Goal: Task Accomplishment & Management: Manage account settings

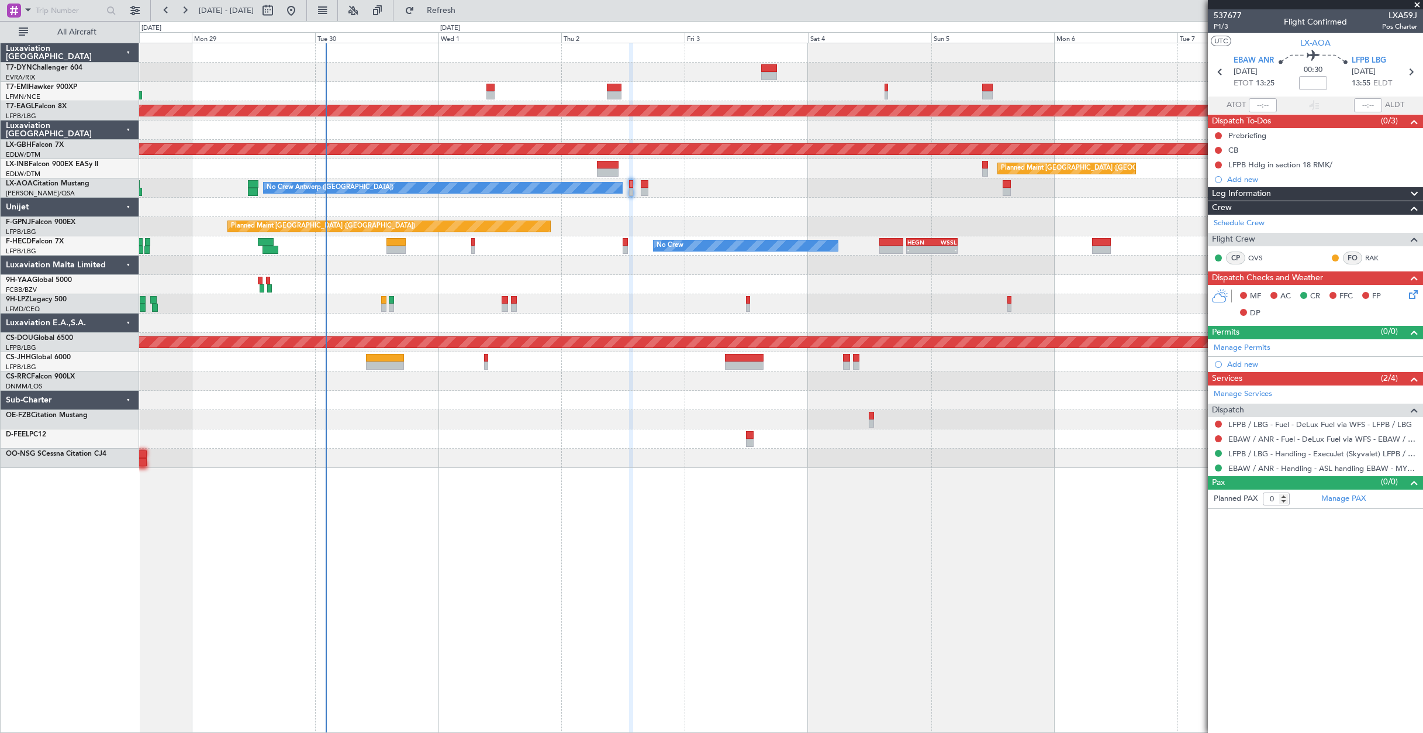
click at [385, 241] on div "No Crew - - HEGN 19:15 Z WSSL 05:10 Z No Crew - - ZBAA 14:00 Z UGTB 22:30 Z No …" at bounding box center [781, 245] width 1284 height 19
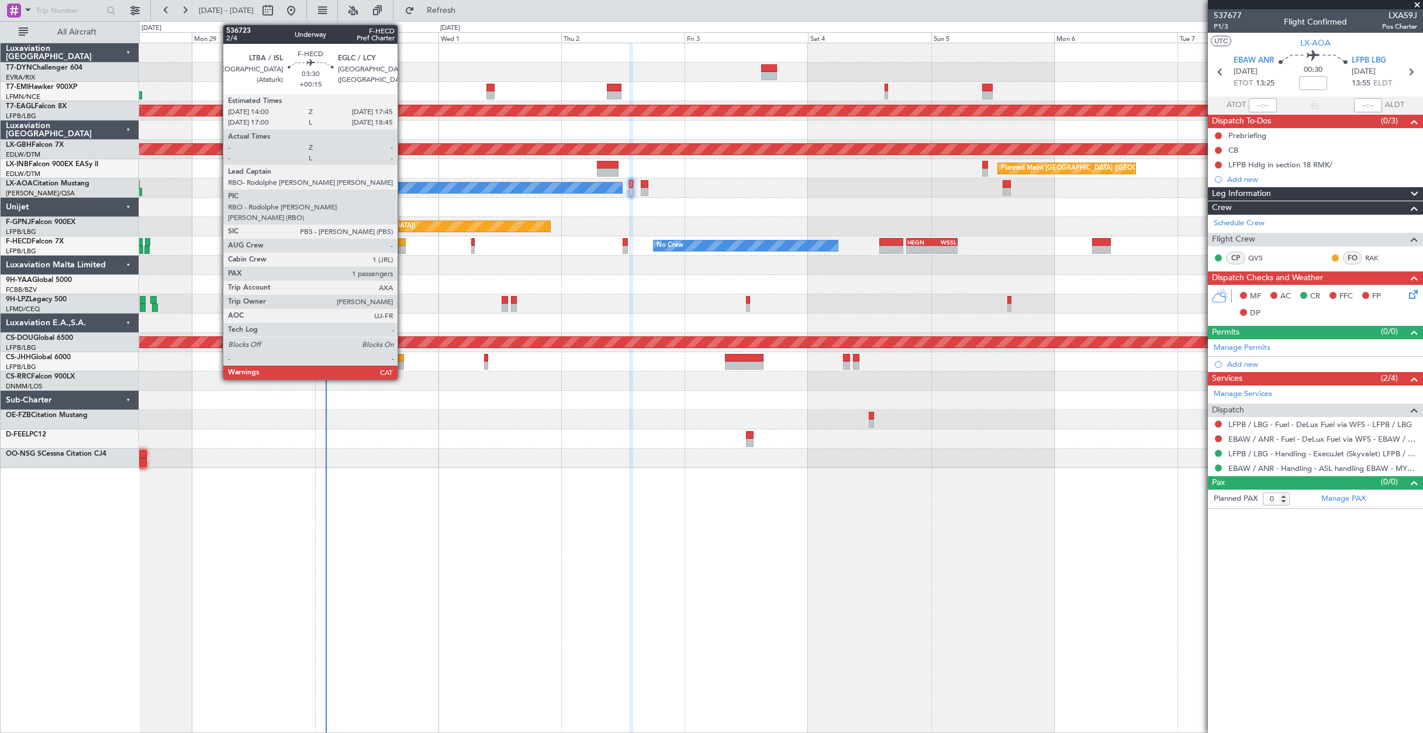
click at [403, 244] on div at bounding box center [396, 242] width 19 height 8
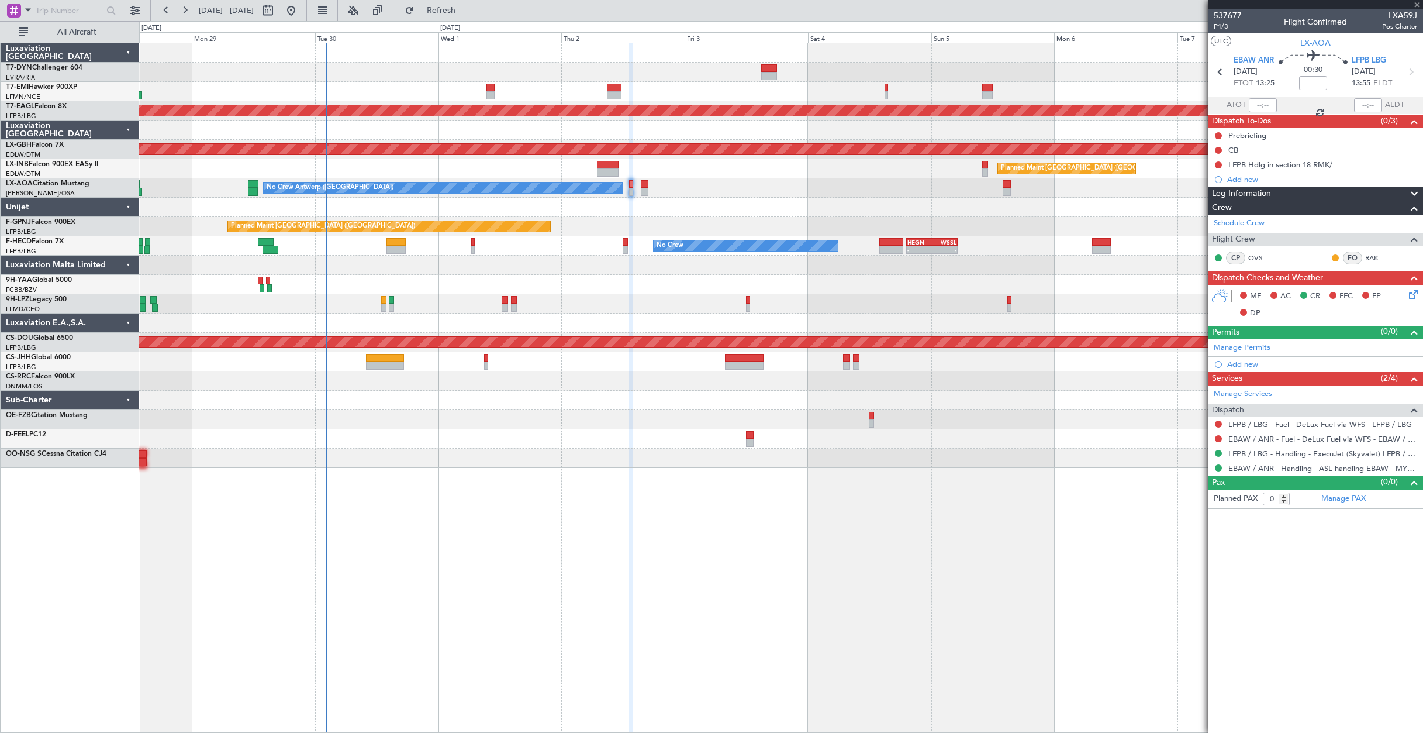
type input "+00:15"
type input "1"
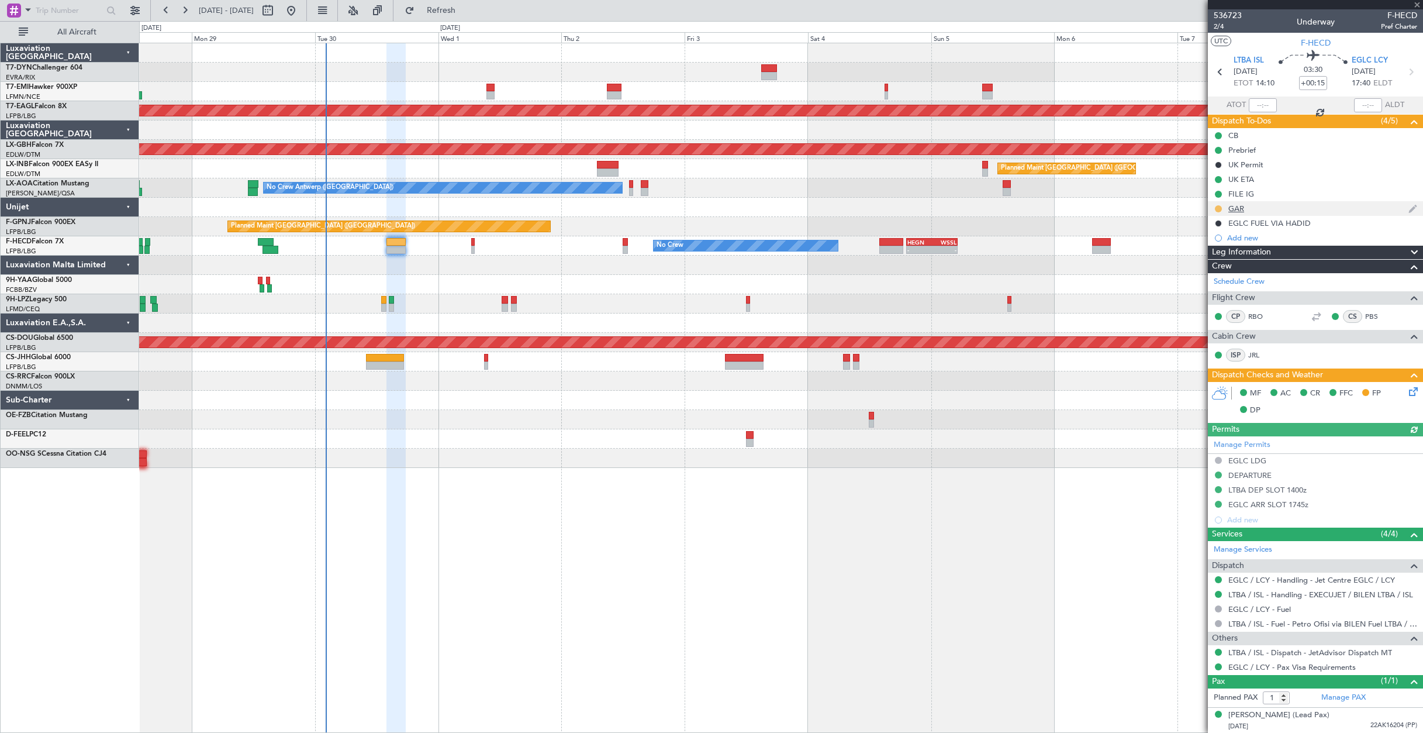
click at [1216, 209] on button at bounding box center [1218, 208] width 7 height 7
click at [1213, 264] on span "Completed" at bounding box center [1223, 260] width 39 height 12
click at [454, 13] on span "Refresh" at bounding box center [441, 10] width 49 height 8
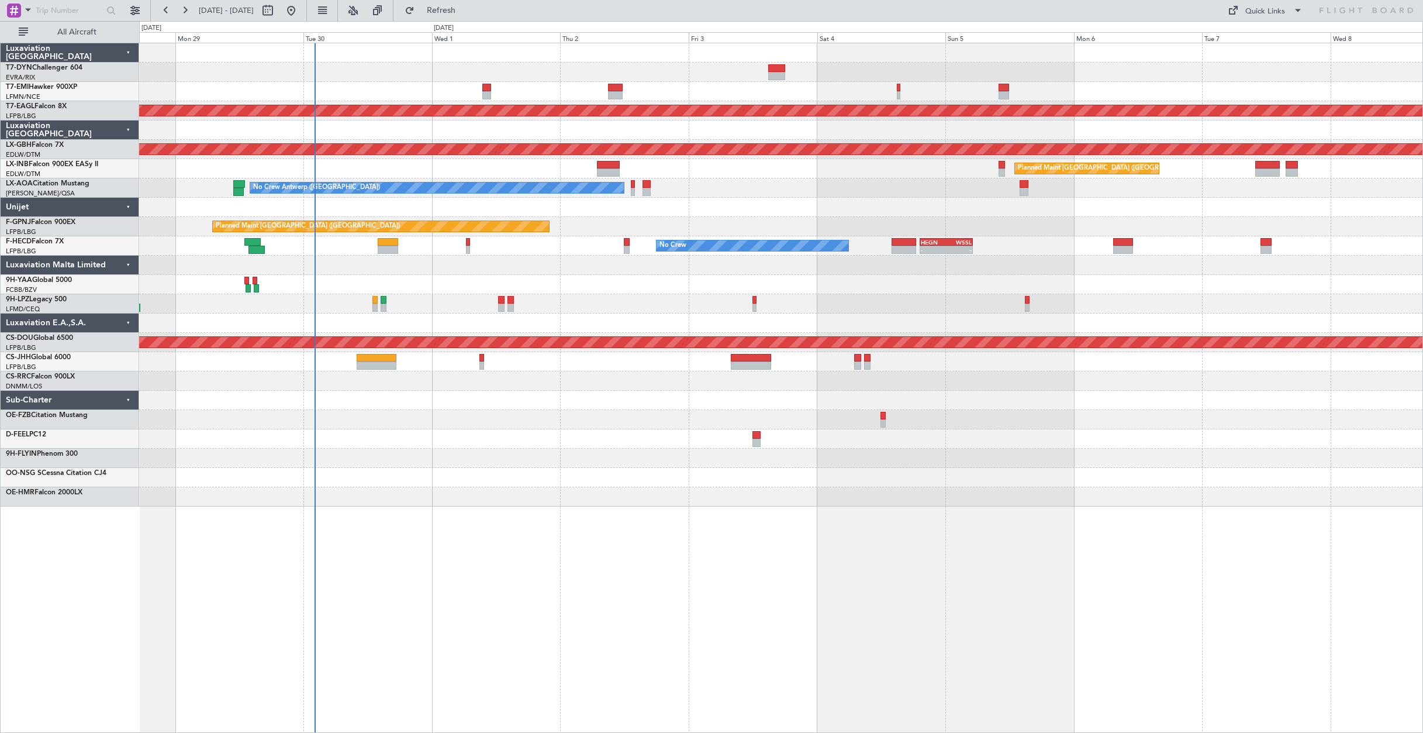
click at [541, 199] on div "Planned Maint Dubai (Al Maktoum Intl) Planned Maint Nurnberg Planned Maint Lond…" at bounding box center [781, 274] width 1284 height 463
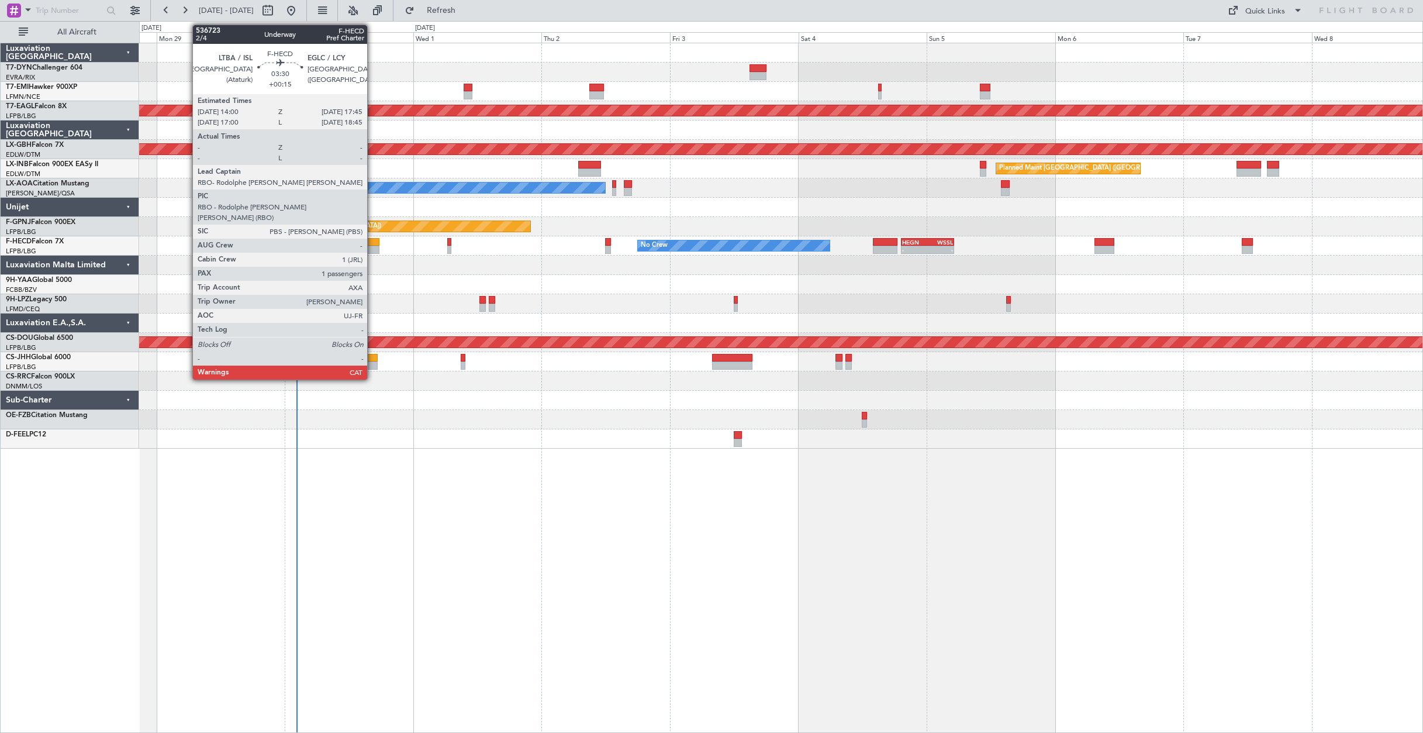
click at [373, 241] on div at bounding box center [369, 242] width 20 height 8
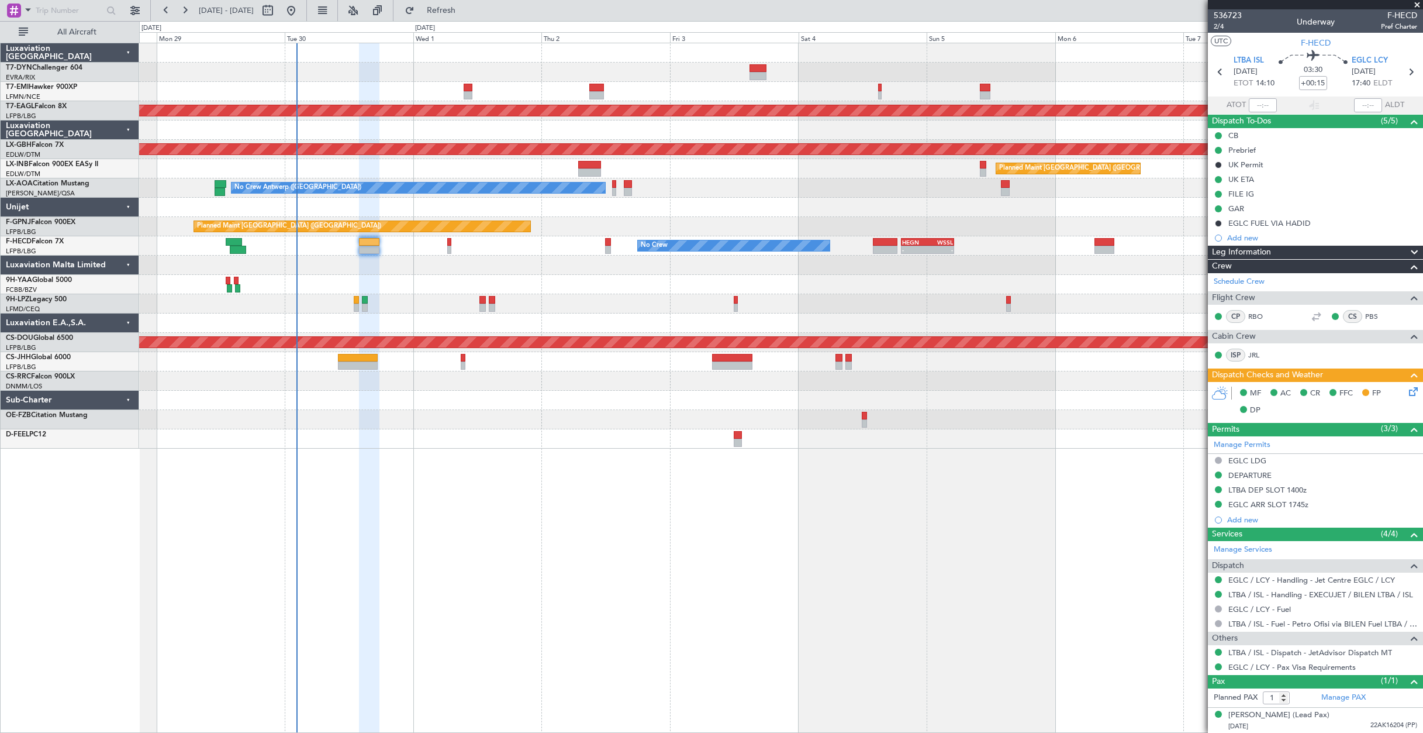
click at [451, 246] on div "No Crew - - HEGN 19:15 Z WSSL 05:10 Z No Crew No Crew" at bounding box center [781, 245] width 1284 height 19
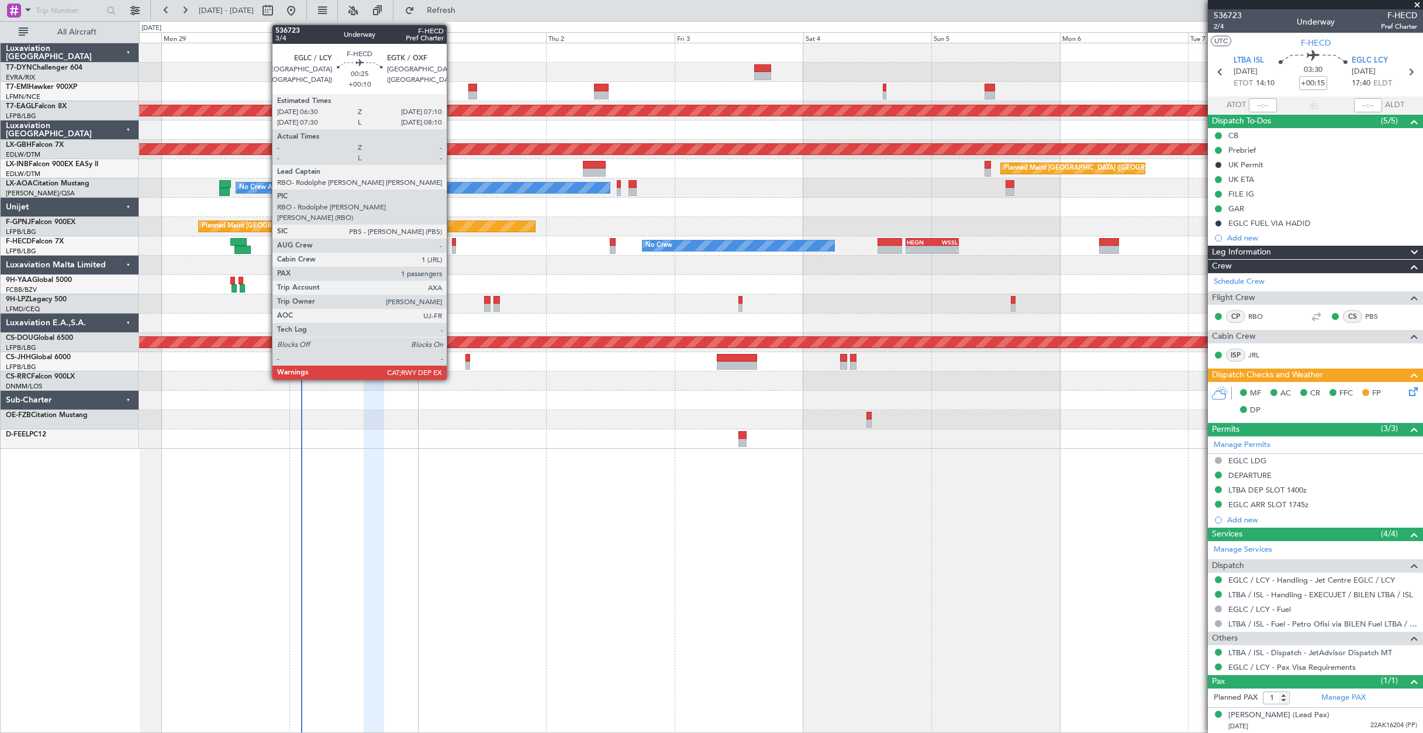
click at [452, 244] on div at bounding box center [454, 242] width 4 height 8
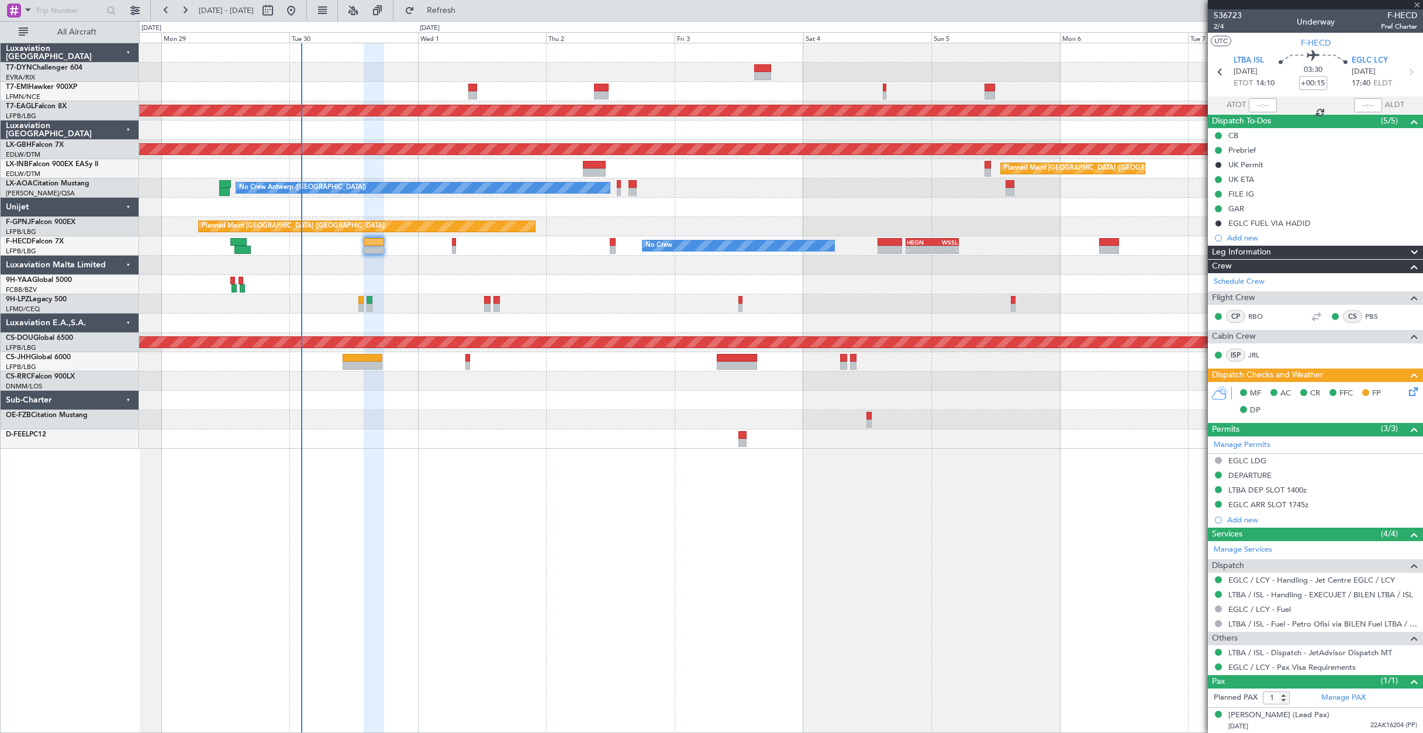
type input "+00:10"
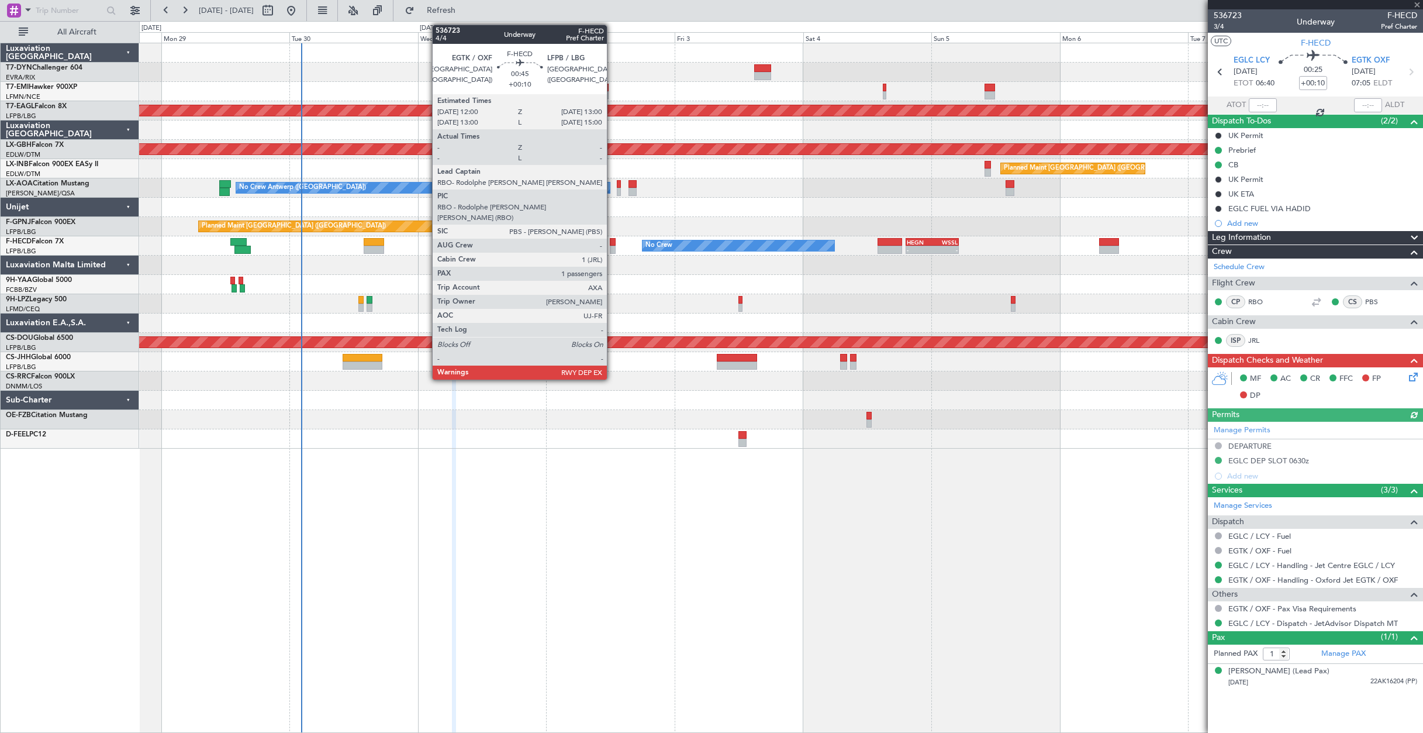
click at [612, 248] on div at bounding box center [613, 250] width 6 height 8
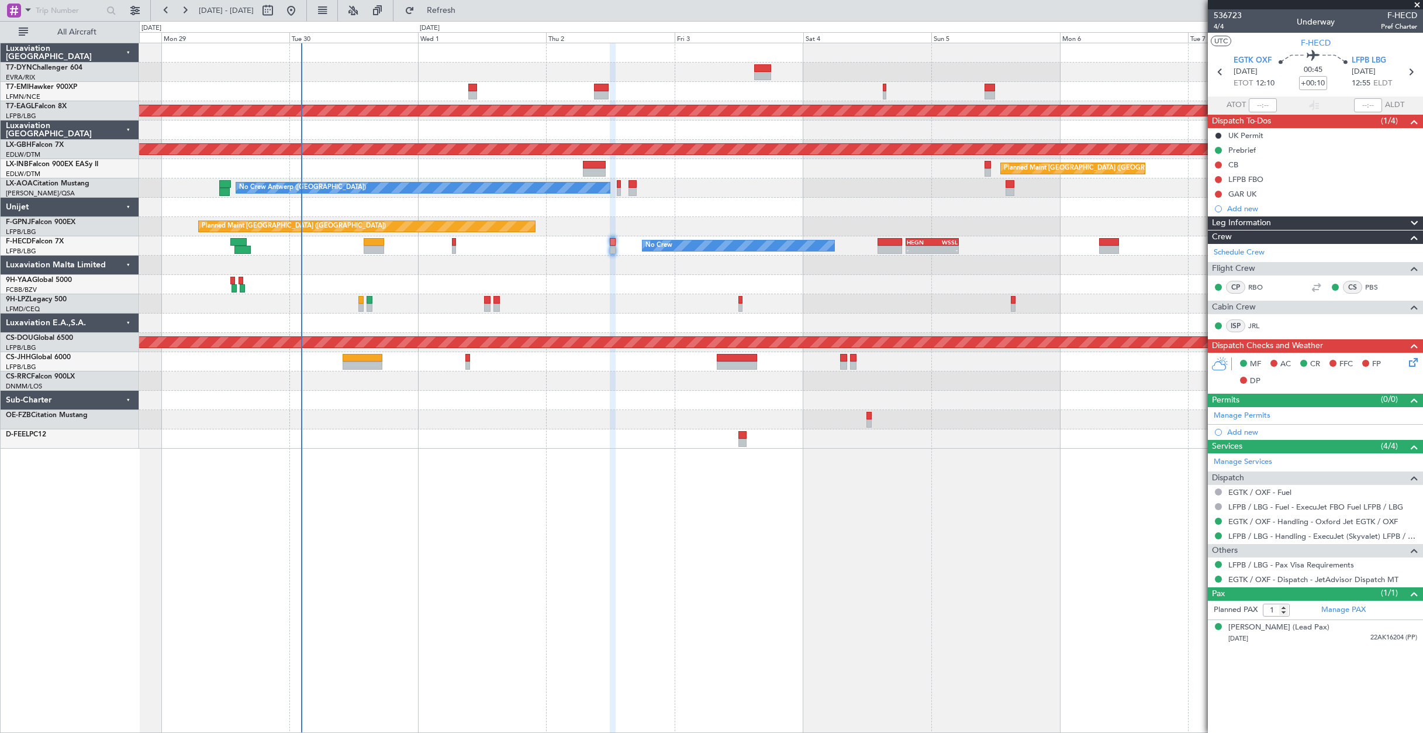
click at [1416, 359] on icon at bounding box center [1411, 360] width 9 height 9
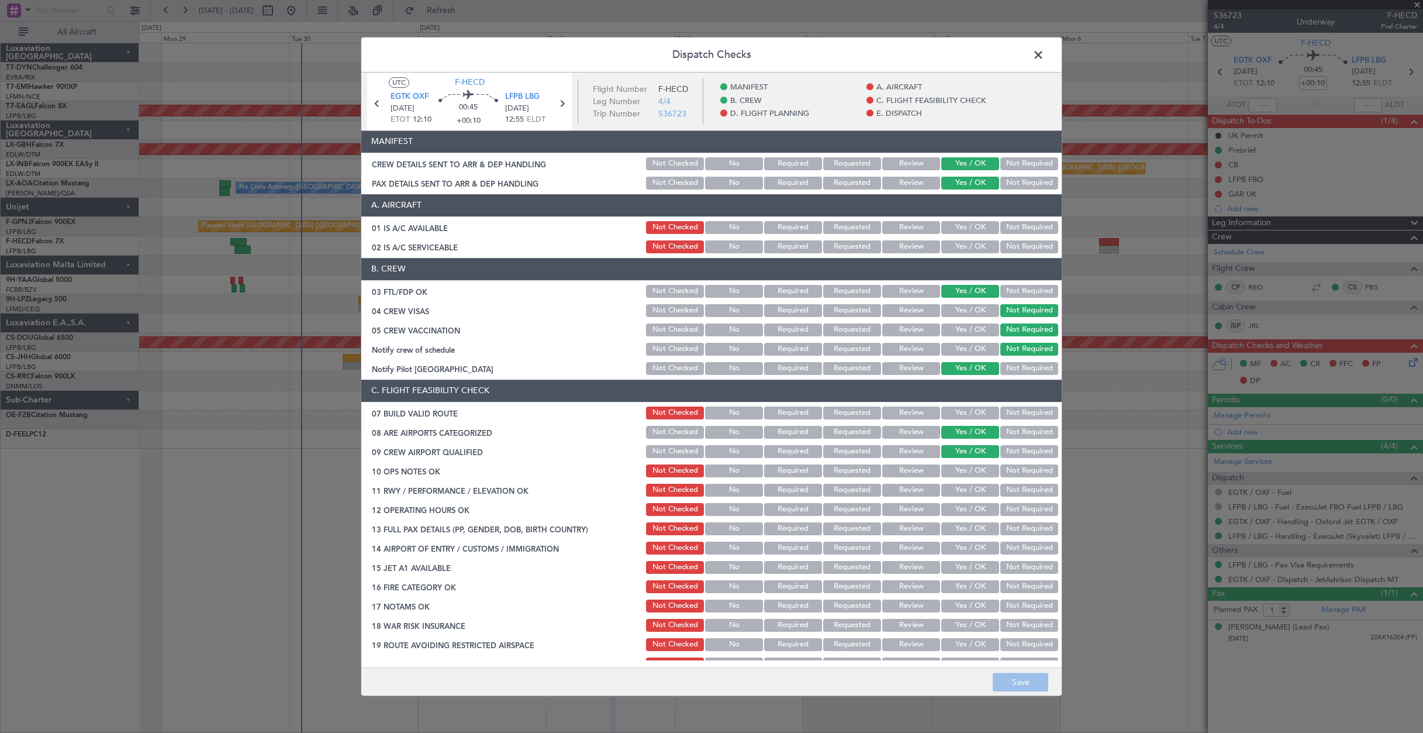
click at [1131, 77] on div "Dispatch Checks UTC F-HECD EGTK OXF 02/10/2025 ETOT 12:10 00:45 +00:10 LFPB LBG…" at bounding box center [711, 366] width 1423 height 733
click at [1044, 50] on span at bounding box center [1044, 57] width 0 height 23
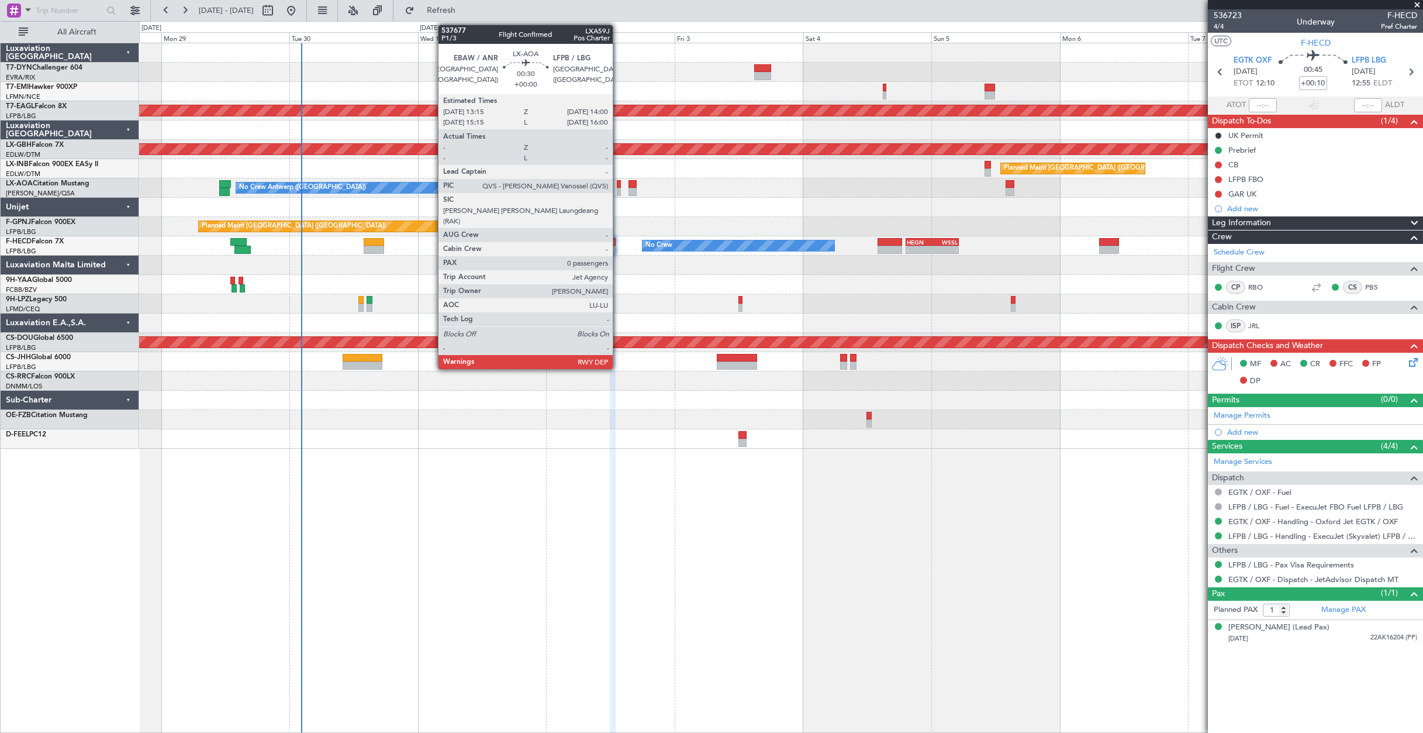
click at [618, 191] on div at bounding box center [619, 192] width 4 height 8
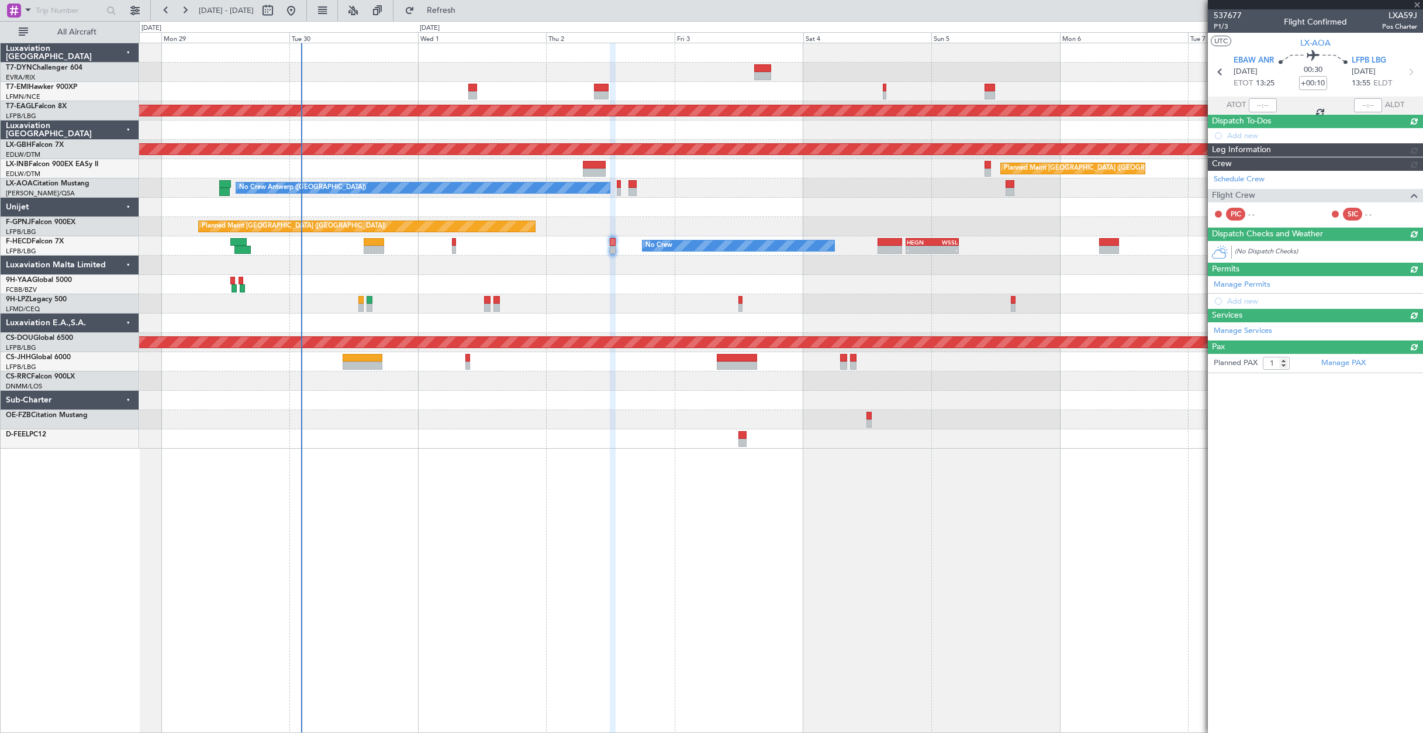
type input "0"
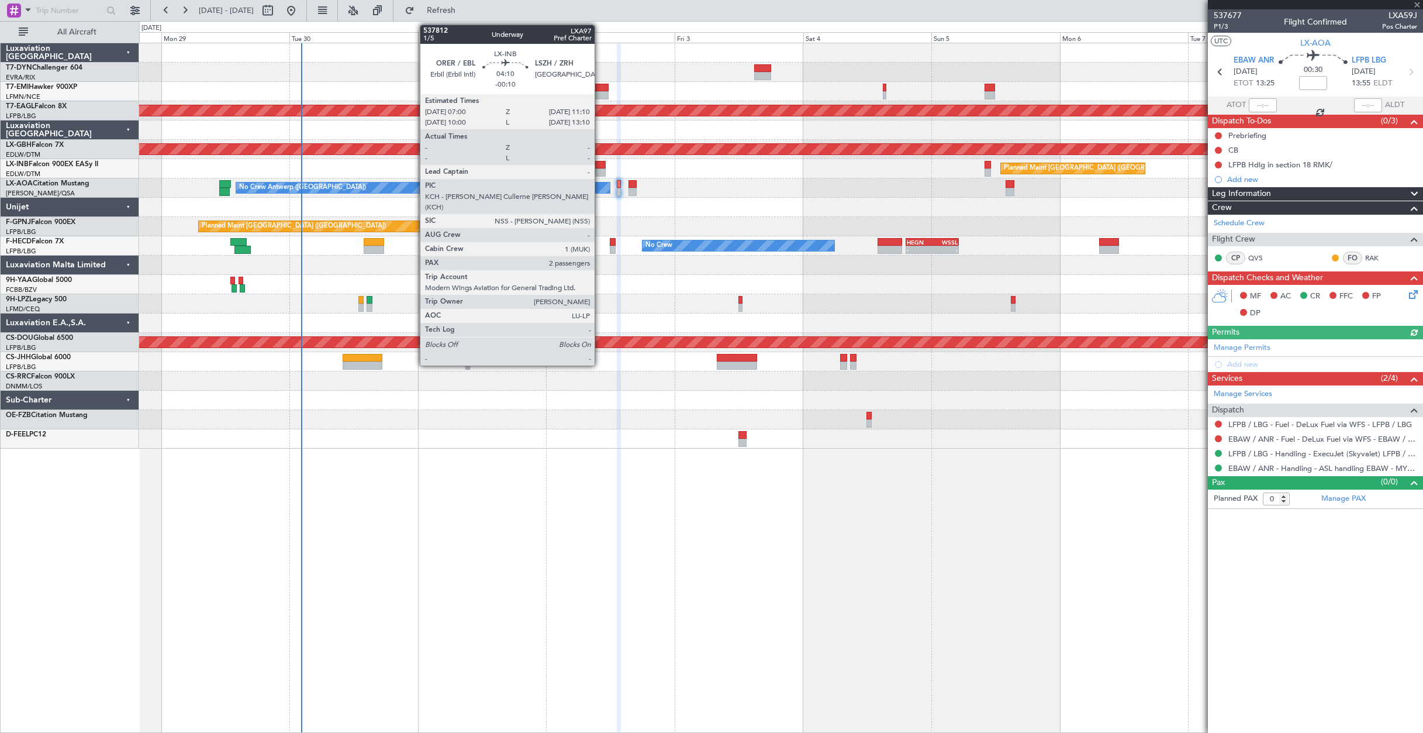
click at [600, 168] on div at bounding box center [594, 172] width 23 height 8
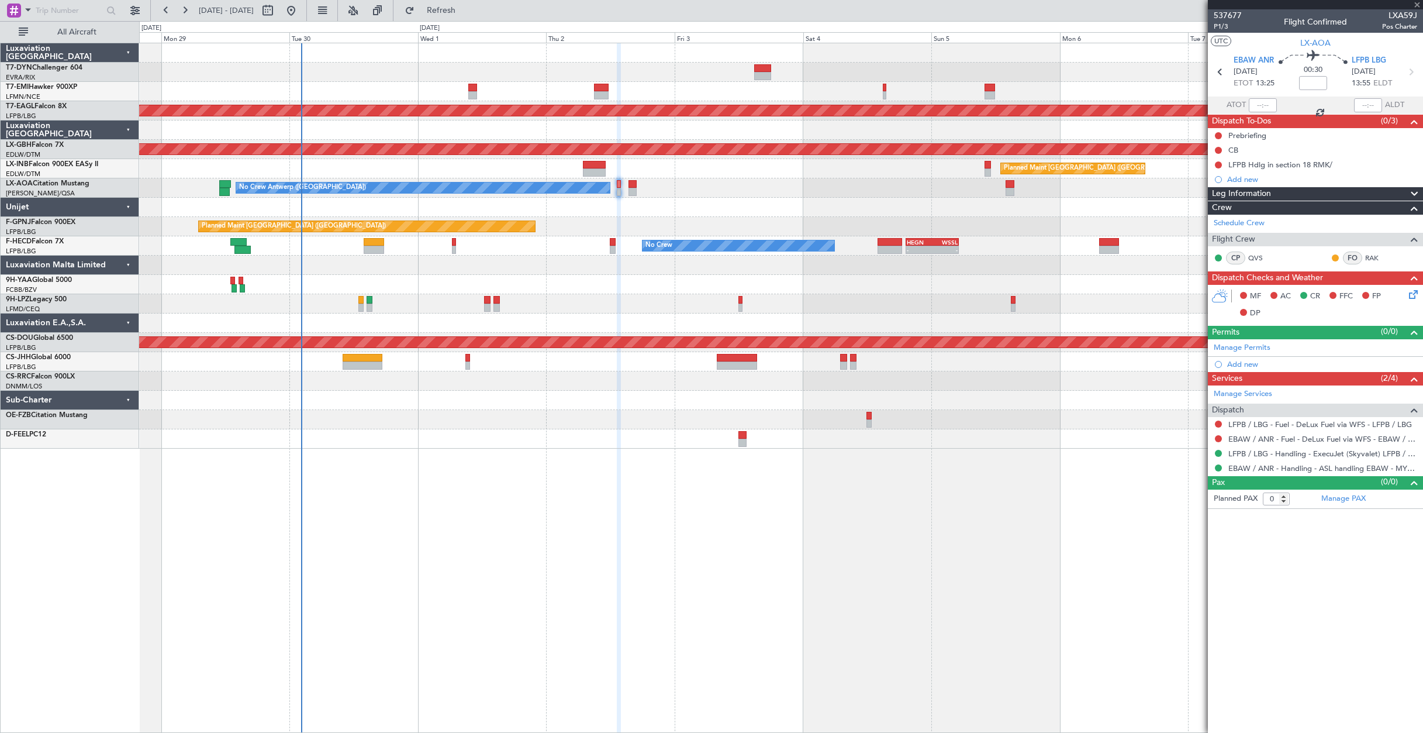
type input "-00:10"
type input "2"
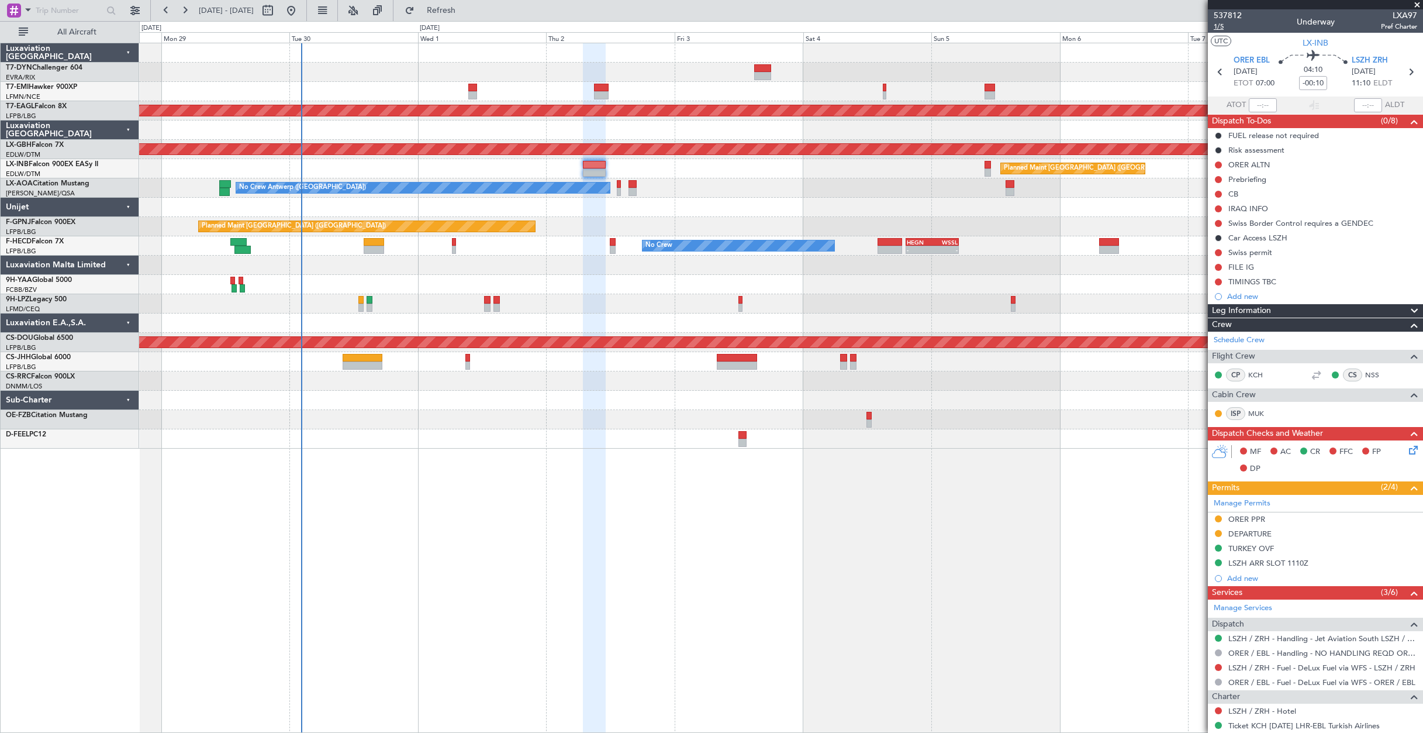
click at [1216, 27] on span "1/5" at bounding box center [1228, 27] width 28 height 10
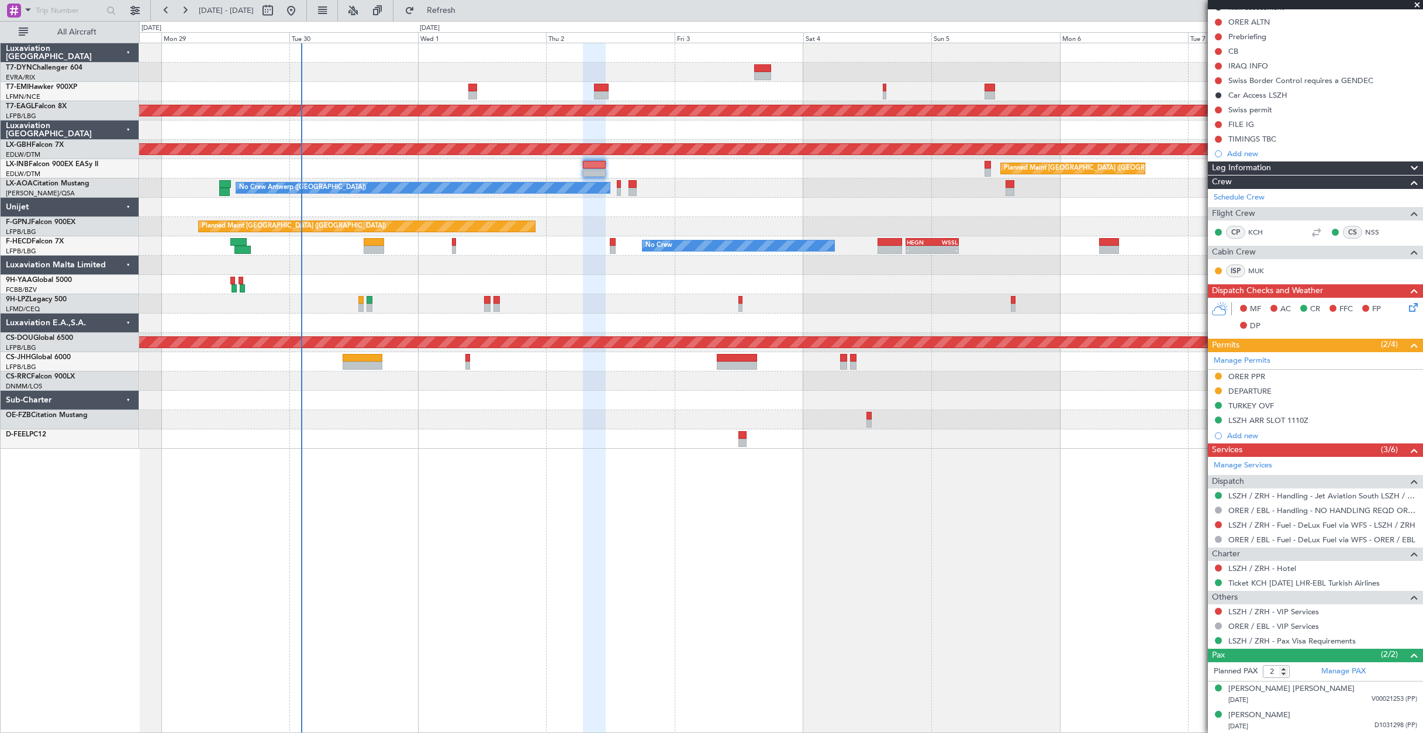
scroll to position [143, 0]
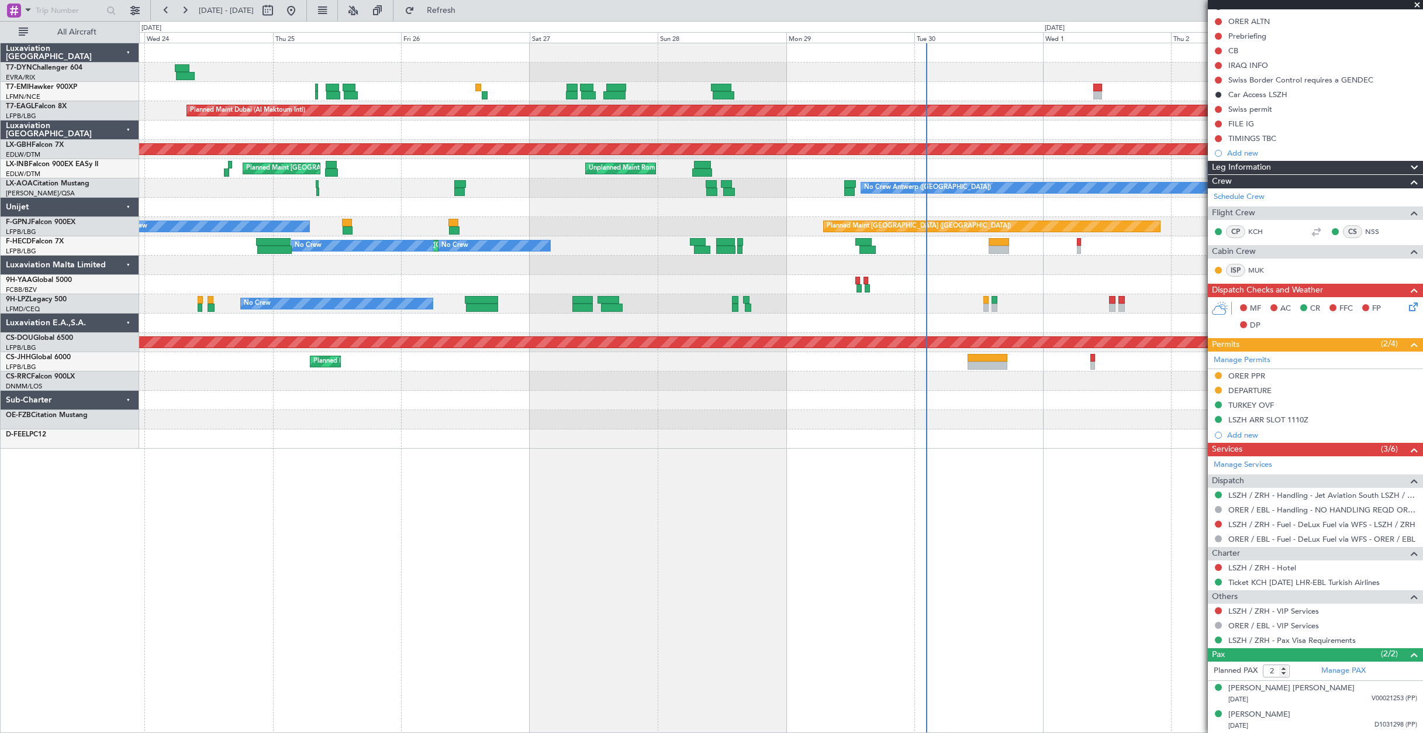
click at [978, 268] on div "Planned Maint Zurich Planned Maint Dubai (Al Maktoum Intl) Planned Maint Nurnbe…" at bounding box center [781, 245] width 1284 height 405
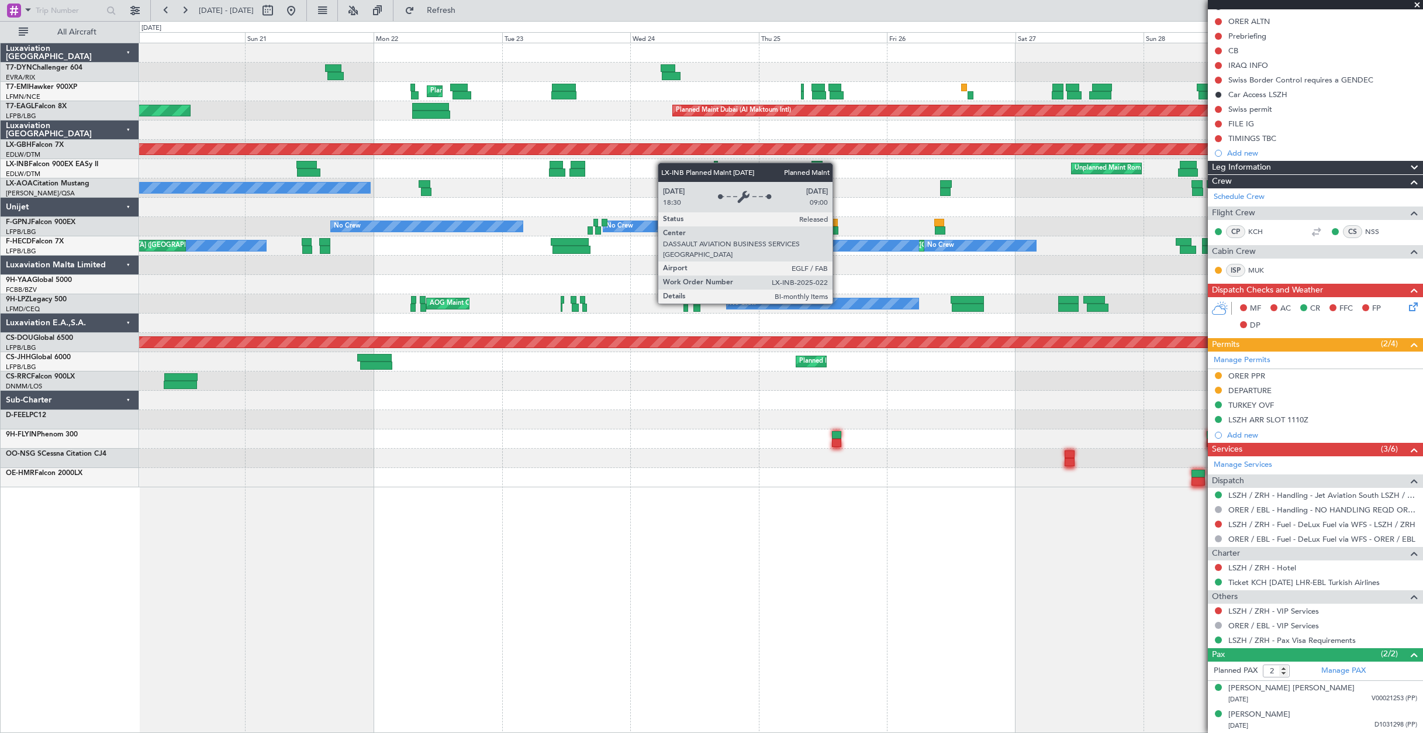
click at [757, 163] on div "Unplanned Maint Roma (Ciampino) Planned Maint London (Farnborough)" at bounding box center [781, 168] width 1284 height 19
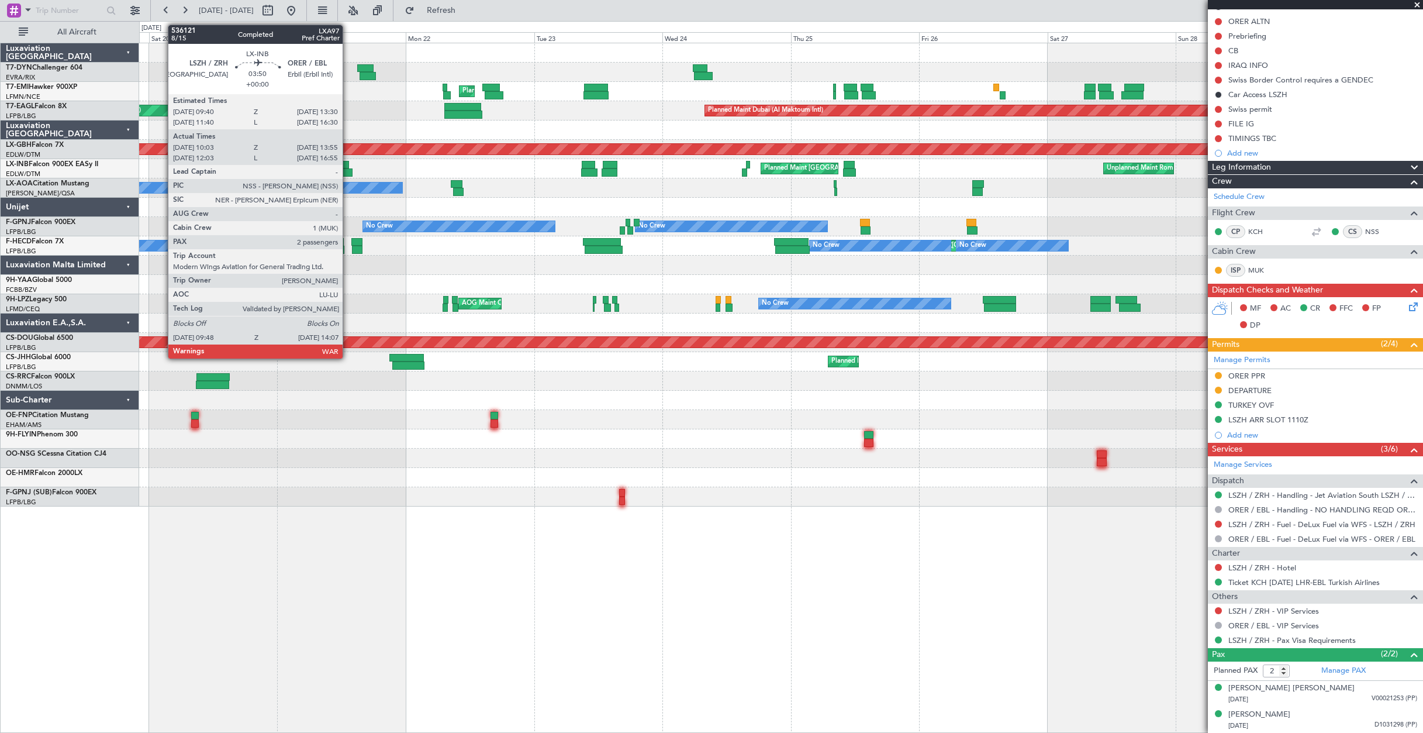
click at [348, 167] on div at bounding box center [339, 165] width 21 height 8
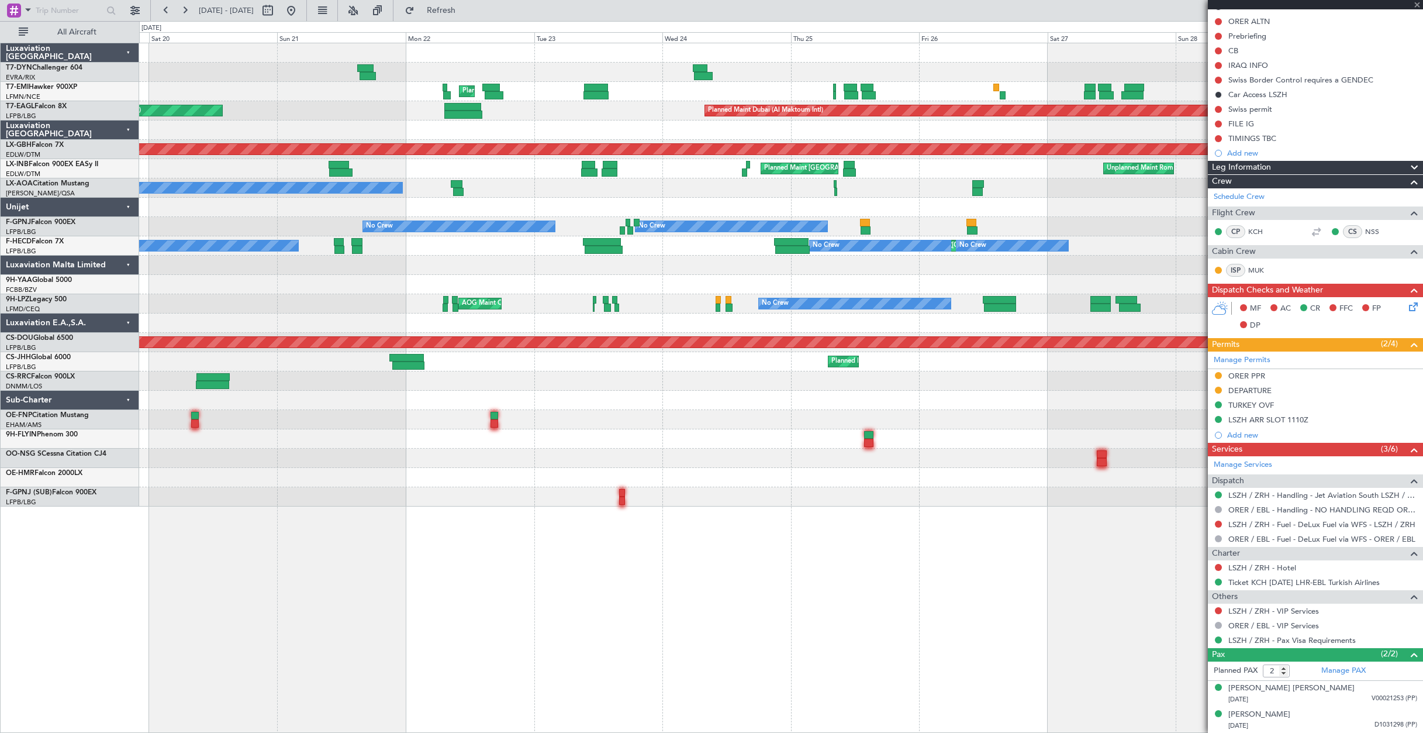
type input "10:03"
type input "13:55"
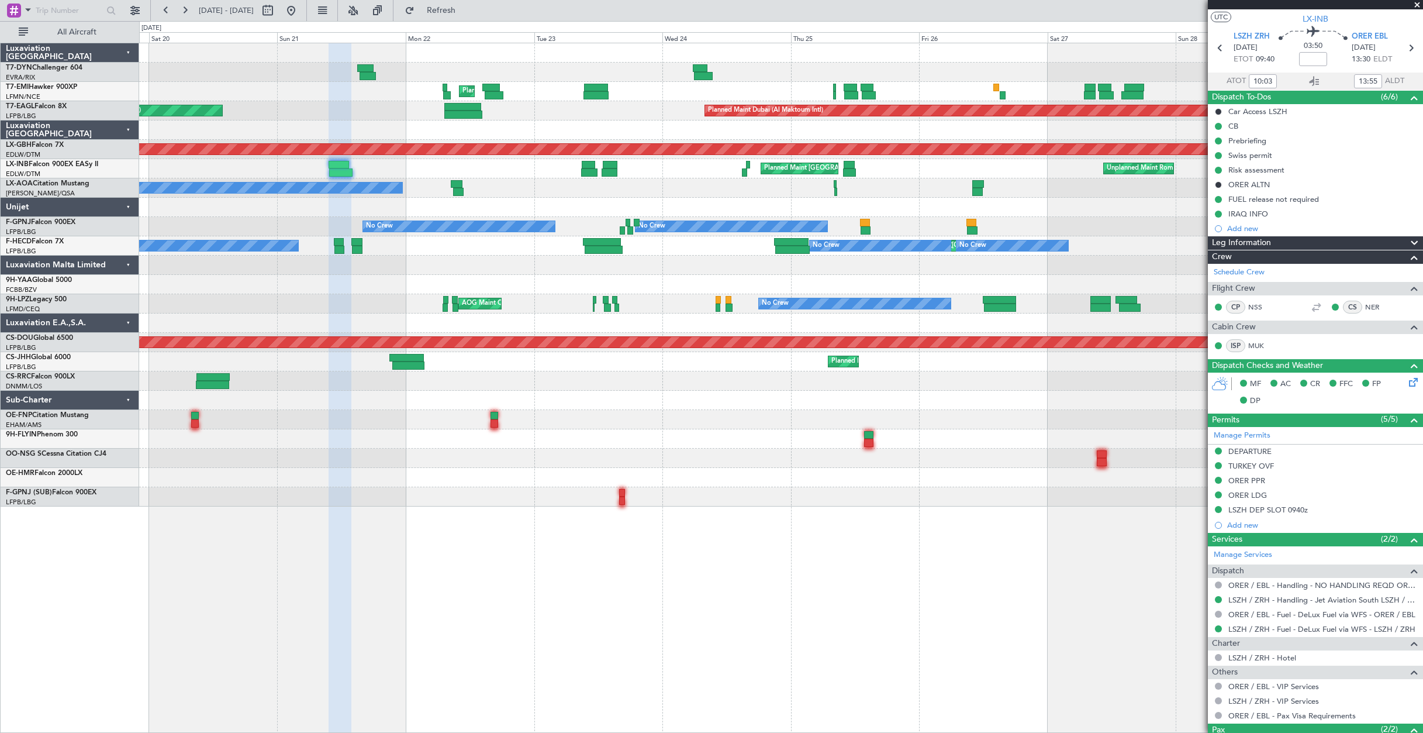
scroll to position [0, 0]
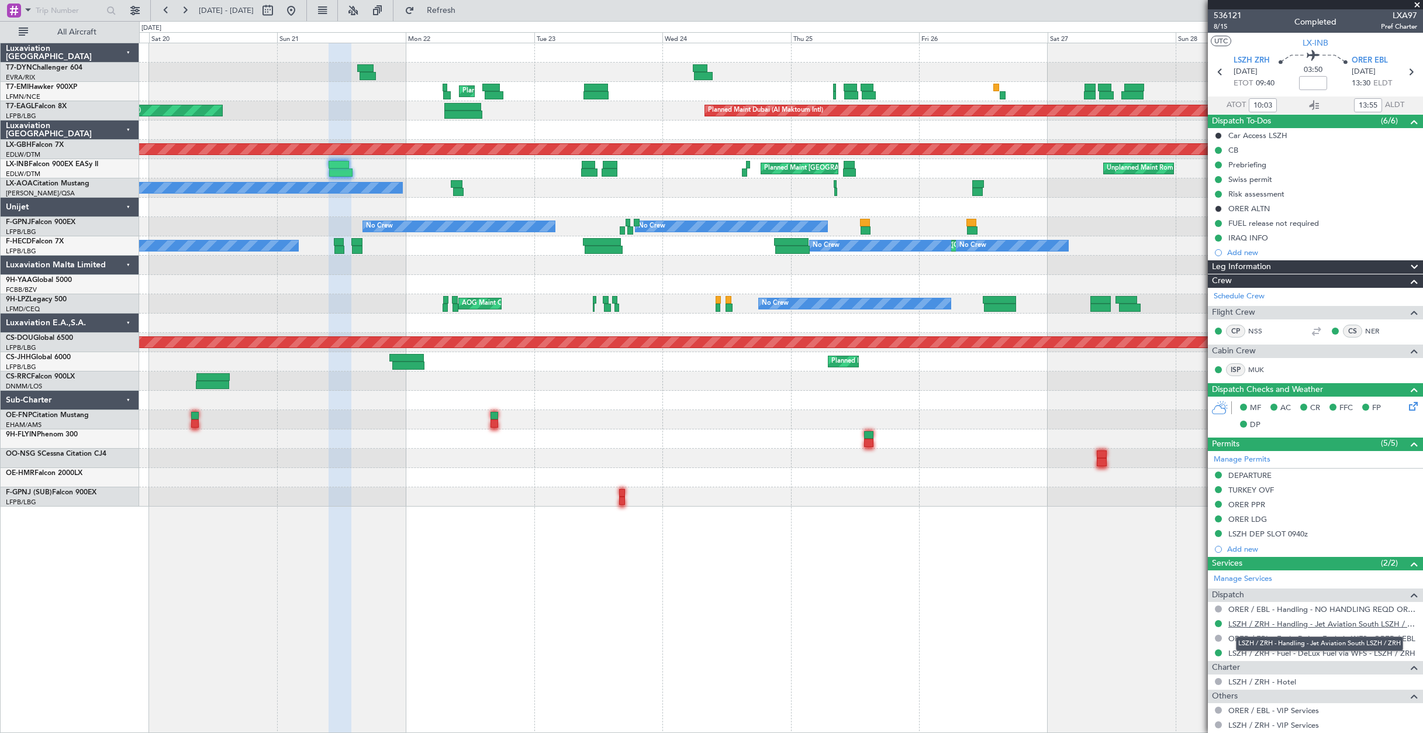
click at [1250, 627] on link "LSZH / ZRH - Handling - Jet Aviation South LSZH / ZRH" at bounding box center [1323, 624] width 189 height 10
click at [301, 12] on button at bounding box center [291, 10] width 19 height 19
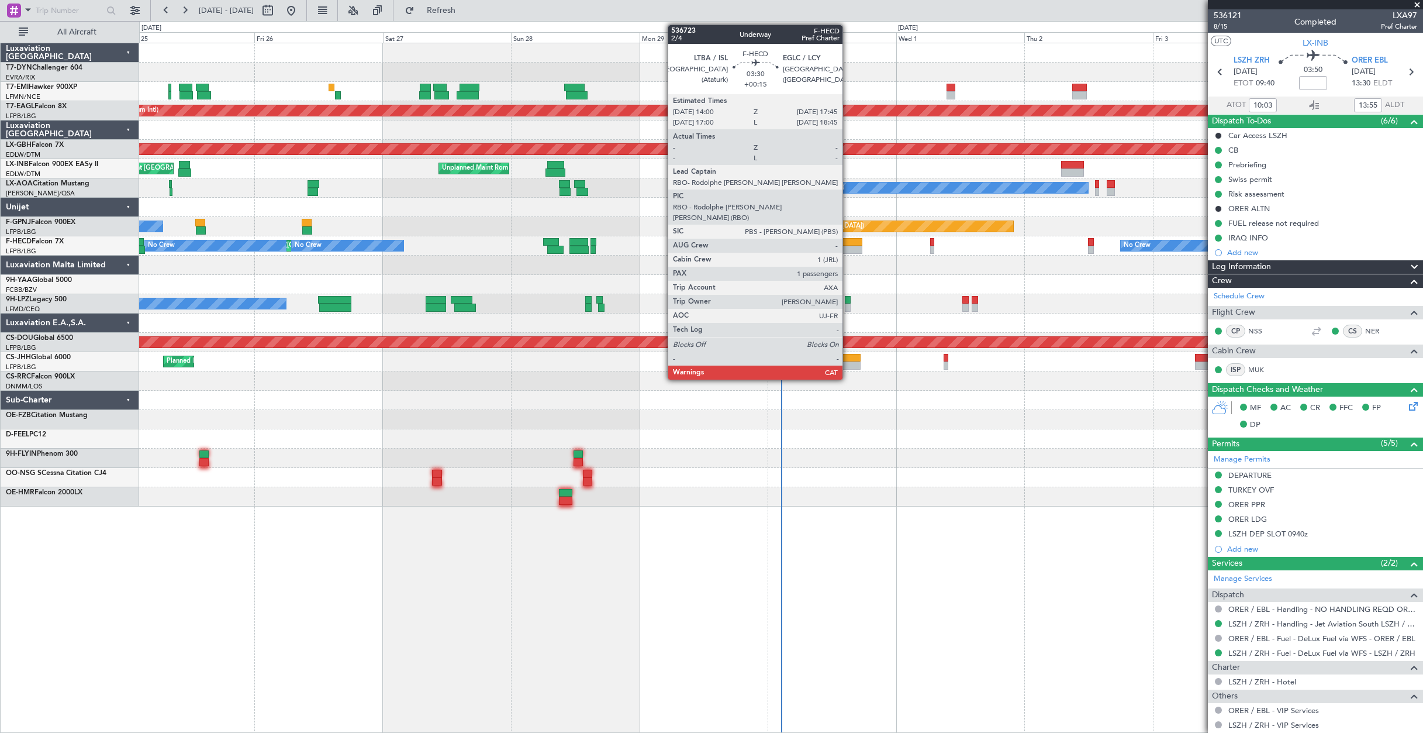
click at [848, 240] on div at bounding box center [852, 242] width 20 height 8
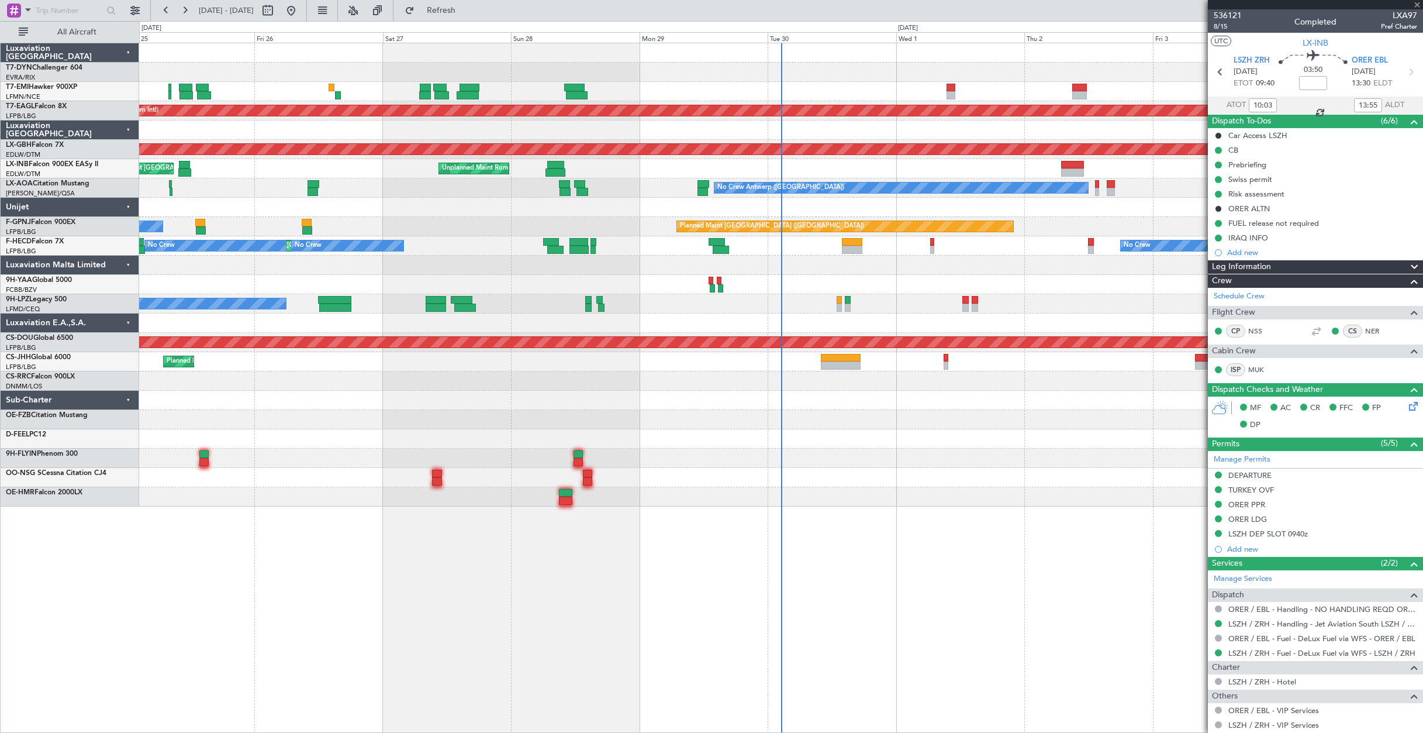
type input "+00:15"
type input "1"
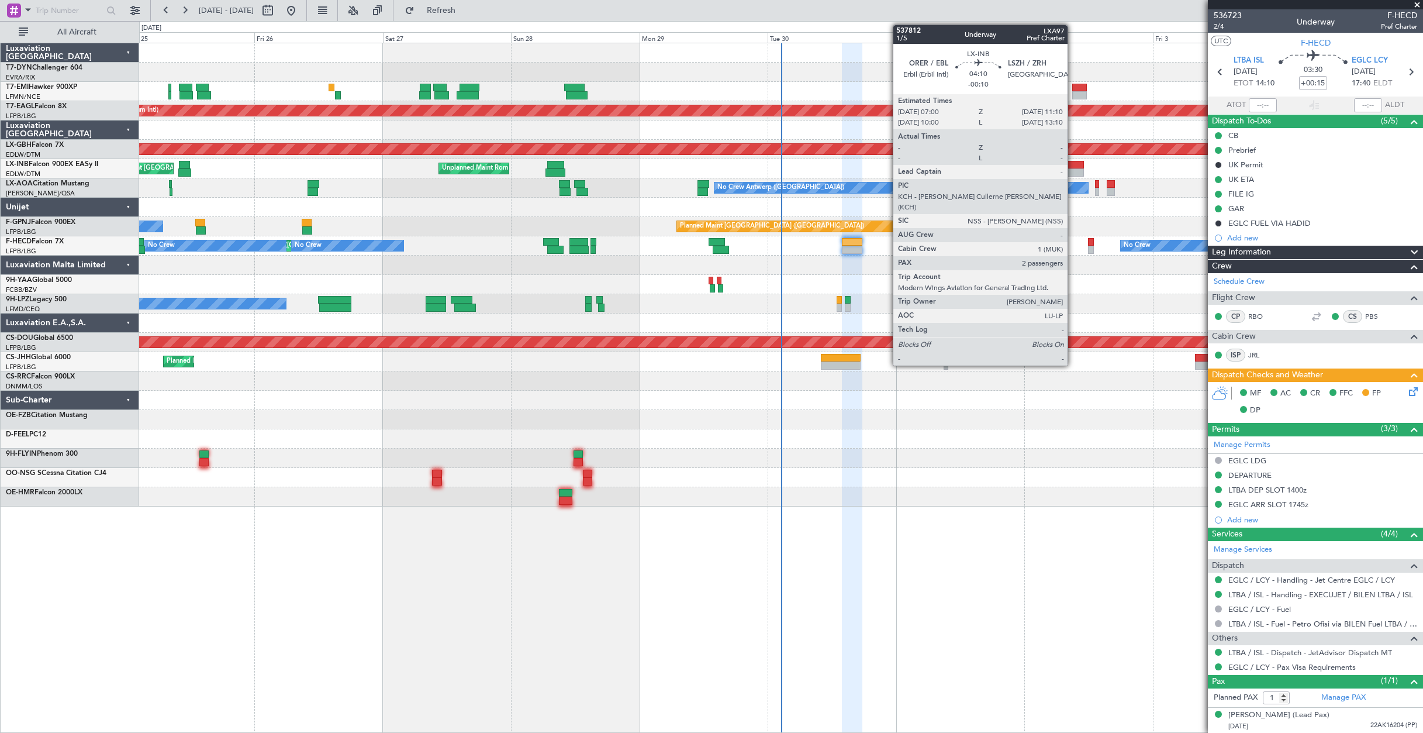
click at [1073, 167] on div at bounding box center [1072, 165] width 23 height 8
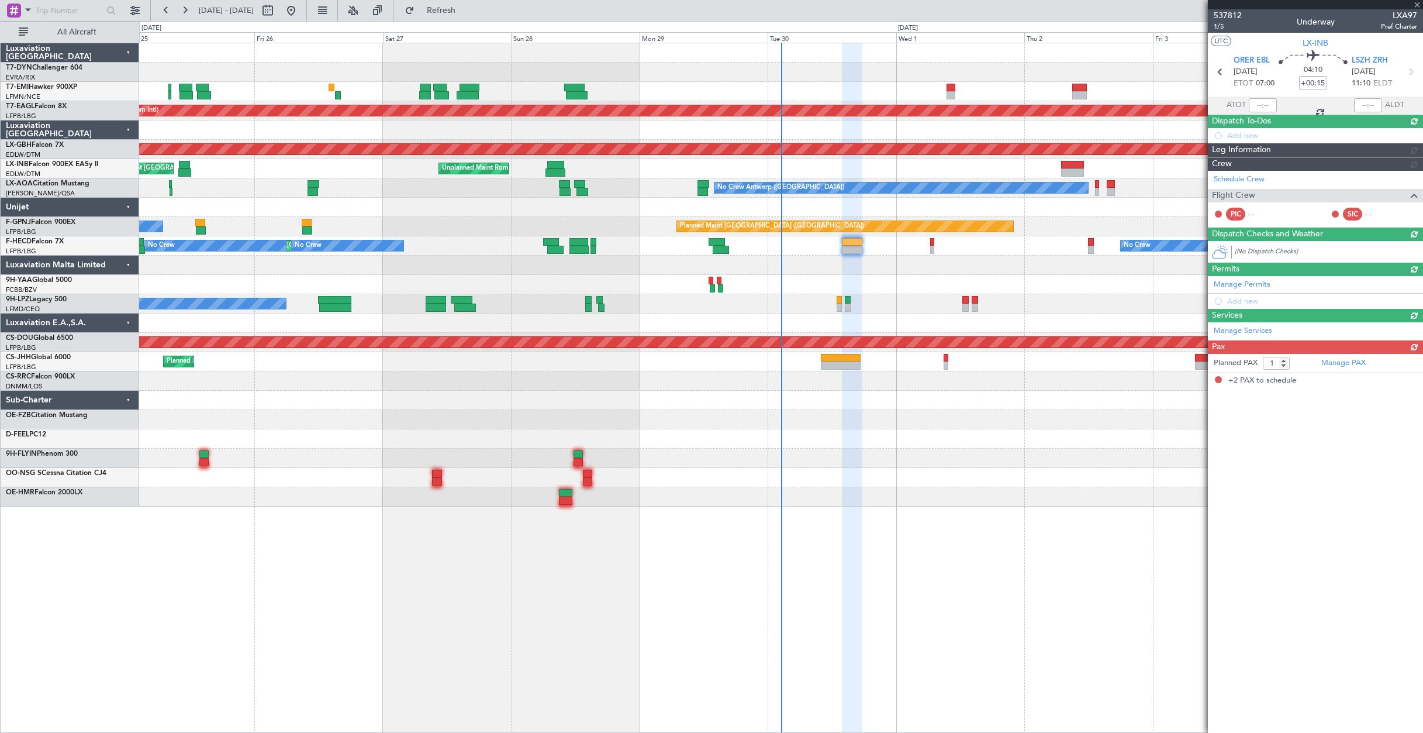
type input "-00:10"
type input "2"
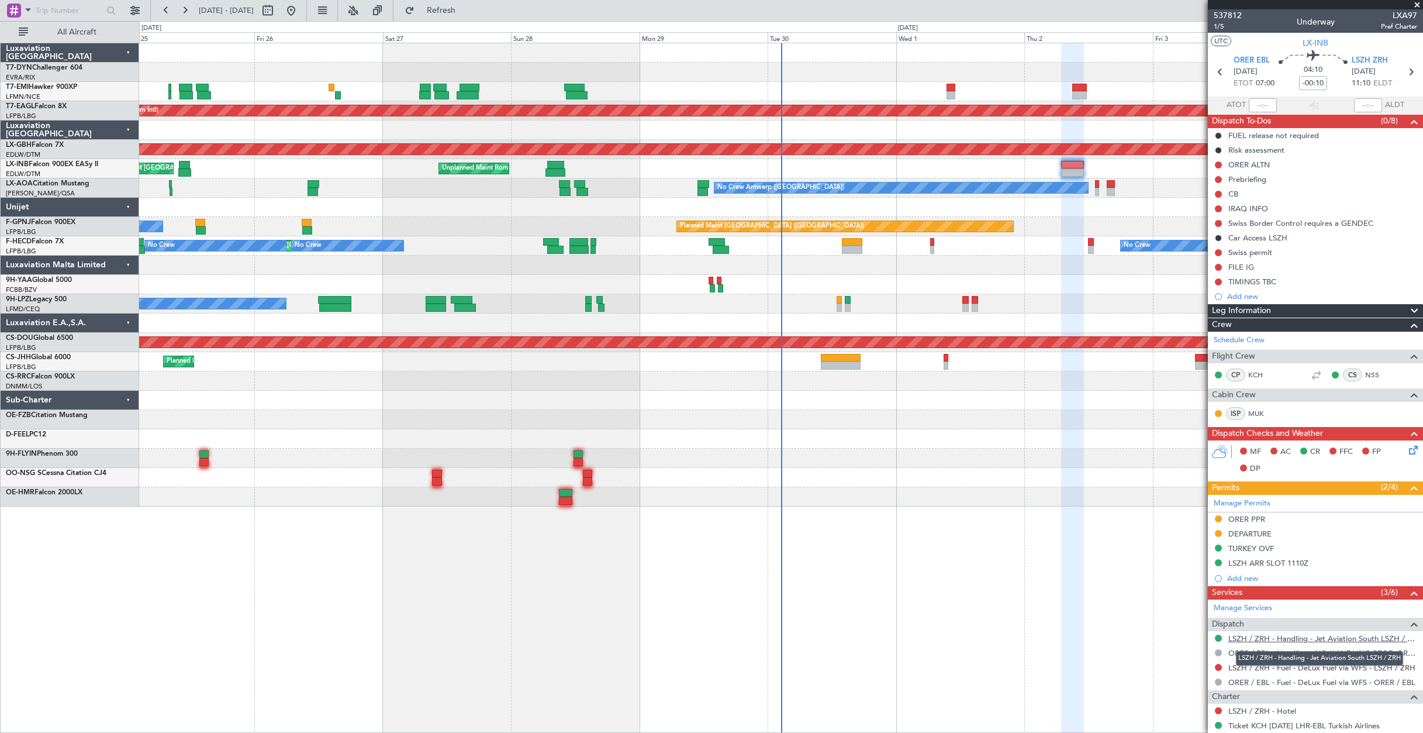
click at [1337, 640] on link "LSZH / ZRH - Handling - Jet Aviation South LSZH / ZRH" at bounding box center [1323, 638] width 189 height 10
click at [1407, 453] on icon at bounding box center [1411, 447] width 9 height 9
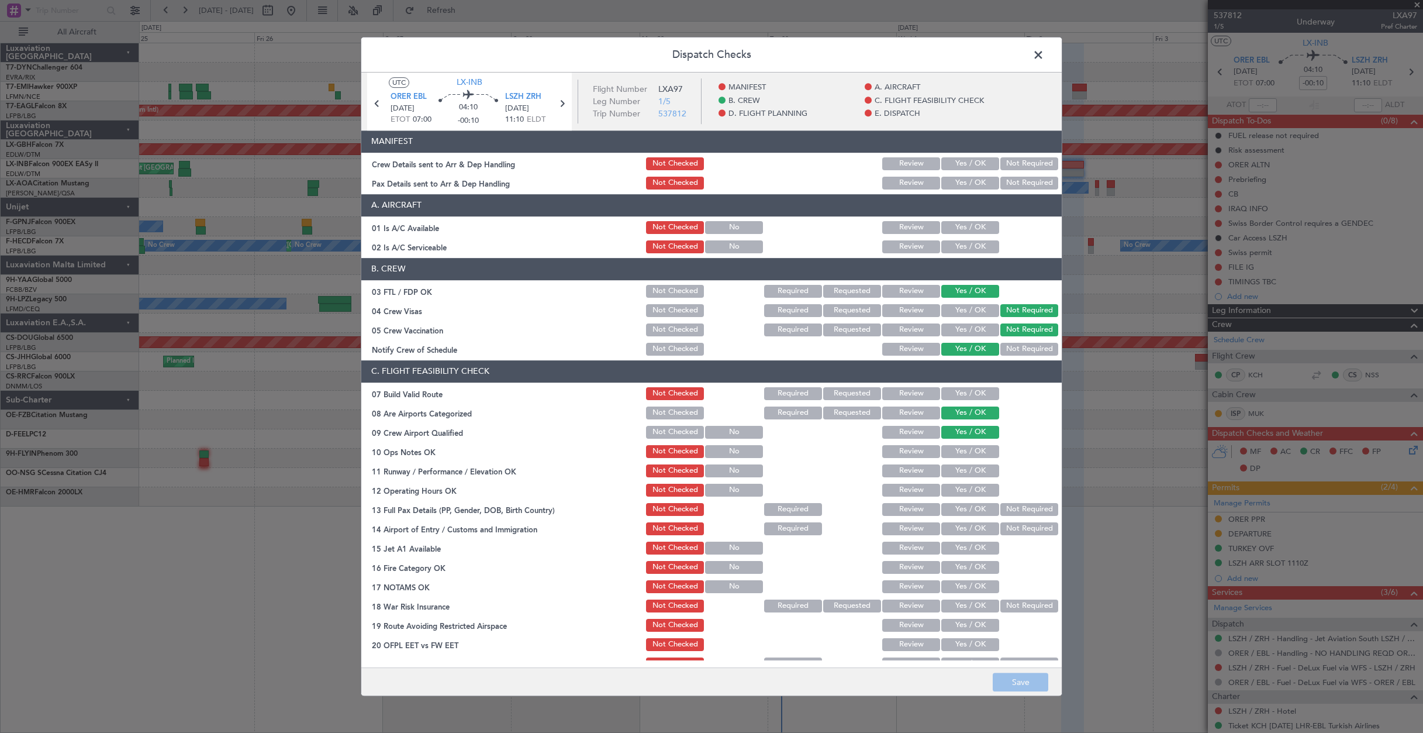
click at [969, 165] on button "Yes / OK" at bounding box center [970, 163] width 58 height 13
click at [966, 180] on button "Yes / OK" at bounding box center [970, 183] width 58 height 13
click at [1037, 686] on button "Save" at bounding box center [1021, 681] width 56 height 19
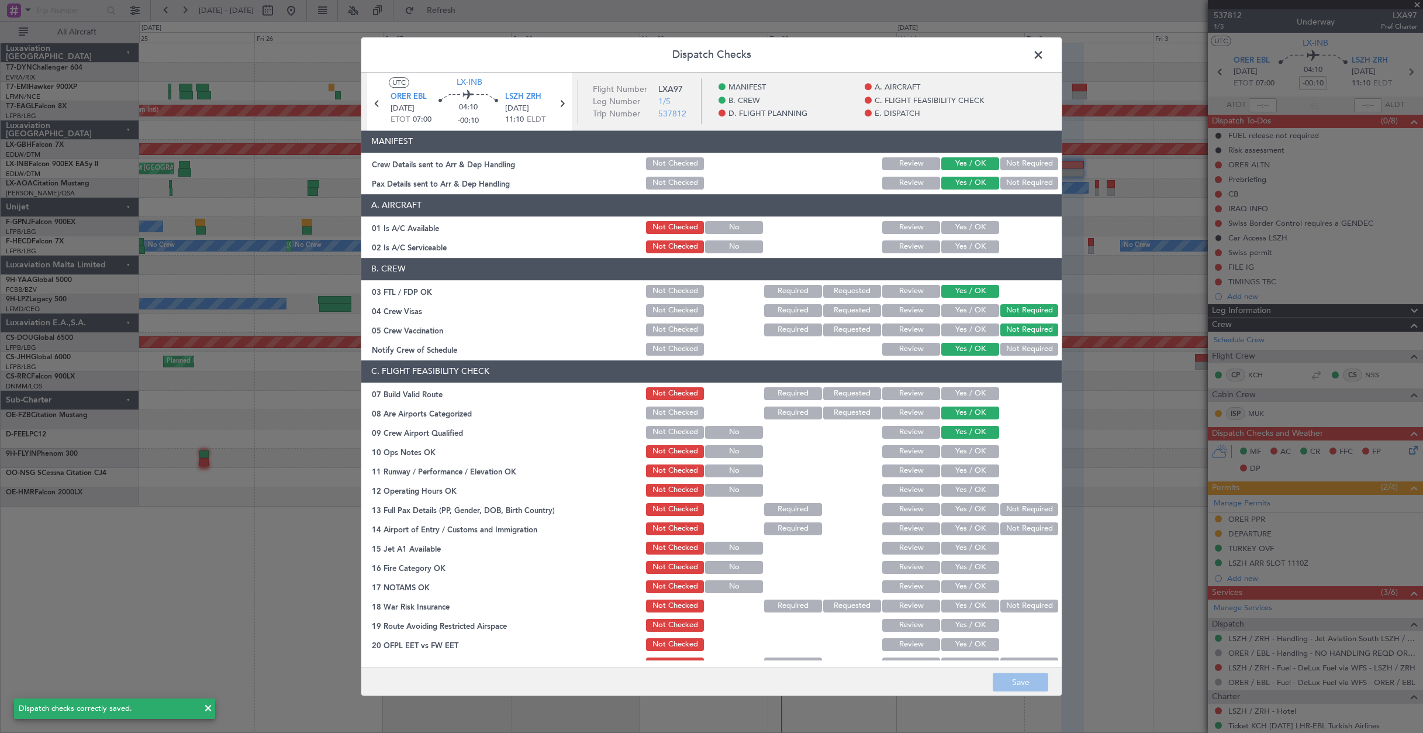
click at [1044, 60] on span at bounding box center [1044, 57] width 0 height 23
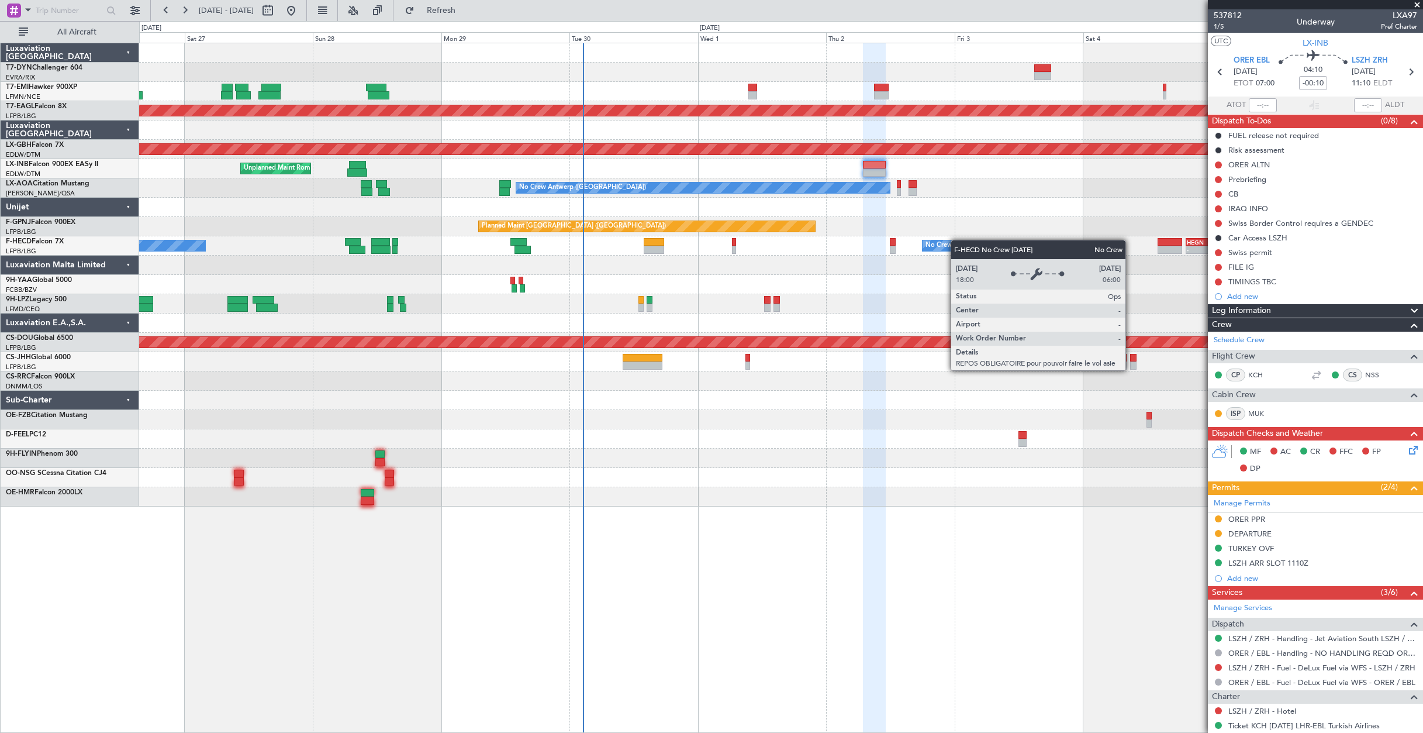
click at [934, 241] on div "Planned Maint Dubai (Al Maktoum Intl) Planned Maint Nurnberg Unplanned Maint Ro…" at bounding box center [781, 274] width 1284 height 463
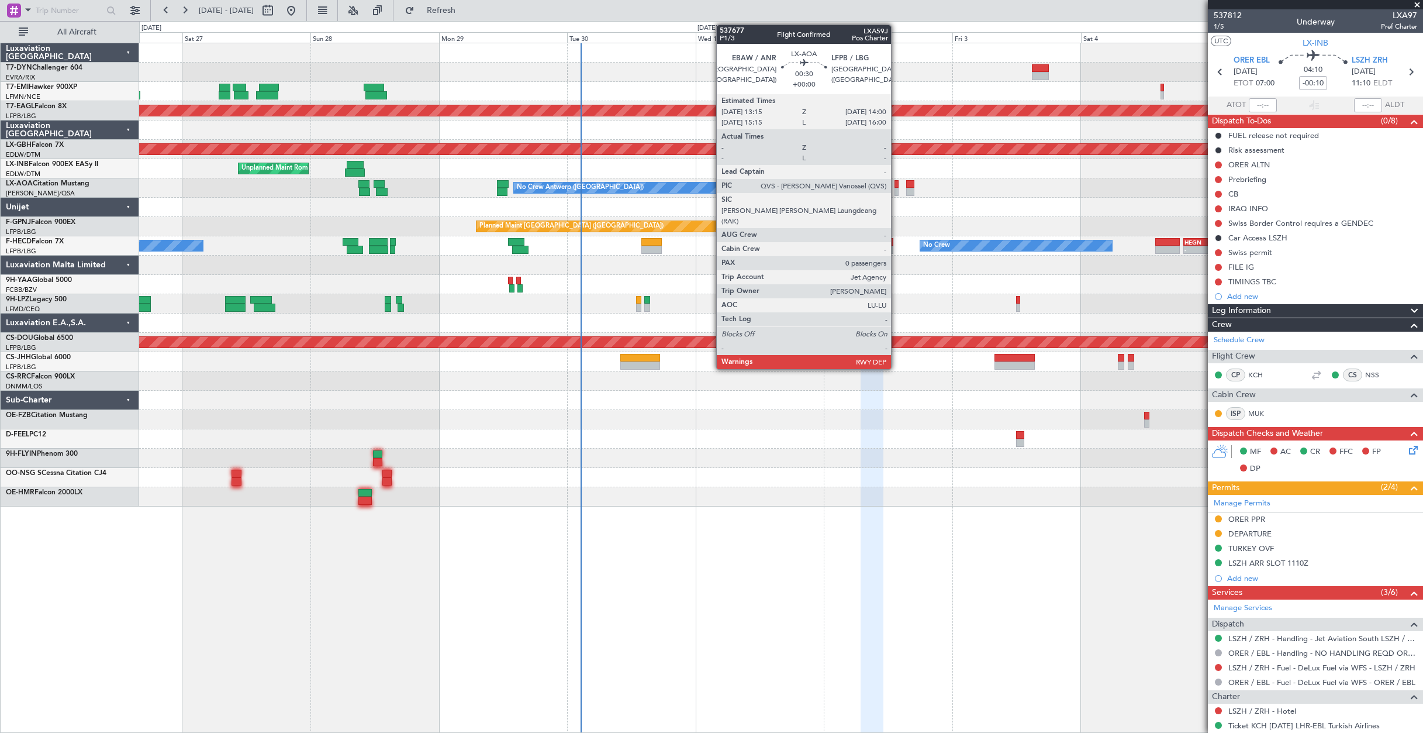
click at [896, 187] on div at bounding box center [897, 184] width 4 height 8
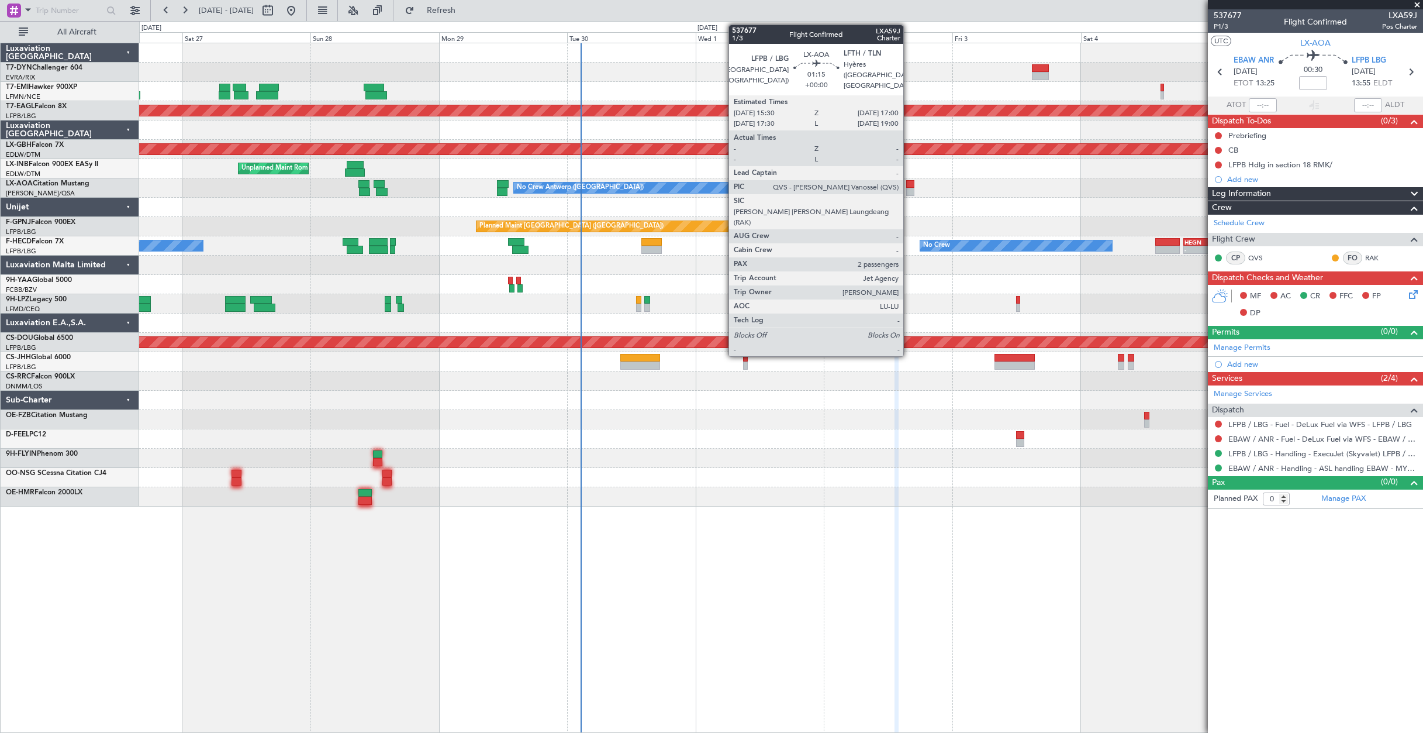
click at [909, 191] on div at bounding box center [910, 192] width 8 height 8
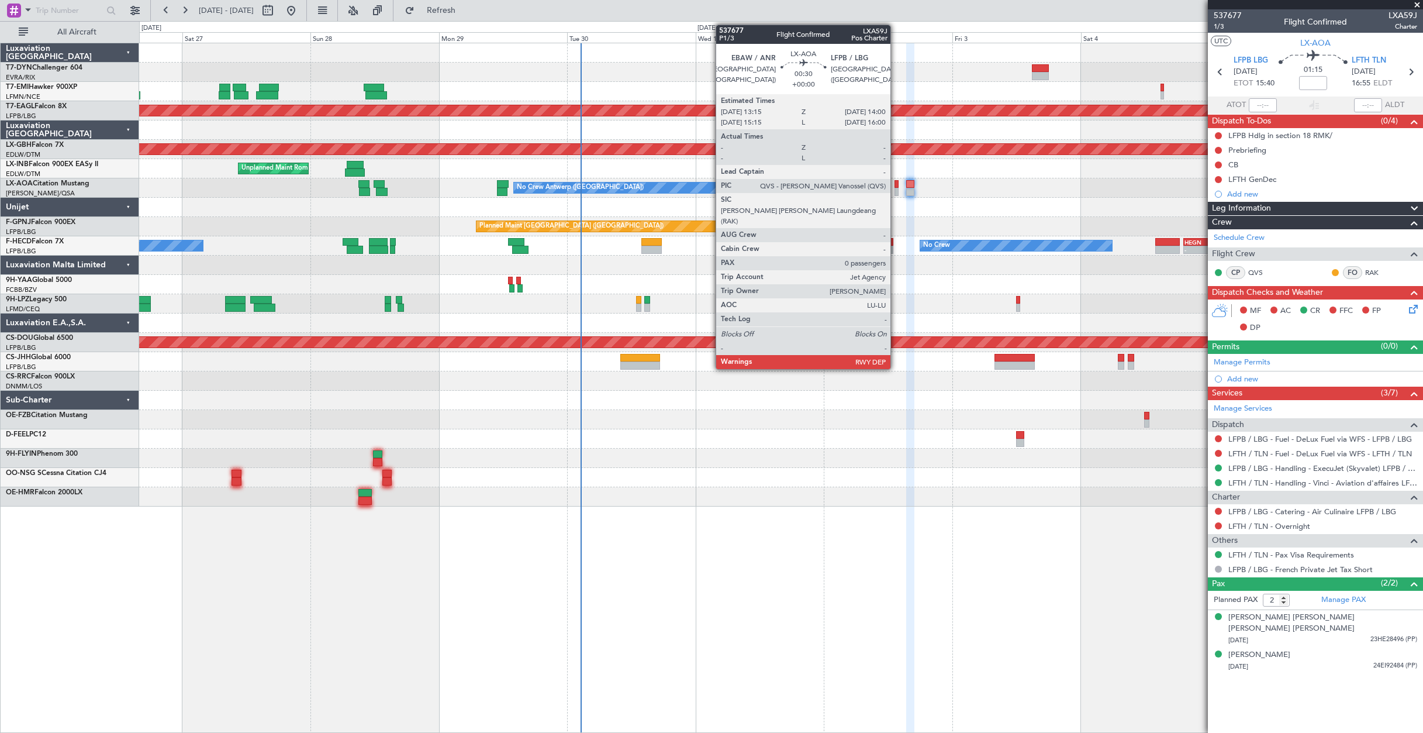
click at [896, 188] on div at bounding box center [897, 192] width 4 height 8
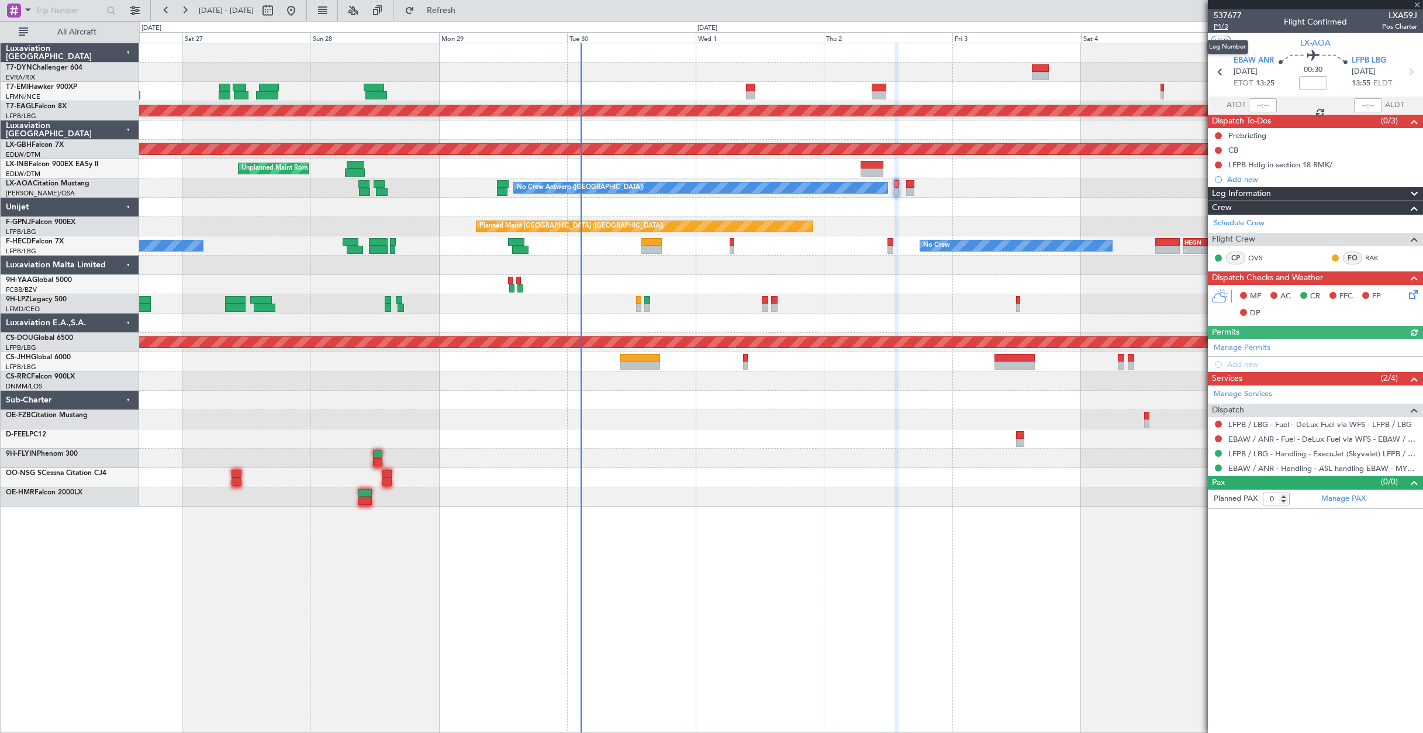
click at [1226, 27] on span "P1/3" at bounding box center [1228, 27] width 28 height 10
click at [1218, 29] on span "P1/3" at bounding box center [1228, 27] width 28 height 10
click at [1257, 469] on link "EBAW / ANR - Handling - ASL handling EBAW - MYHANDLING" at bounding box center [1323, 468] width 189 height 10
click at [1328, 454] on link "LFPB / LBG - Handling - ExecuJet (Skyvalet) LFPB / LBG" at bounding box center [1323, 454] width 189 height 10
click at [1415, 297] on icon at bounding box center [1411, 292] width 9 height 9
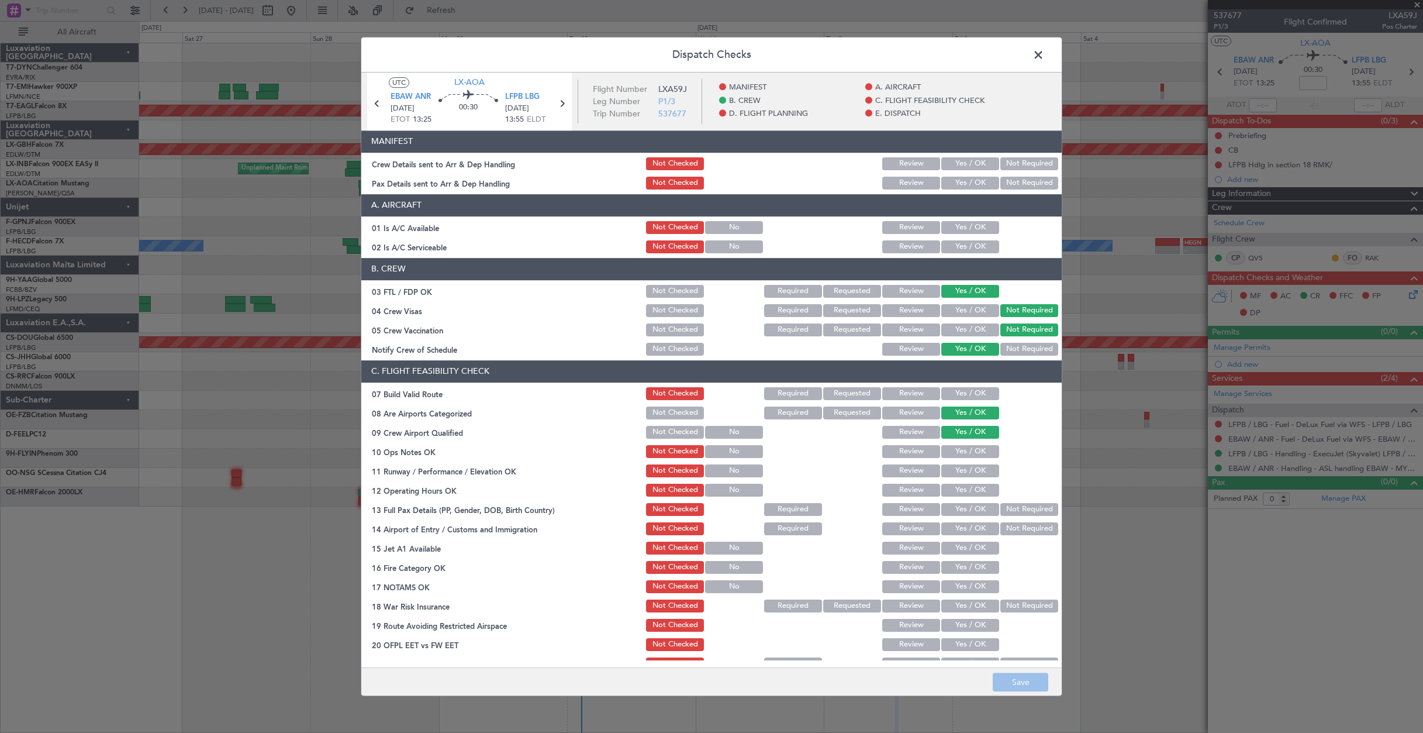
click at [956, 160] on button "Yes / OK" at bounding box center [970, 163] width 58 height 13
click at [958, 178] on button "Yes / OK" at bounding box center [970, 183] width 58 height 13
click at [1033, 672] on footer "Save" at bounding box center [711, 681] width 701 height 28
click at [1029, 685] on button "Save" at bounding box center [1021, 681] width 56 height 19
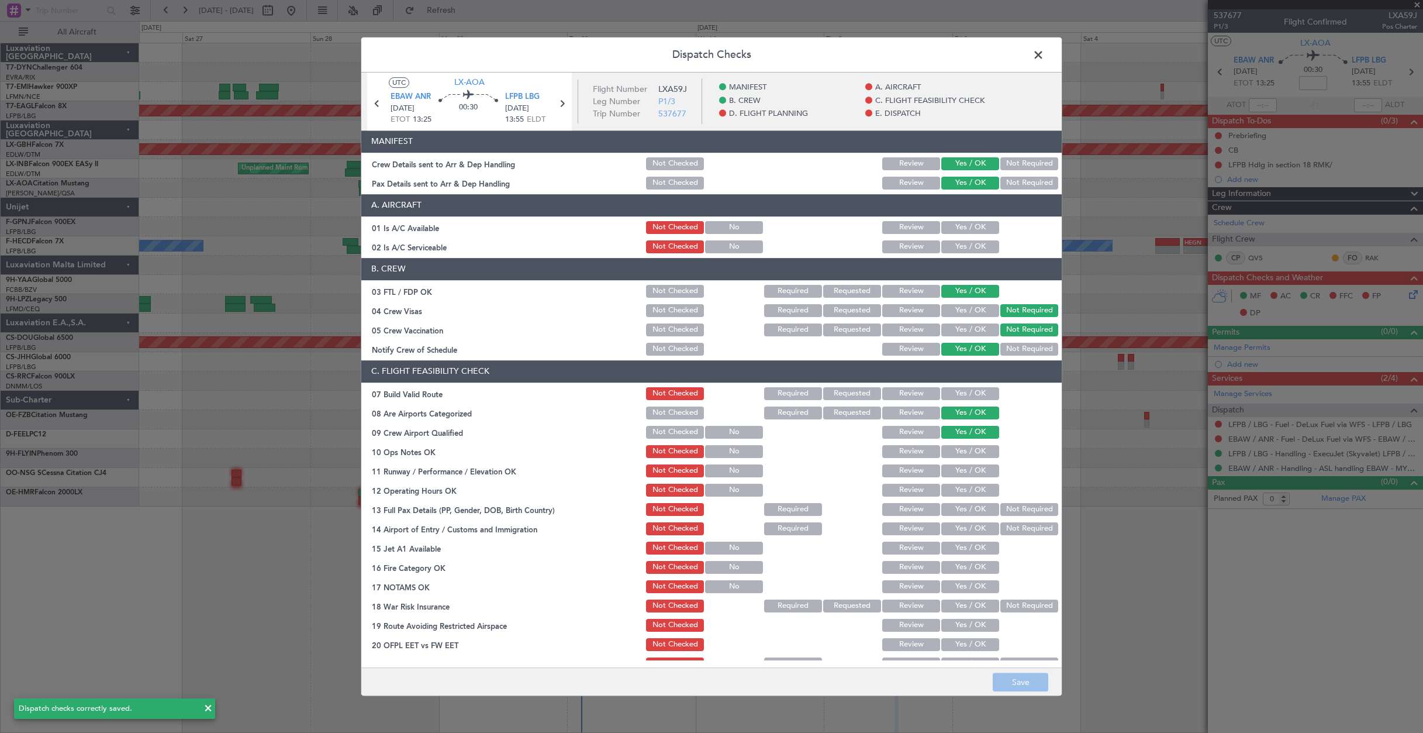
click at [1044, 56] on span at bounding box center [1044, 57] width 0 height 23
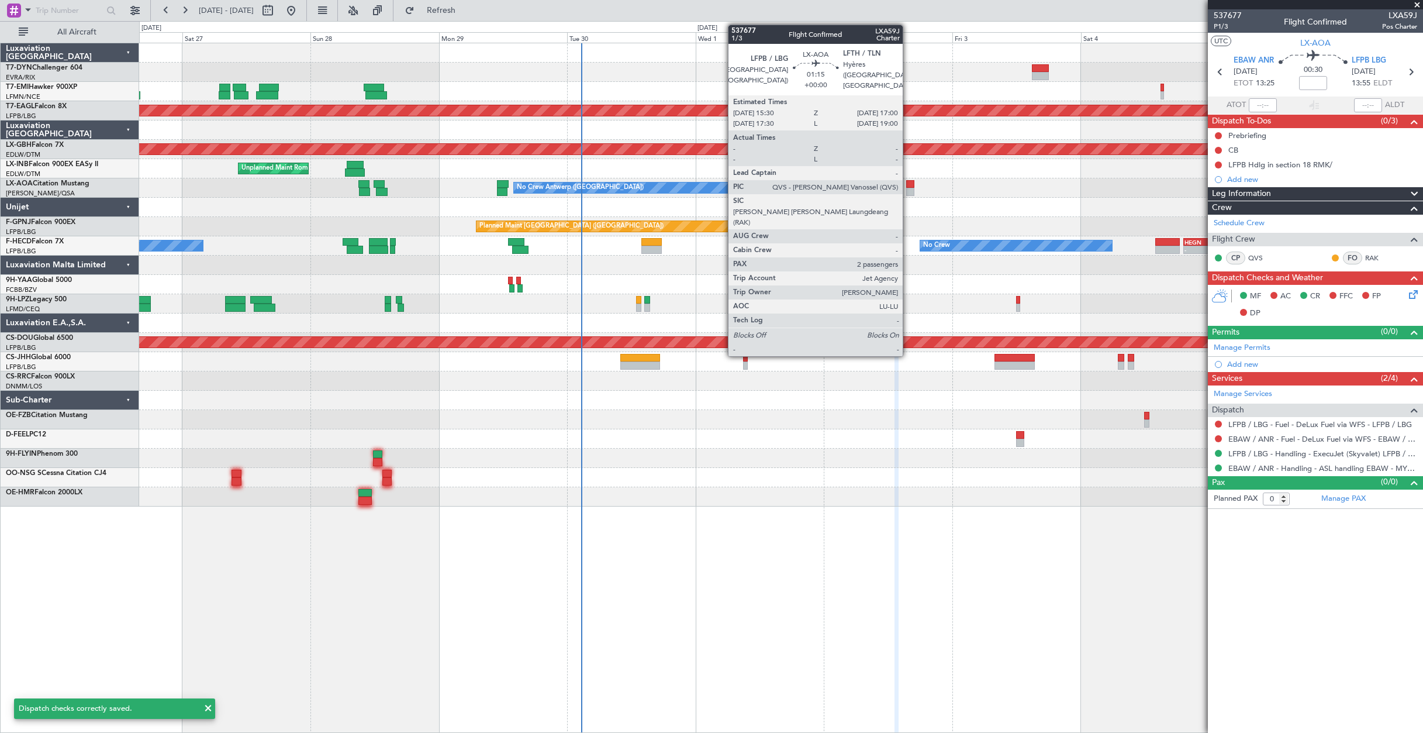
click at [908, 182] on div at bounding box center [910, 184] width 8 height 8
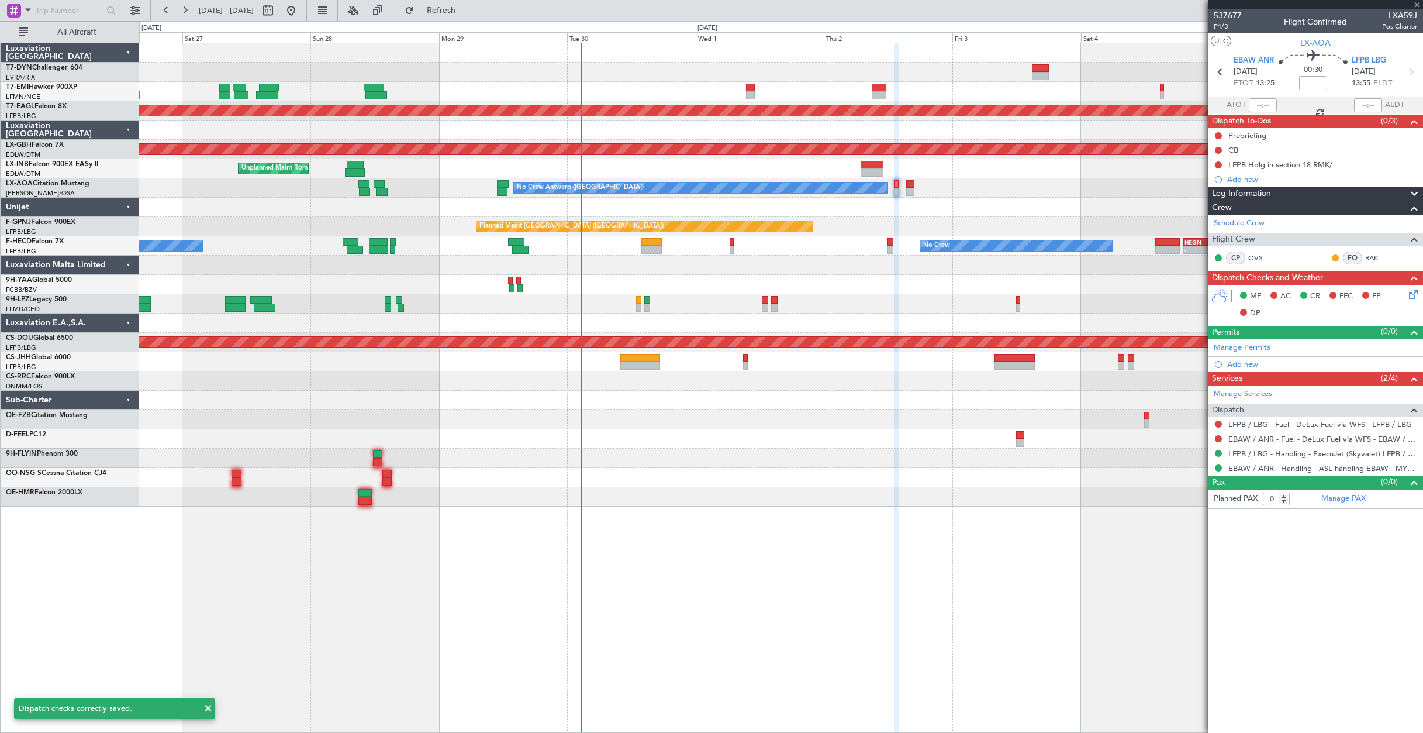
type input "2"
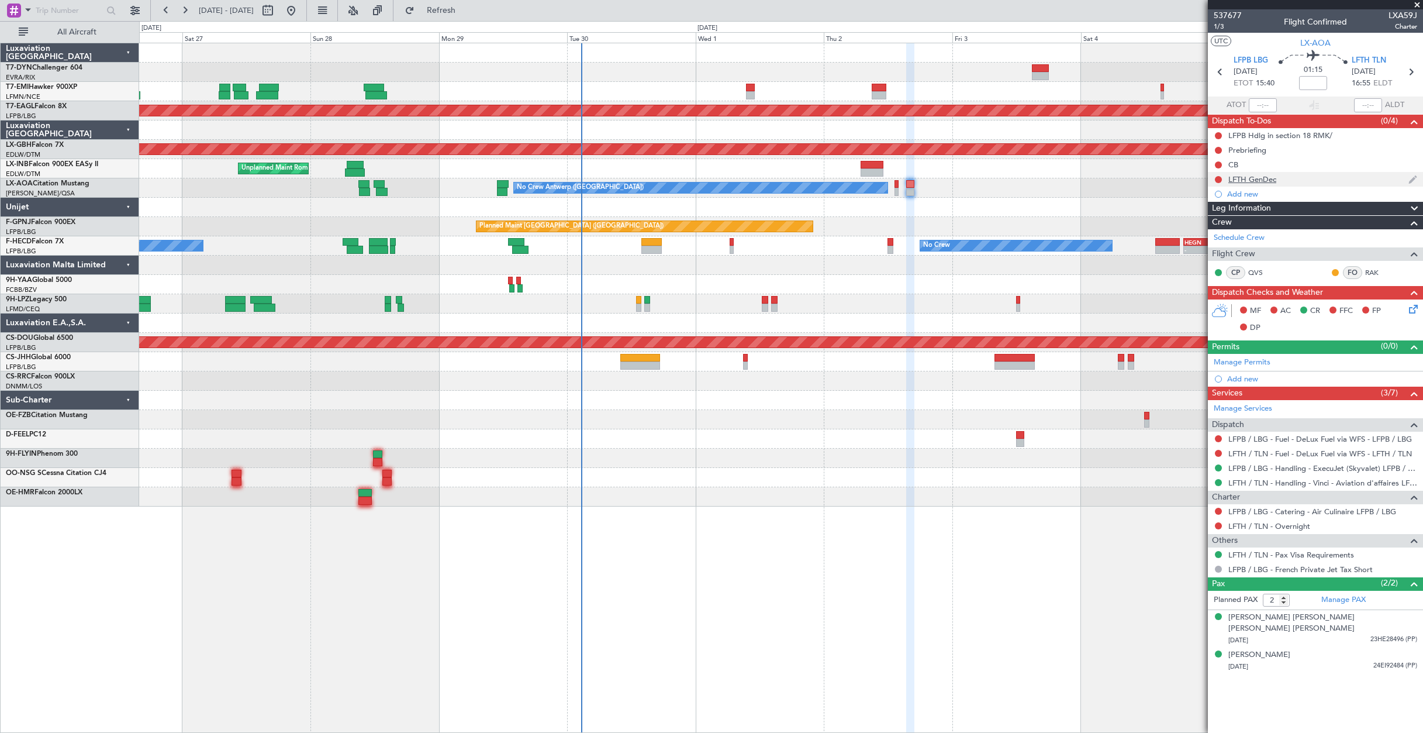
click at [1288, 181] on div "LFTH GenDec" at bounding box center [1315, 179] width 215 height 15
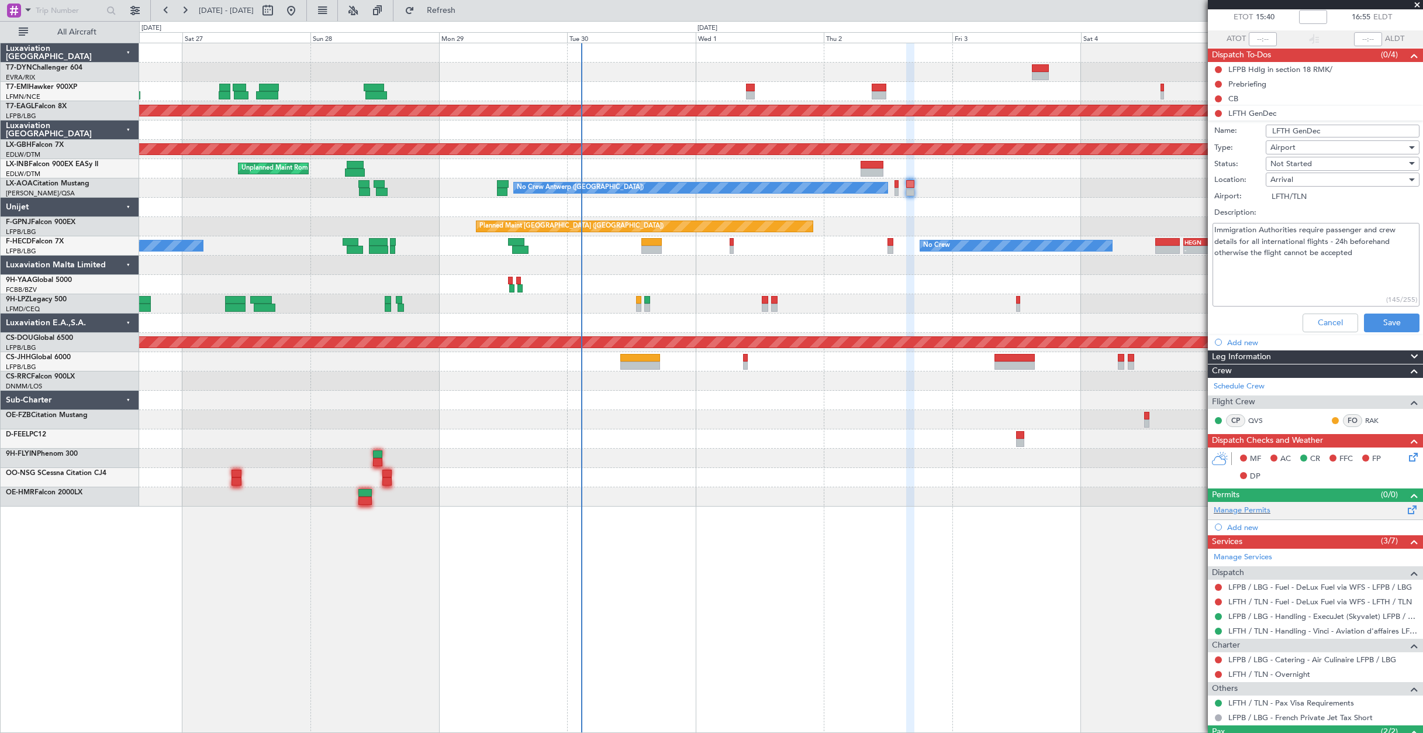
scroll to position [143, 0]
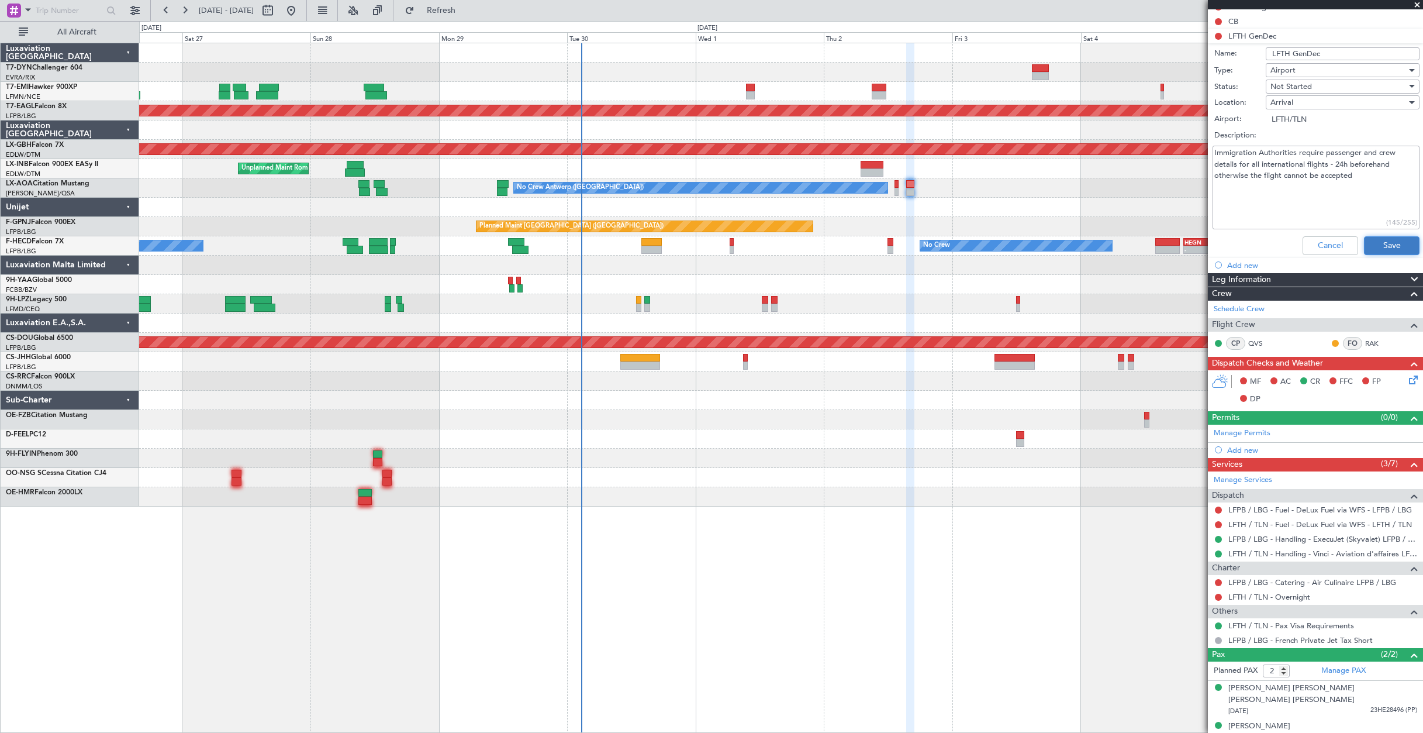
click at [1383, 248] on button "Save" at bounding box center [1392, 245] width 56 height 19
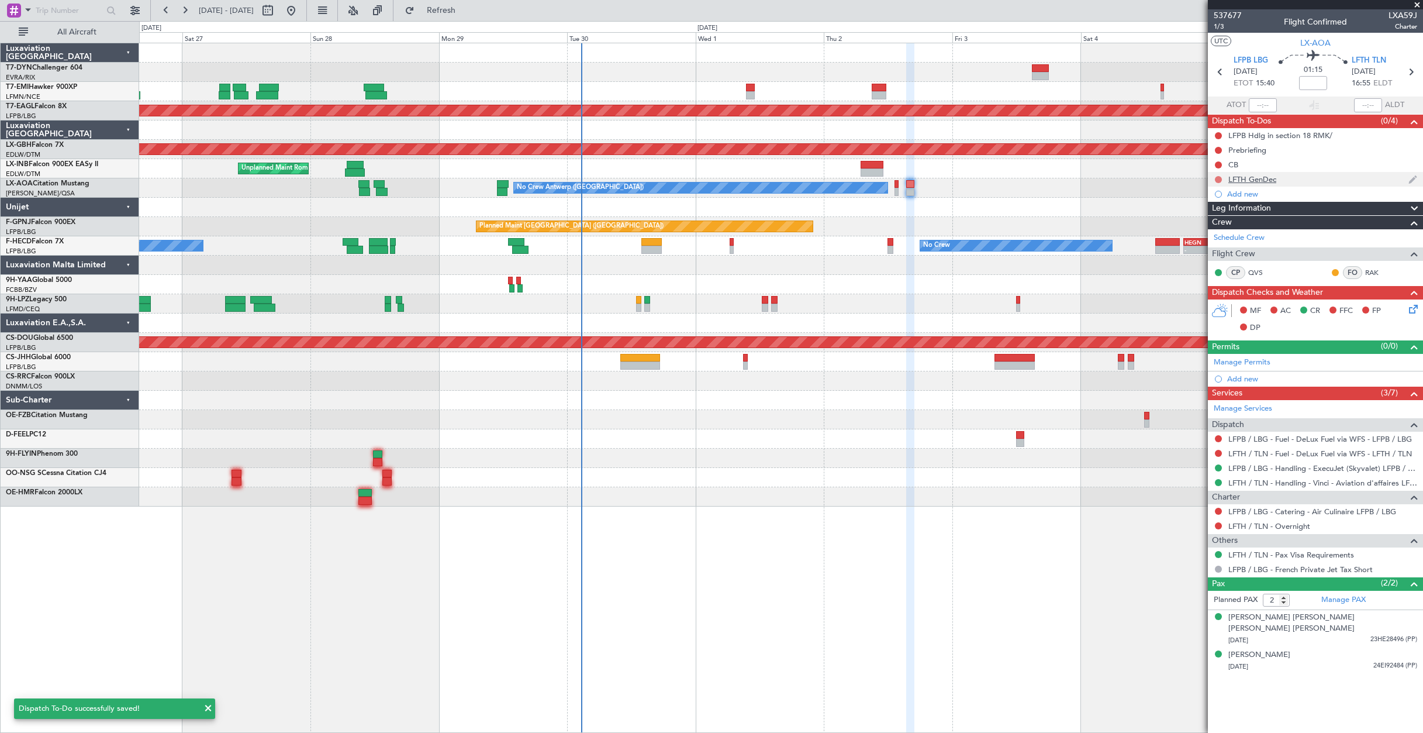
click at [1217, 180] on button at bounding box center [1218, 179] width 7 height 7
click at [1192, 234] on li "Completed" at bounding box center [1219, 231] width 62 height 18
click at [1415, 308] on icon at bounding box center [1411, 306] width 9 height 9
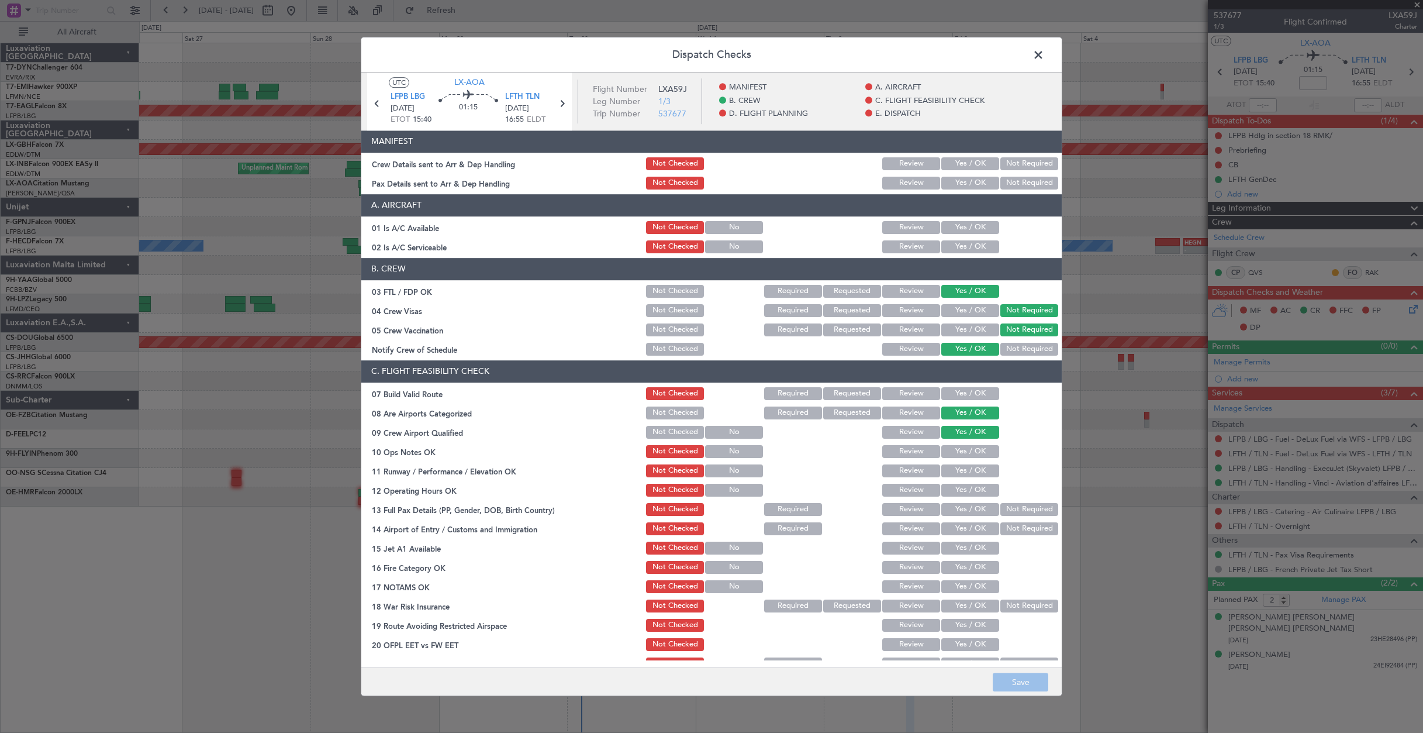
click at [957, 167] on button "Yes / OK" at bounding box center [970, 163] width 58 height 13
click at [955, 188] on button "Yes / OK" at bounding box center [970, 183] width 58 height 13
click at [1024, 682] on button "Save" at bounding box center [1021, 681] width 56 height 19
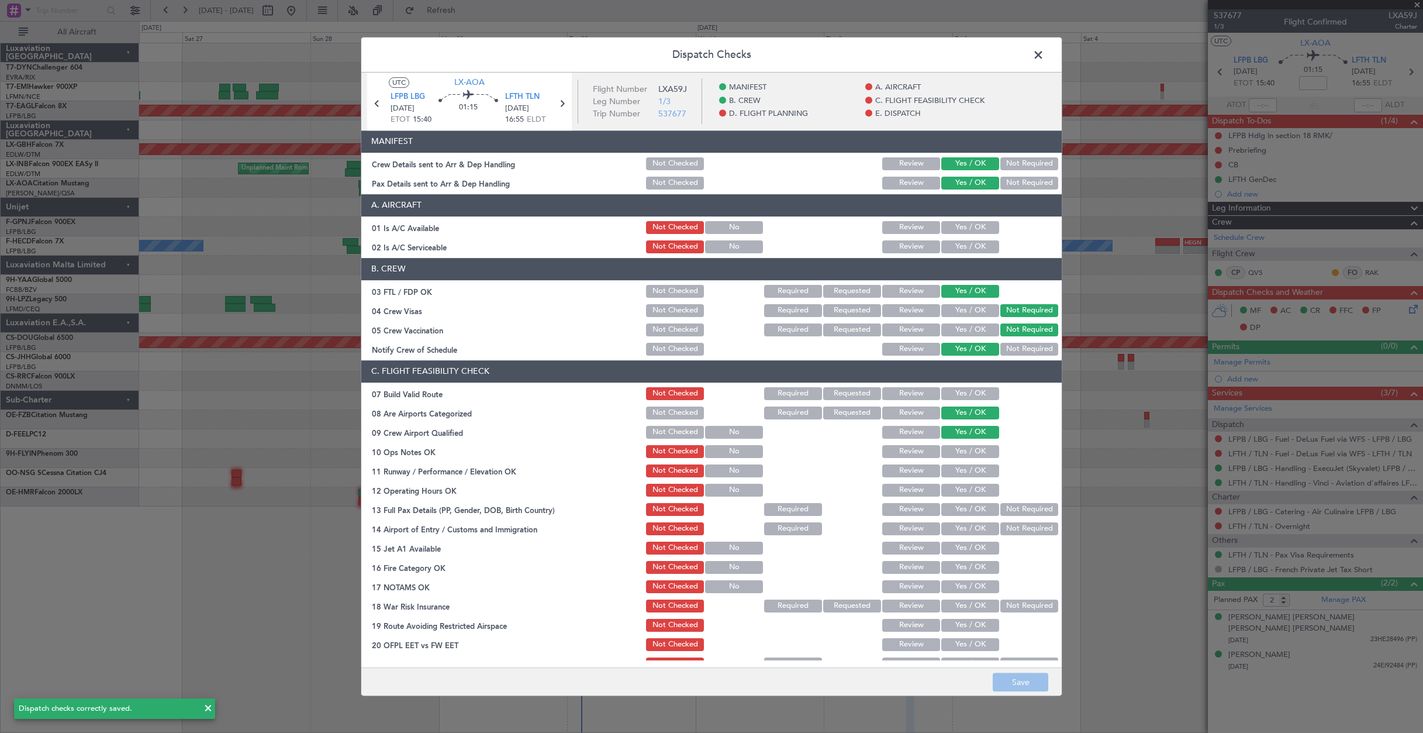
click at [1044, 59] on span at bounding box center [1044, 57] width 0 height 23
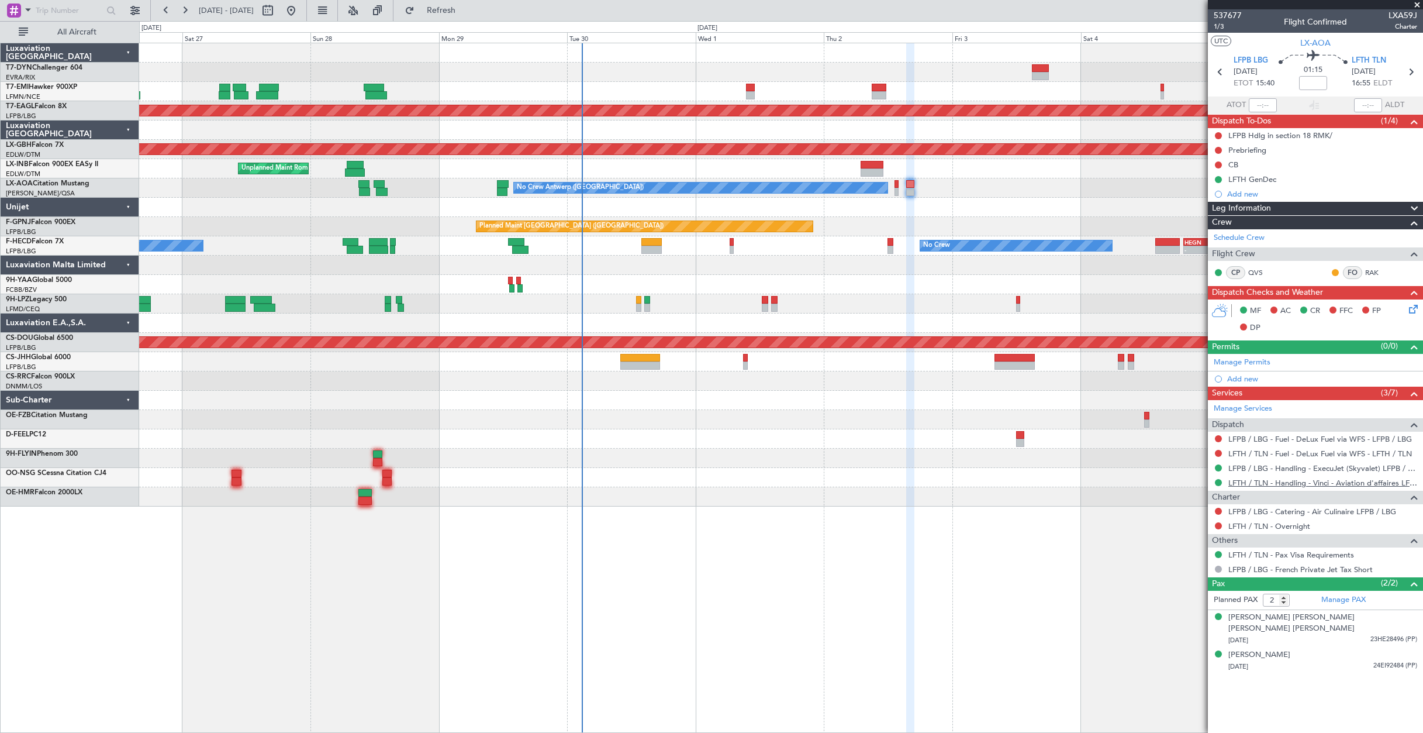
click at [1304, 482] on link "LFTH / TLN - Handling - Vinci - Aviation d'affaires LFTH / TLN*****MY HANDLING*…" at bounding box center [1323, 483] width 189 height 10
click at [729, 246] on div "No Crew No Crew - - HEGN 19:15 Z WSSL 05:10 Z Planned Maint Paris (Le Bourget) …" at bounding box center [781, 245] width 1284 height 19
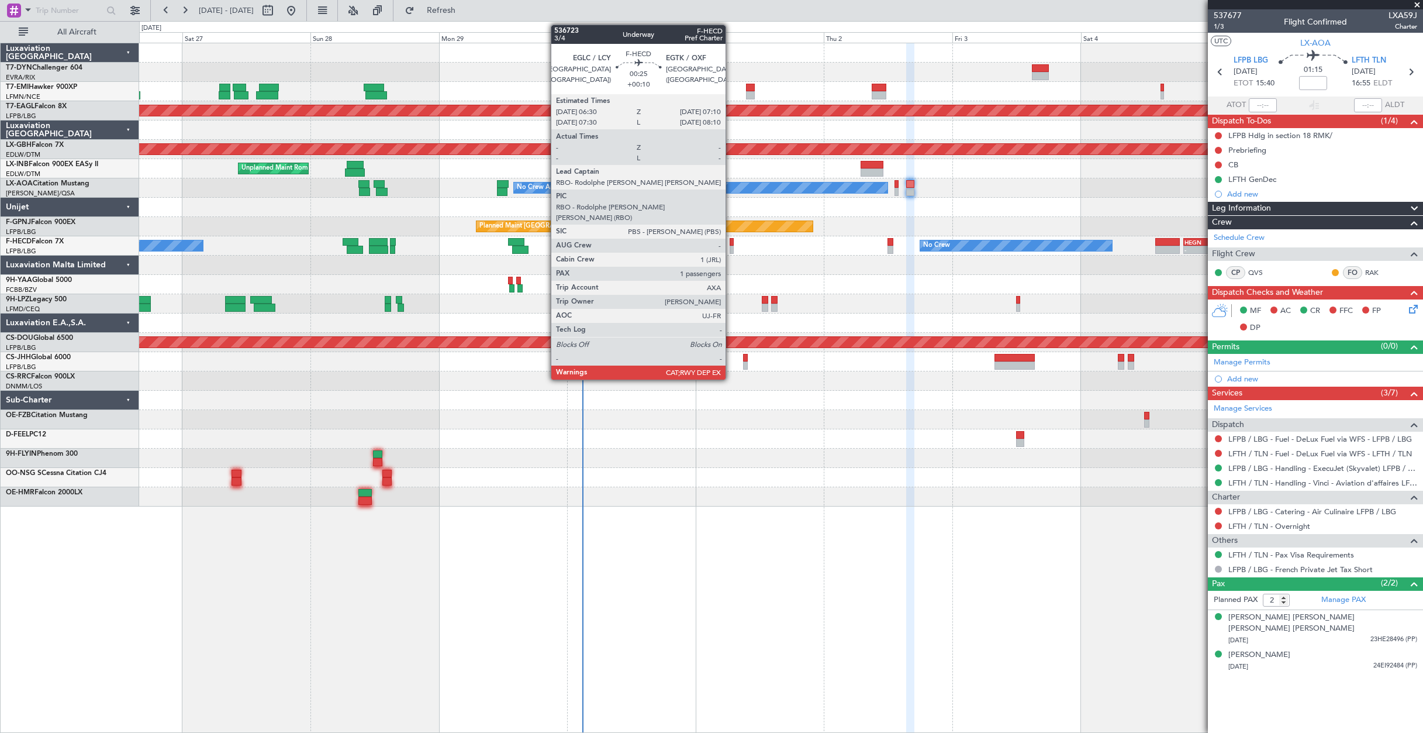
click at [731, 246] on div at bounding box center [732, 250] width 4 height 8
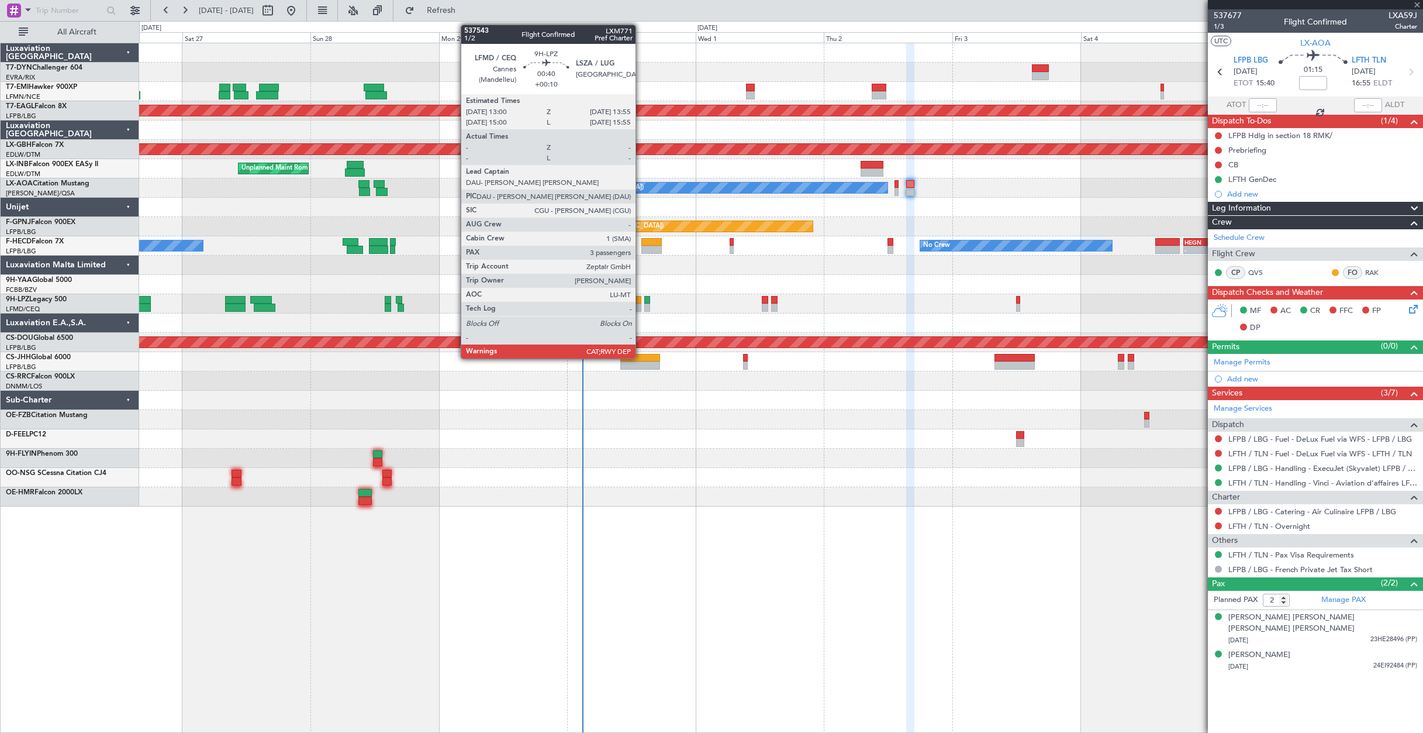
type input "+00:10"
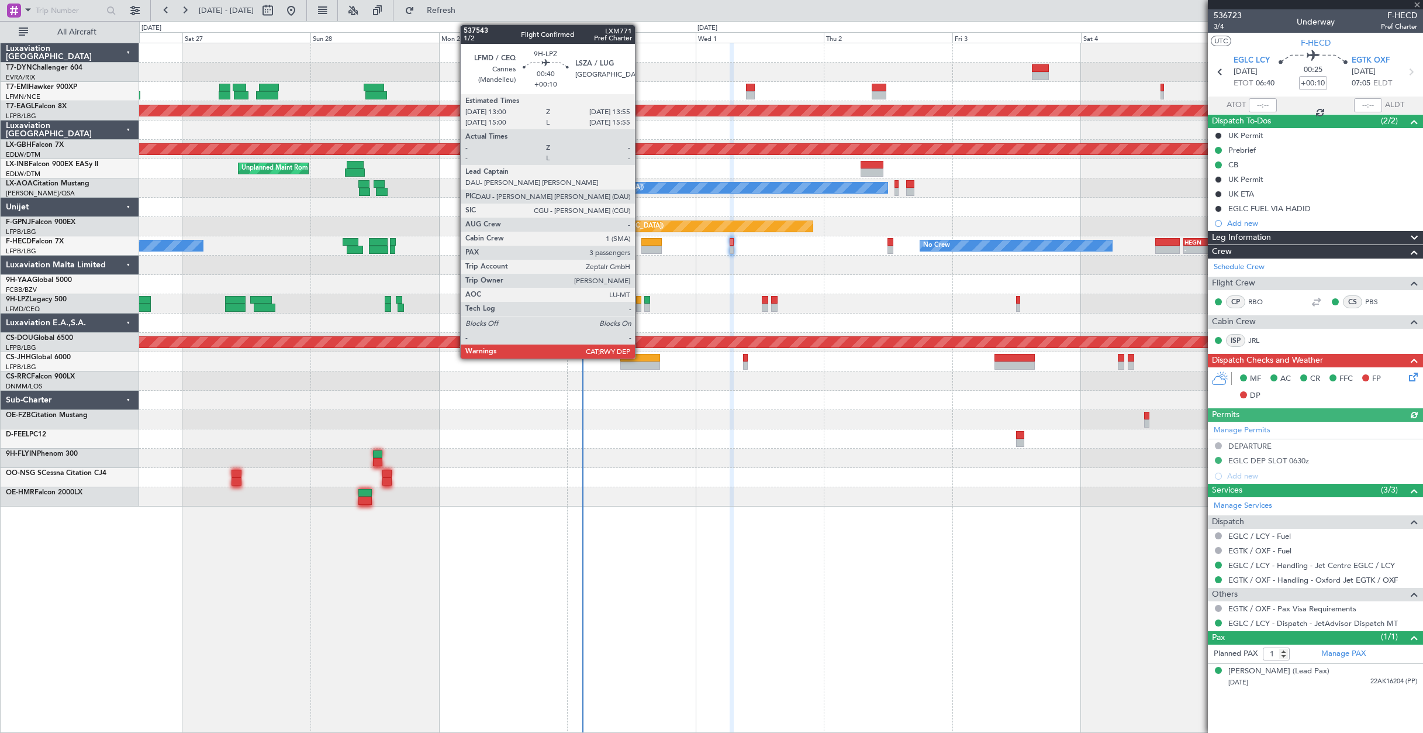
click at [640, 301] on div at bounding box center [638, 300] width 5 height 8
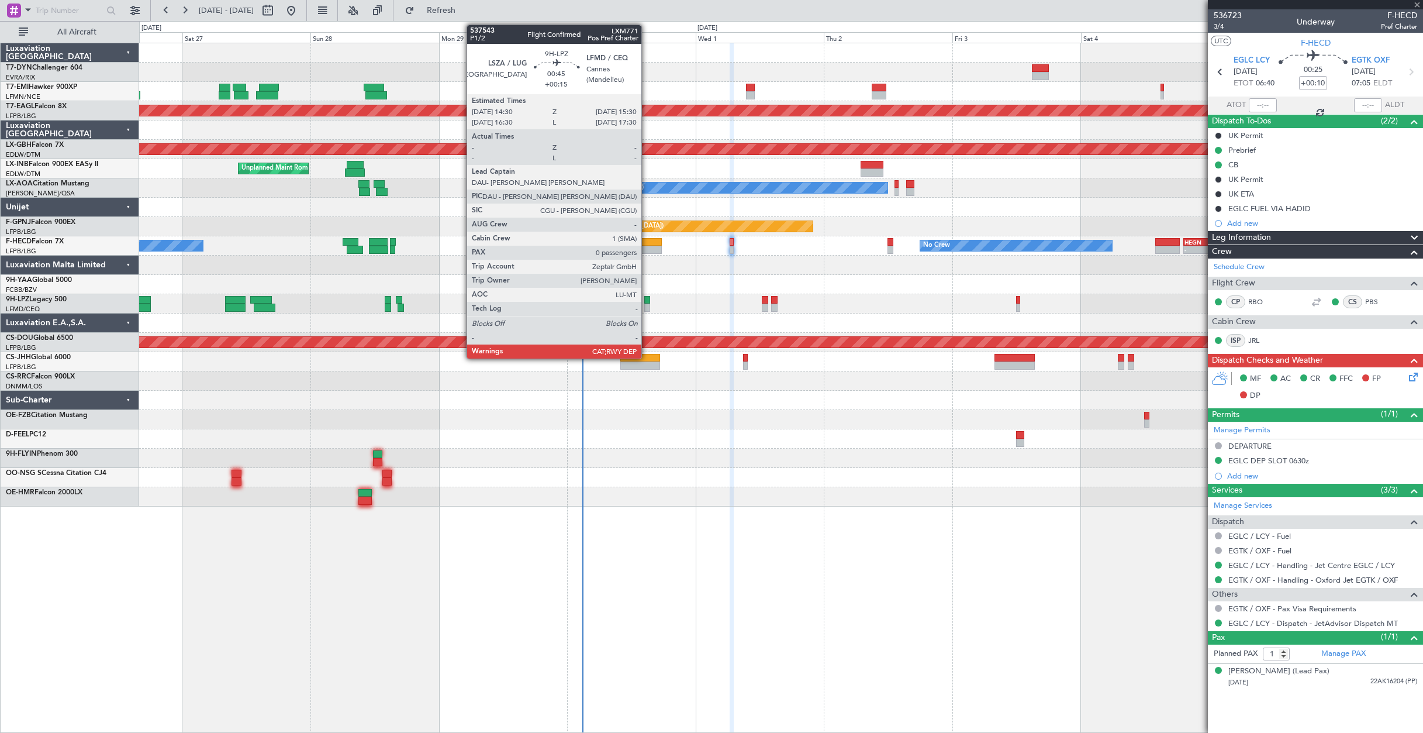
type input "3"
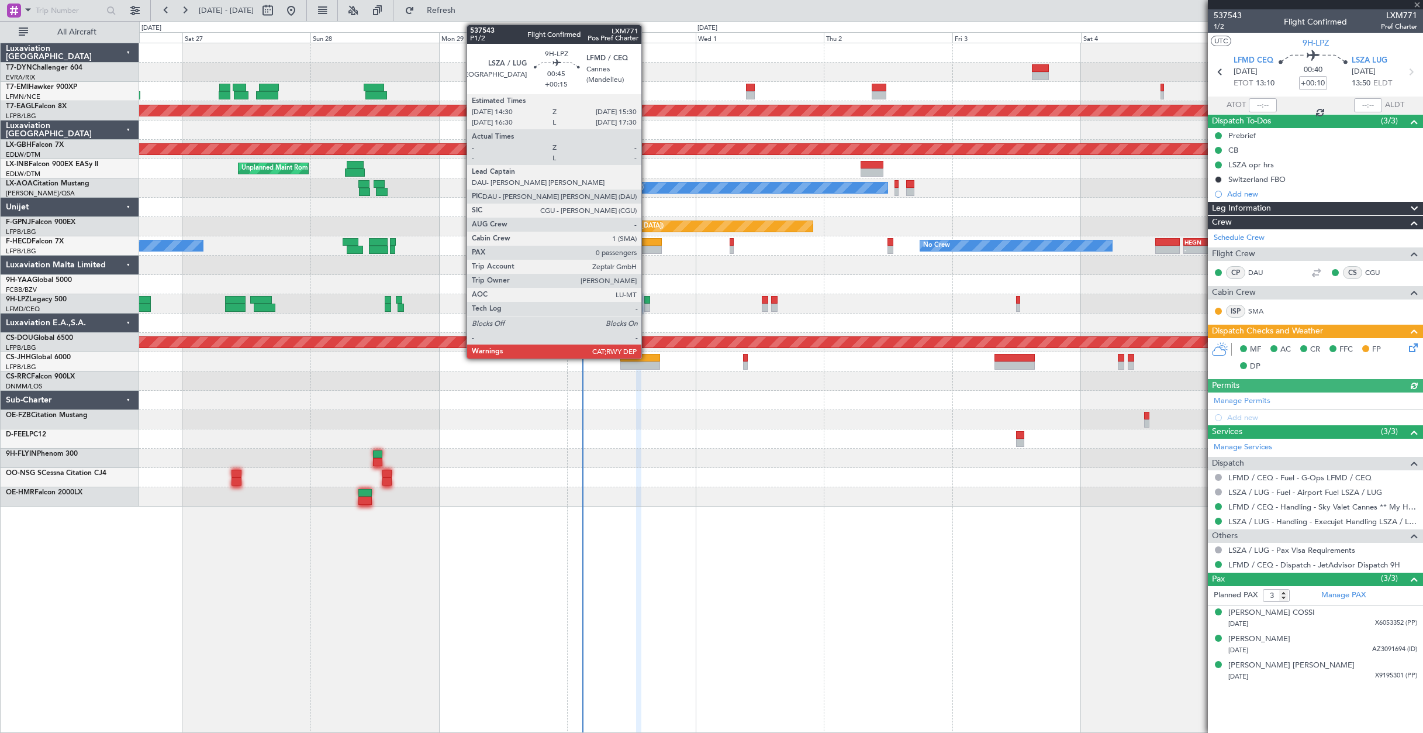
click at [647, 305] on div at bounding box center [647, 307] width 6 height 8
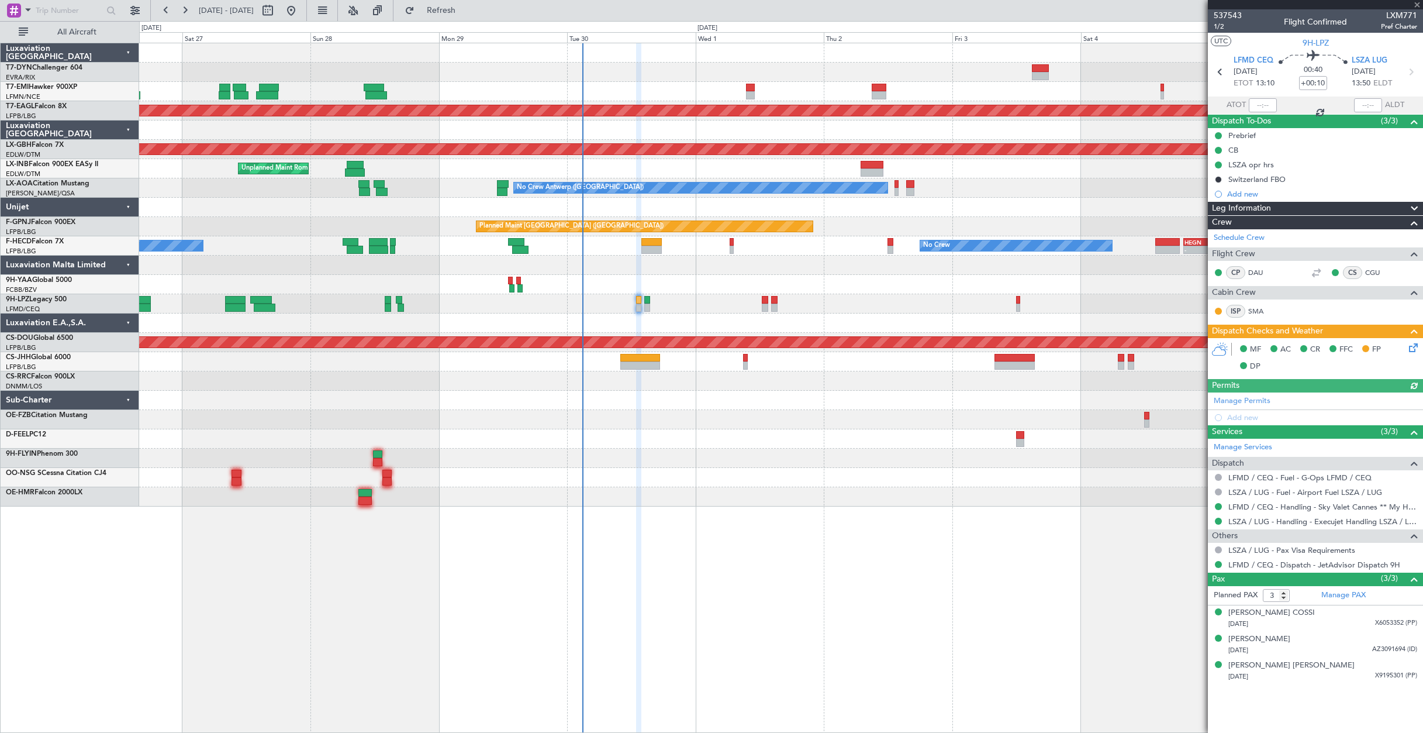
type input "+00:15"
type input "0"
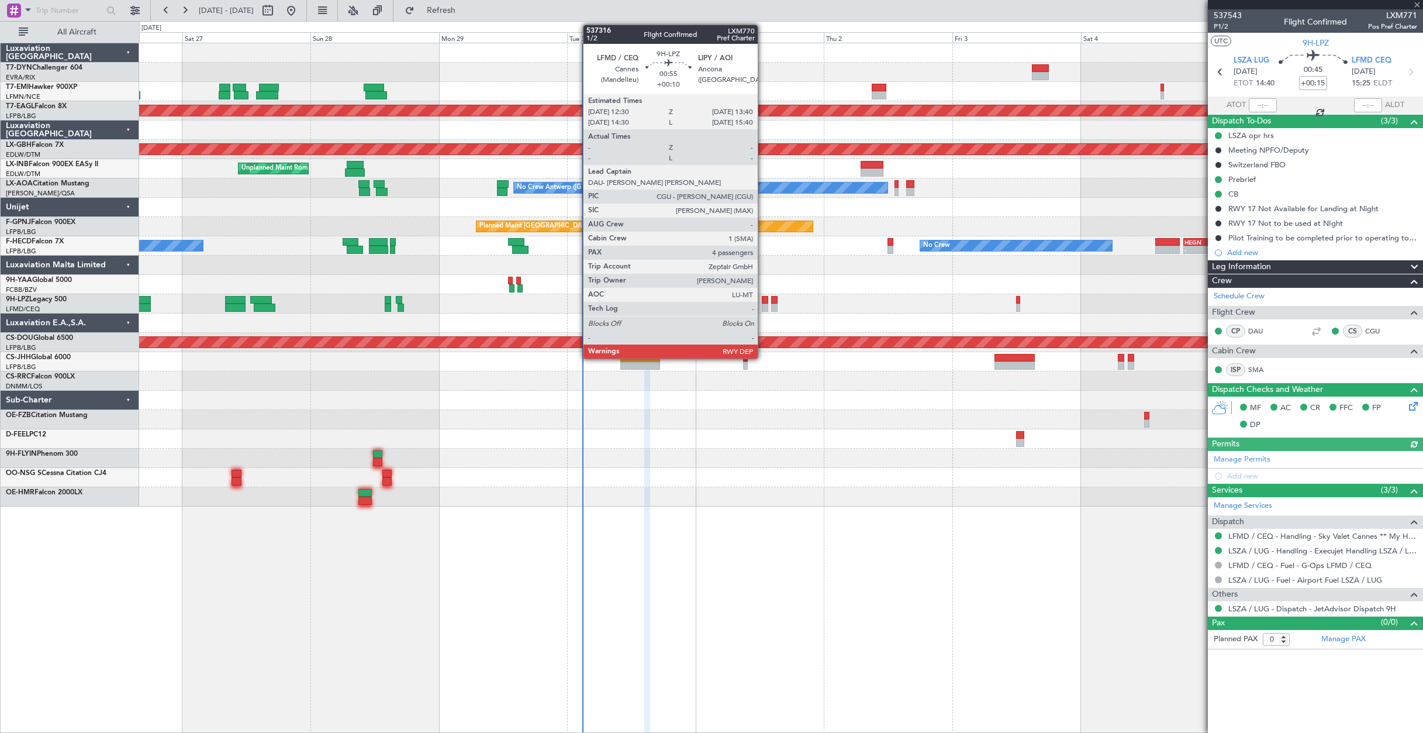
click at [763, 304] on div at bounding box center [765, 307] width 6 height 8
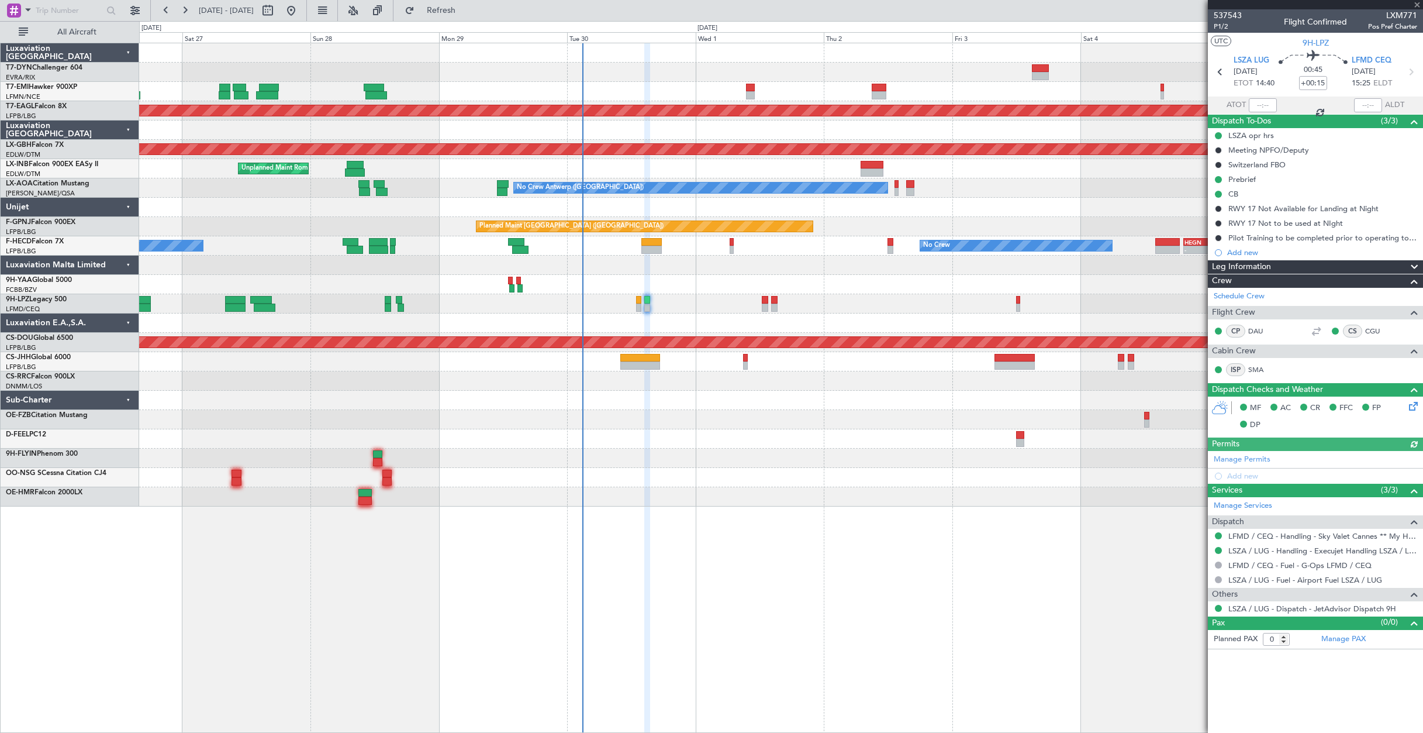
type input "+00:10"
type input "4"
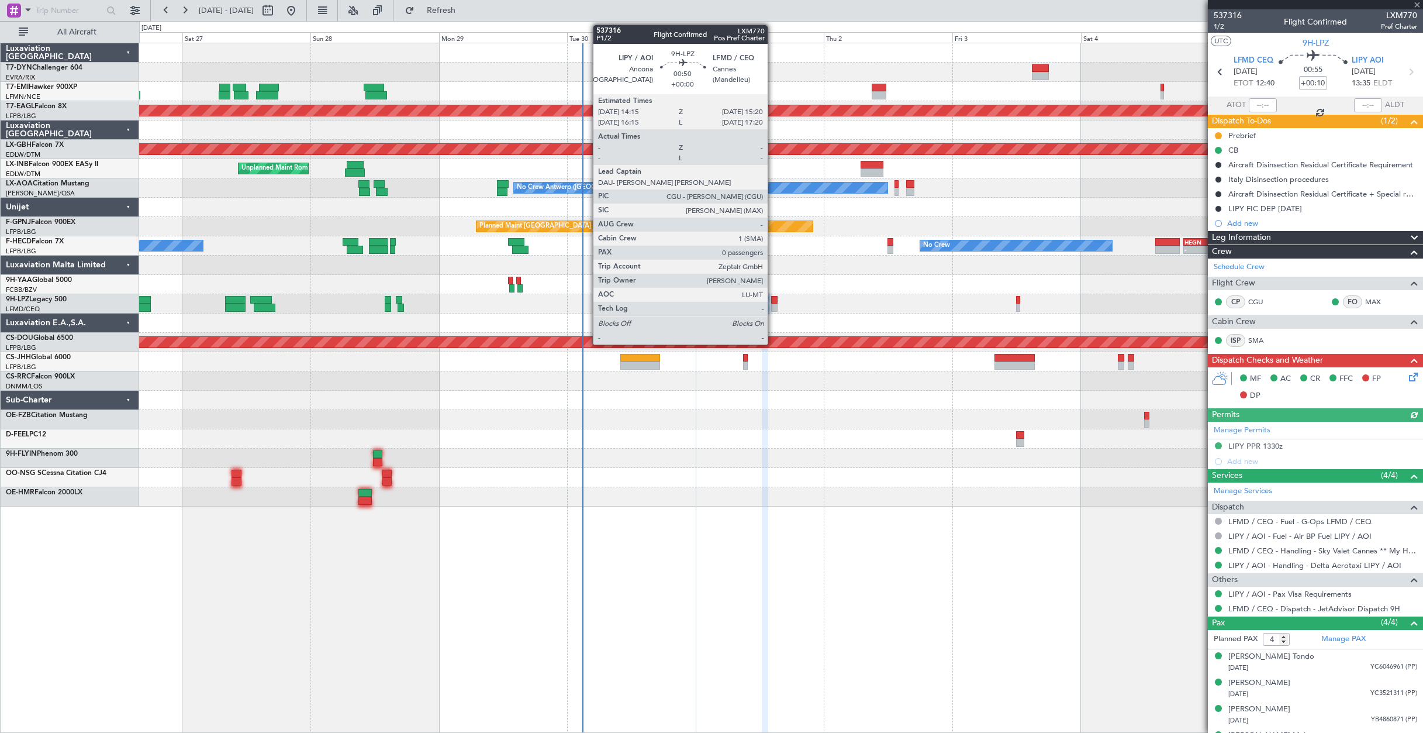
click at [774, 303] on div at bounding box center [774, 307] width 6 height 8
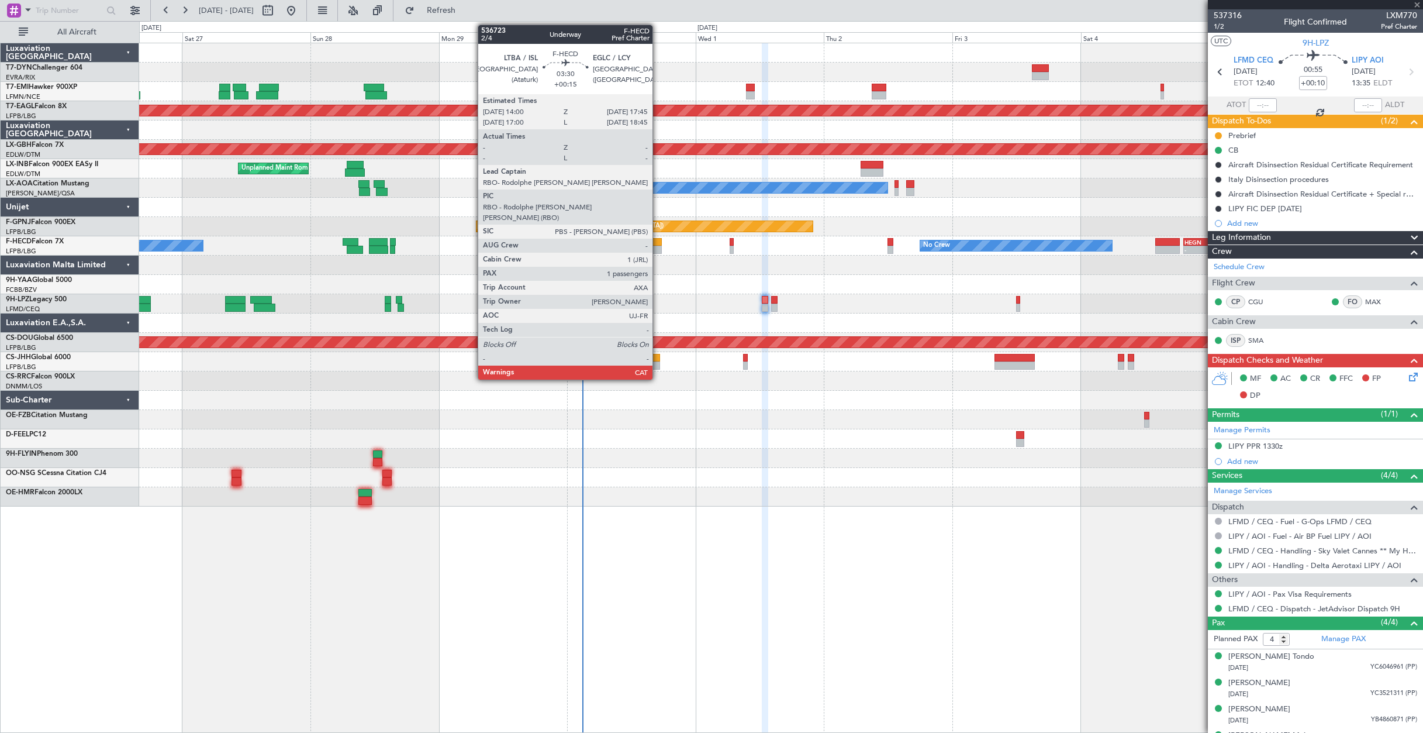
type input "0"
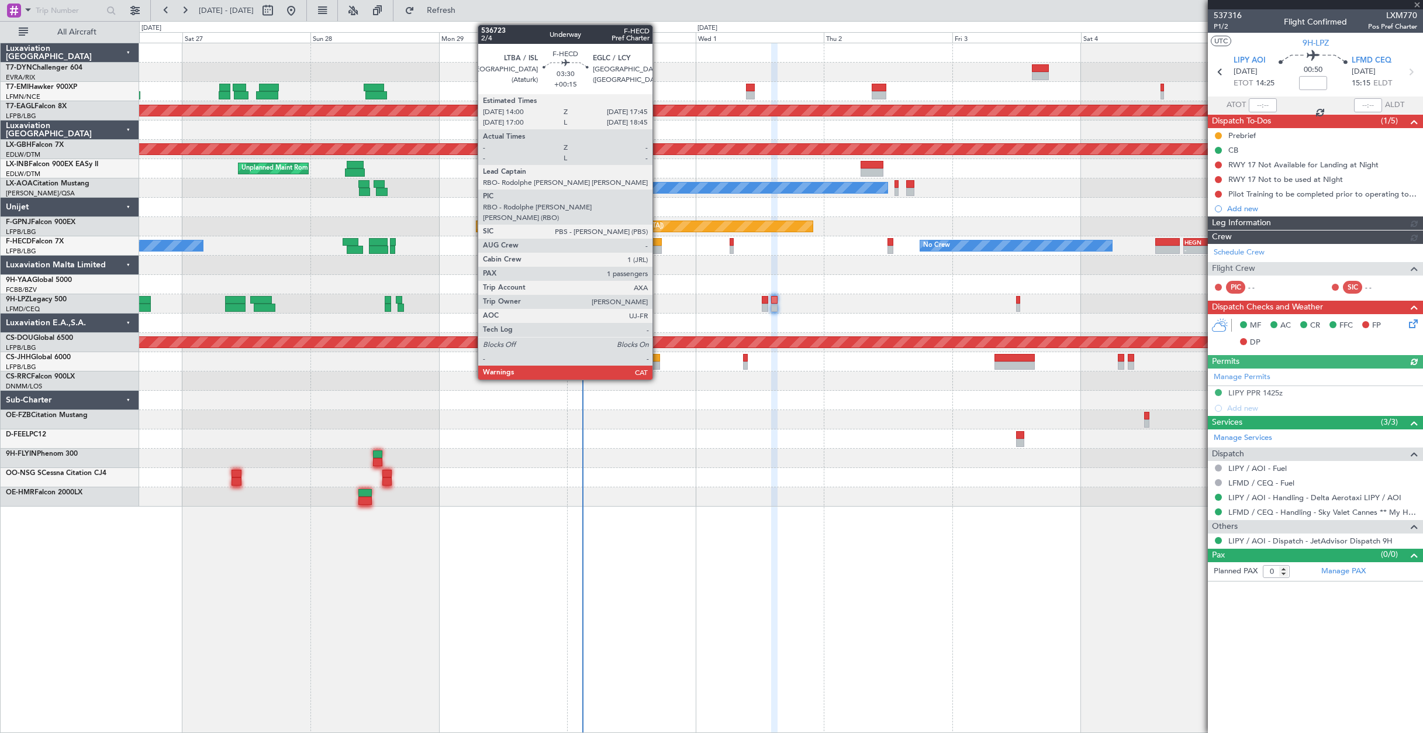
click at [658, 245] on div at bounding box center [651, 242] width 20 height 8
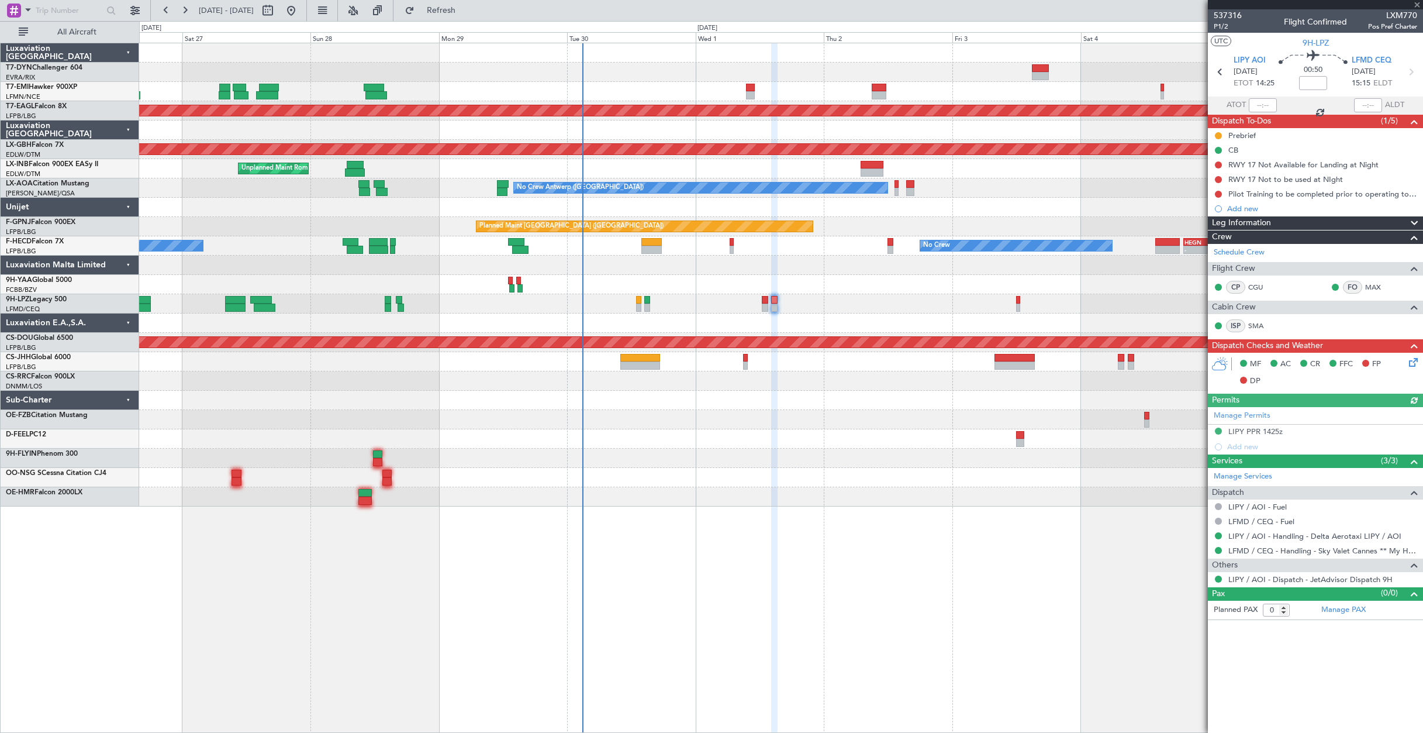
type input "+00:15"
type input "1"
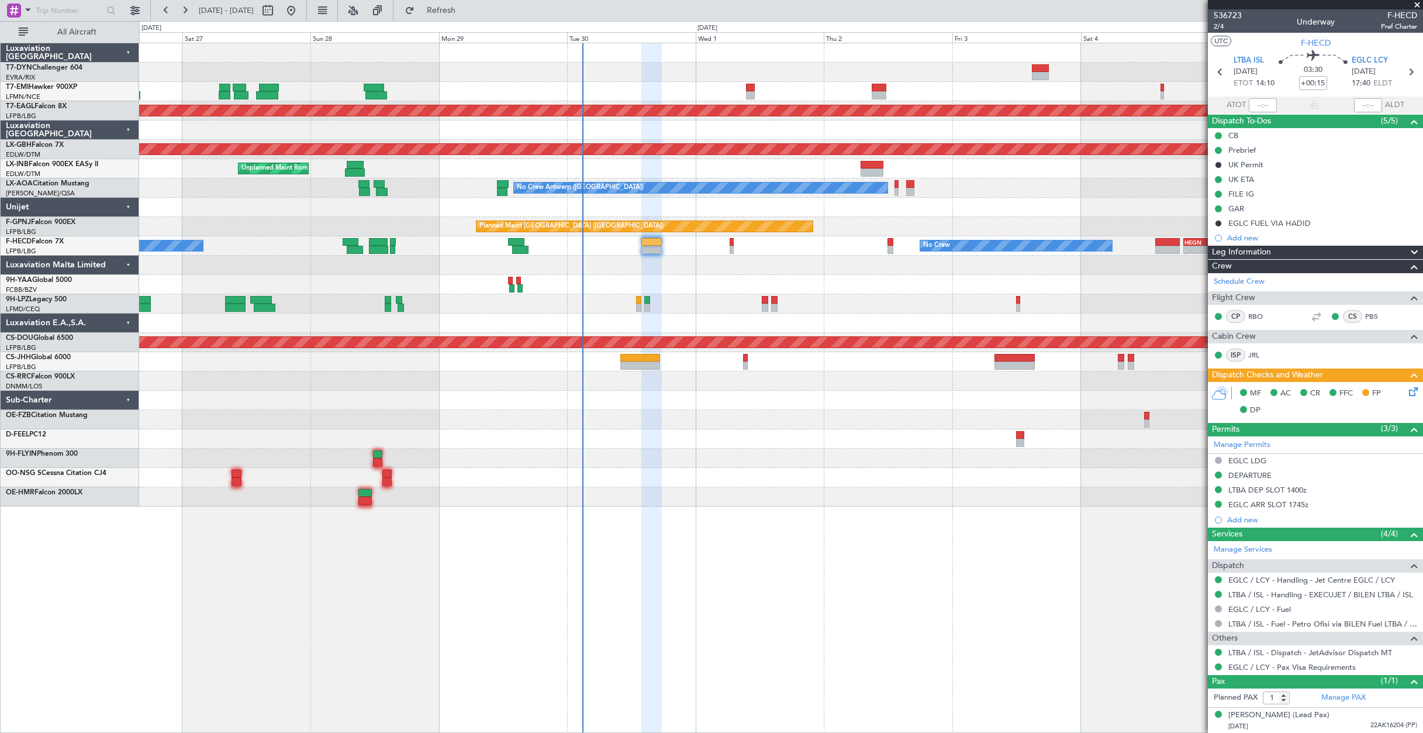
scroll to position [1, 0]
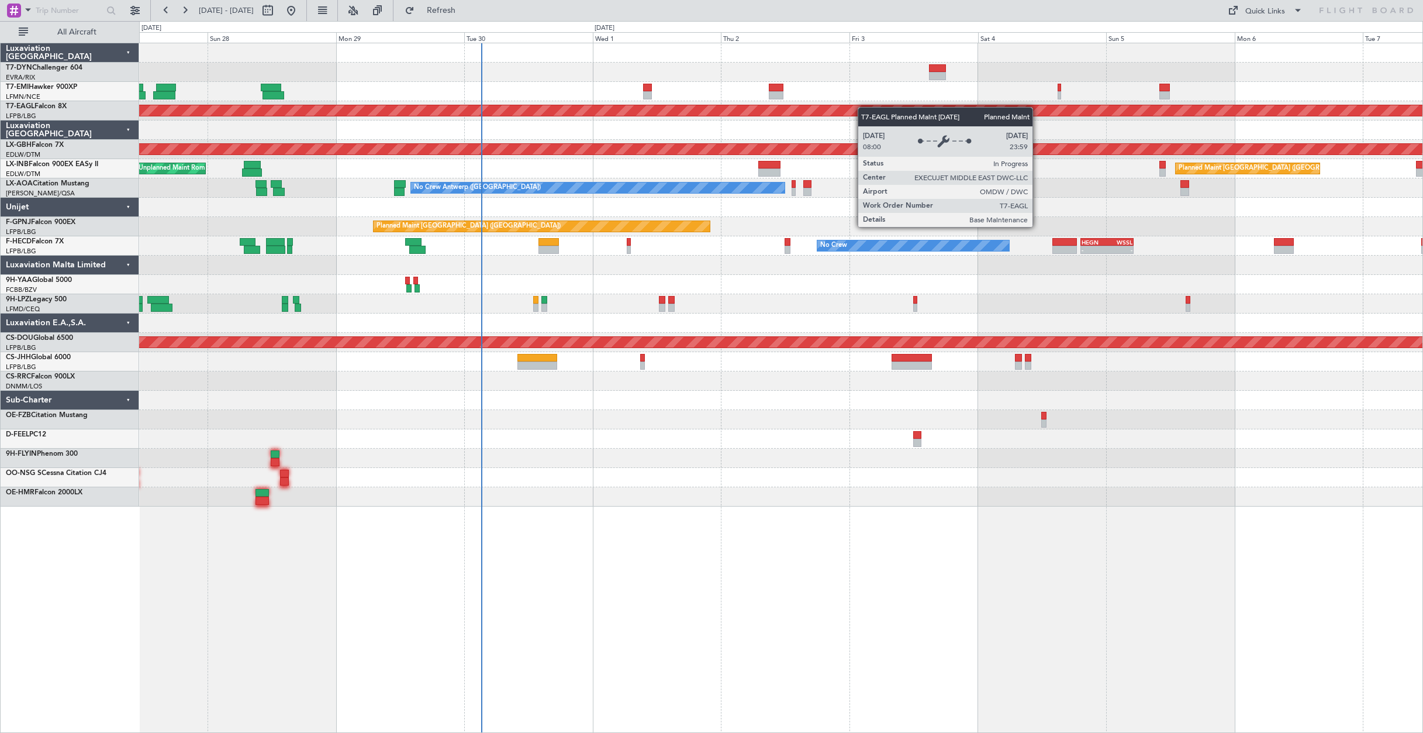
click at [787, 118] on div "Planned Maint Dubai (Al Maktoum Intl) Planned Maint Nurnberg Unplanned Maint [G…" at bounding box center [781, 274] width 1284 height 463
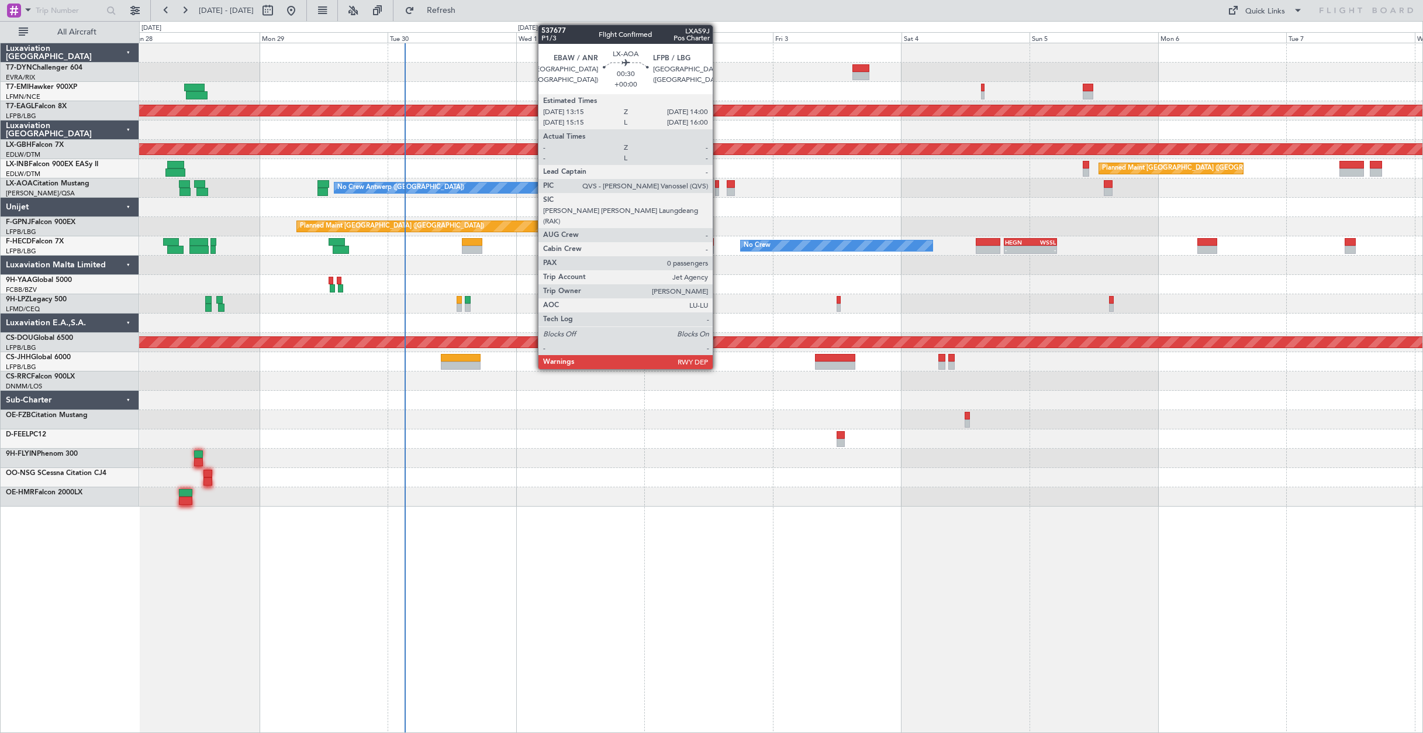
click at [718, 184] on div at bounding box center [717, 184] width 4 height 8
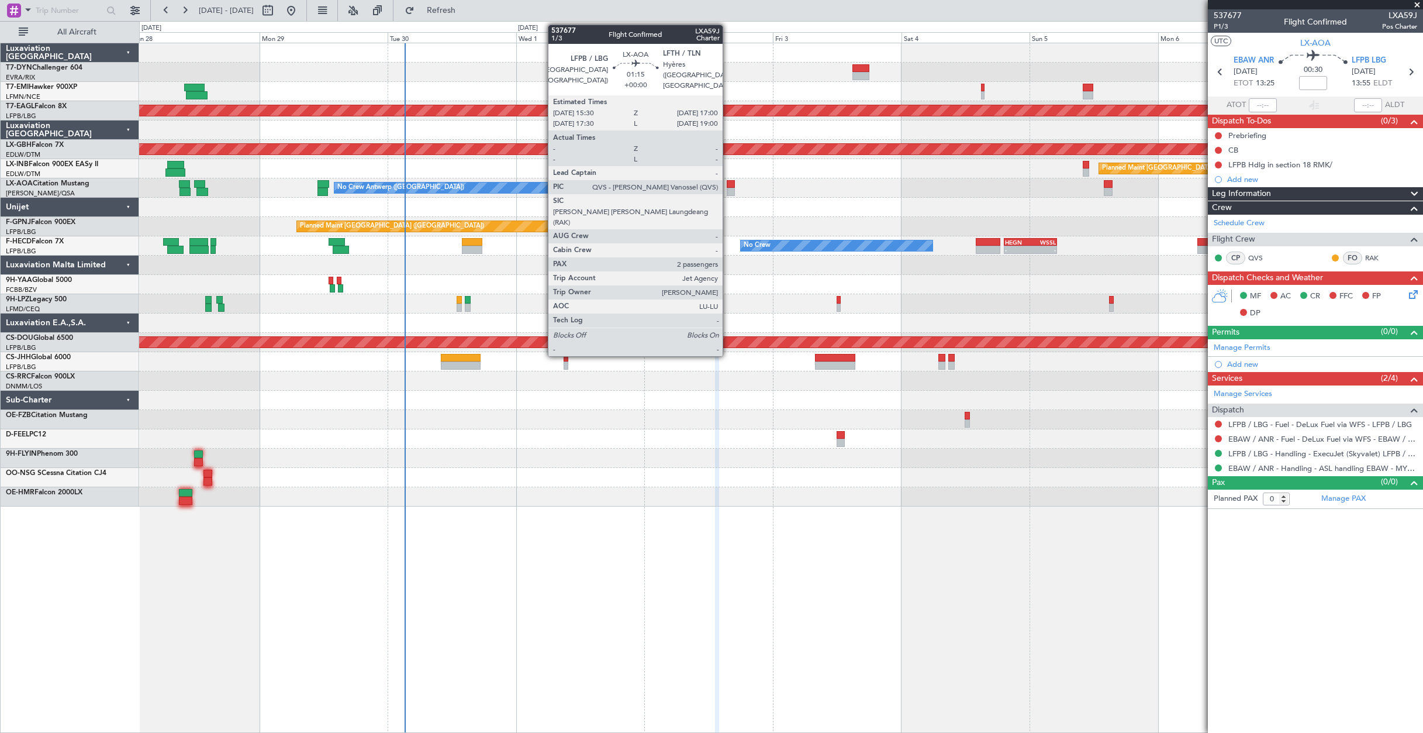
click at [728, 182] on div at bounding box center [731, 184] width 8 height 8
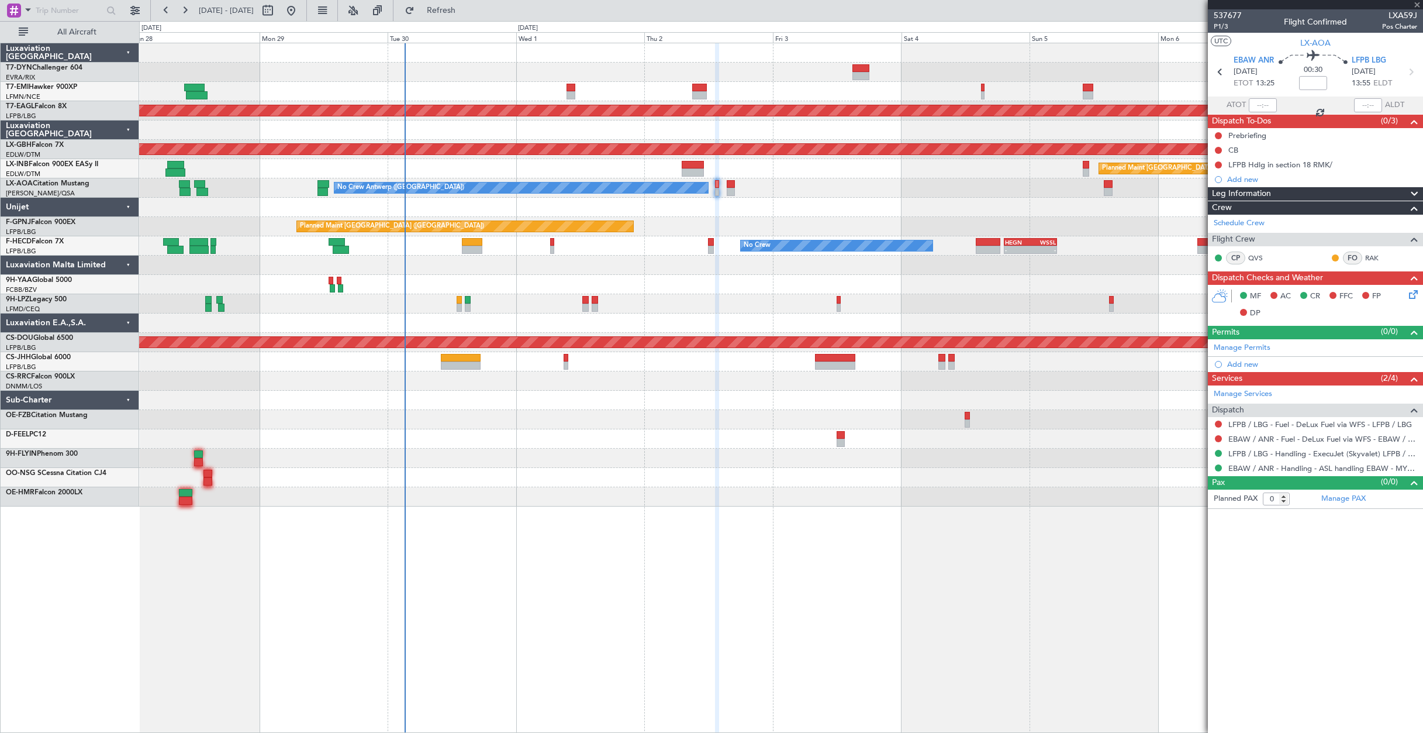
type input "2"
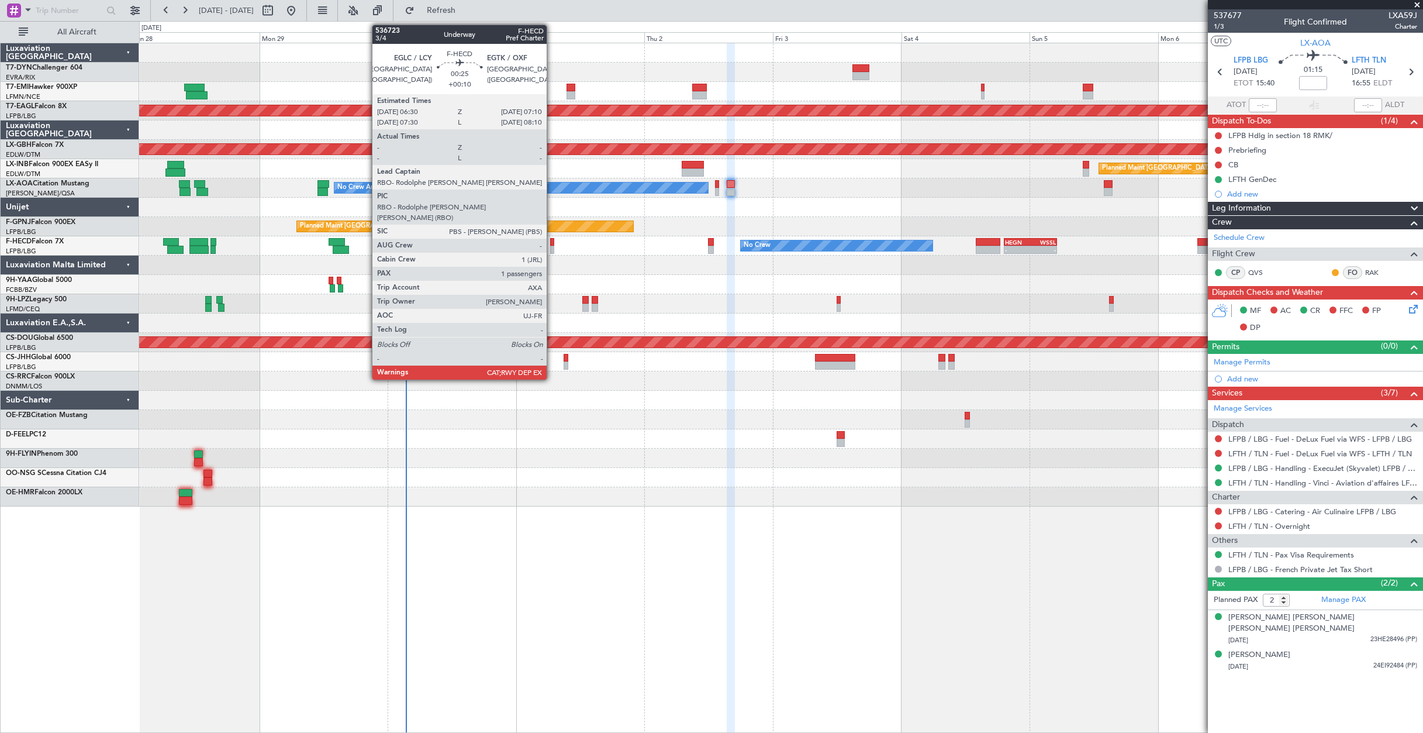
click at [552, 241] on div at bounding box center [552, 242] width 4 height 8
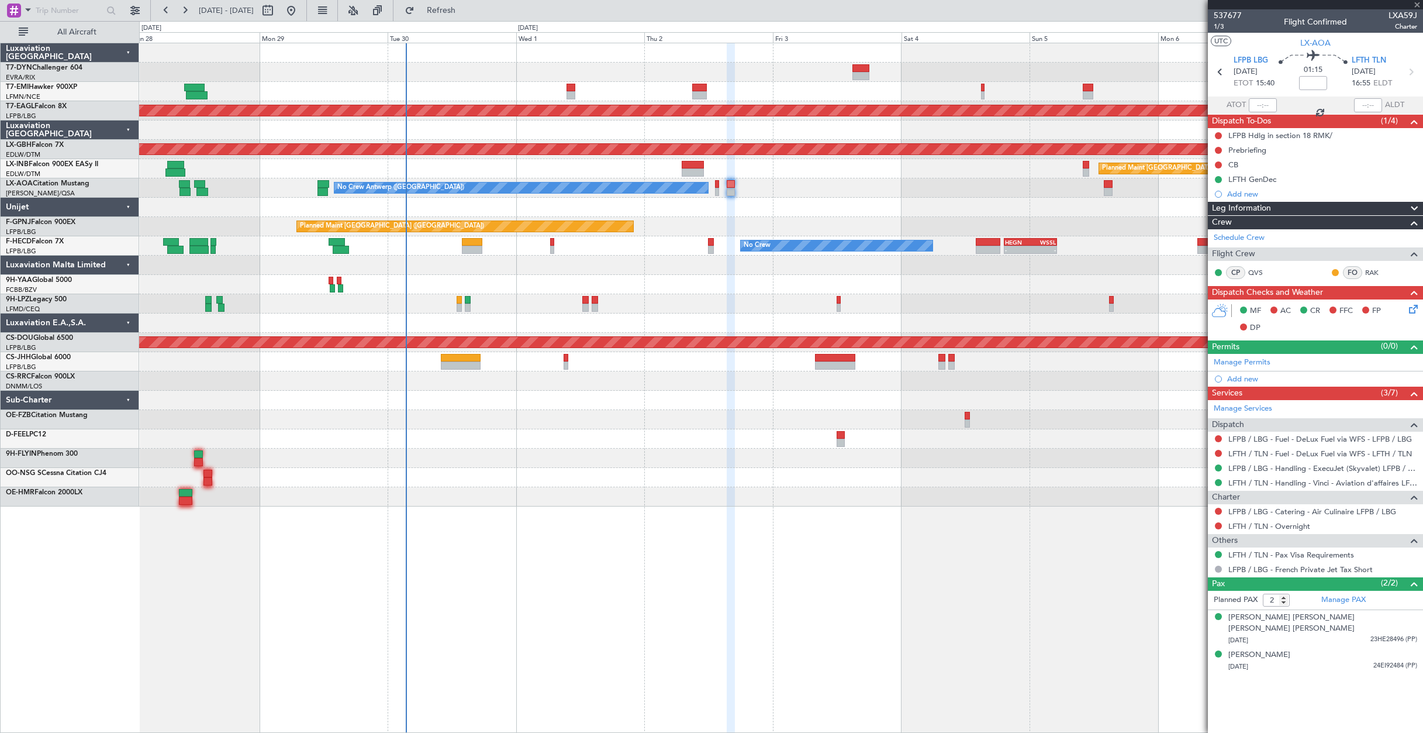
type input "+00:10"
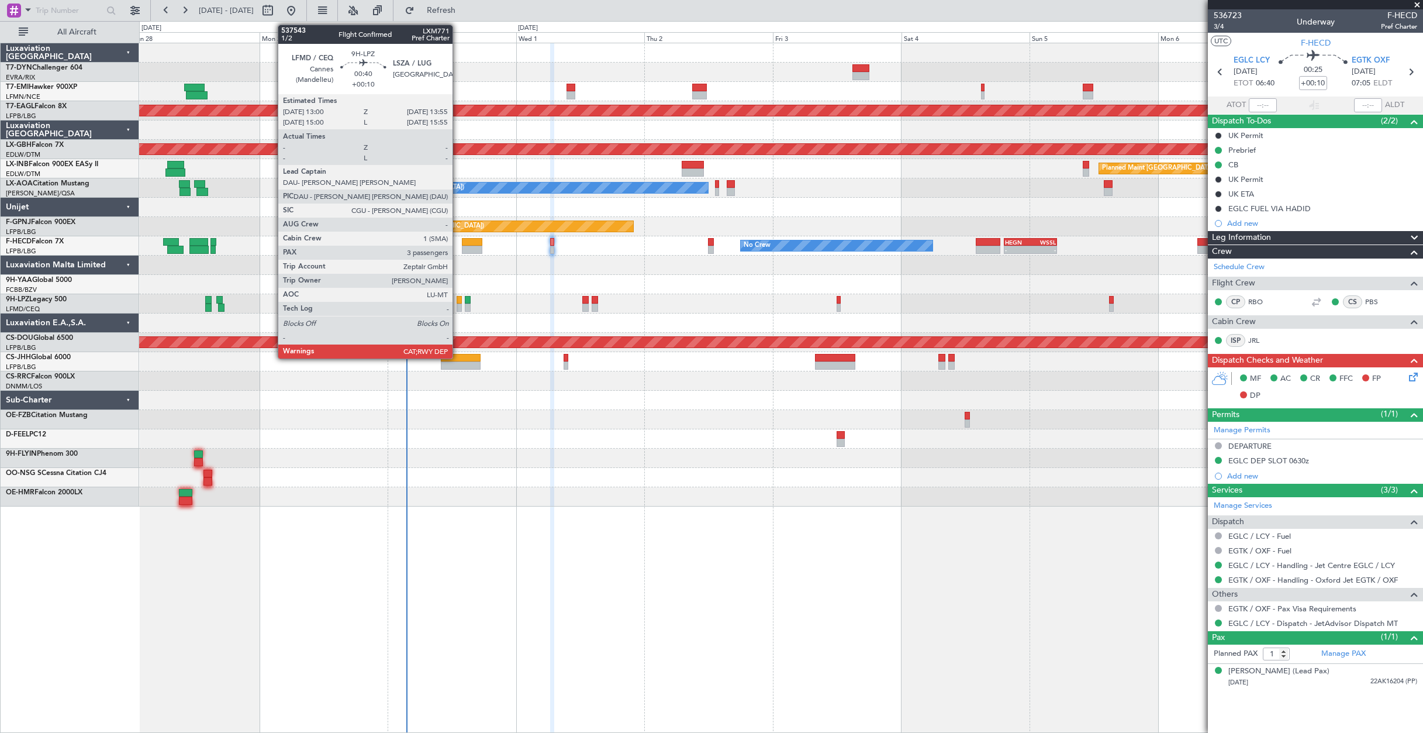
click at [458, 306] on div at bounding box center [459, 307] width 5 height 8
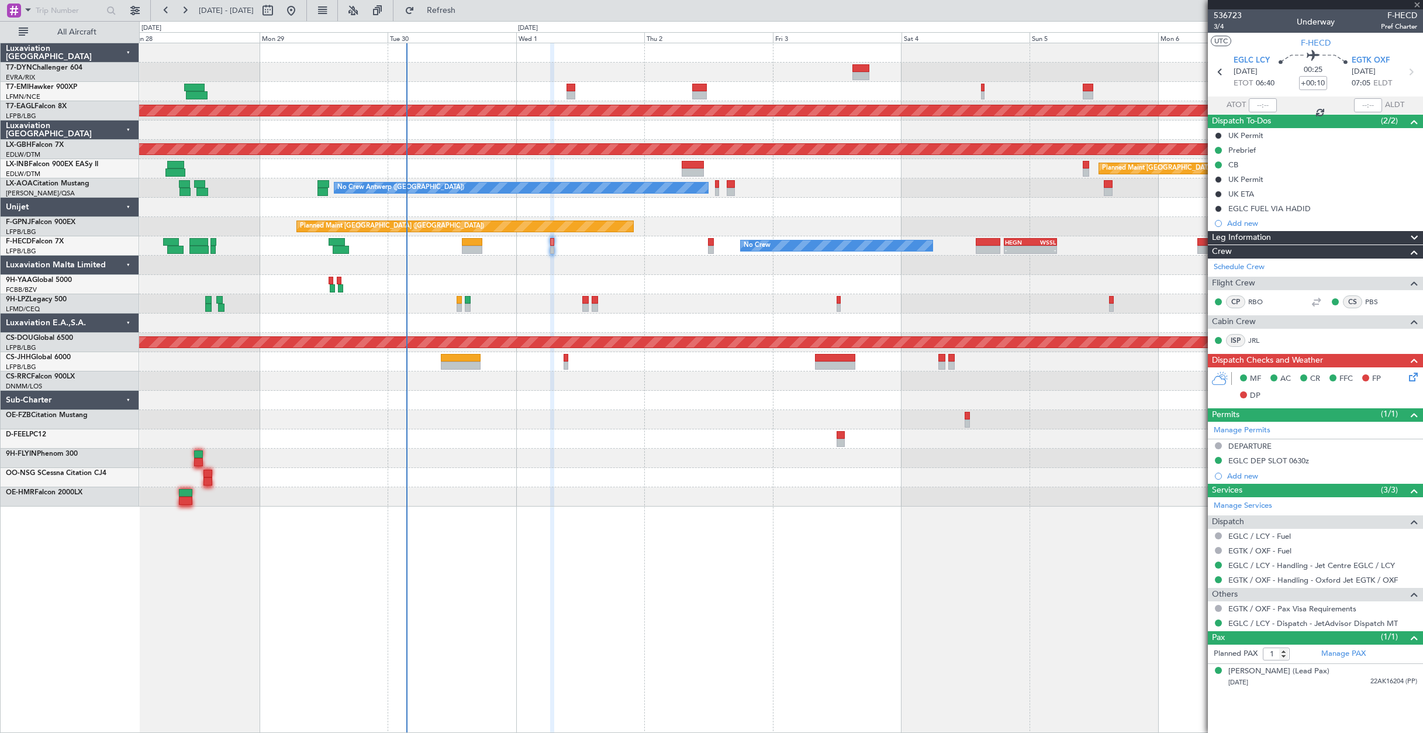
type input "3"
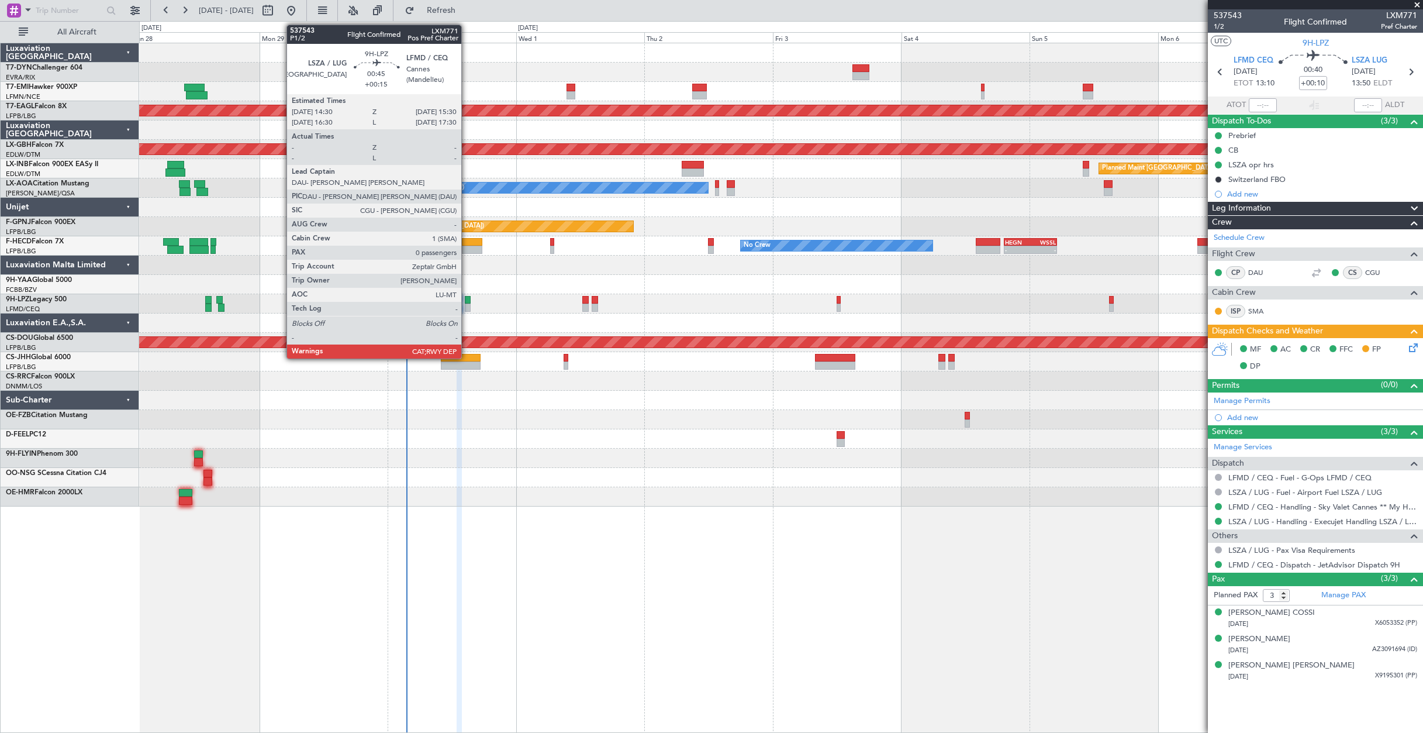
click at [467, 307] on div at bounding box center [468, 307] width 6 height 8
type input "+00:15"
type input "0"
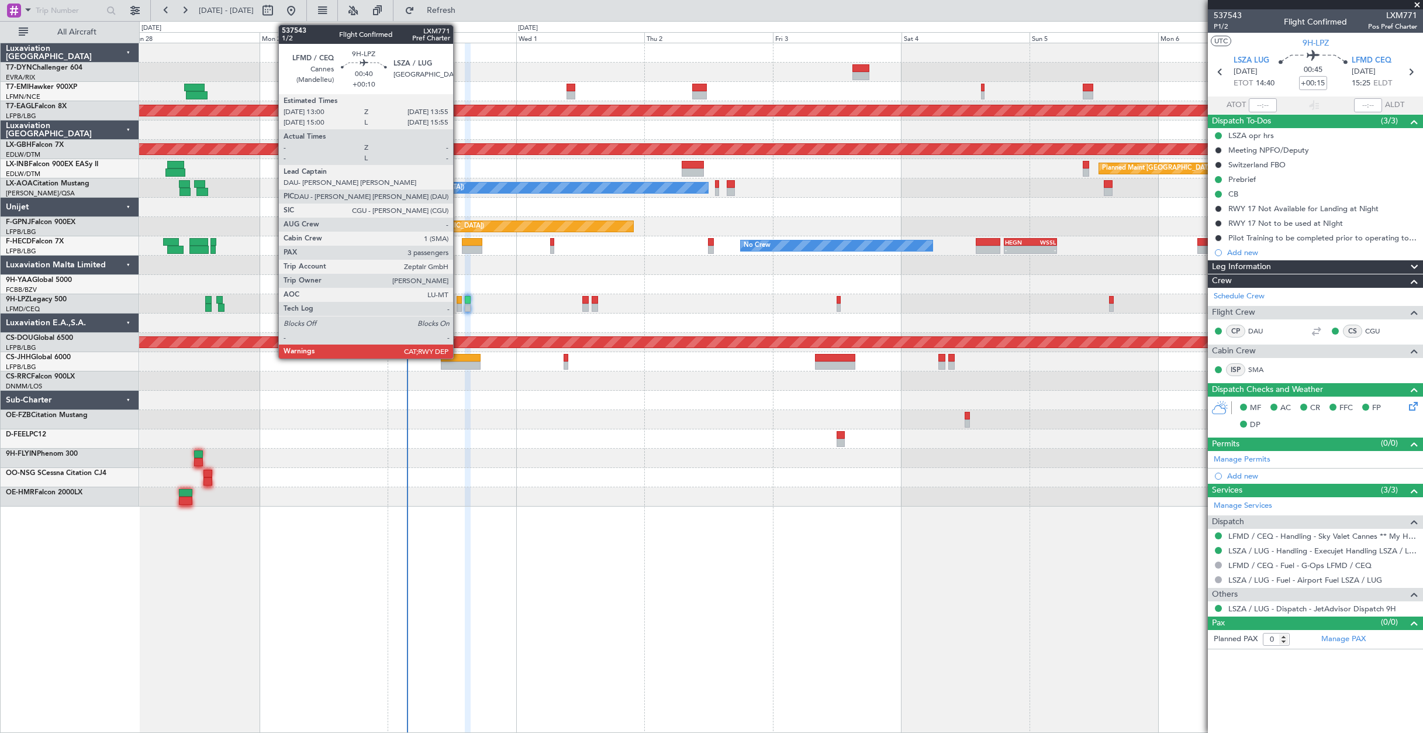
click at [458, 304] on div at bounding box center [459, 307] width 5 height 8
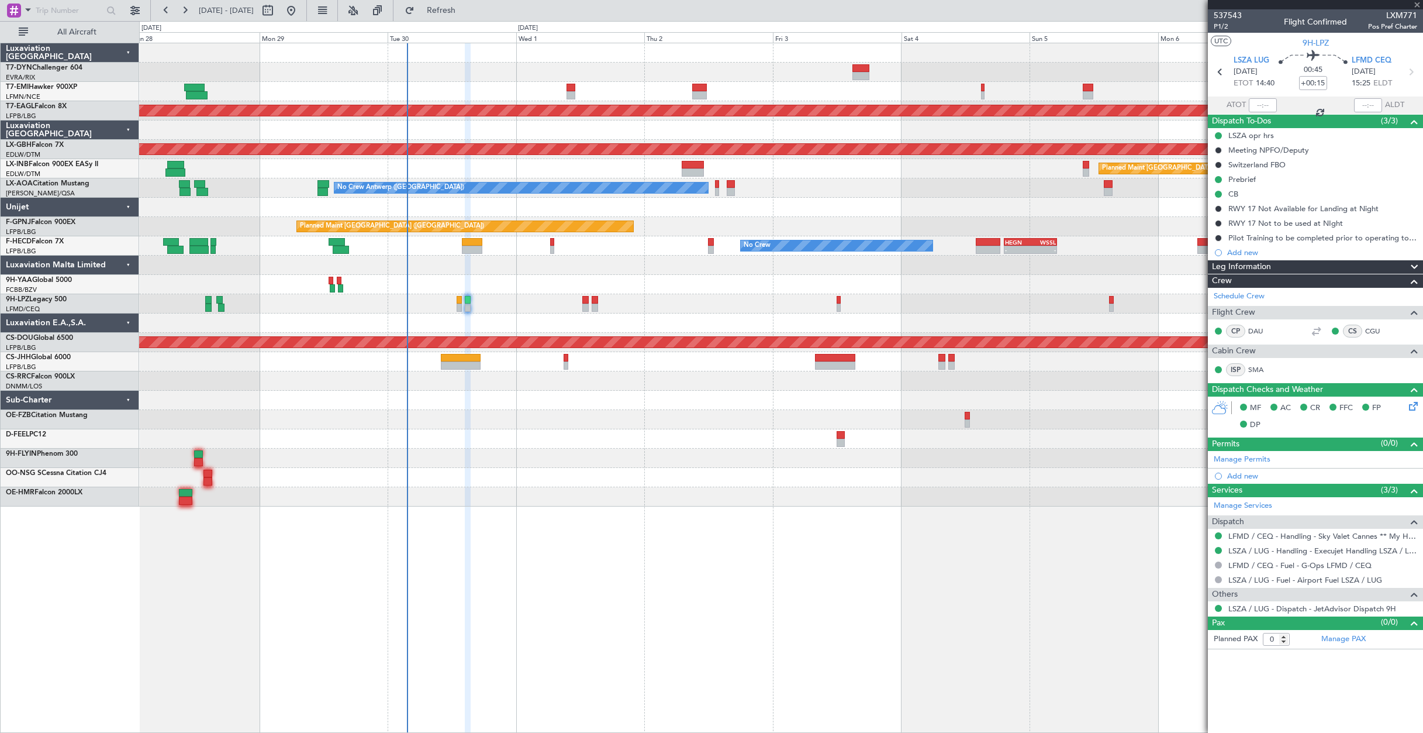
type input "+00:10"
type input "3"
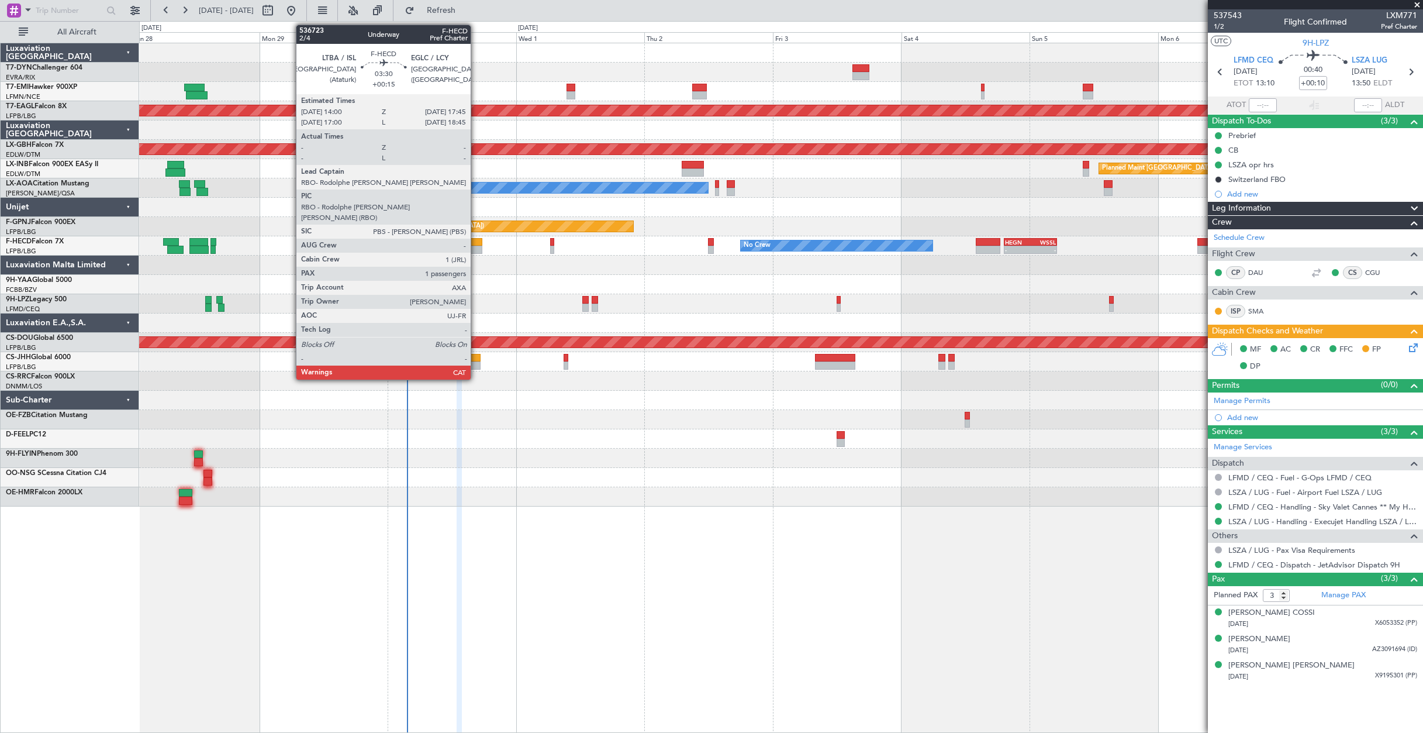
click at [476, 243] on div at bounding box center [472, 242] width 20 height 8
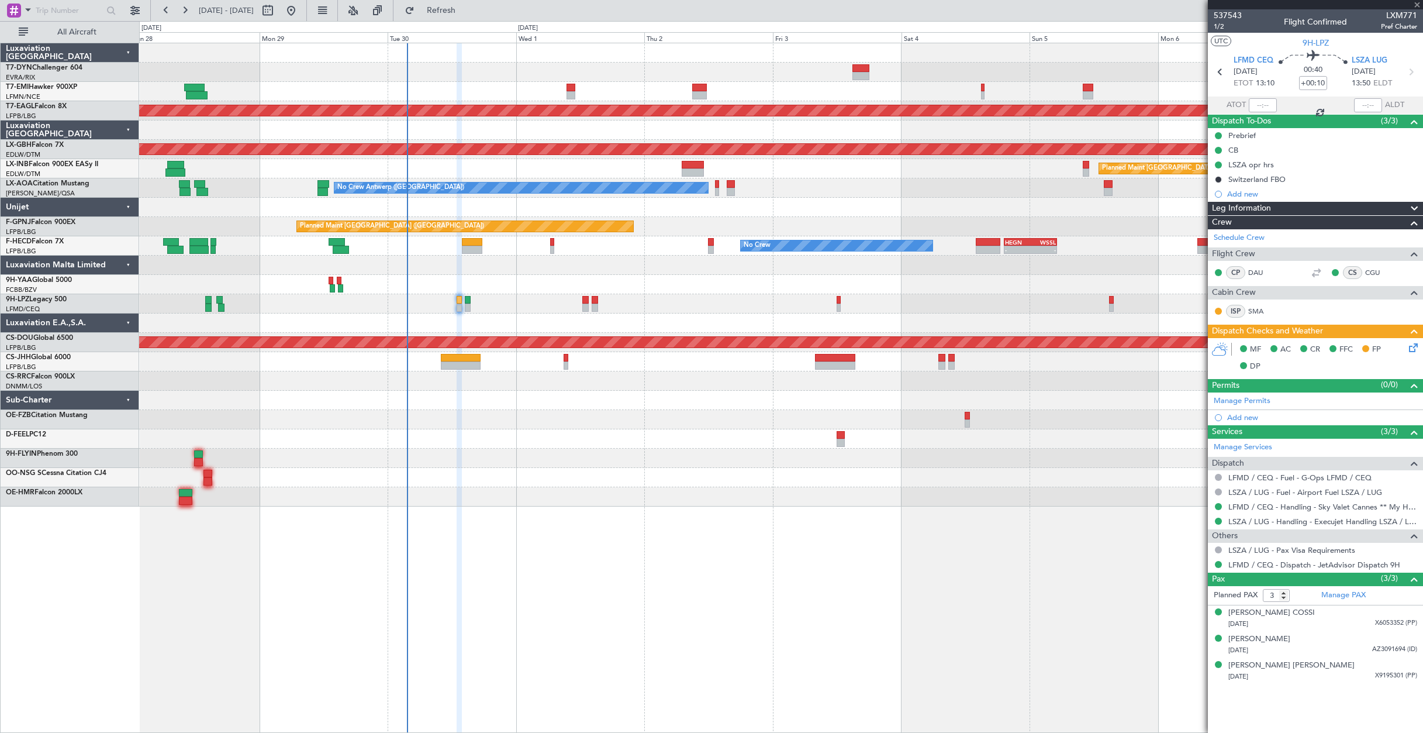
type input "+00:15"
type input "1"
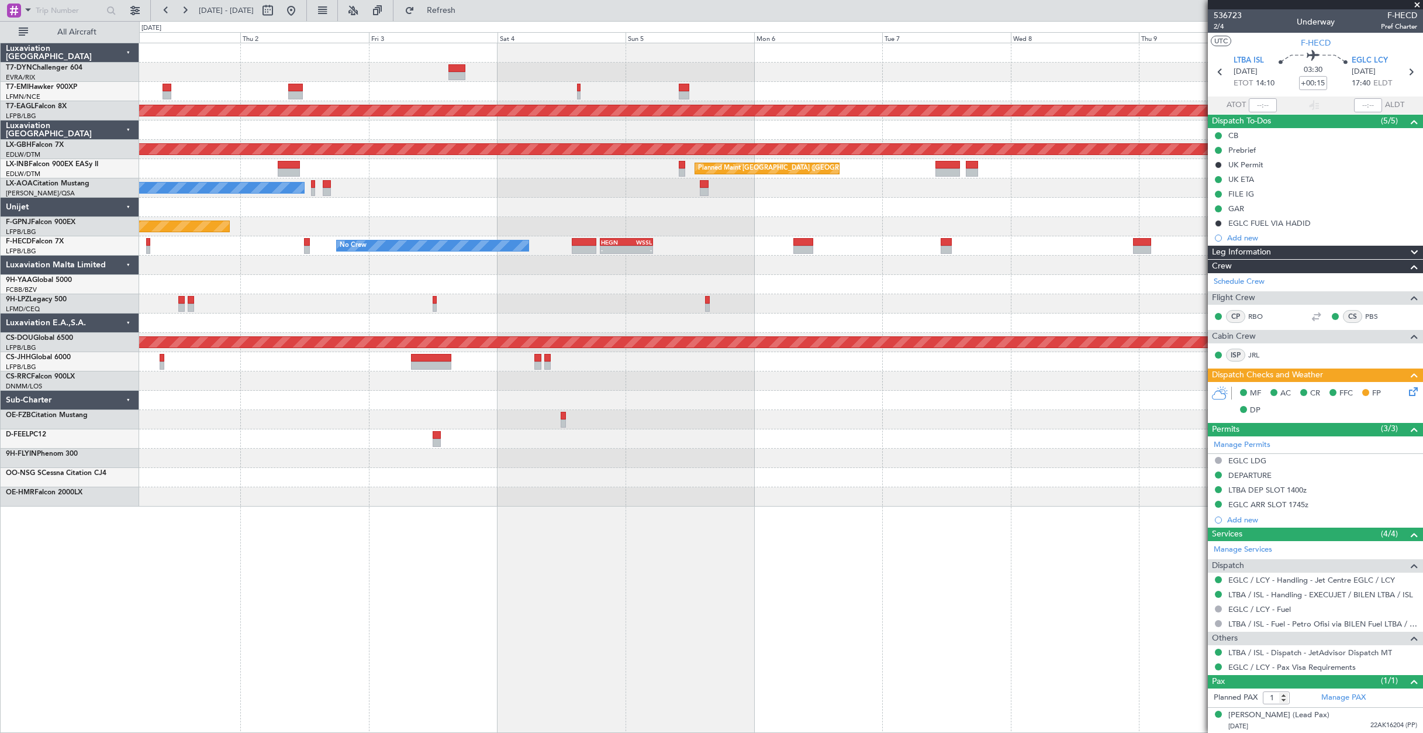
click at [589, 175] on div "Planned Maint [GEOGRAPHIC_DATA] ([GEOGRAPHIC_DATA])" at bounding box center [781, 168] width 1284 height 19
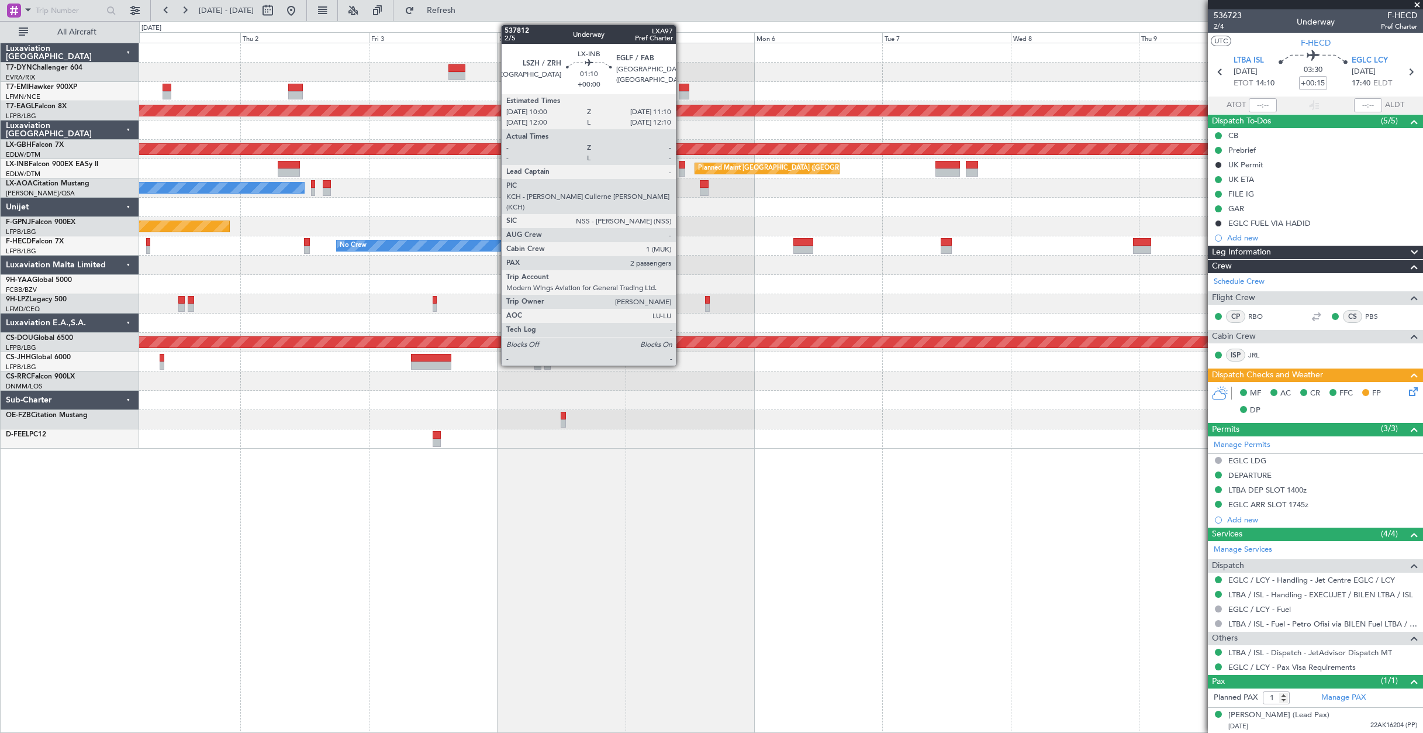
click at [681, 168] on div at bounding box center [682, 165] width 6 height 8
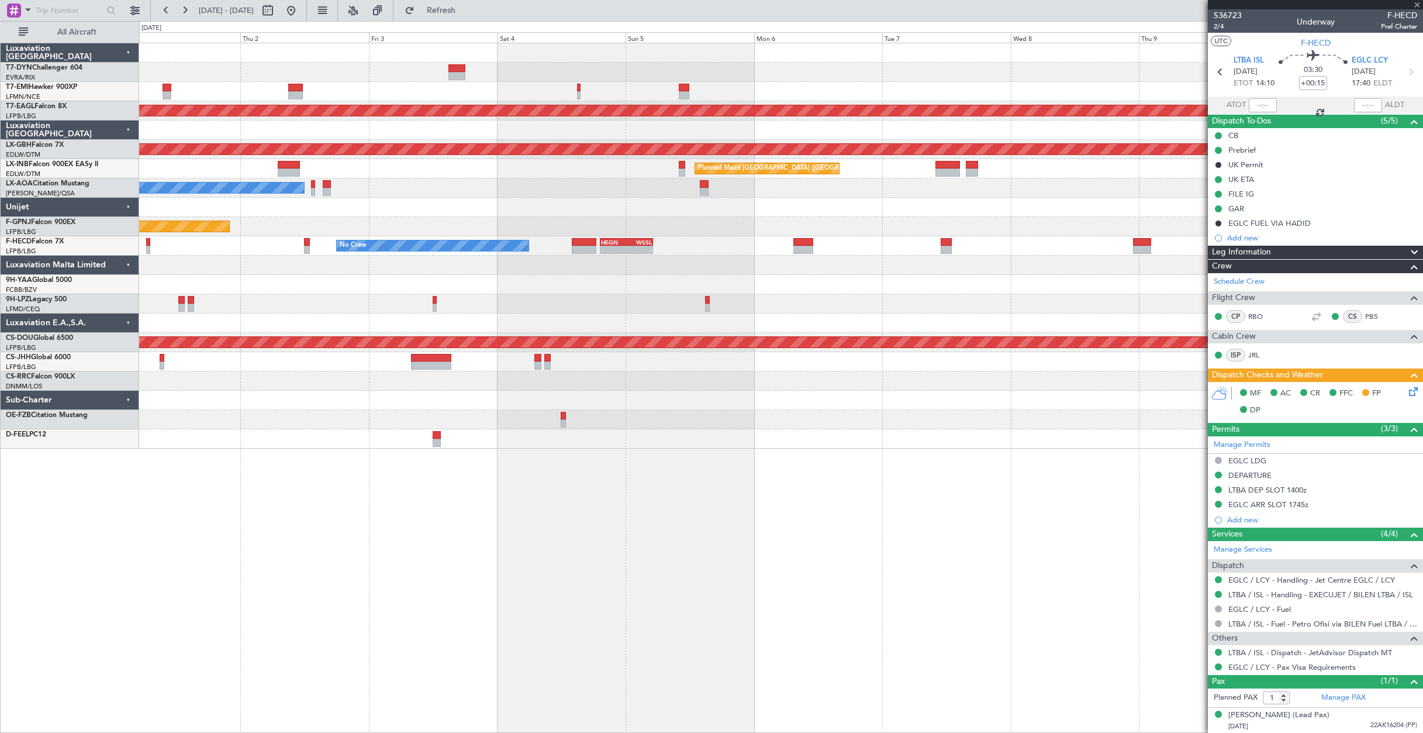
type input "2"
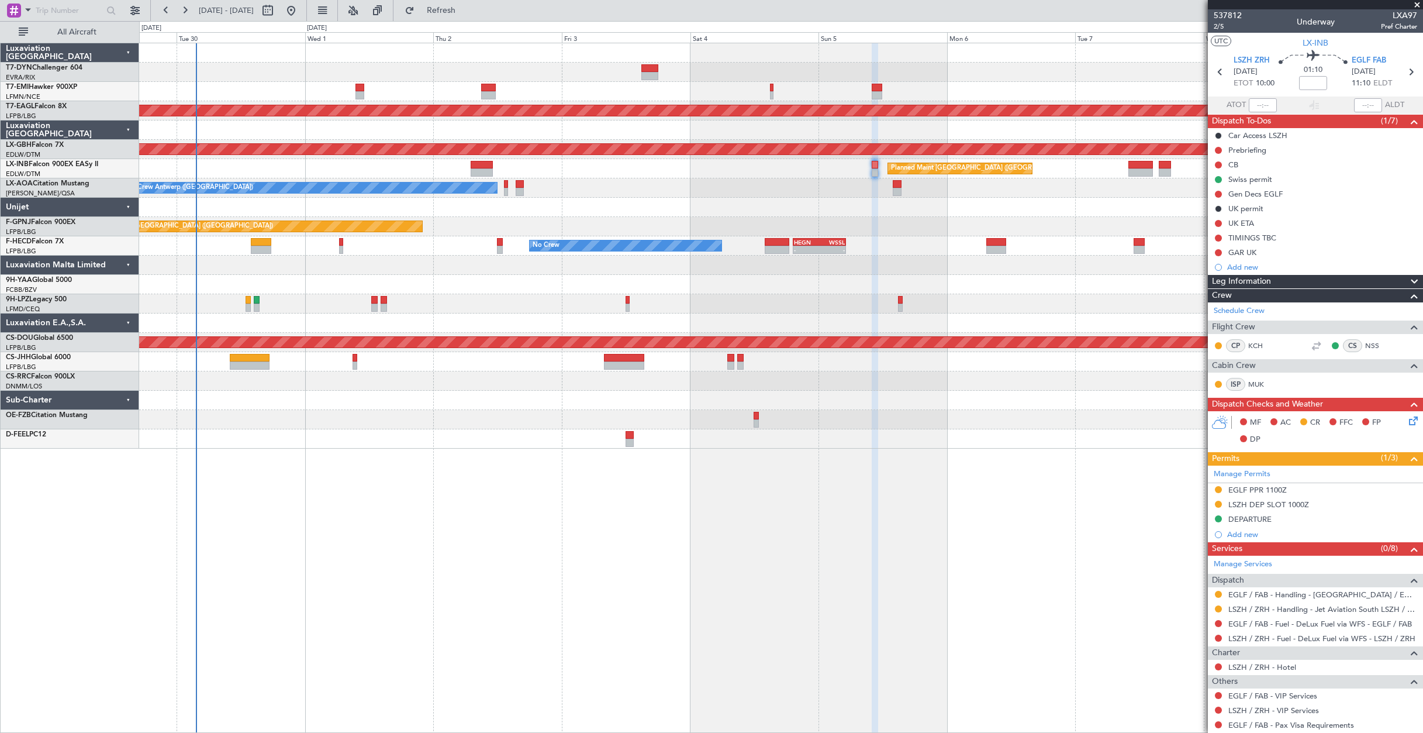
click at [550, 173] on div "Planned Maint London (Farnborough) Unplanned Maint Roma (Ciampino)" at bounding box center [781, 168] width 1284 height 19
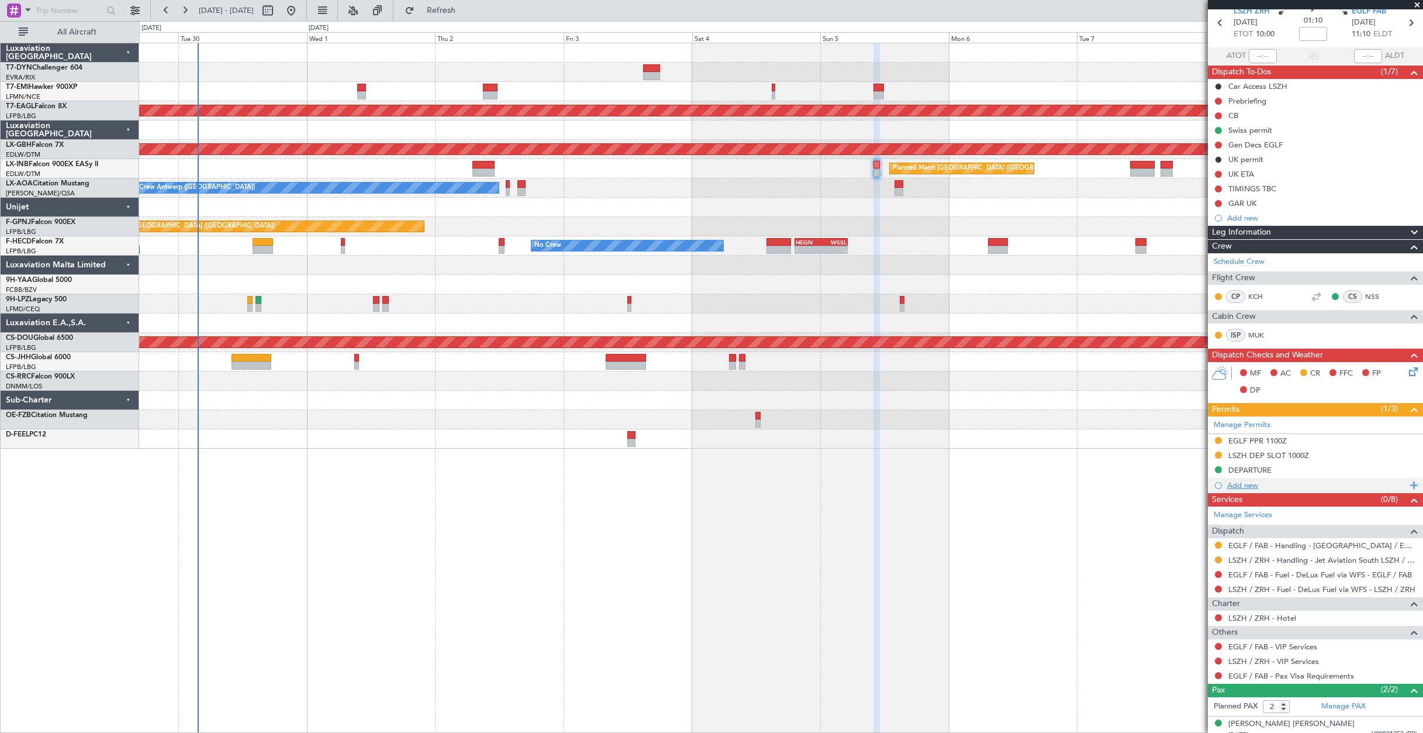
scroll to position [85, 0]
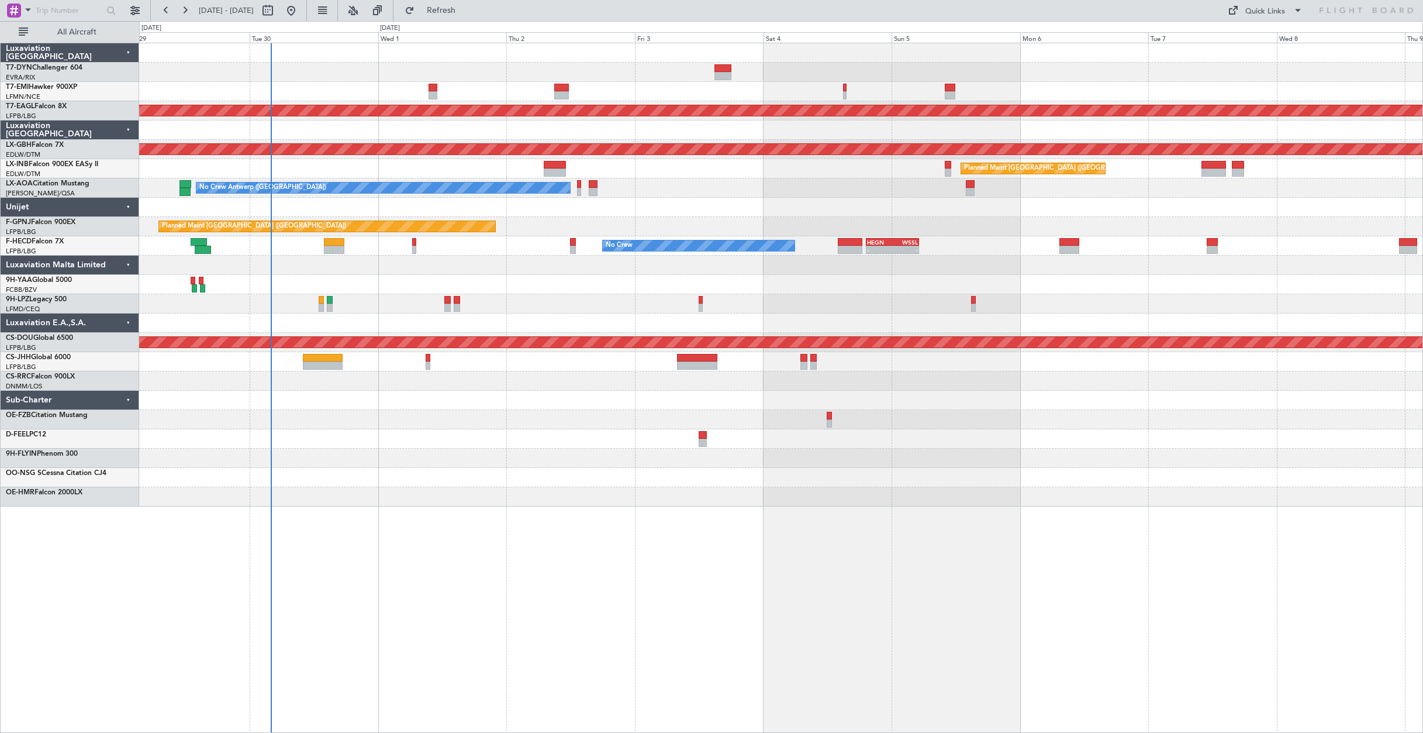
click at [765, 220] on div "Planned Maint Dubai (Al Maktoum Intl) Planned Maint Nurnberg Planned Maint [GEO…" at bounding box center [781, 274] width 1284 height 463
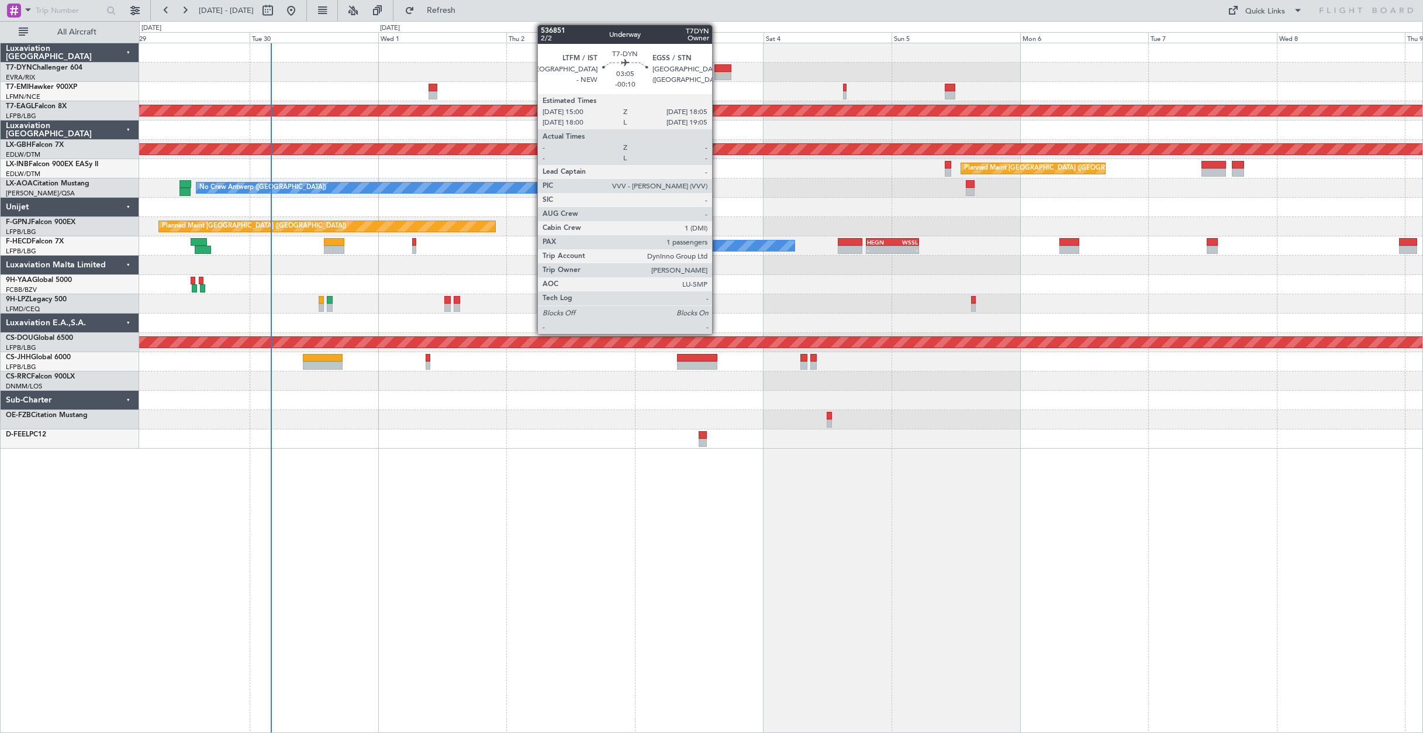
click at [718, 67] on div at bounding box center [723, 68] width 17 height 8
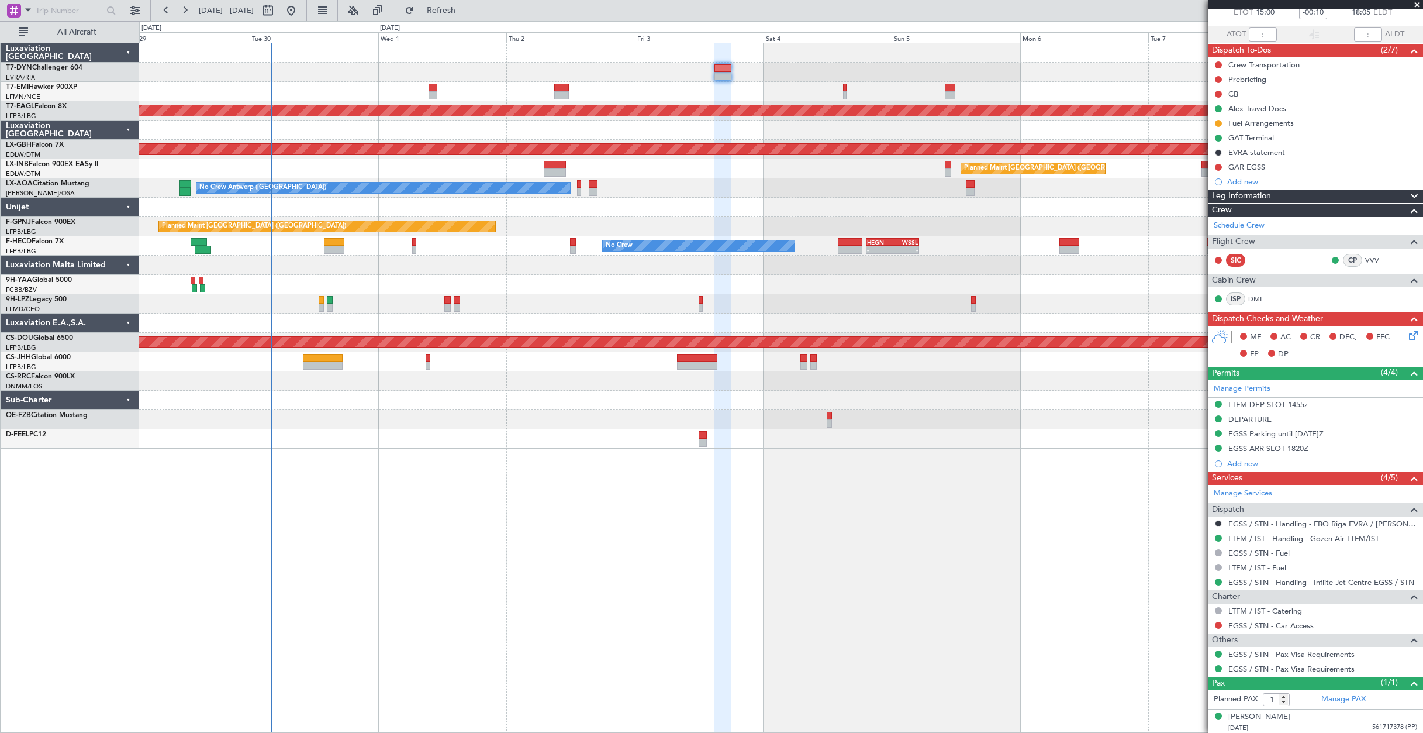
scroll to position [73, 0]
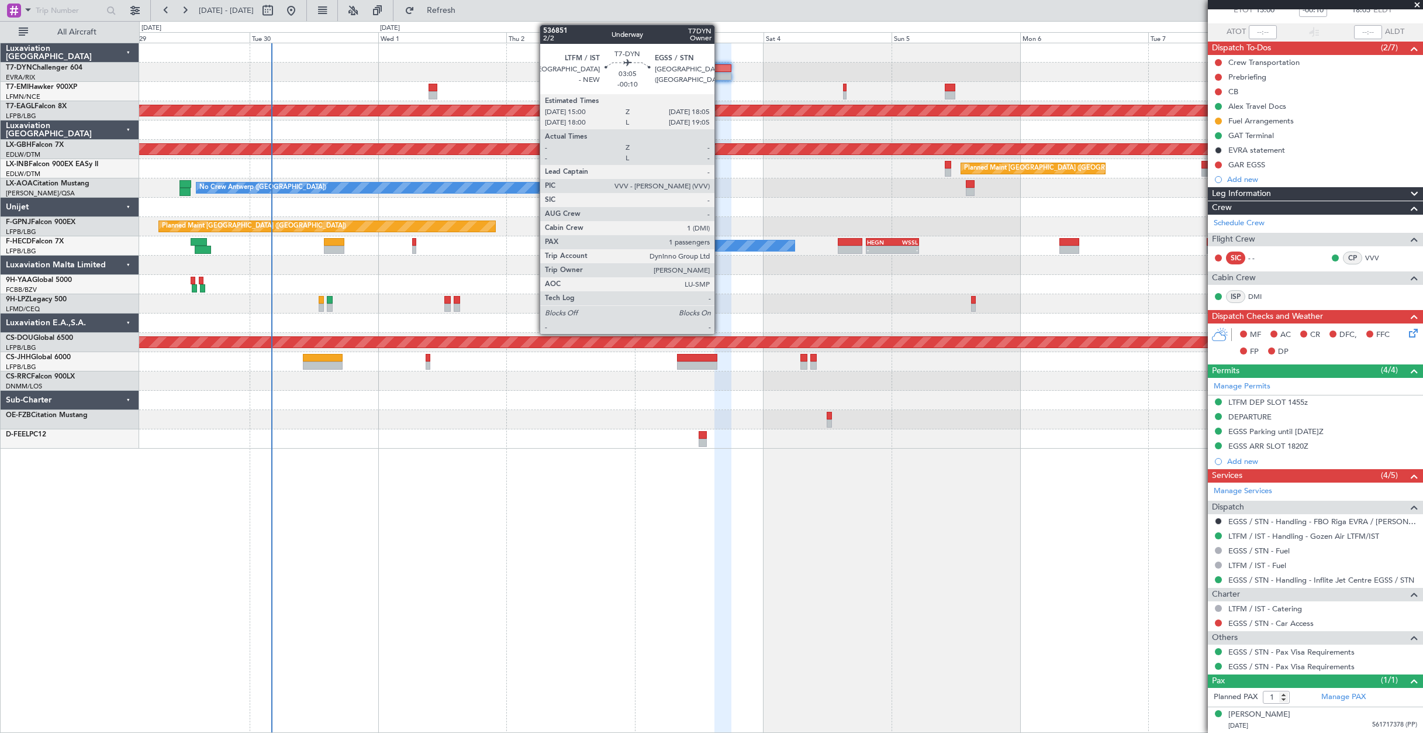
click at [720, 70] on div at bounding box center [723, 68] width 17 height 8
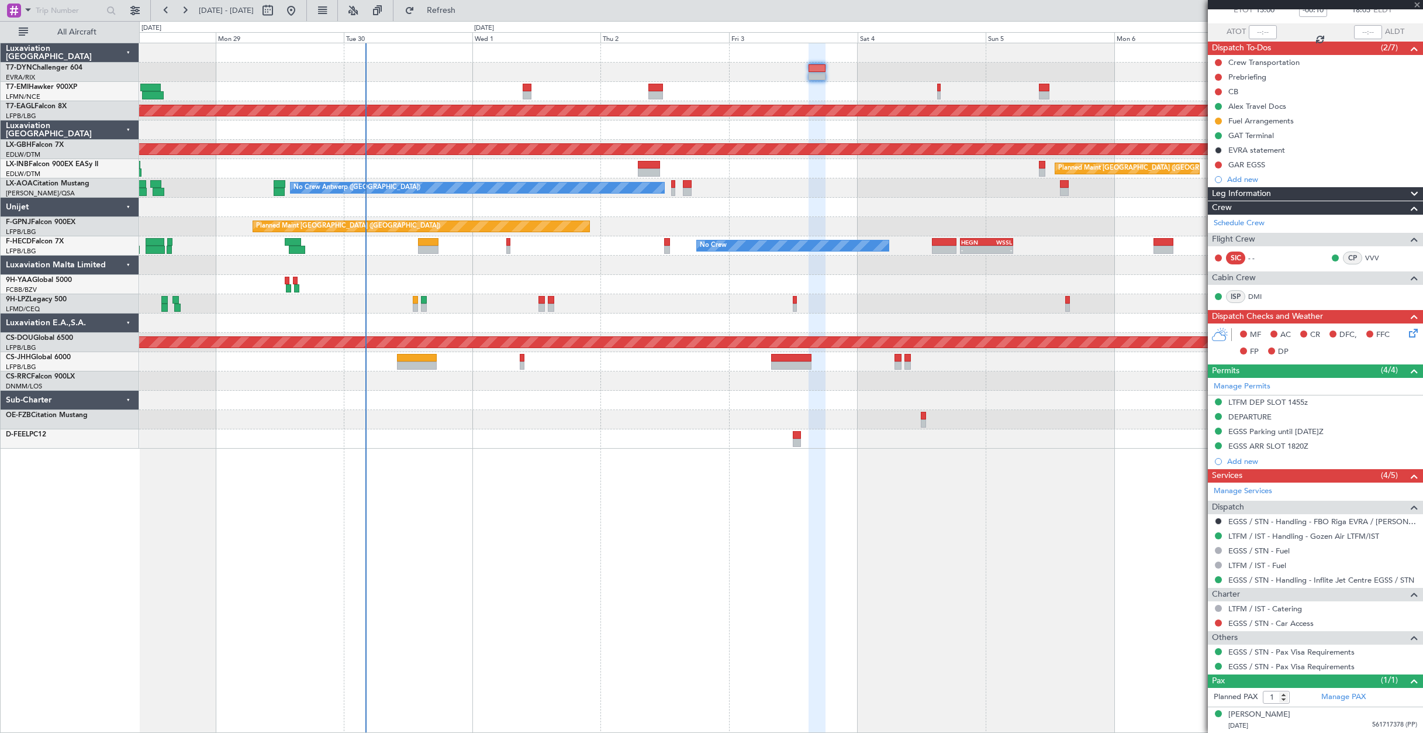
scroll to position [0, 0]
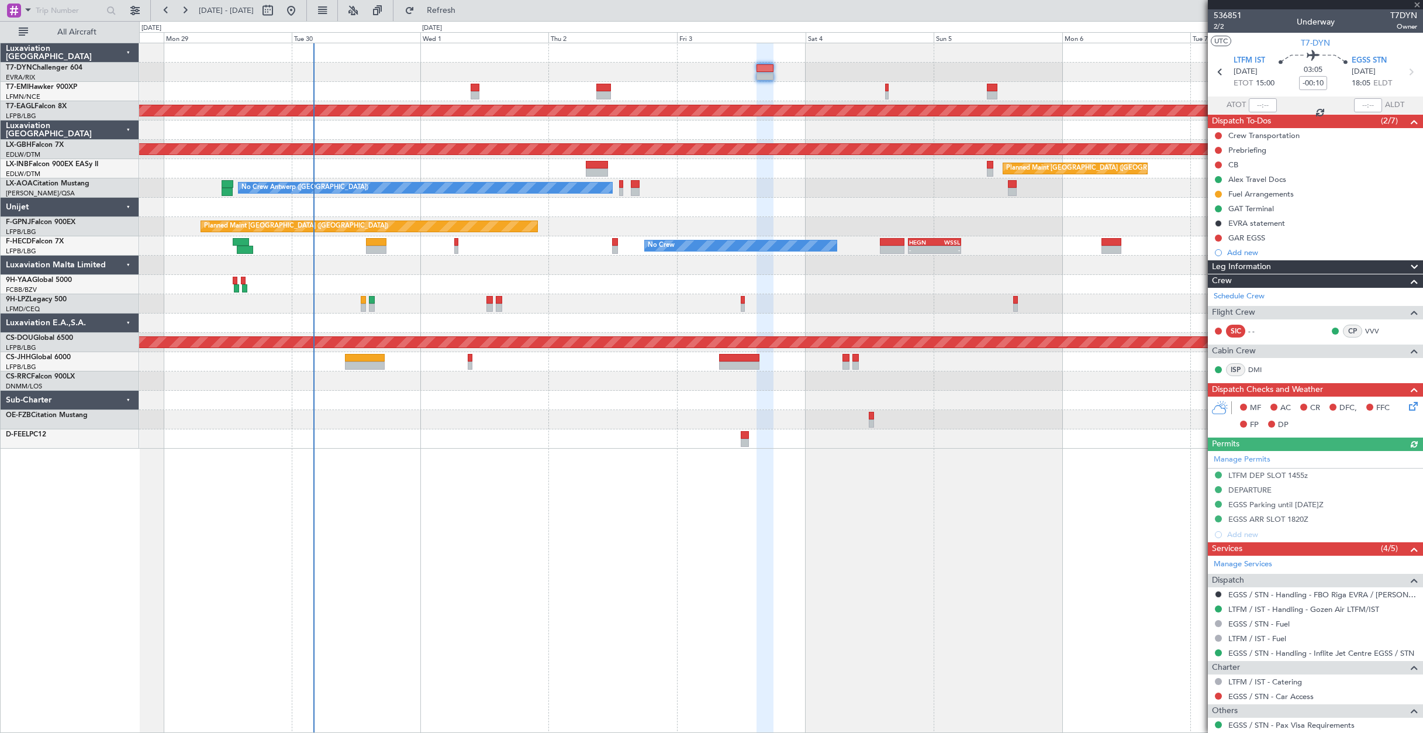
click at [840, 81] on div at bounding box center [781, 72] width 1284 height 19
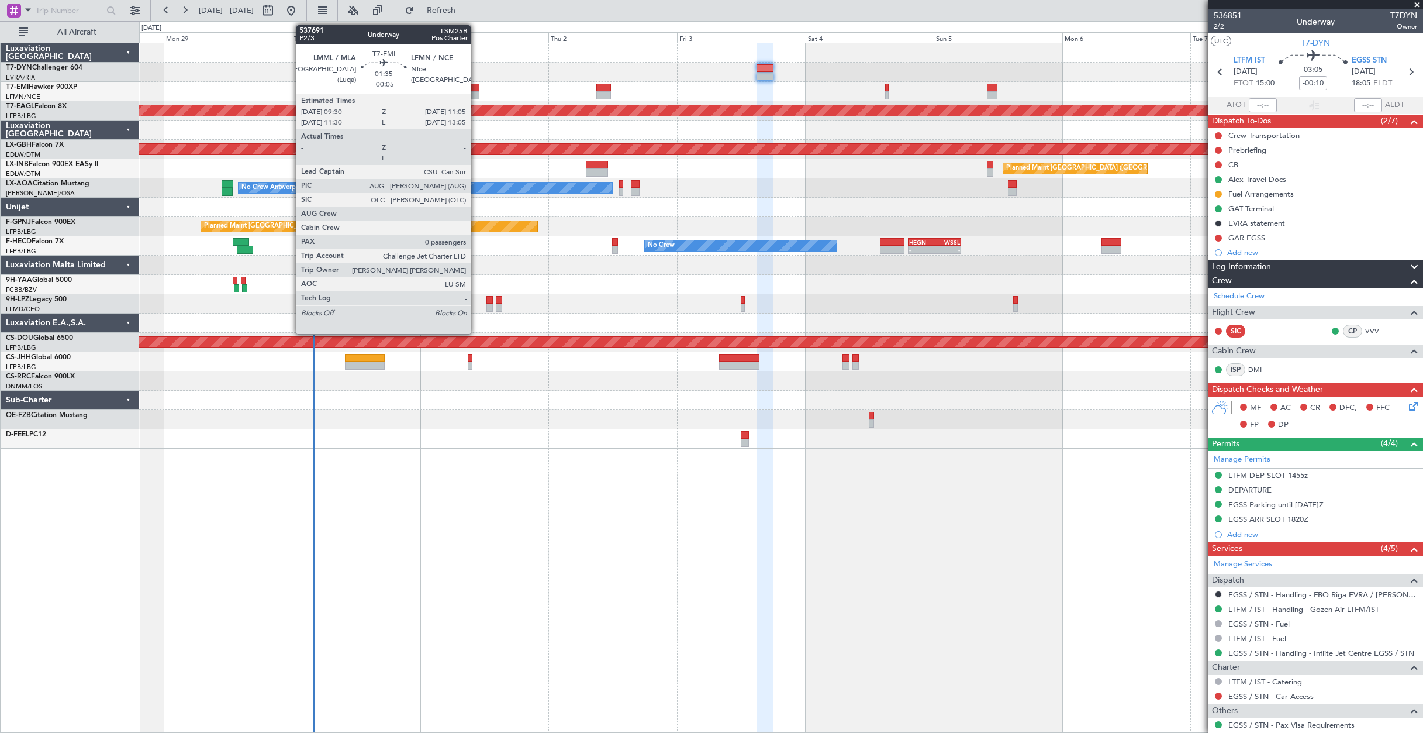
click at [476, 88] on div at bounding box center [475, 88] width 9 height 8
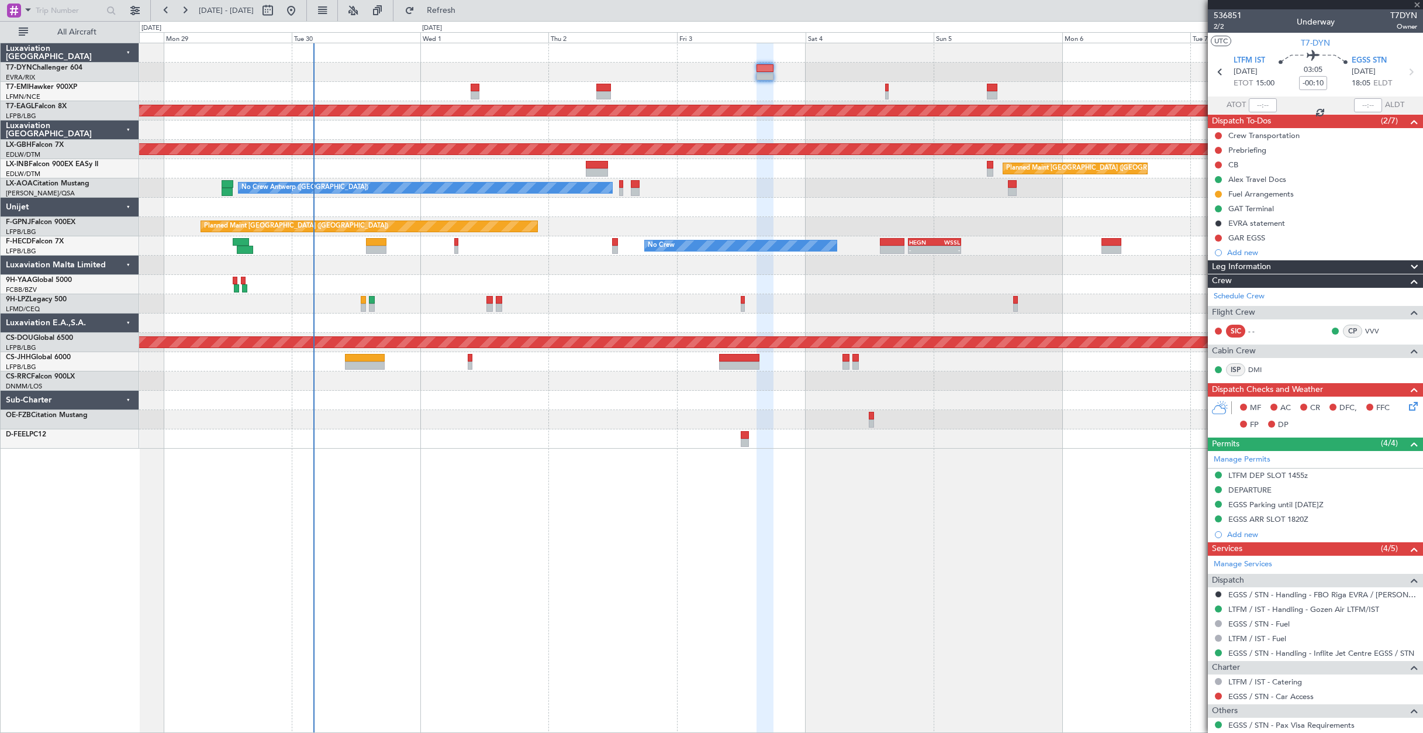
type input "-00:05"
type input "0"
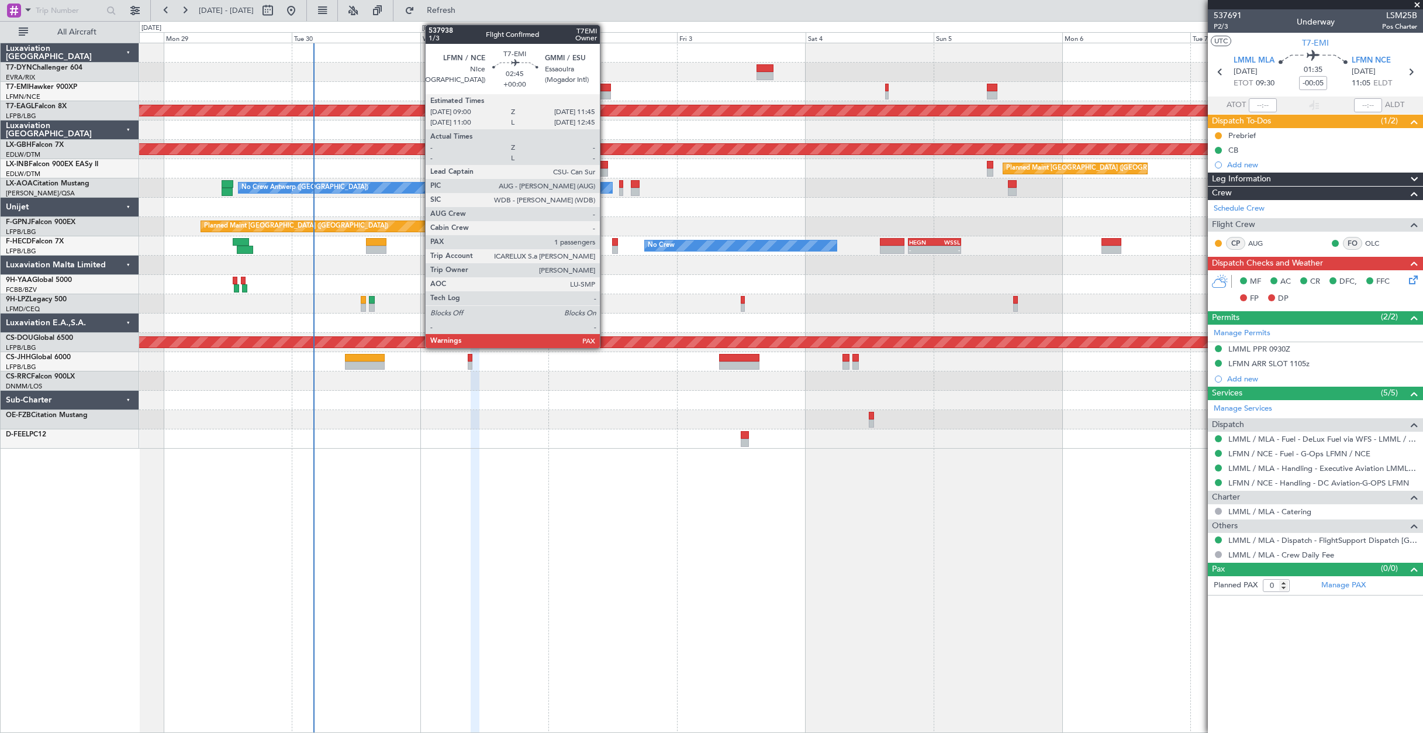
click at [605, 86] on div at bounding box center [603, 88] width 15 height 8
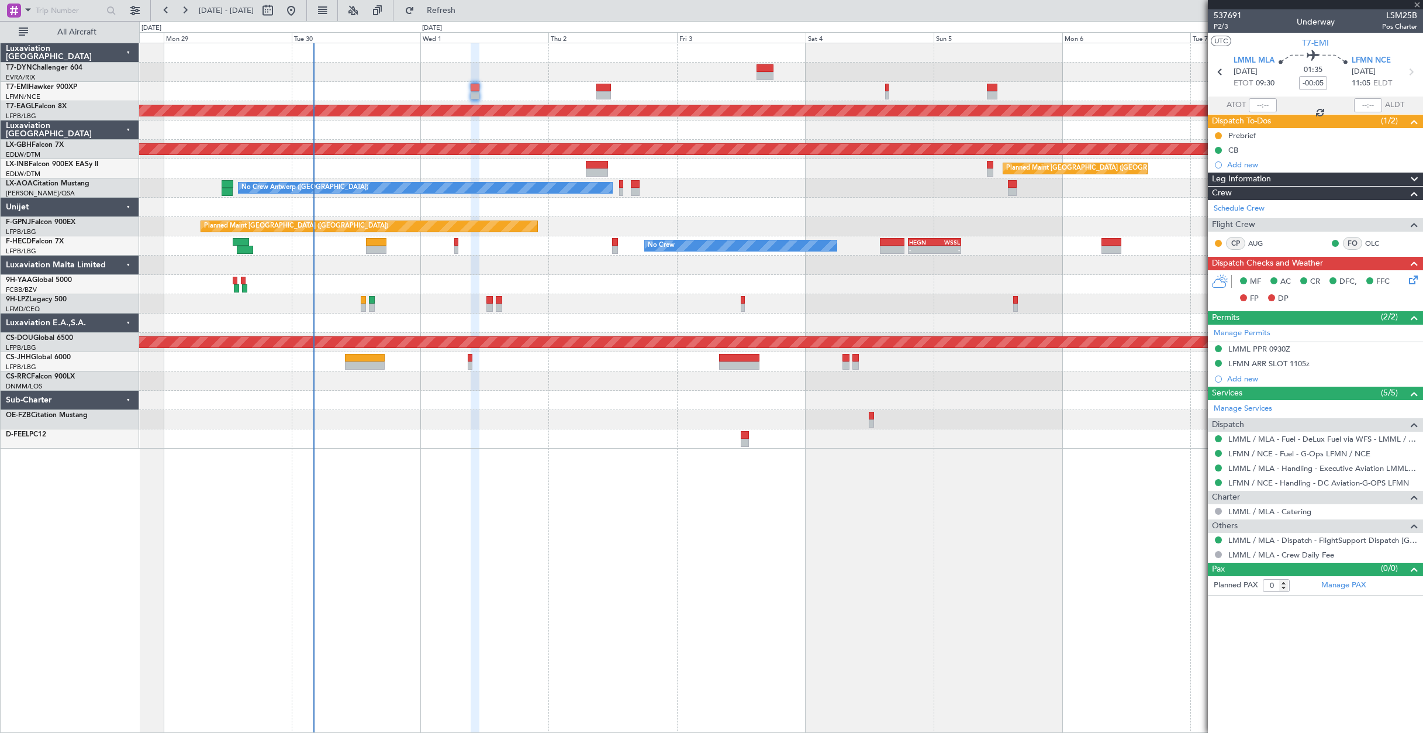
type input "1"
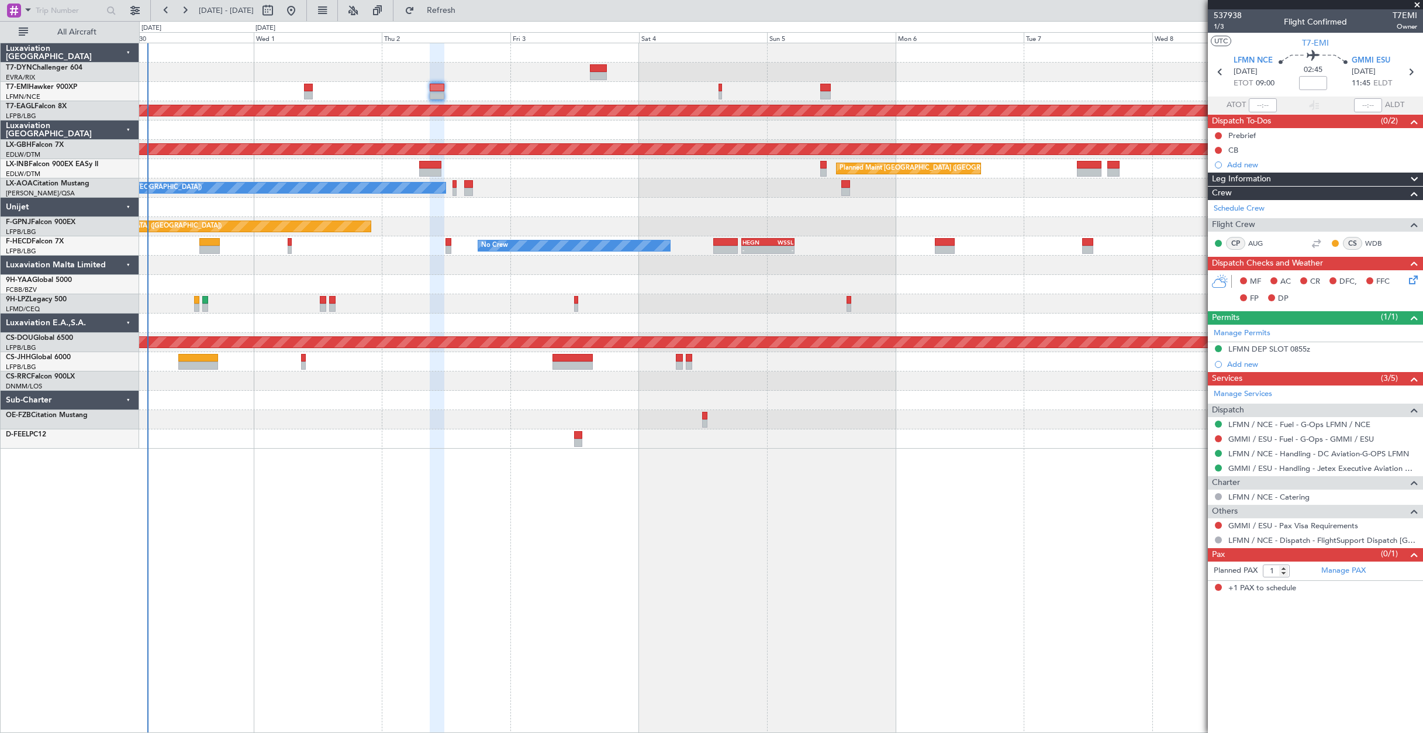
click at [617, 229] on div "Planned Maint Dubai (Al Maktoum Intl) Planned Maint Nurnberg Planned Maint [GEO…" at bounding box center [781, 245] width 1284 height 405
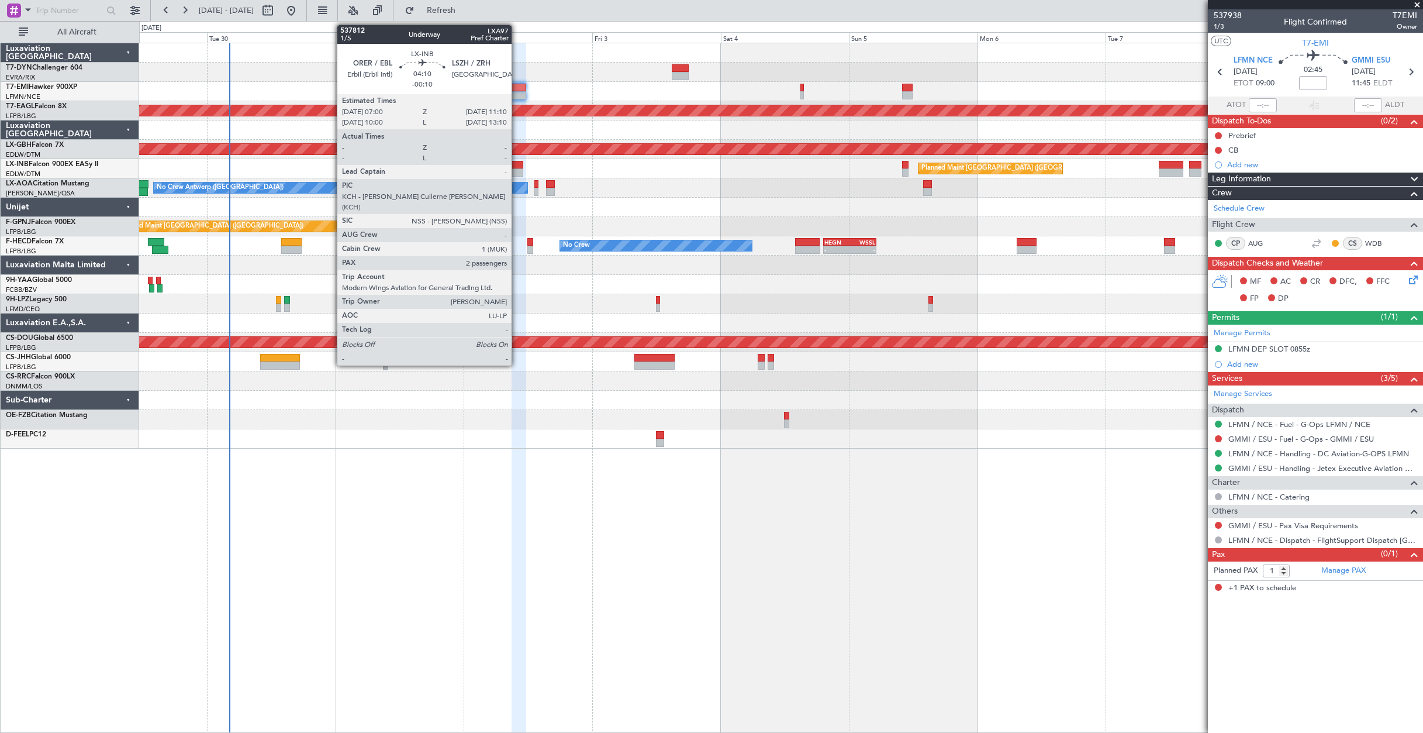
click at [517, 167] on div at bounding box center [512, 165] width 23 height 8
type input "-00:10"
type input "2"
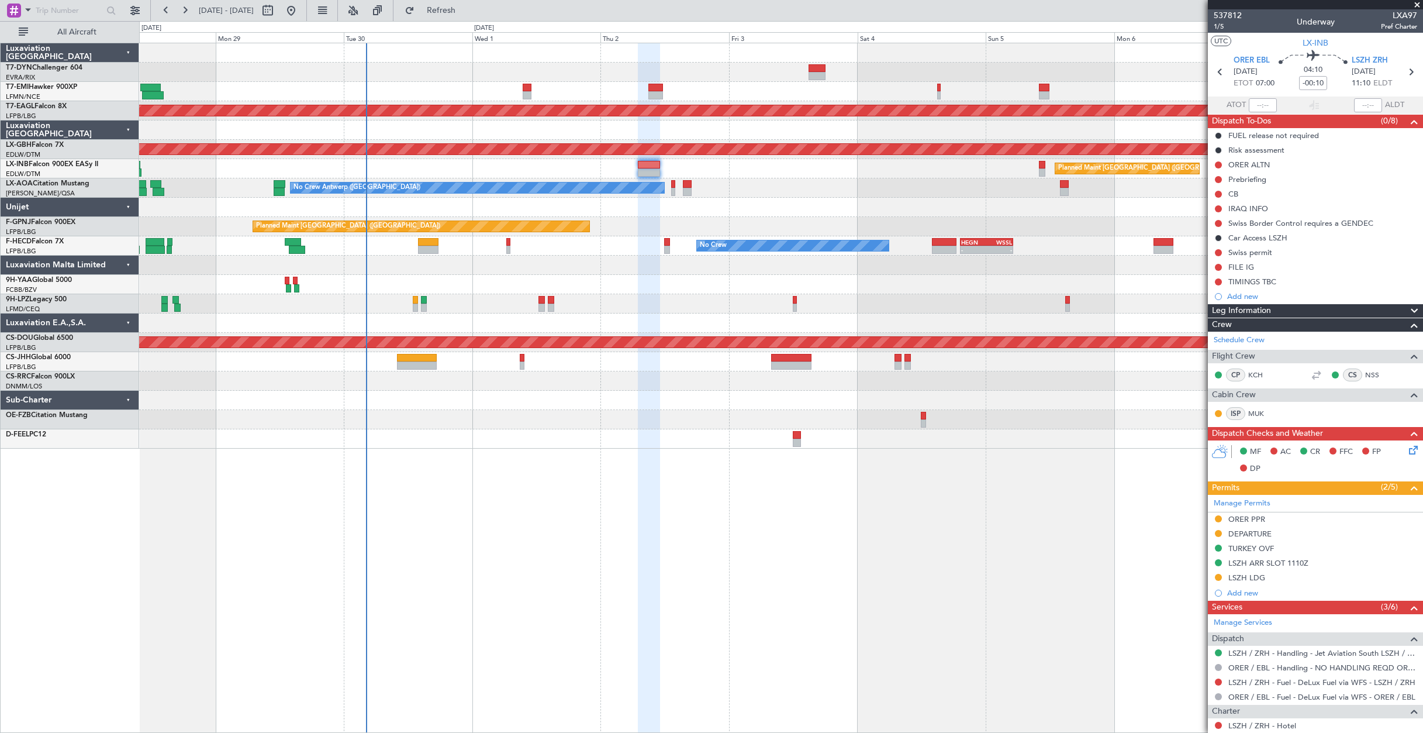
click at [622, 230] on div "Planned Maint [GEOGRAPHIC_DATA] ([GEOGRAPHIC_DATA]) No Crew" at bounding box center [781, 226] width 1284 height 19
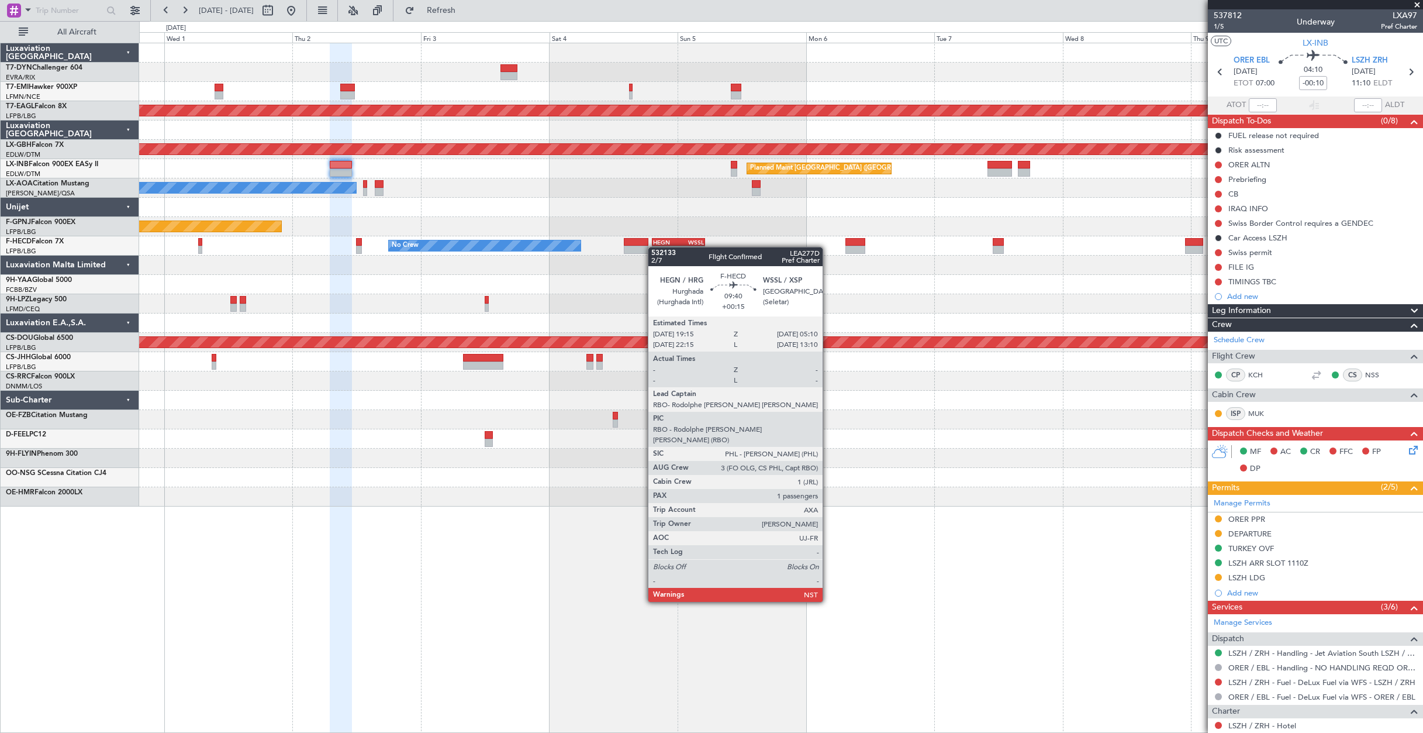
click at [654, 247] on div "No Crew Planned Maint [GEOGRAPHIC_DATA] (Al Maktoum Intl) Planned Maint Nurnber…" at bounding box center [781, 274] width 1284 height 463
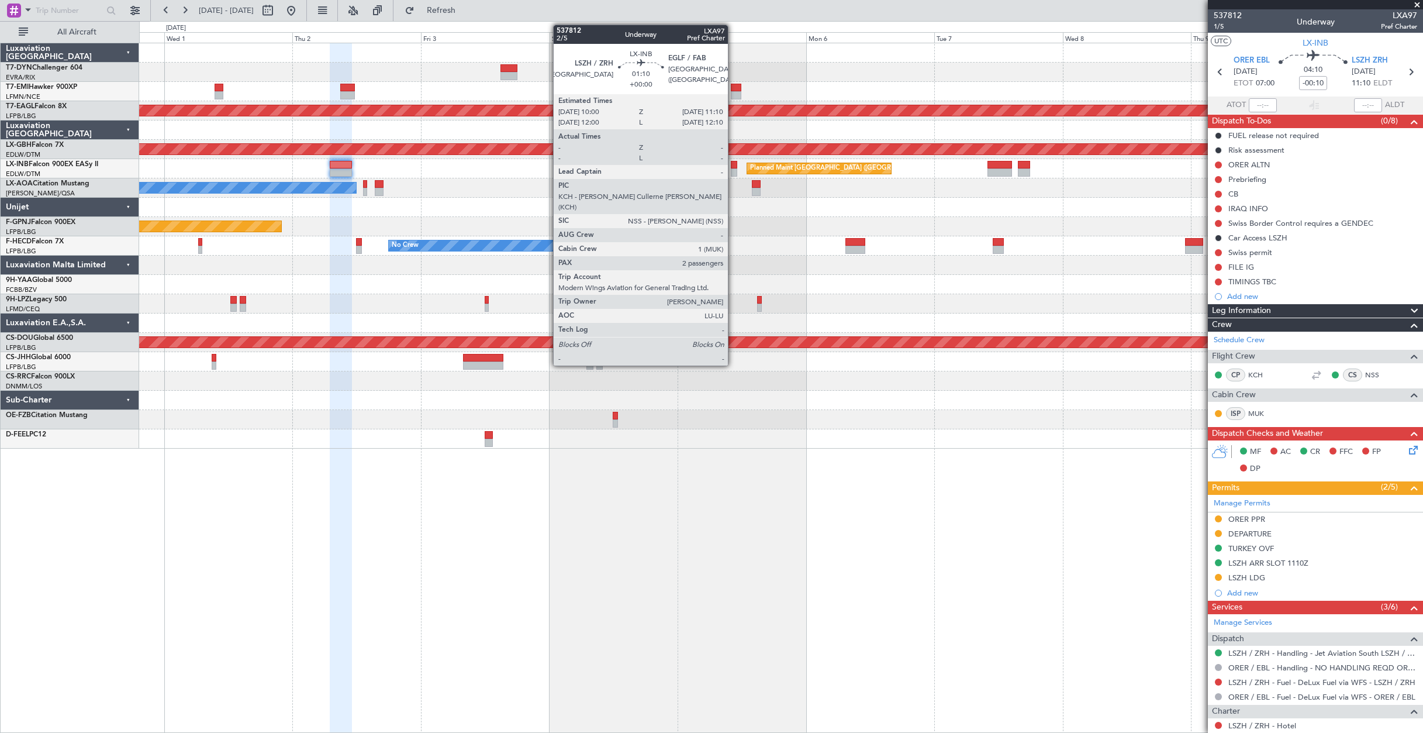
click at [733, 168] on div at bounding box center [734, 172] width 6 height 8
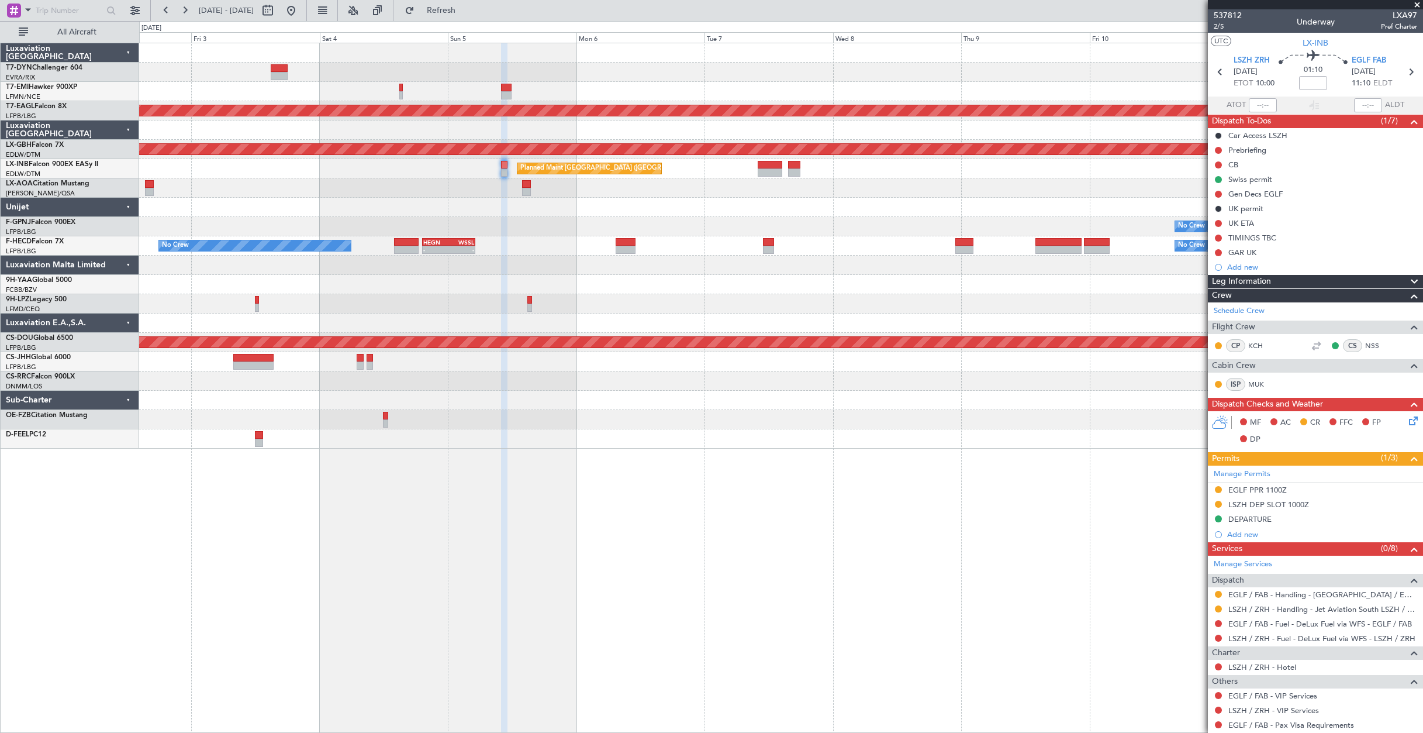
click at [803, 220] on div "No Crew Planned Maint [GEOGRAPHIC_DATA] (Al Maktoum Intl) Planned Maint Nurnber…" at bounding box center [781, 245] width 1284 height 405
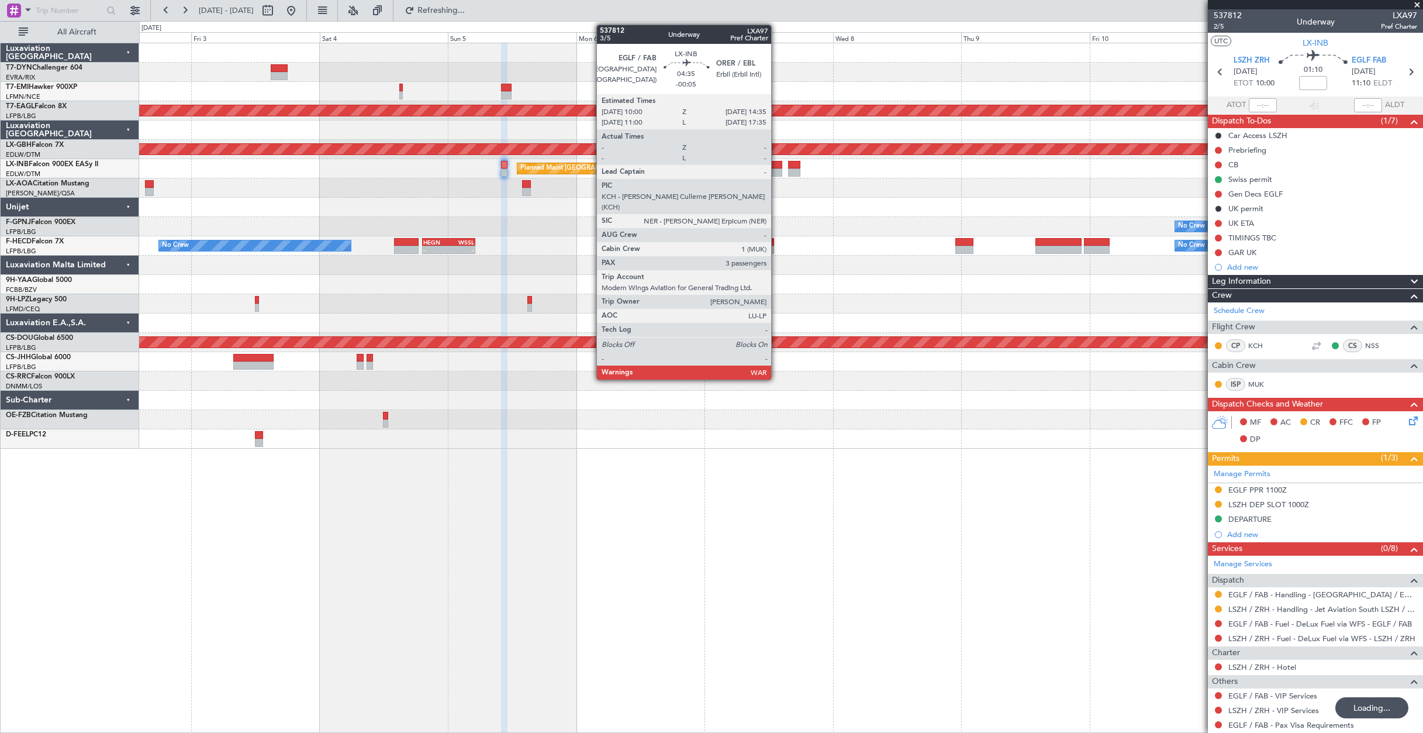
click at [777, 168] on div at bounding box center [770, 172] width 25 height 8
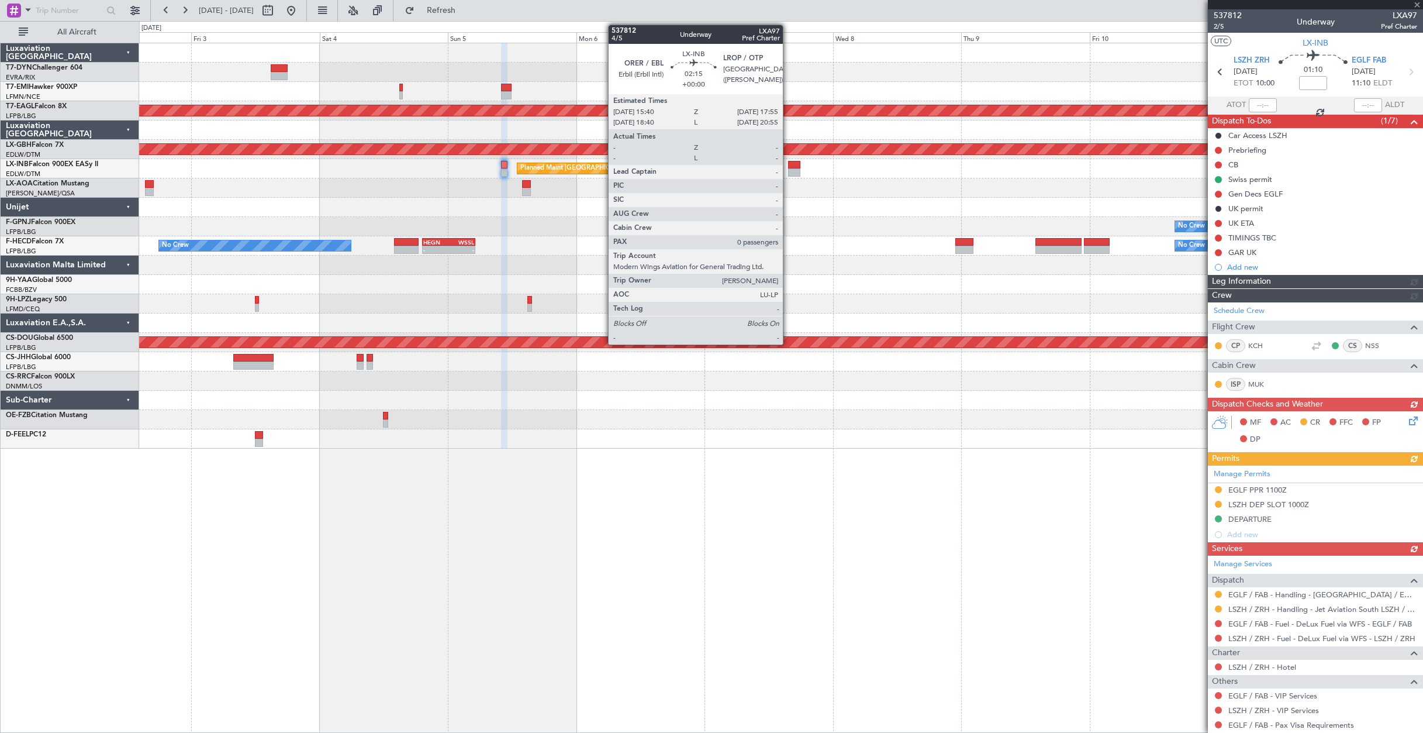
type input "-00:05"
type input "3"
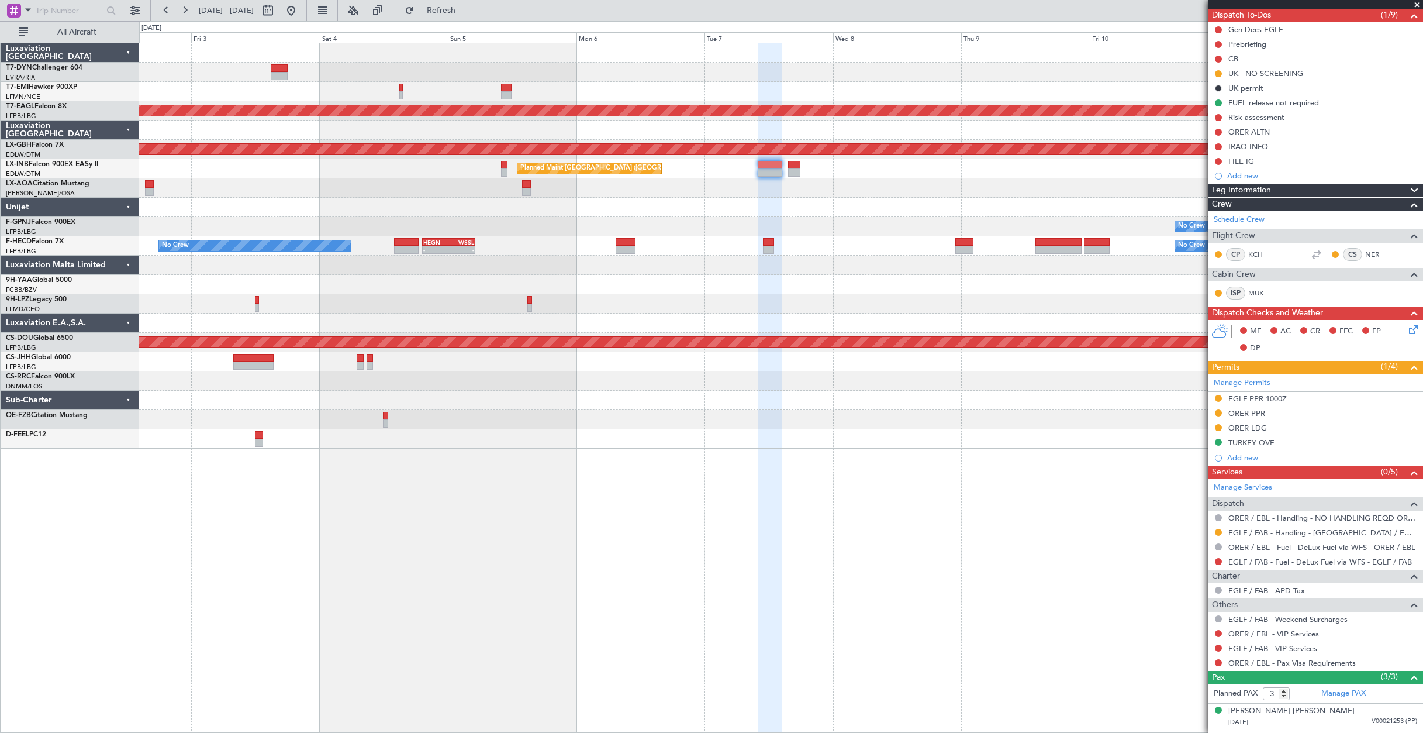
scroll to position [155, 0]
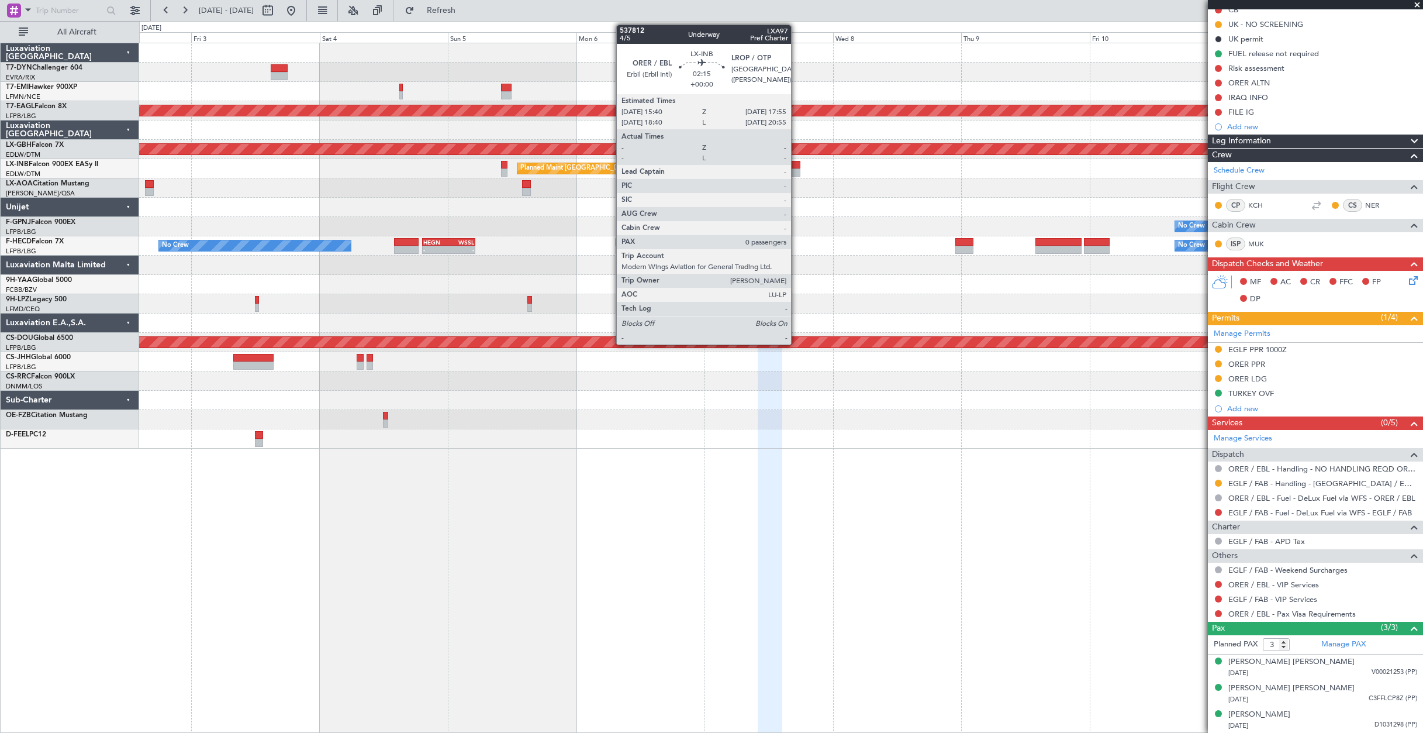
click at [796, 167] on div at bounding box center [794, 165] width 12 height 8
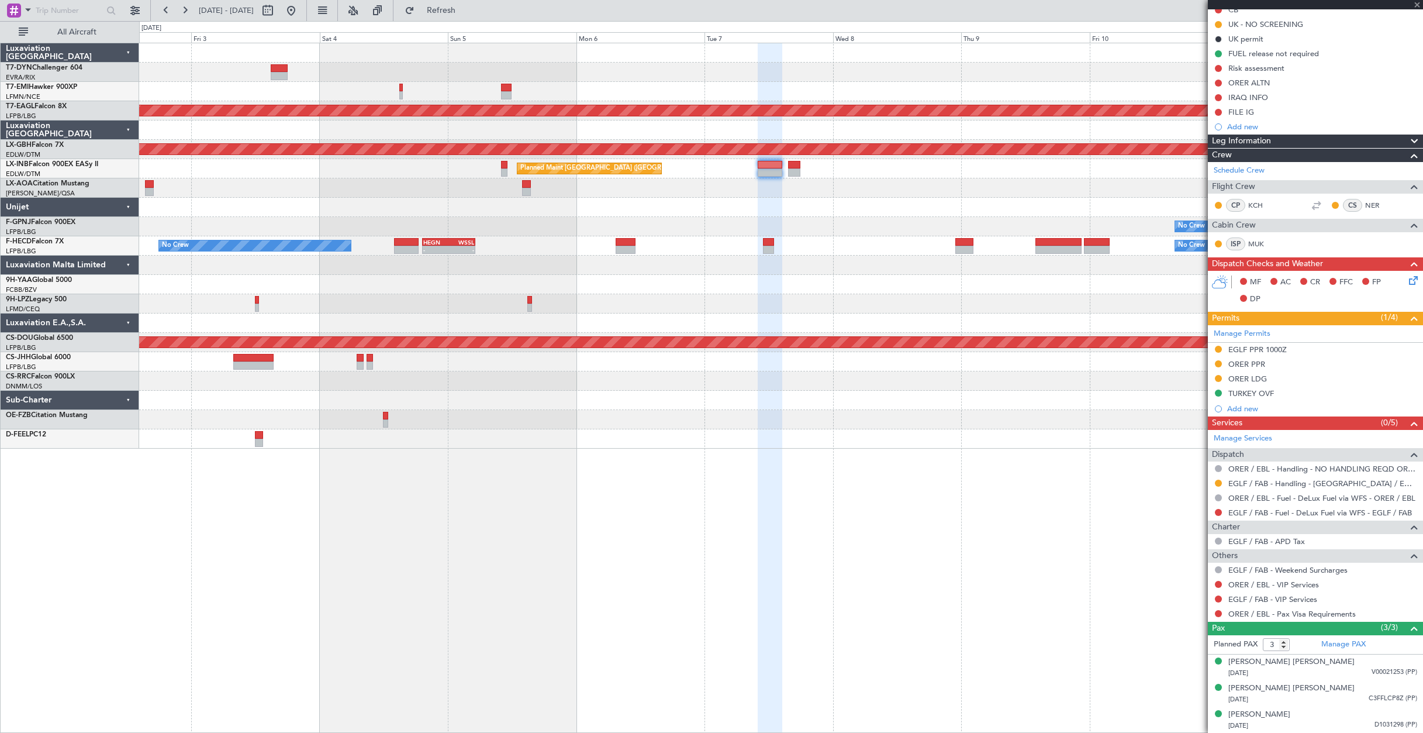
type input "0"
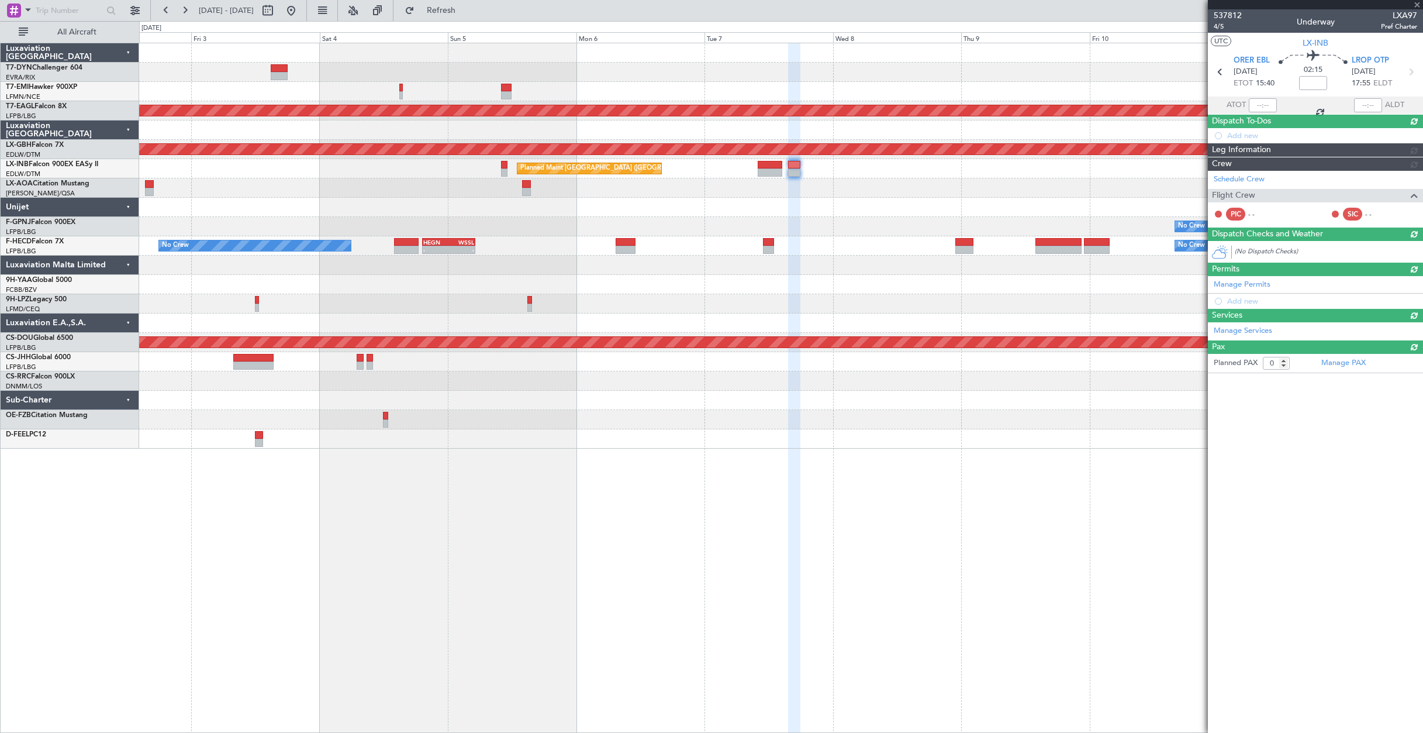
scroll to position [0, 0]
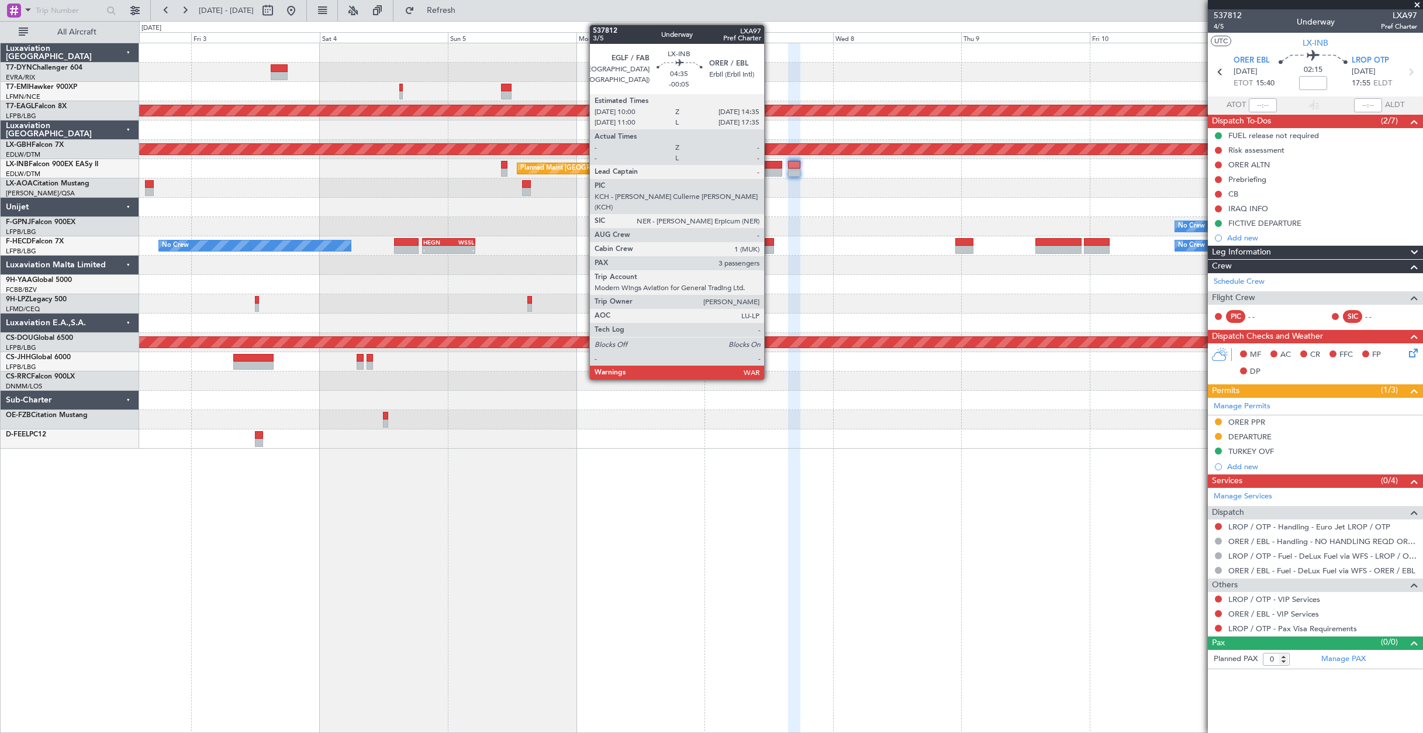
click at [770, 168] on div at bounding box center [770, 172] width 25 height 8
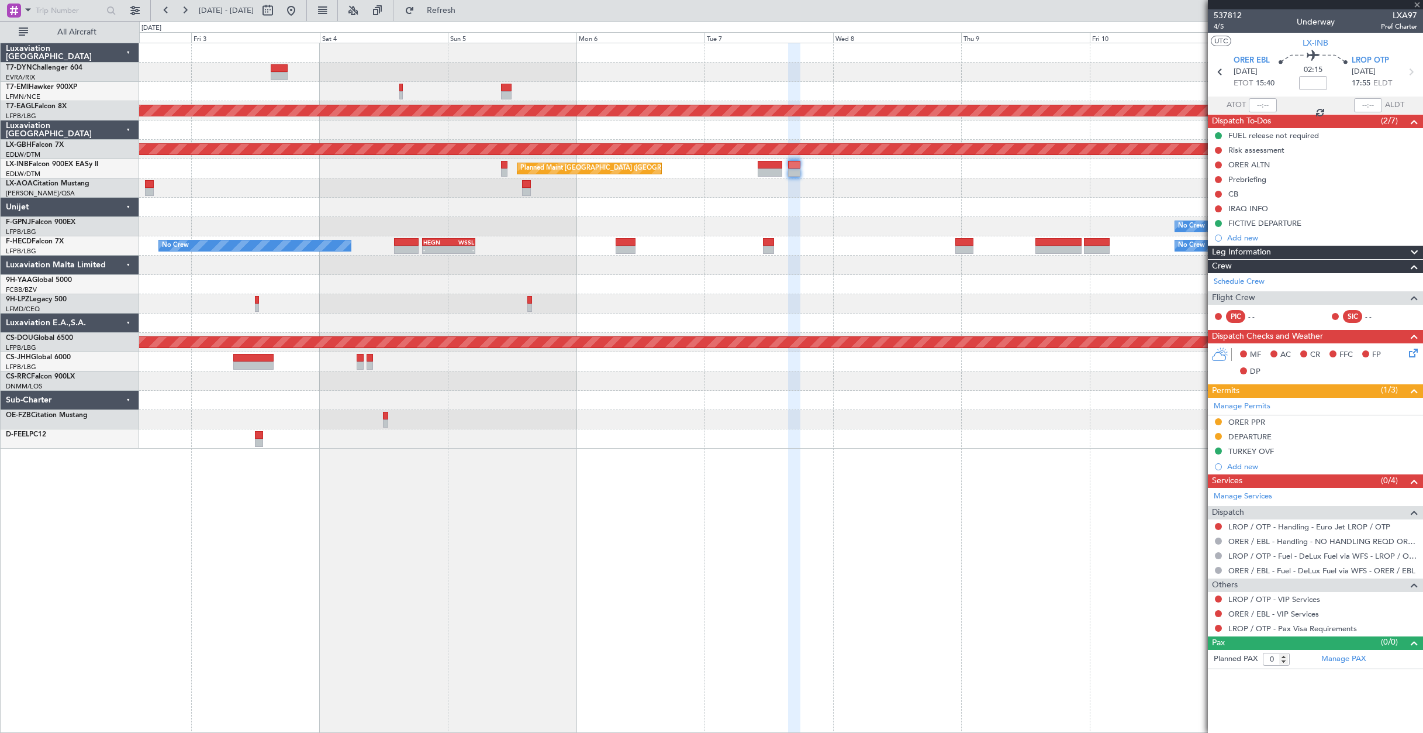
type input "-00:05"
type input "3"
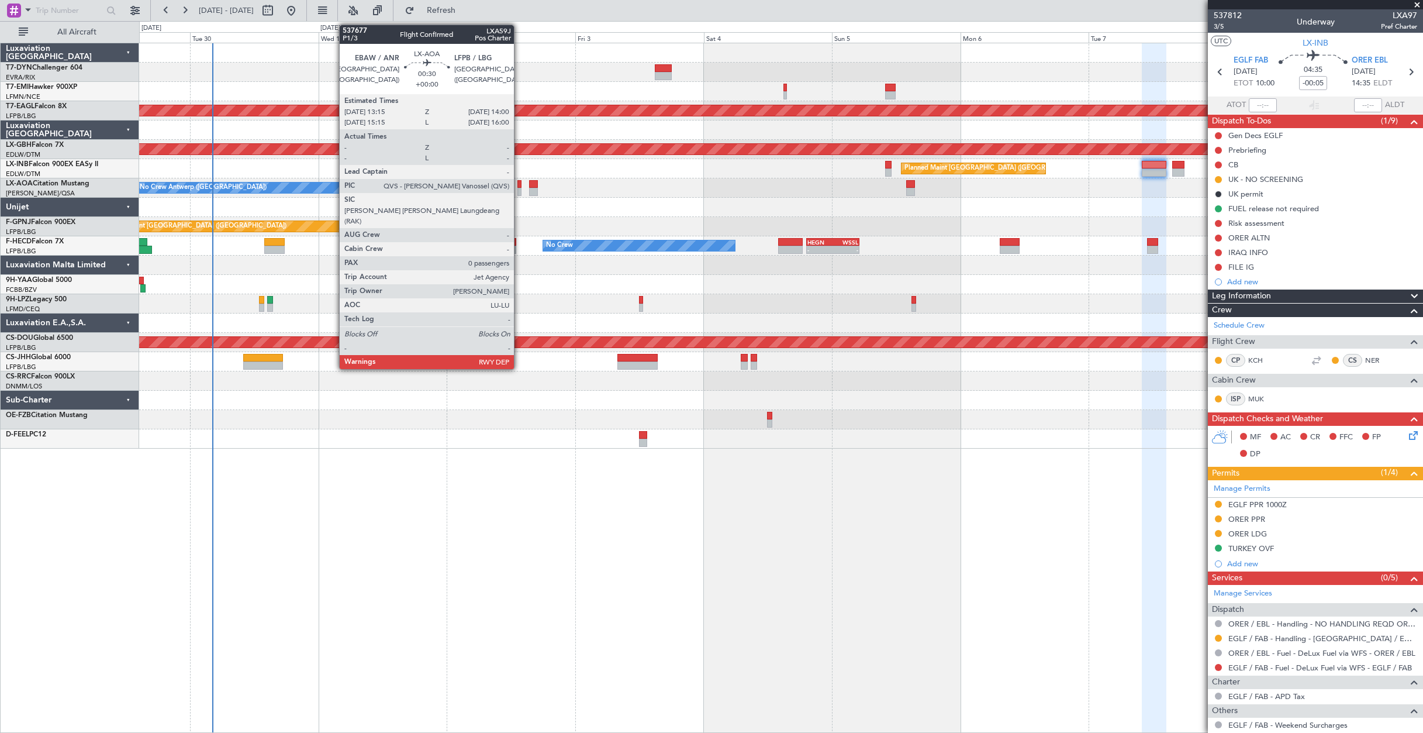
click at [519, 188] on div at bounding box center [520, 192] width 4 height 8
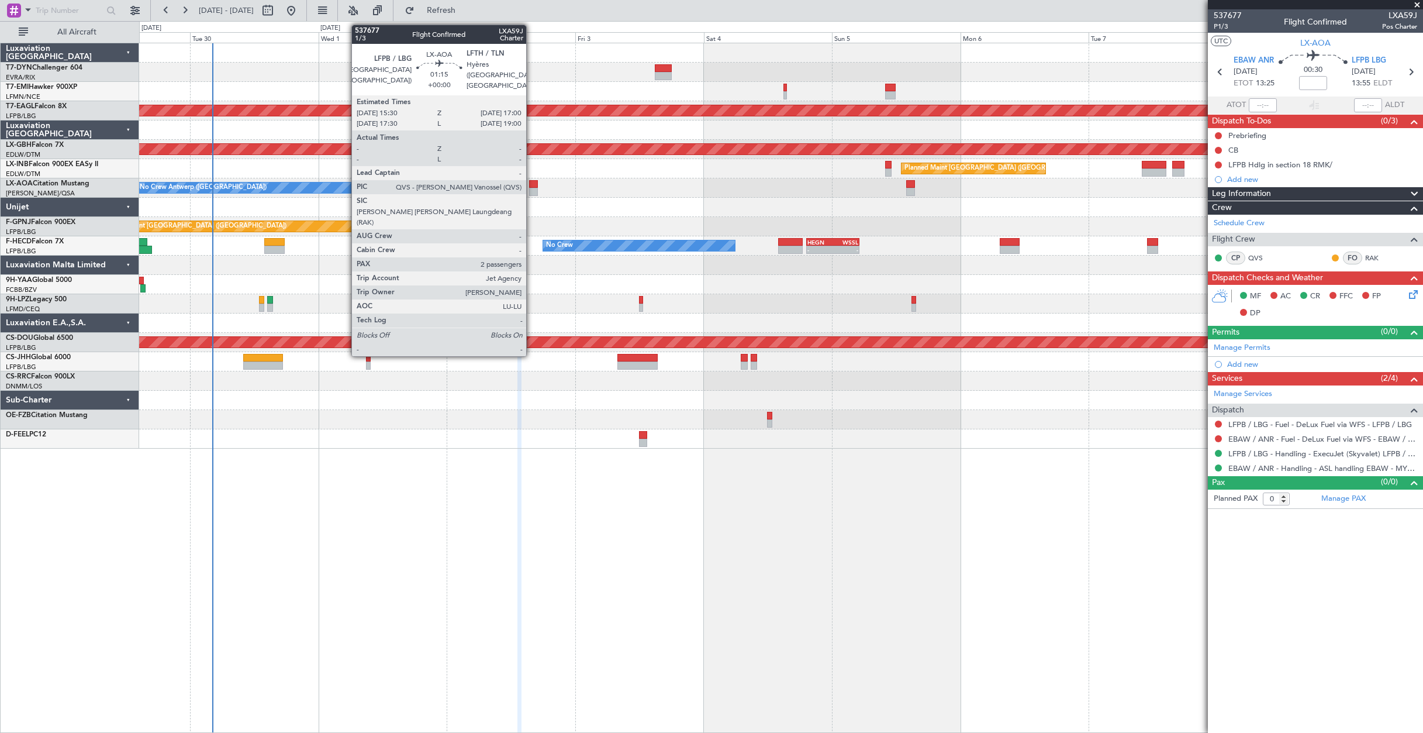
click at [532, 187] on div at bounding box center [533, 184] width 8 height 8
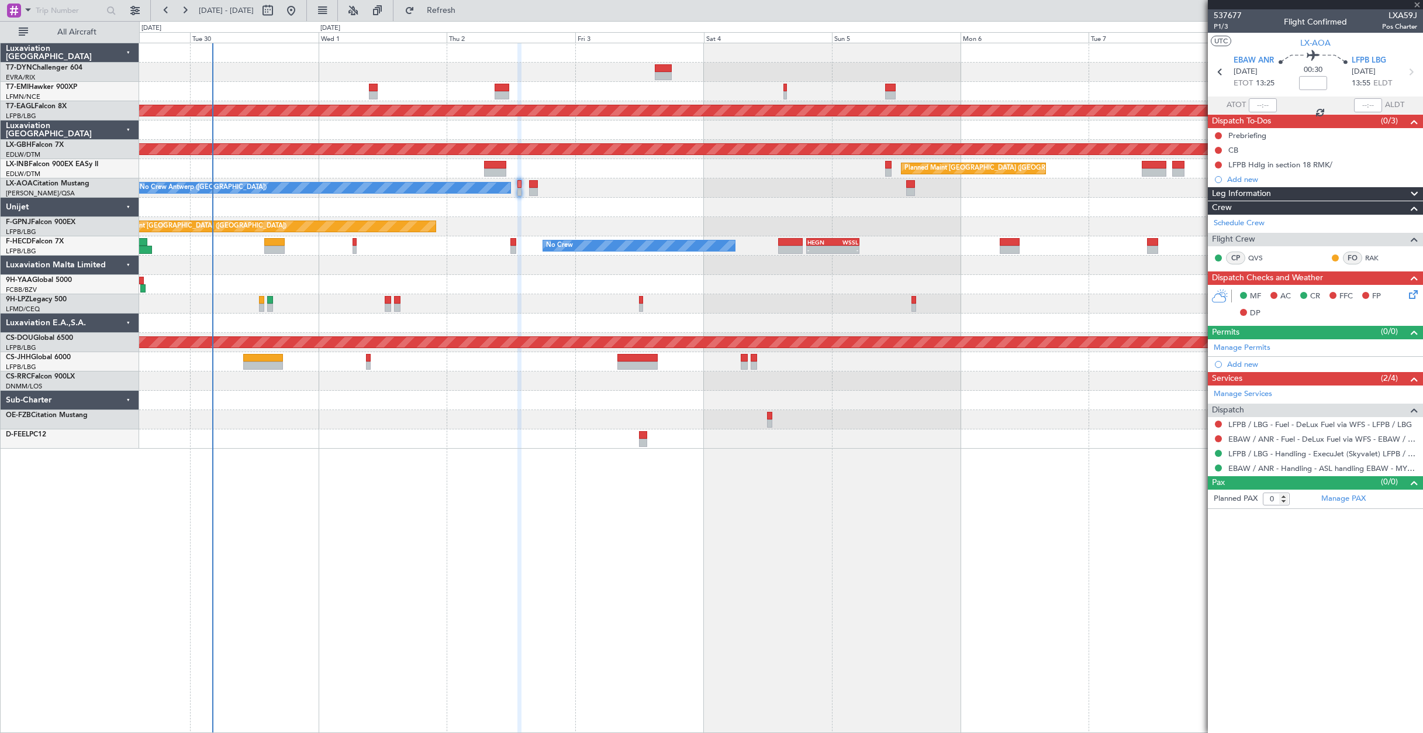
type input "2"
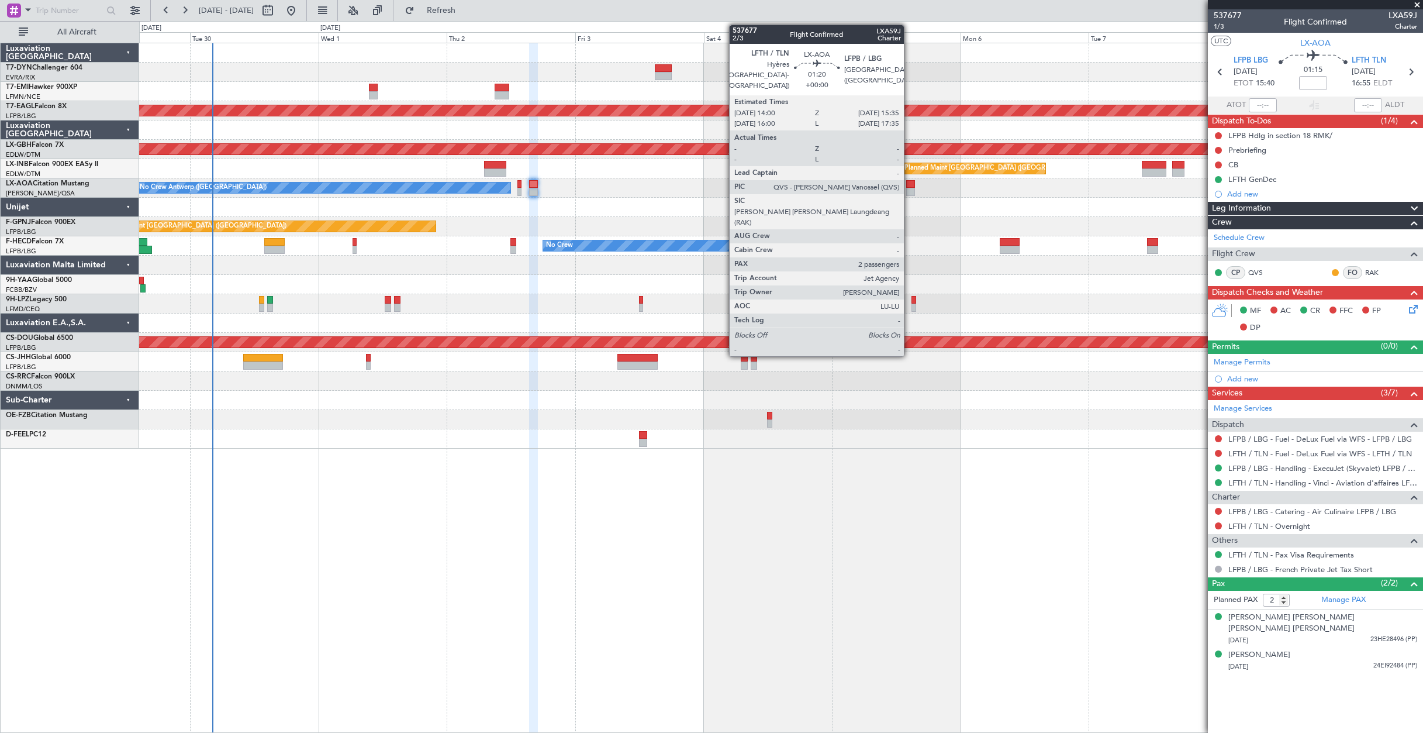
click at [909, 192] on div at bounding box center [910, 192] width 9 height 8
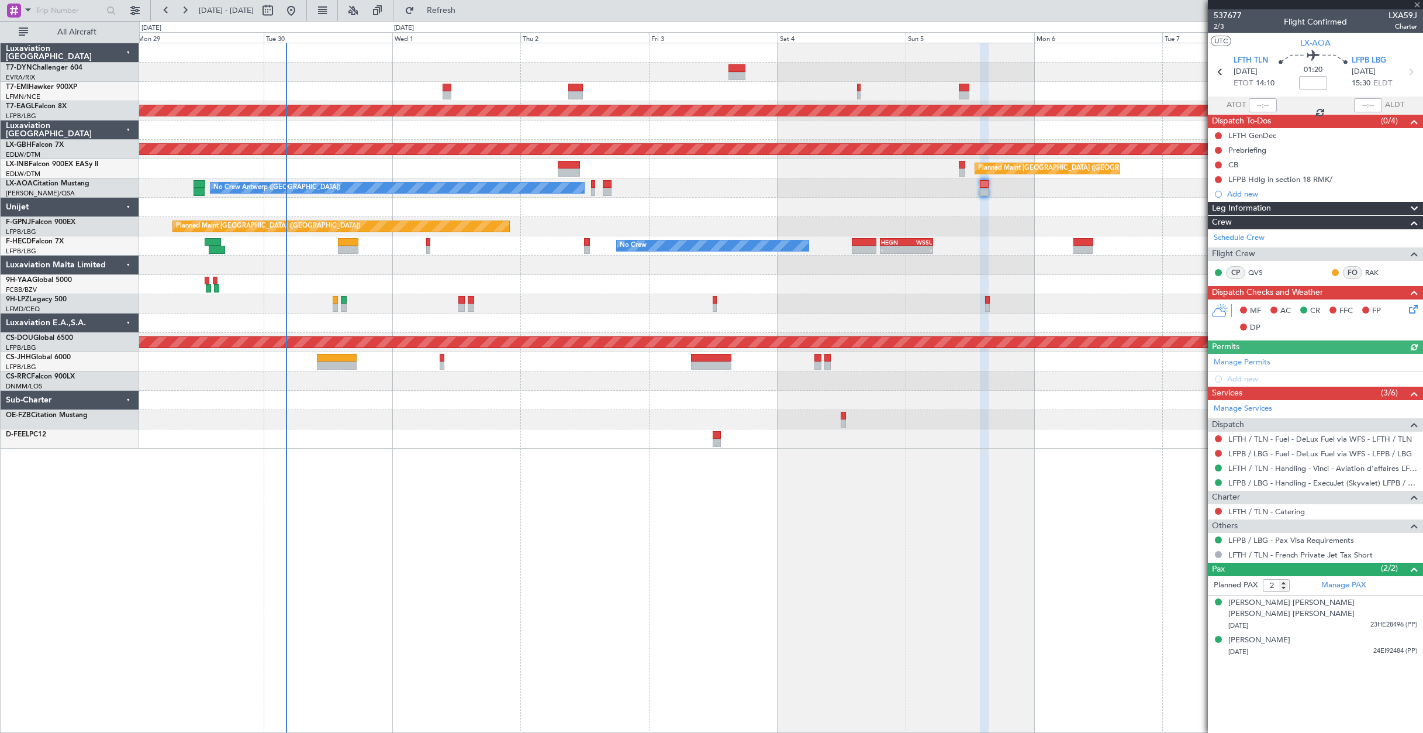
click at [522, 267] on div at bounding box center [781, 265] width 1284 height 19
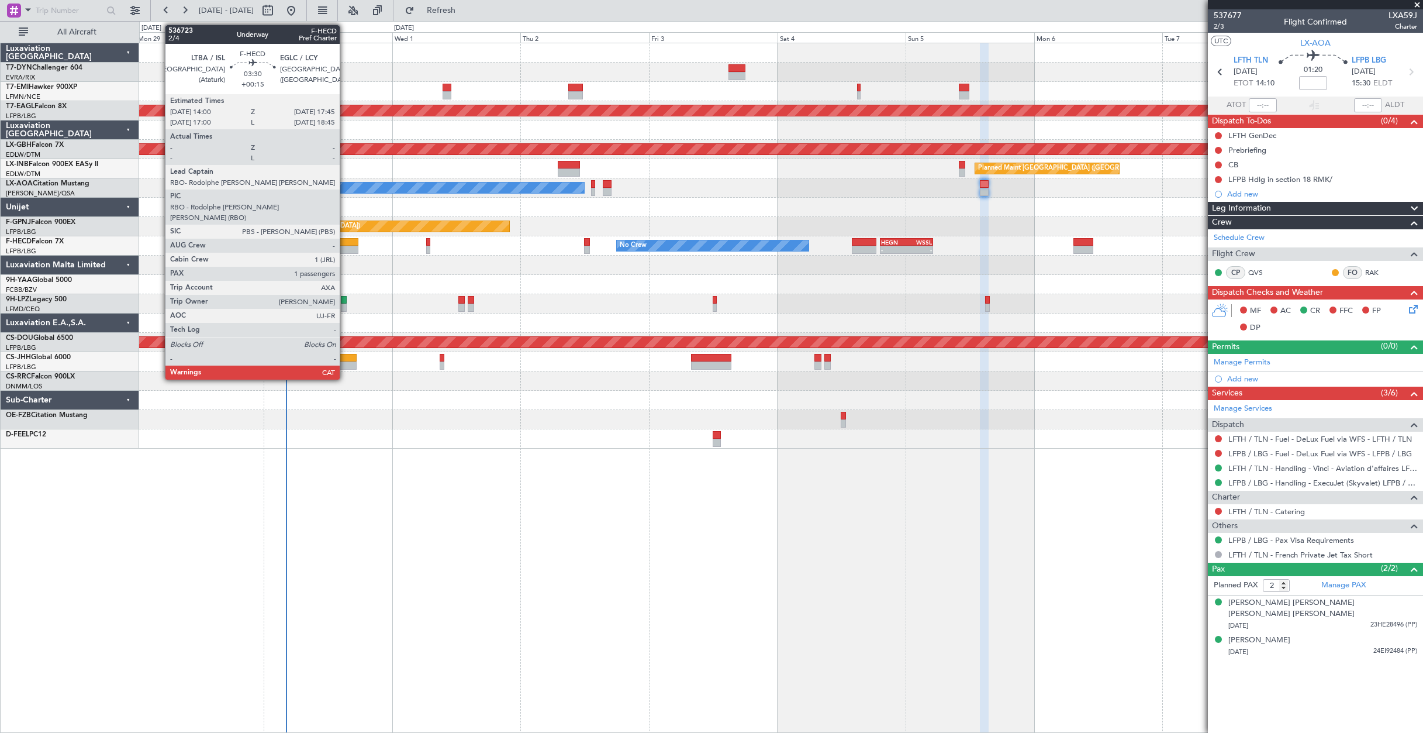
click at [345, 250] on div at bounding box center [348, 250] width 20 height 8
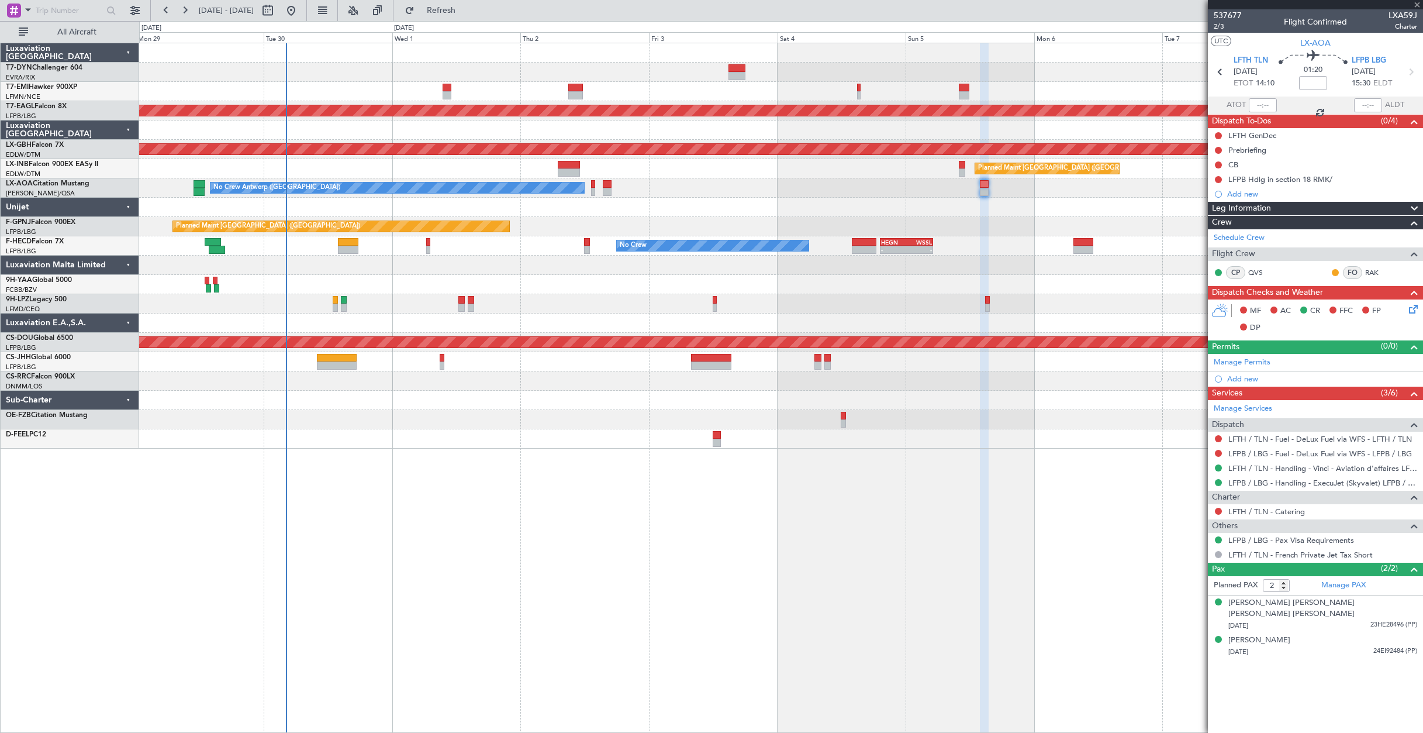
type input "+00:15"
type input "1"
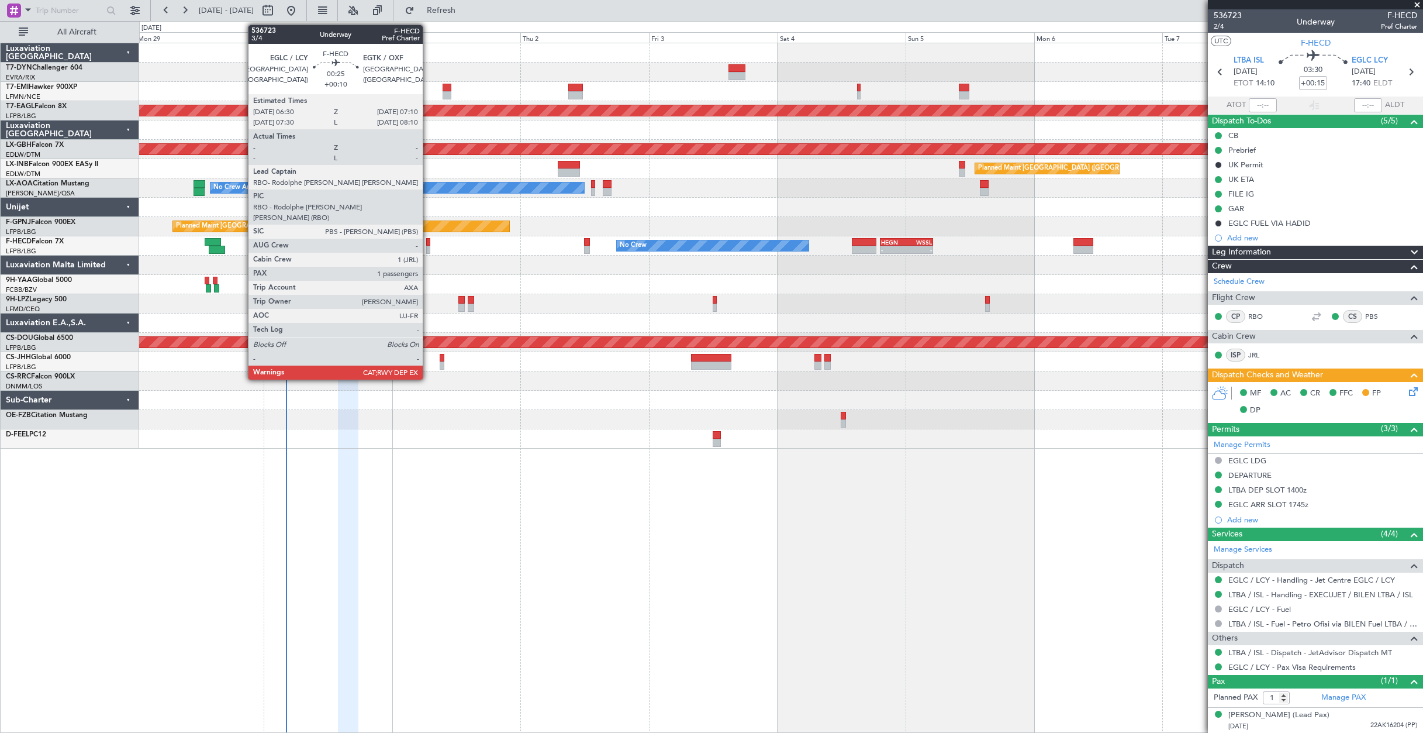
click at [428, 243] on div at bounding box center [428, 242] width 4 height 8
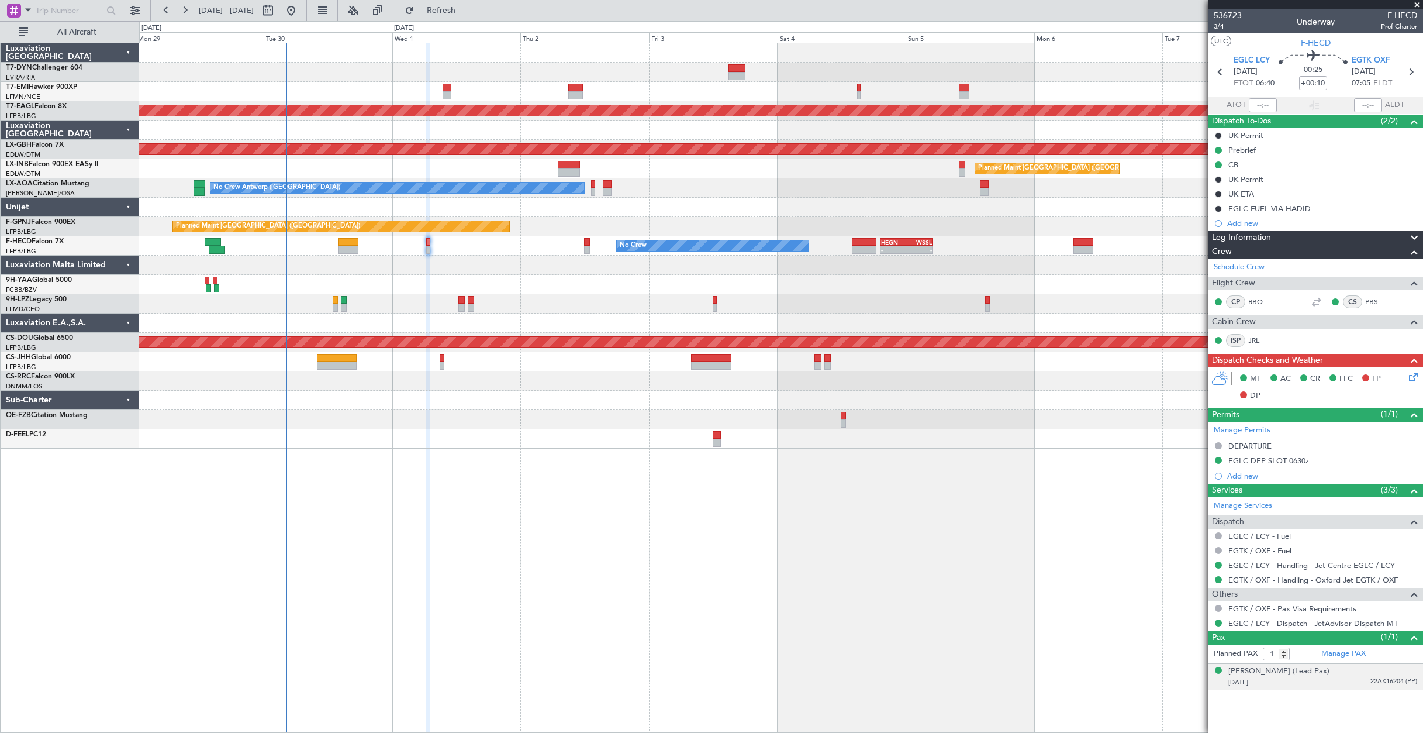
click at [1348, 680] on div "[DATE] 22AK16204 (PP)" at bounding box center [1323, 683] width 189 height 12
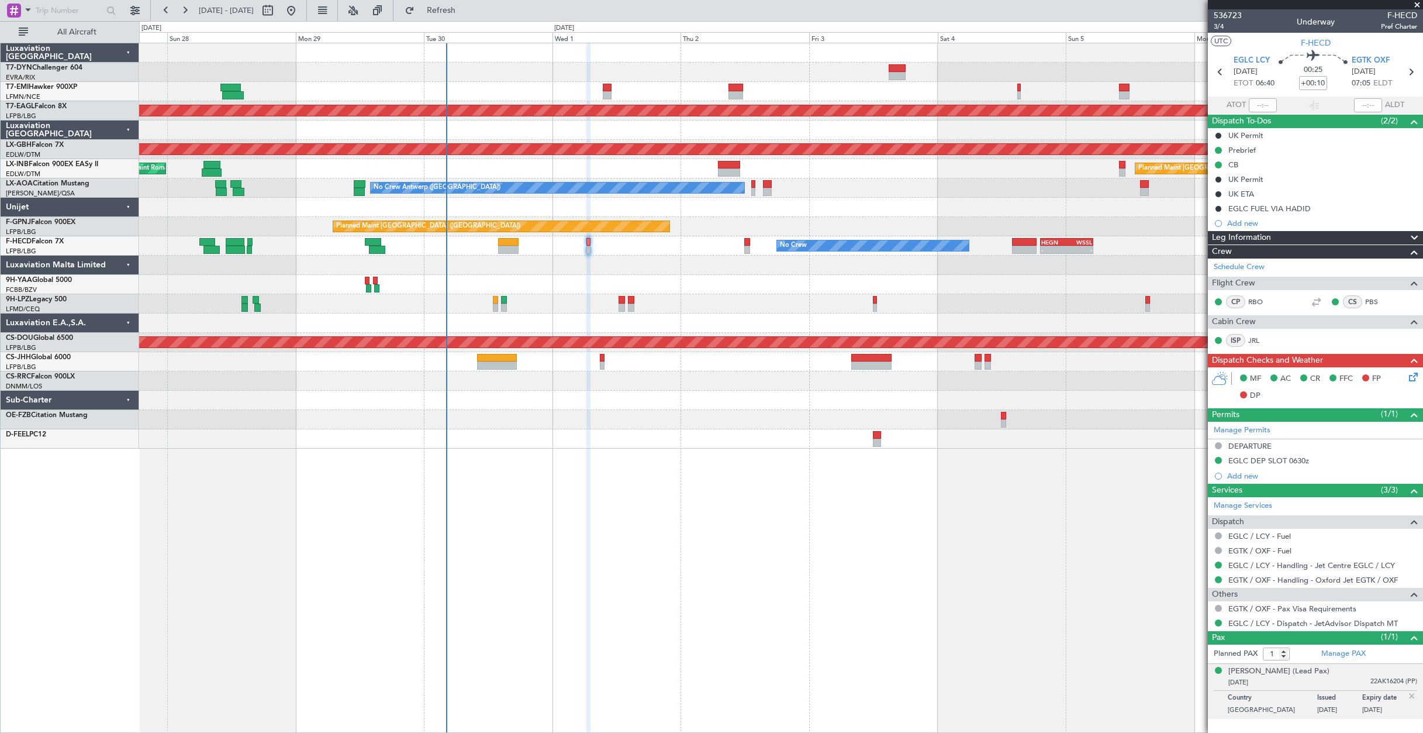
click at [528, 285] on div at bounding box center [781, 284] width 1284 height 19
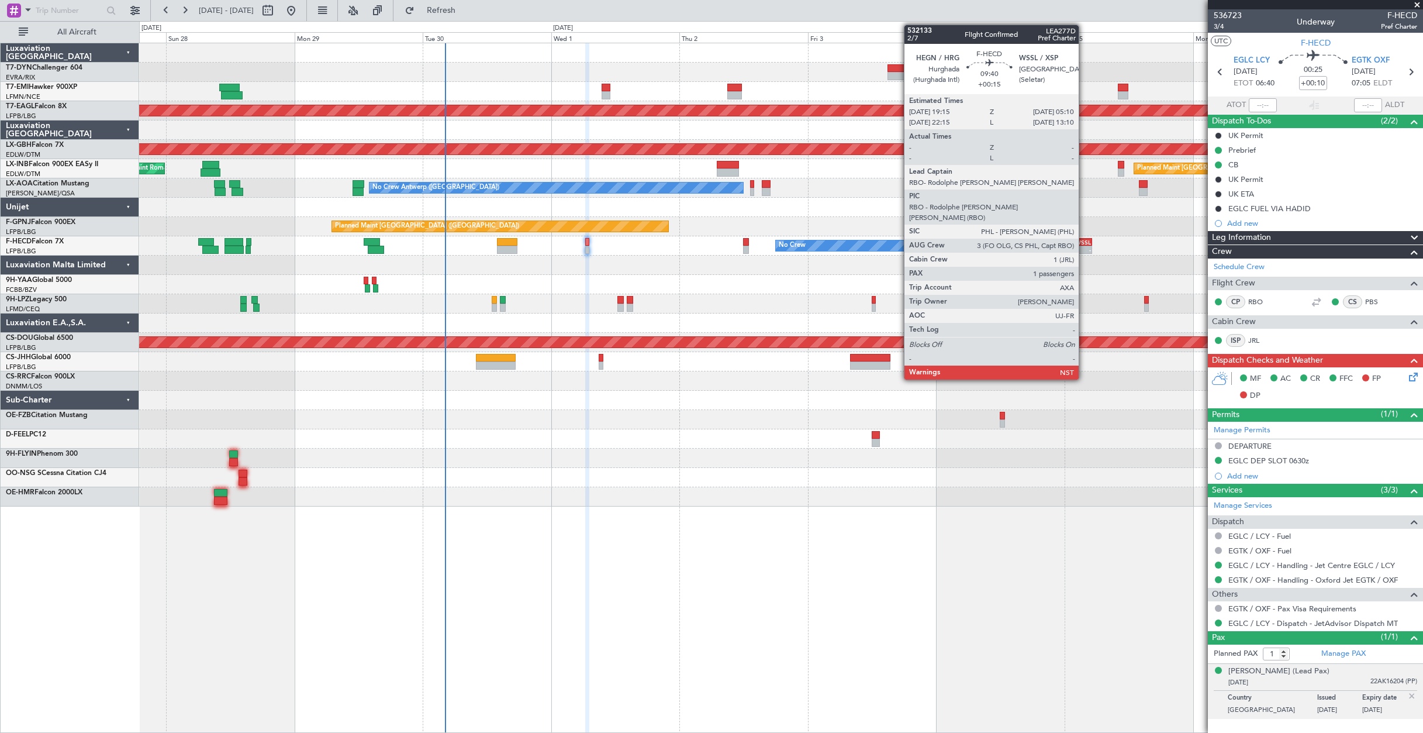
click at [1084, 243] on div "WSSL" at bounding box center [1078, 242] width 26 height 7
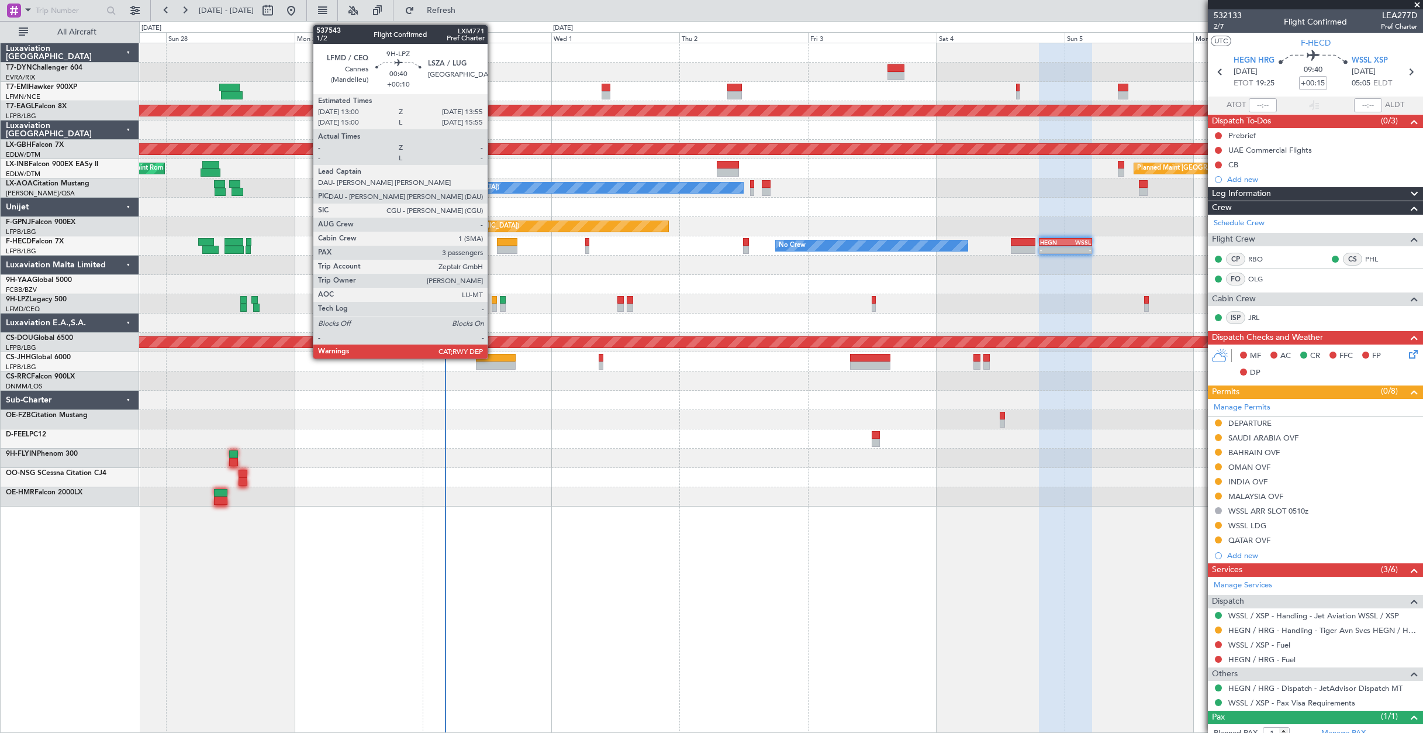
click at [493, 300] on div at bounding box center [494, 300] width 5 height 8
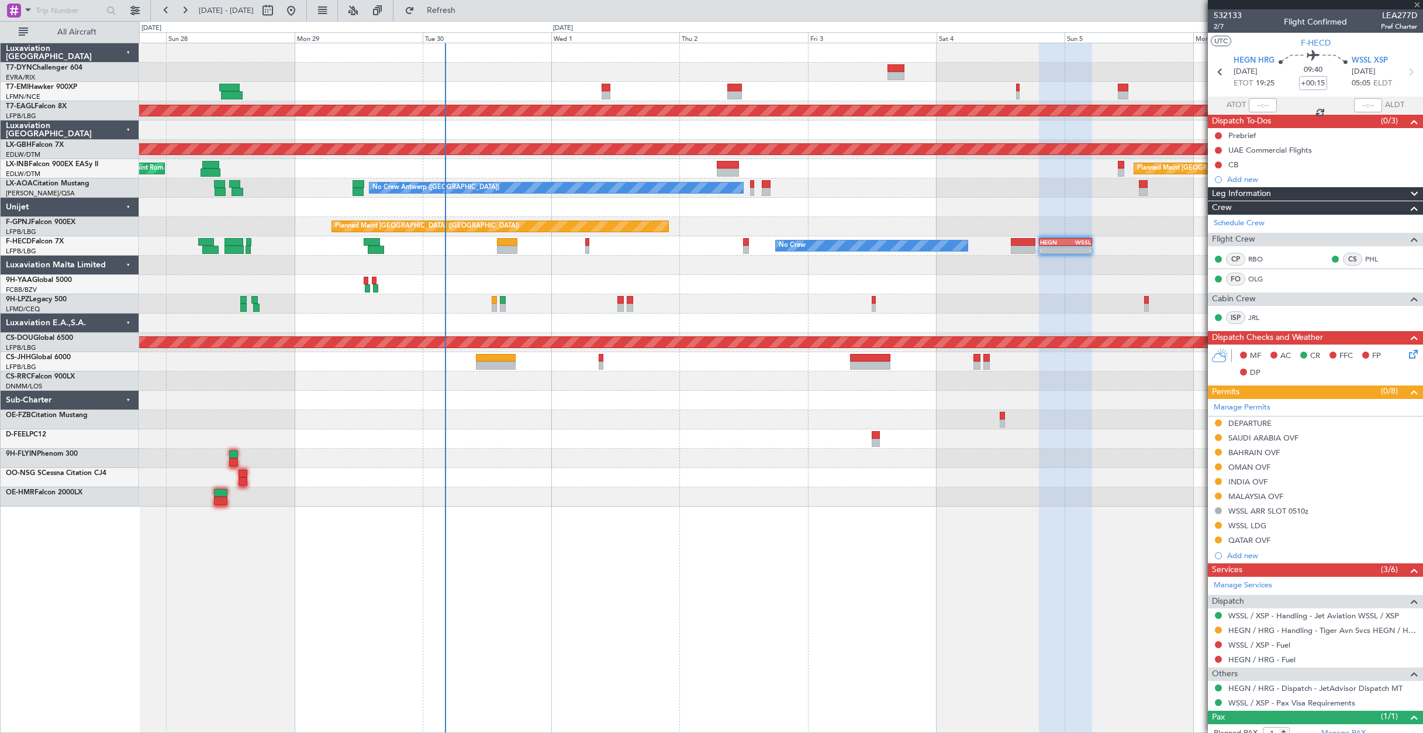
type input "+00:10"
type input "3"
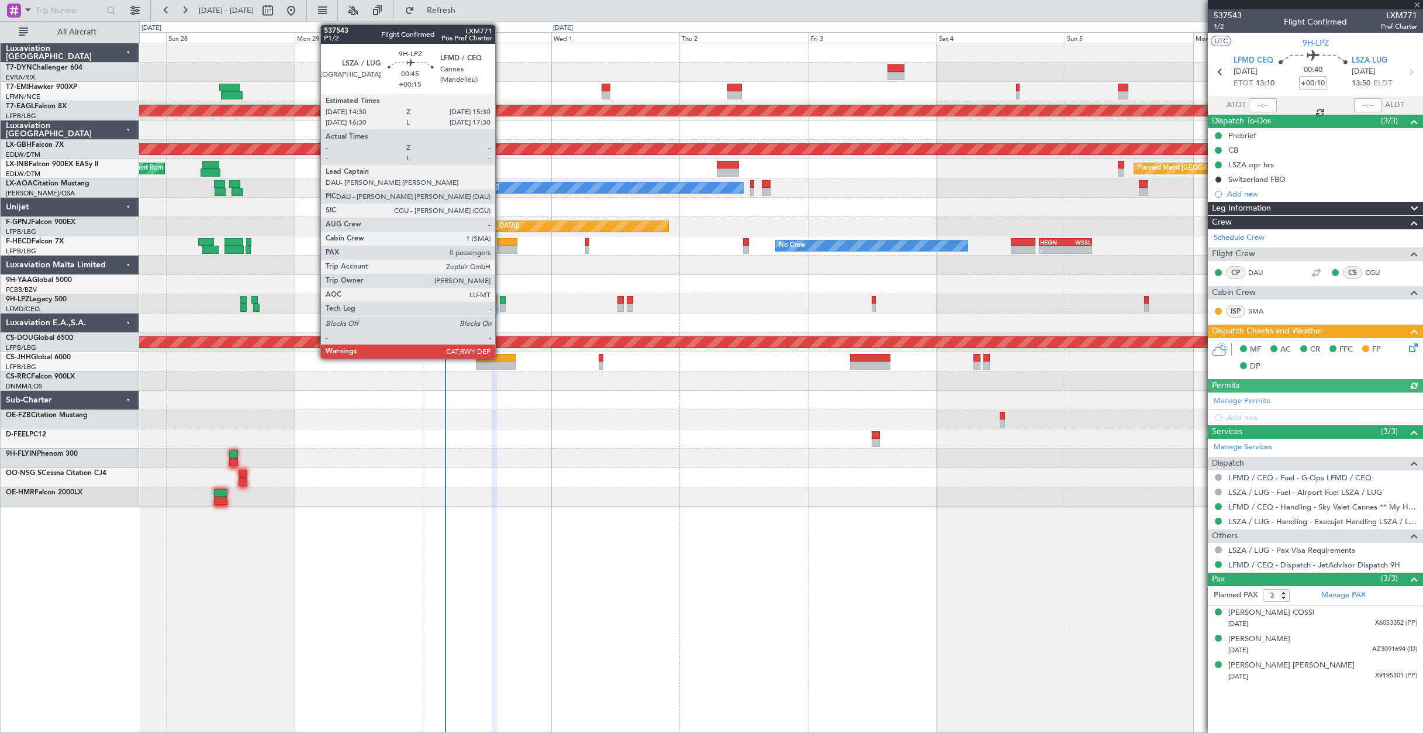
click at [501, 301] on div at bounding box center [503, 300] width 6 height 8
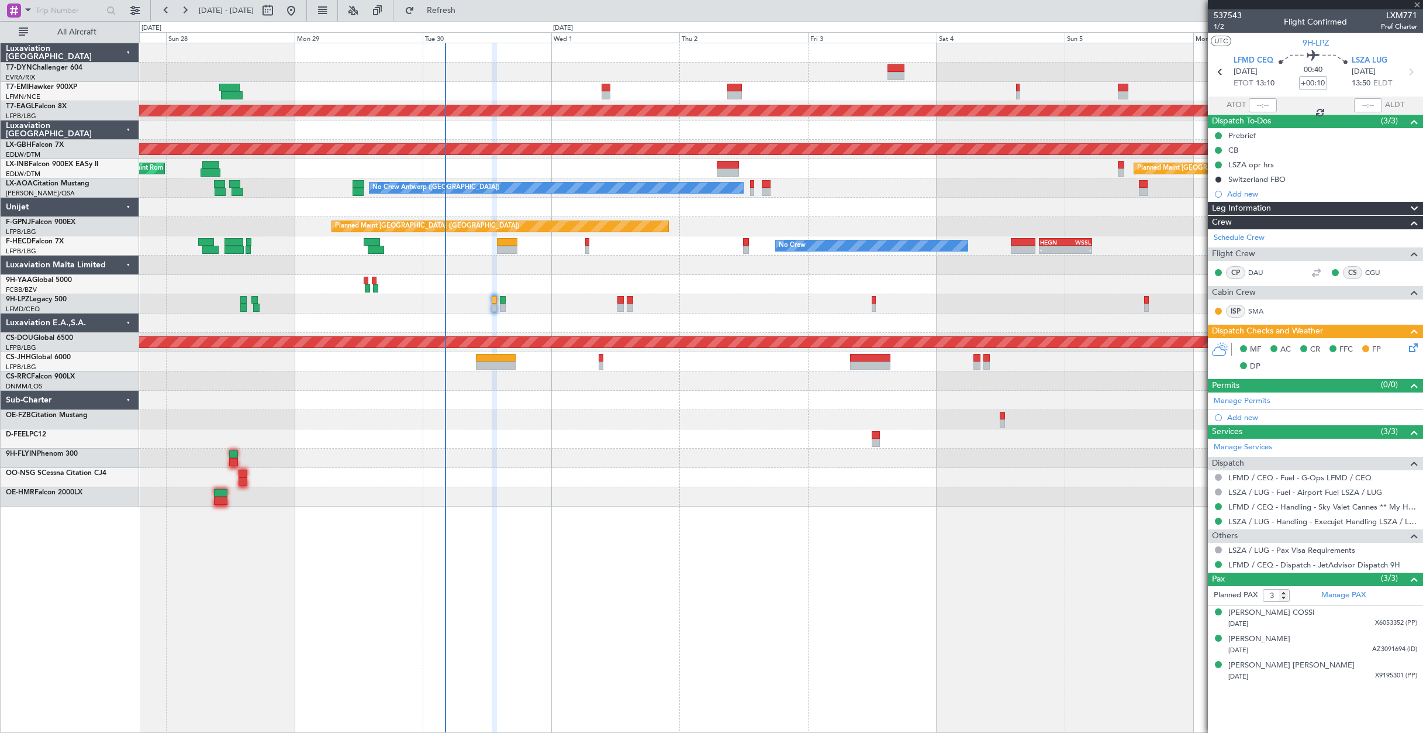
type input "+00:15"
type input "0"
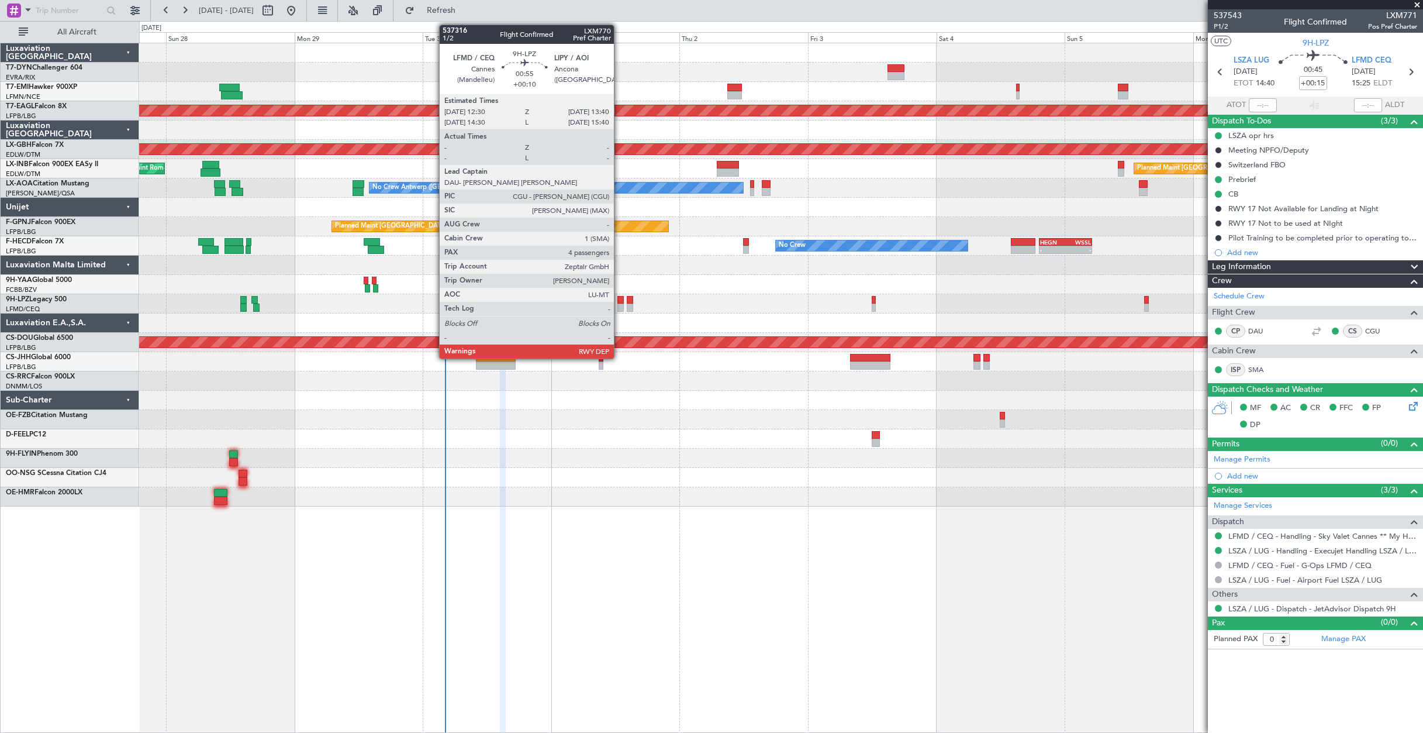
click at [619, 300] on div at bounding box center [621, 300] width 6 height 8
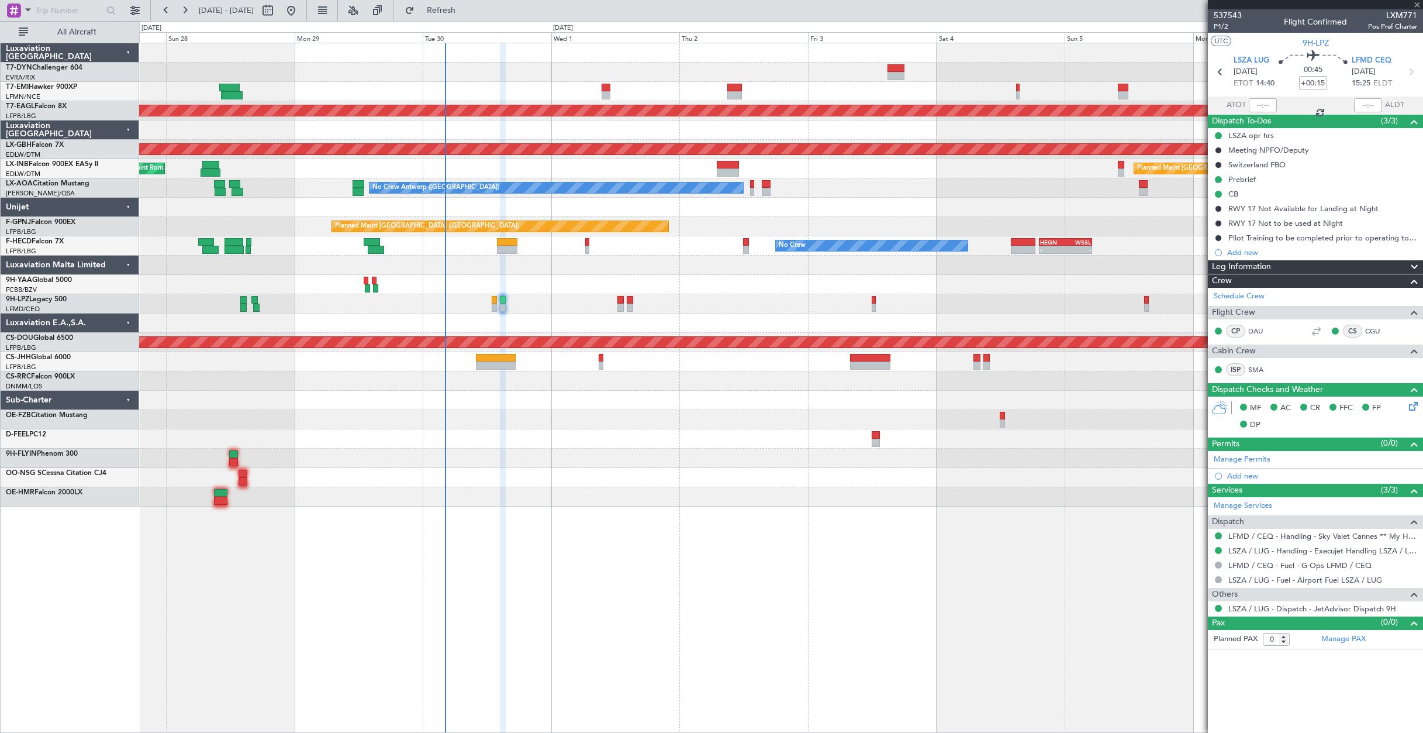
type input "+00:10"
type input "4"
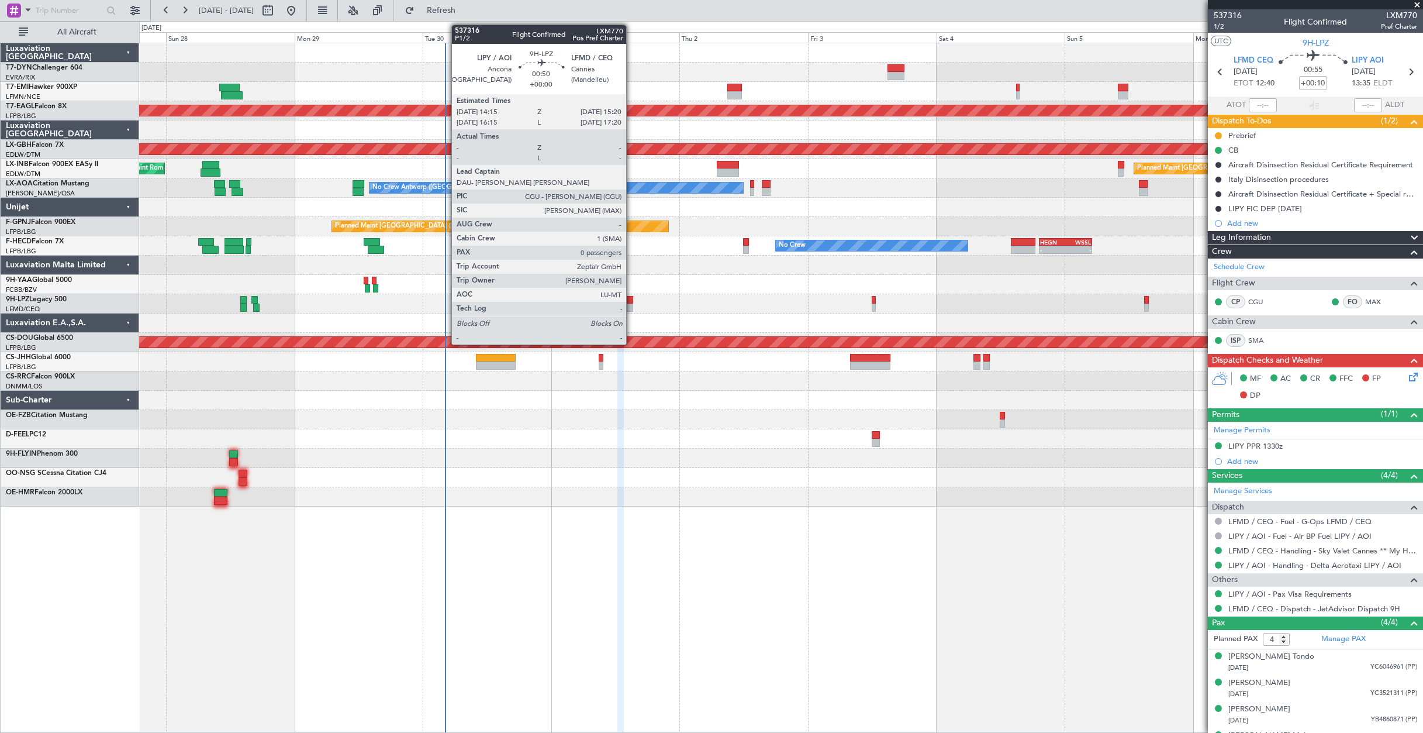
click at [632, 298] on div at bounding box center [630, 300] width 6 height 8
type input "0"
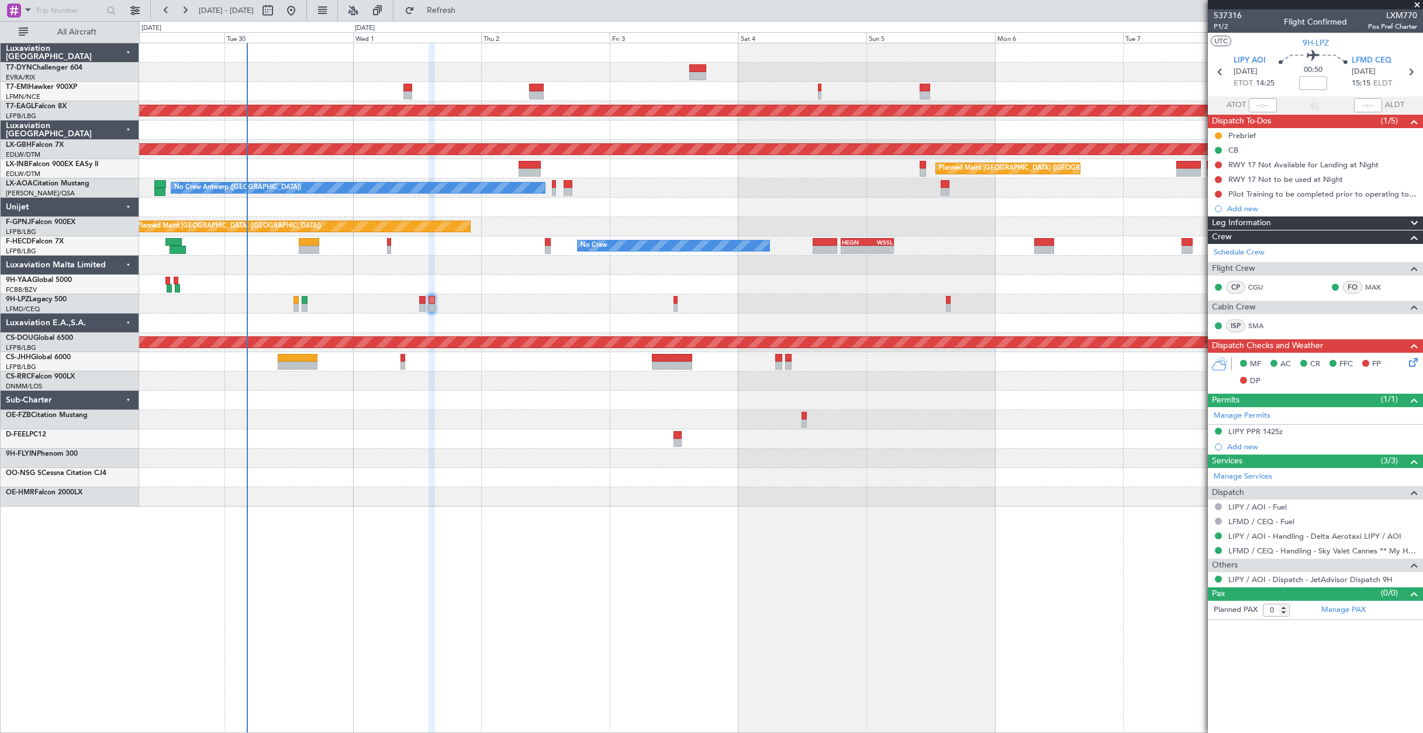
click at [515, 564] on div "Planned Maint Dubai (Al Maktoum Intl) Planned Maint Nurnberg Planned Maint [GEO…" at bounding box center [781, 388] width 1284 height 690
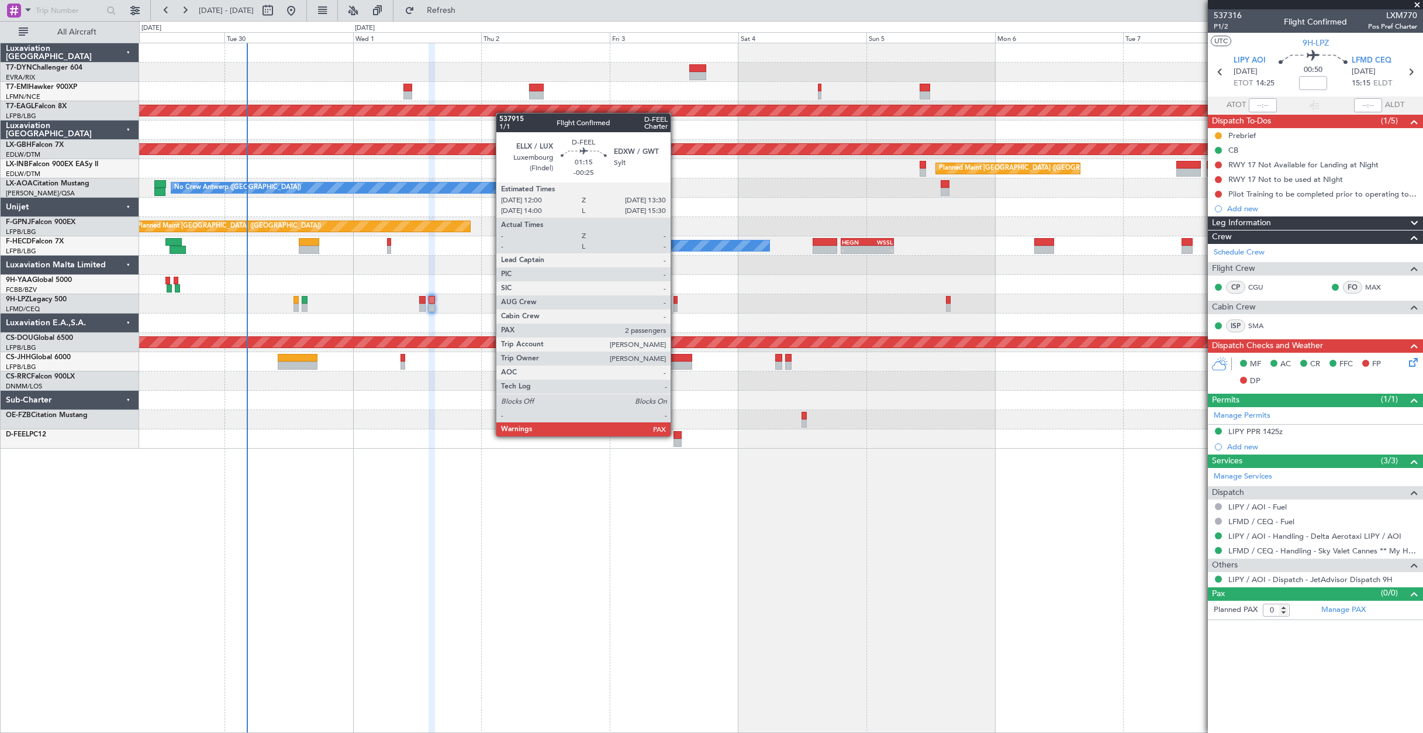
click at [676, 435] on div at bounding box center [678, 435] width 8 height 8
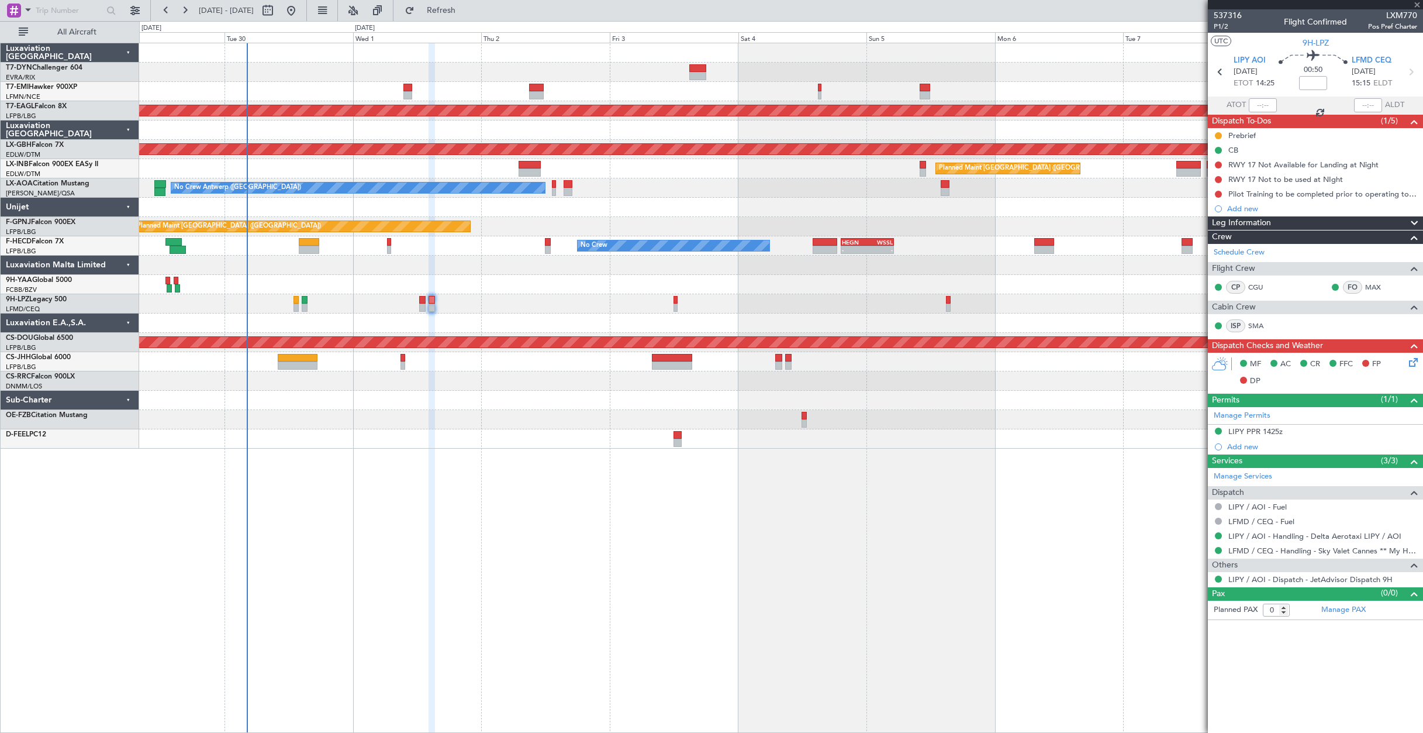
type input "-00:25"
type input "2"
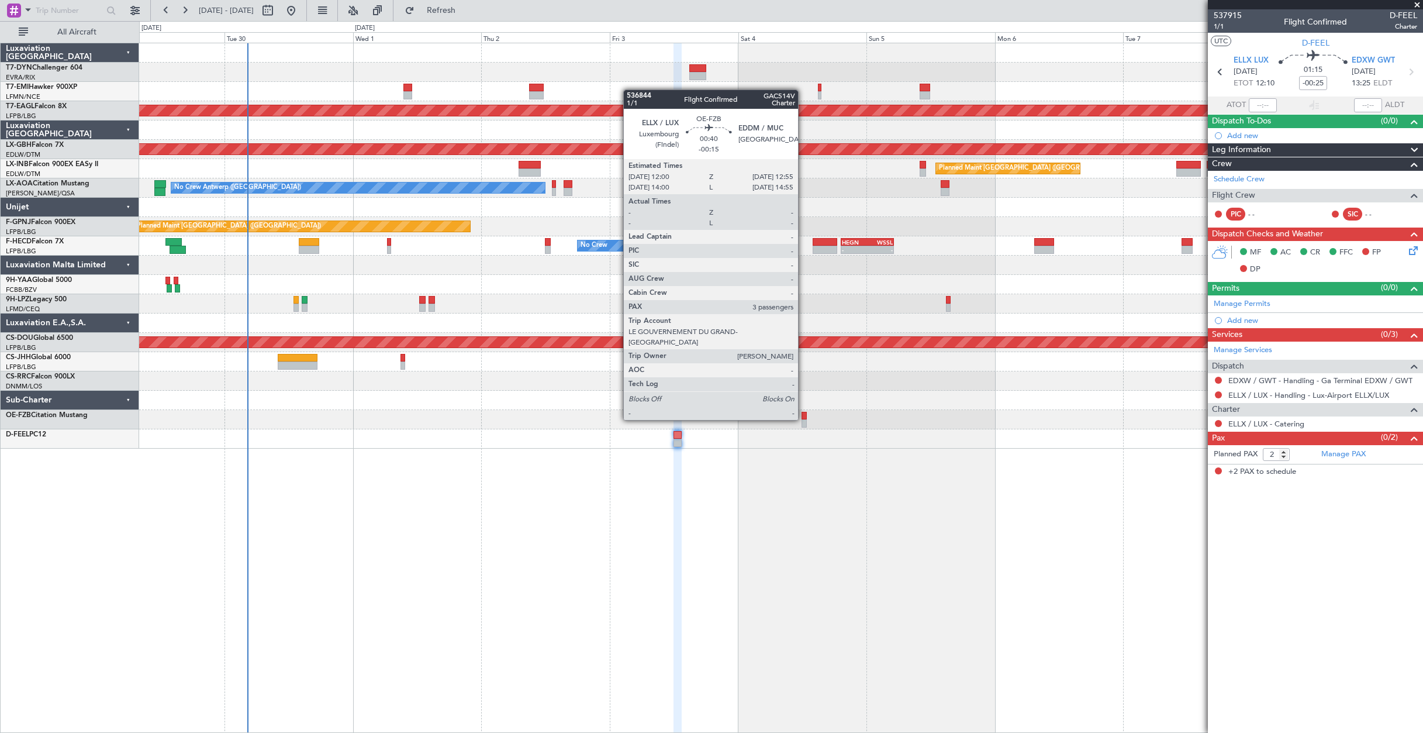
click at [803, 419] on div at bounding box center [804, 416] width 5 height 8
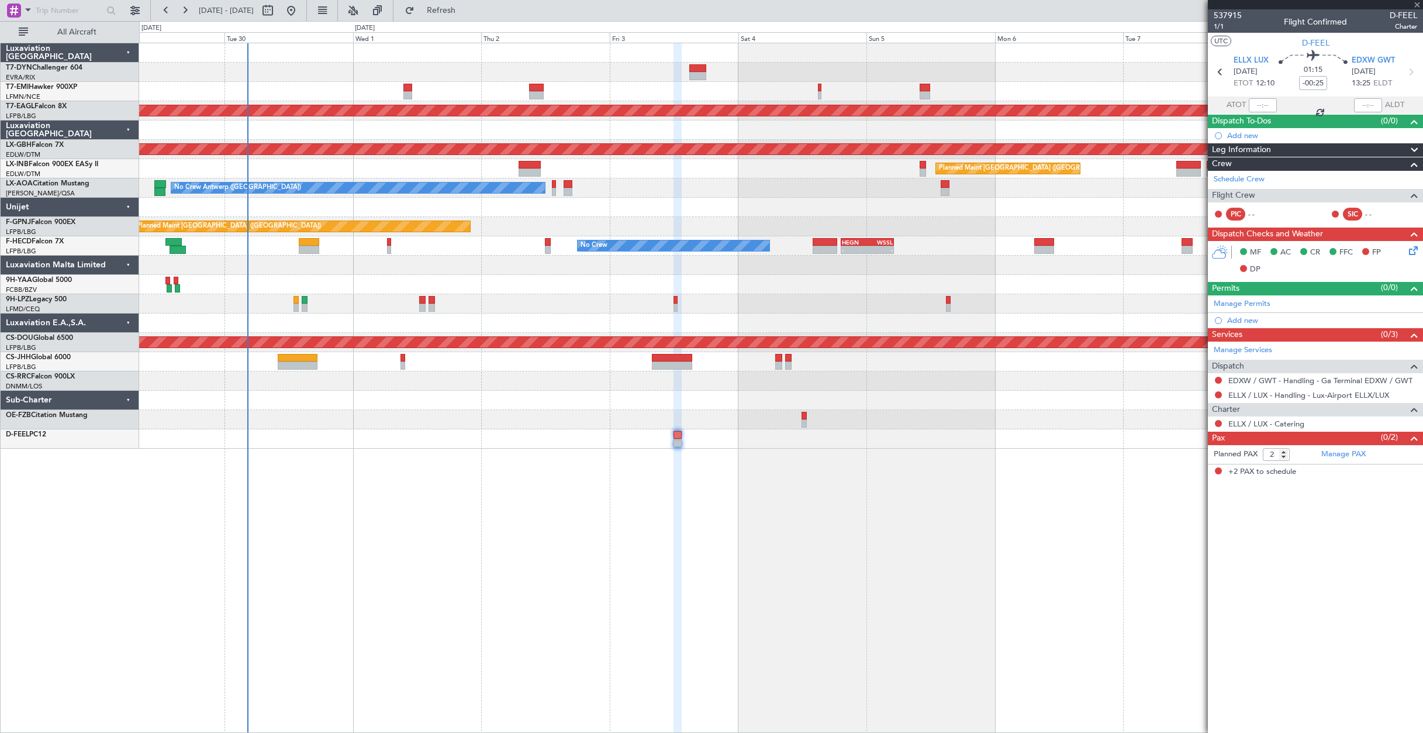
type input "-00:15"
type input "3"
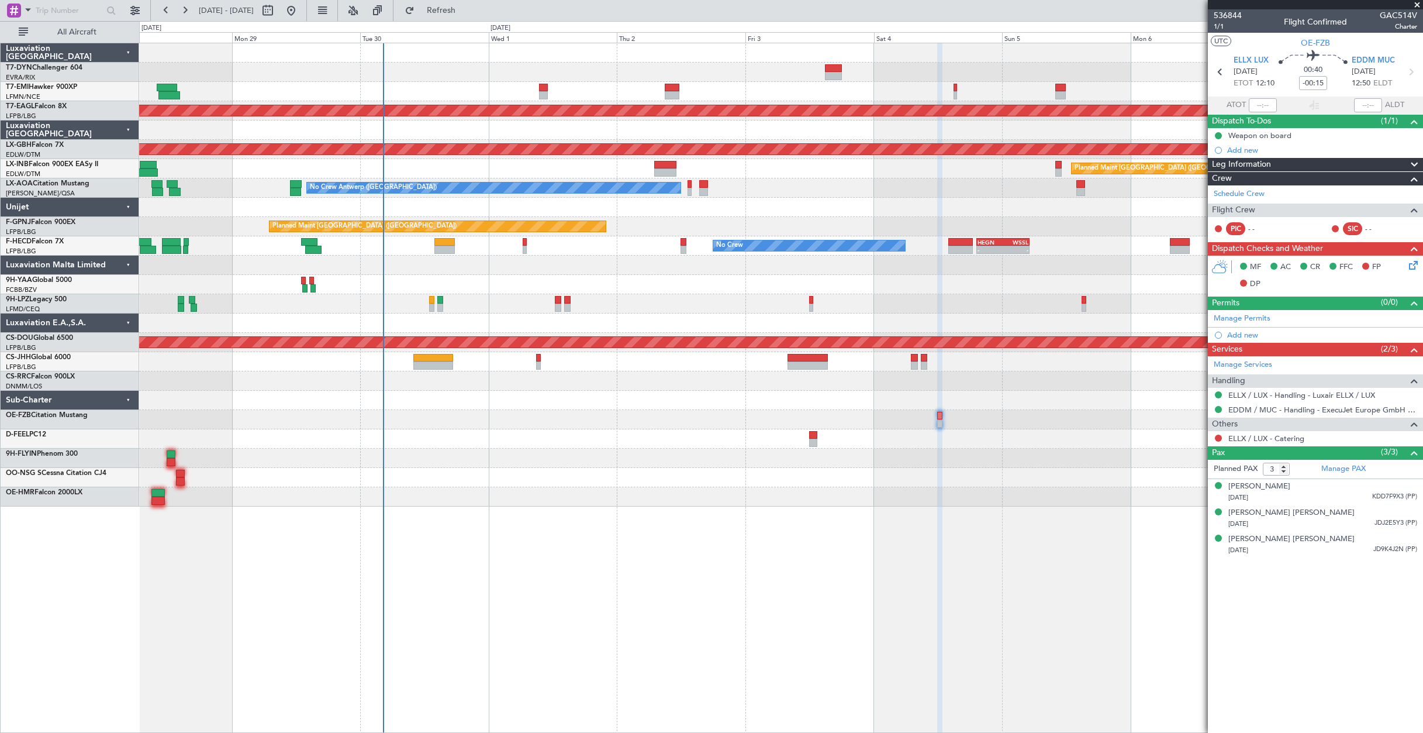
click at [576, 455] on div "Planned Maint Dubai (Al Maktoum Intl) Planned Maint Nurnberg Planned Maint [GEO…" at bounding box center [781, 388] width 1284 height 690
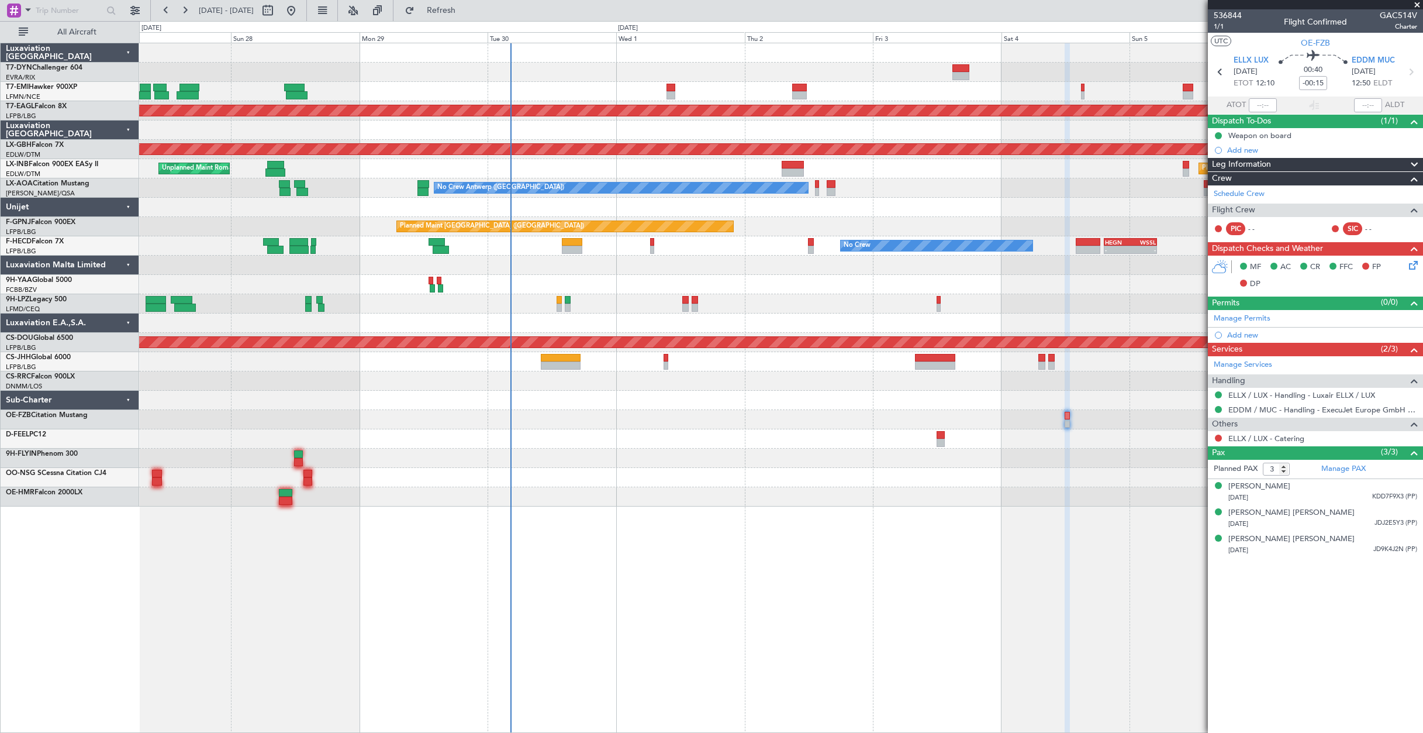
click at [641, 495] on div "Planned Maint Dubai (Al Maktoum Intl) Planned Maint Nurnberg Planned Maint [GEO…" at bounding box center [781, 274] width 1284 height 463
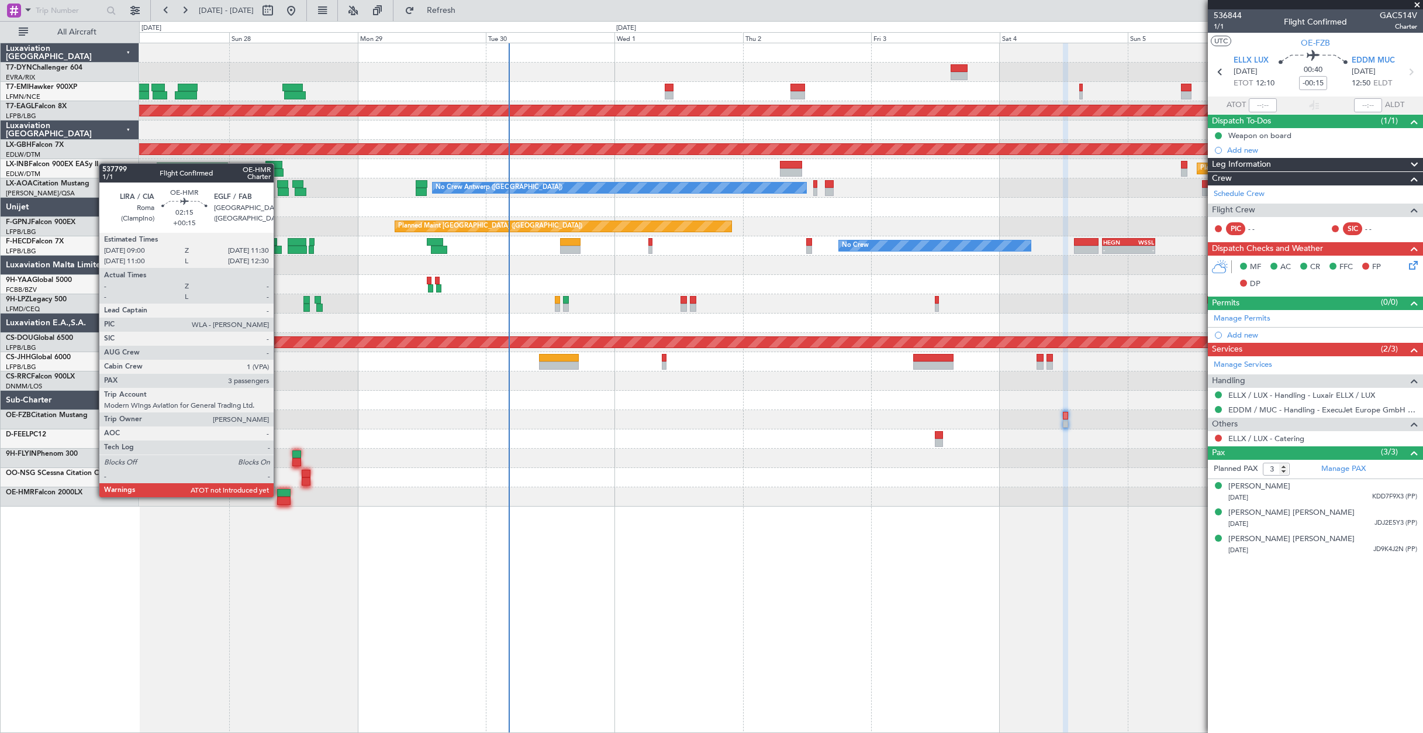
click at [281, 496] on div at bounding box center [283, 493] width 13 height 8
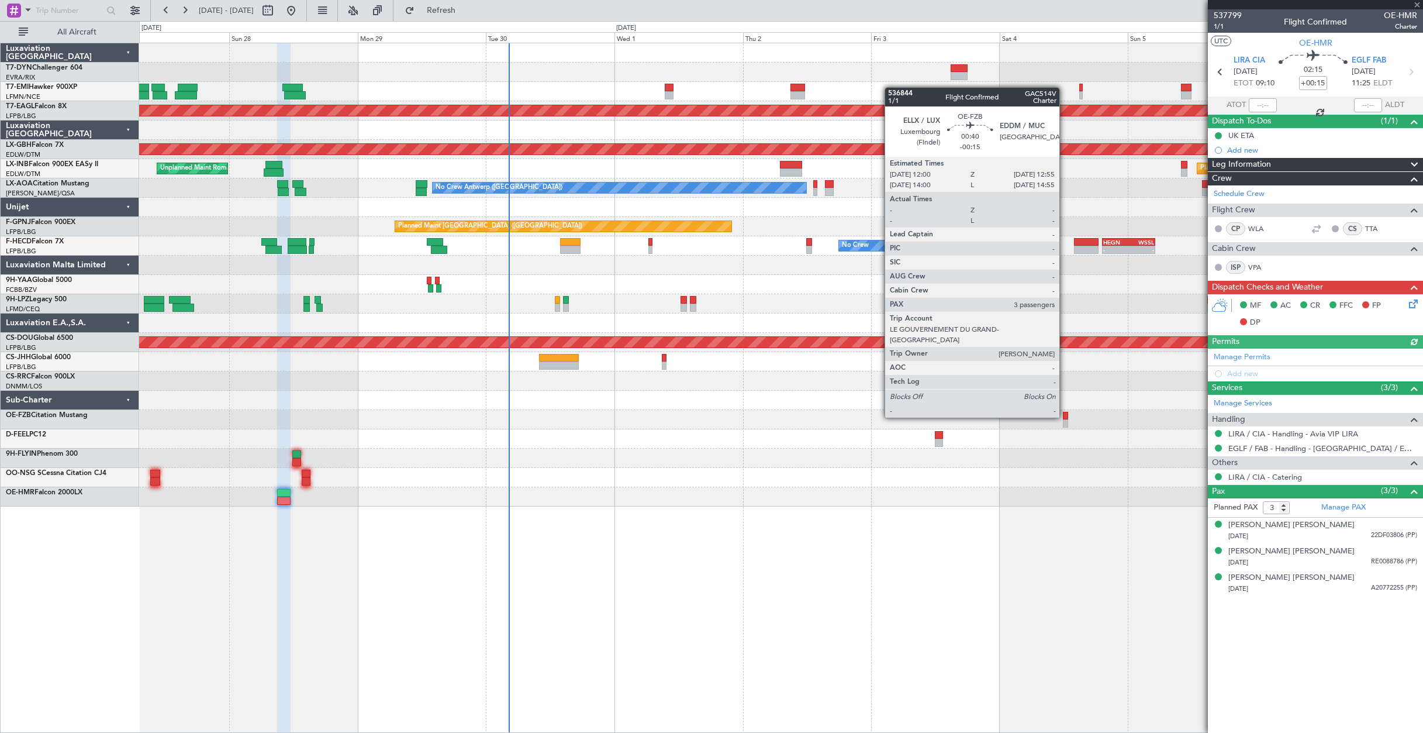
click at [1065, 416] on div at bounding box center [1065, 416] width 5 height 8
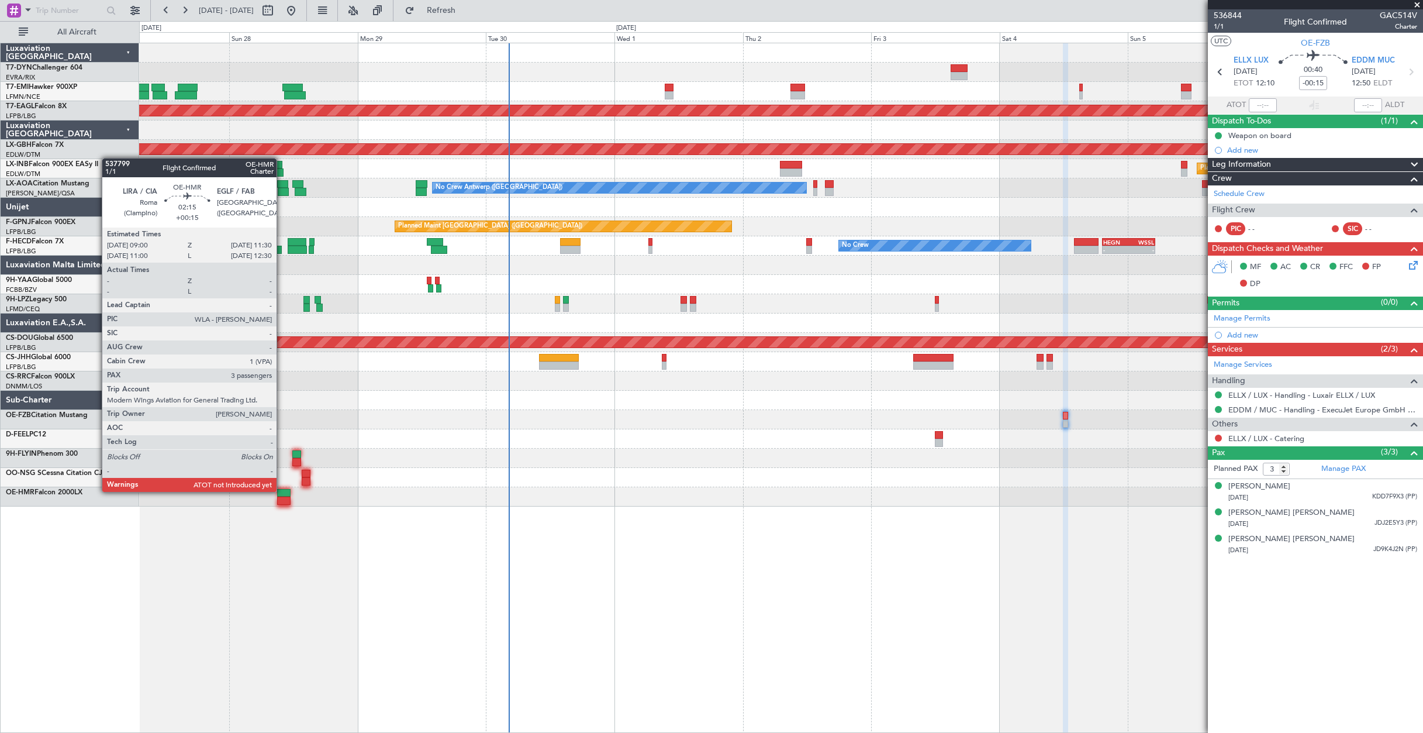
click at [282, 491] on div at bounding box center [283, 493] width 13 height 8
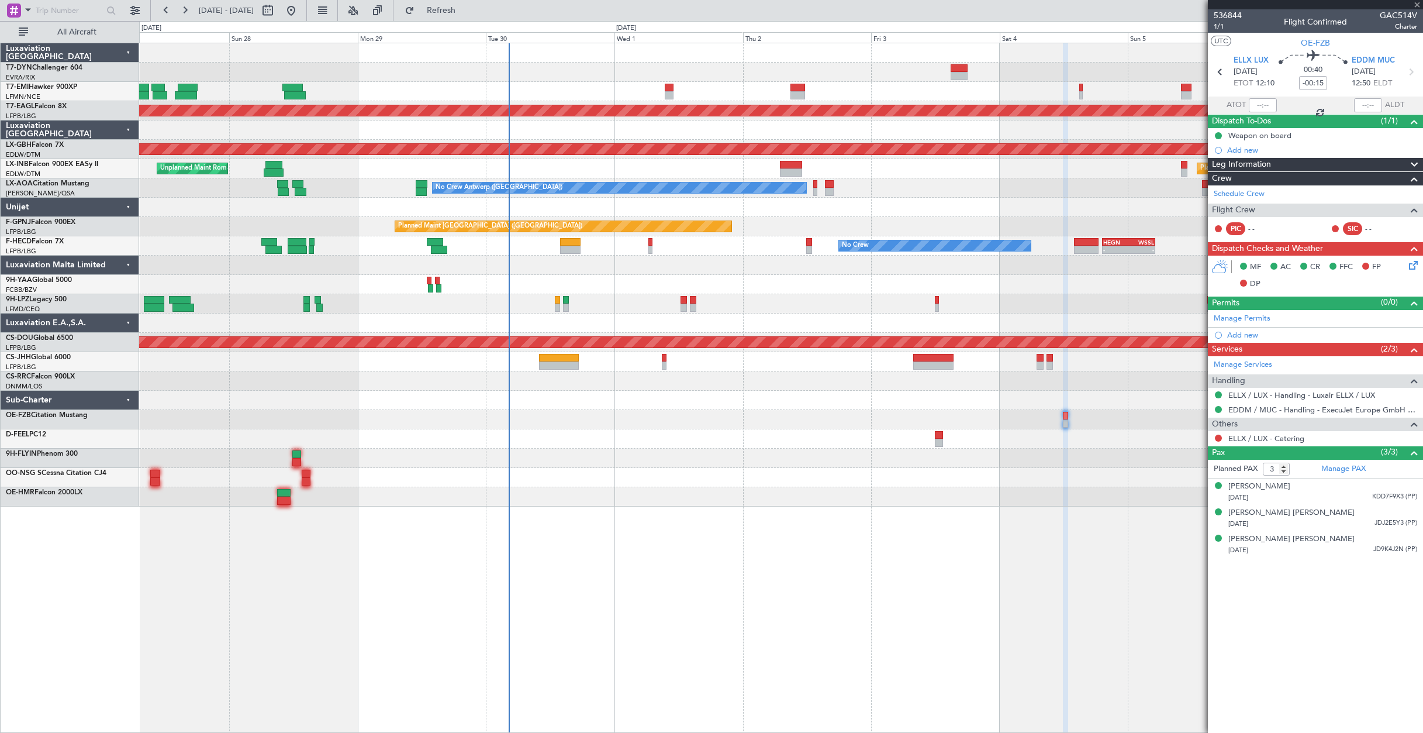
type input "+00:15"
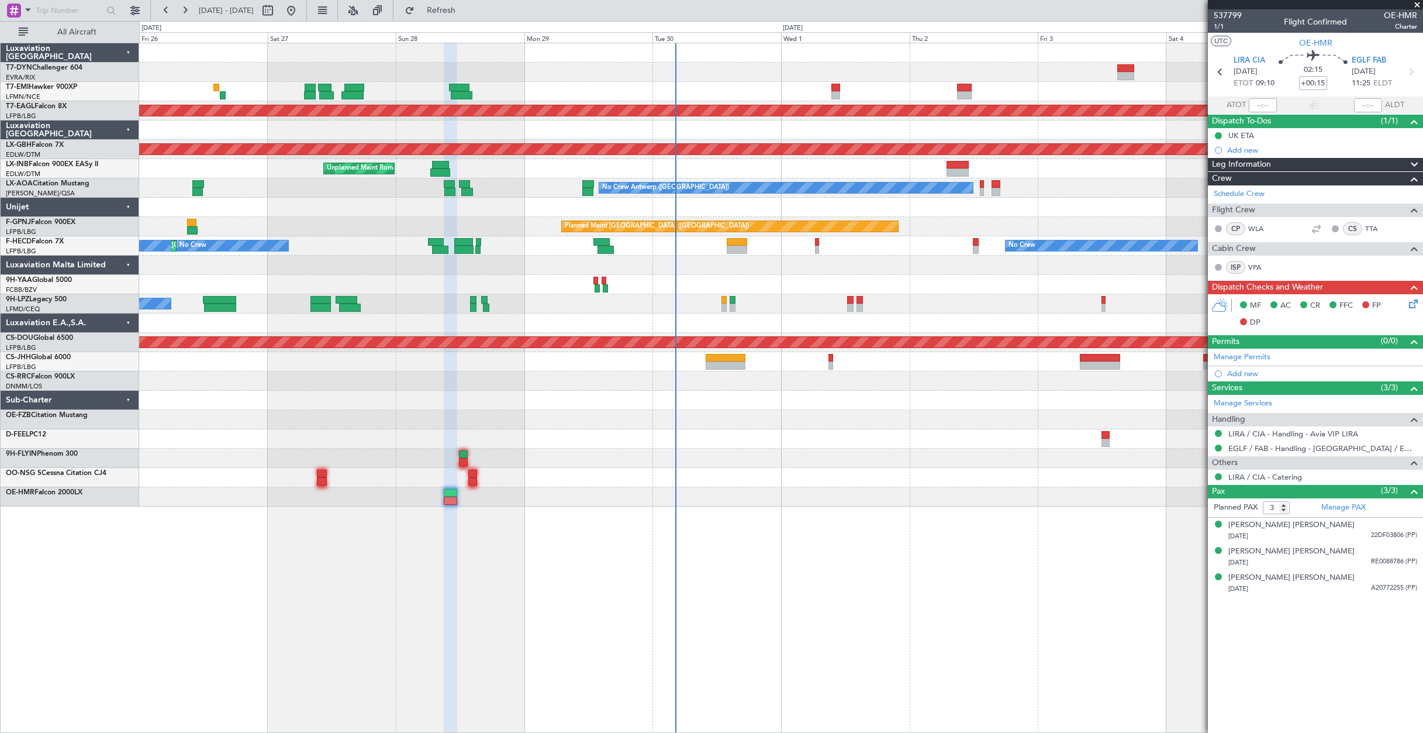
click at [549, 526] on div "Planned Maint Dubai (Al Maktoum Intl) Planned Maint Nurnberg Planned Maint [GEO…" at bounding box center [781, 388] width 1284 height 690
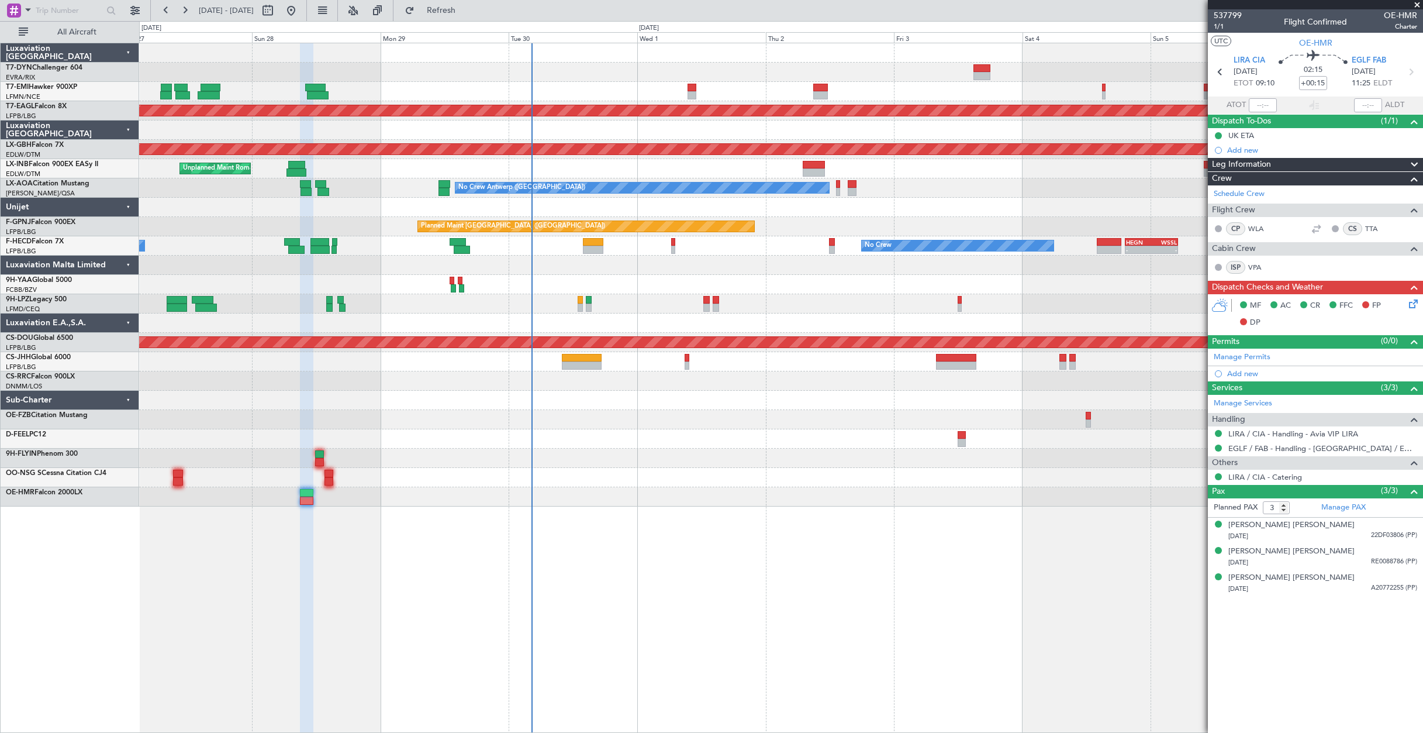
click at [847, 481] on div at bounding box center [781, 477] width 1284 height 19
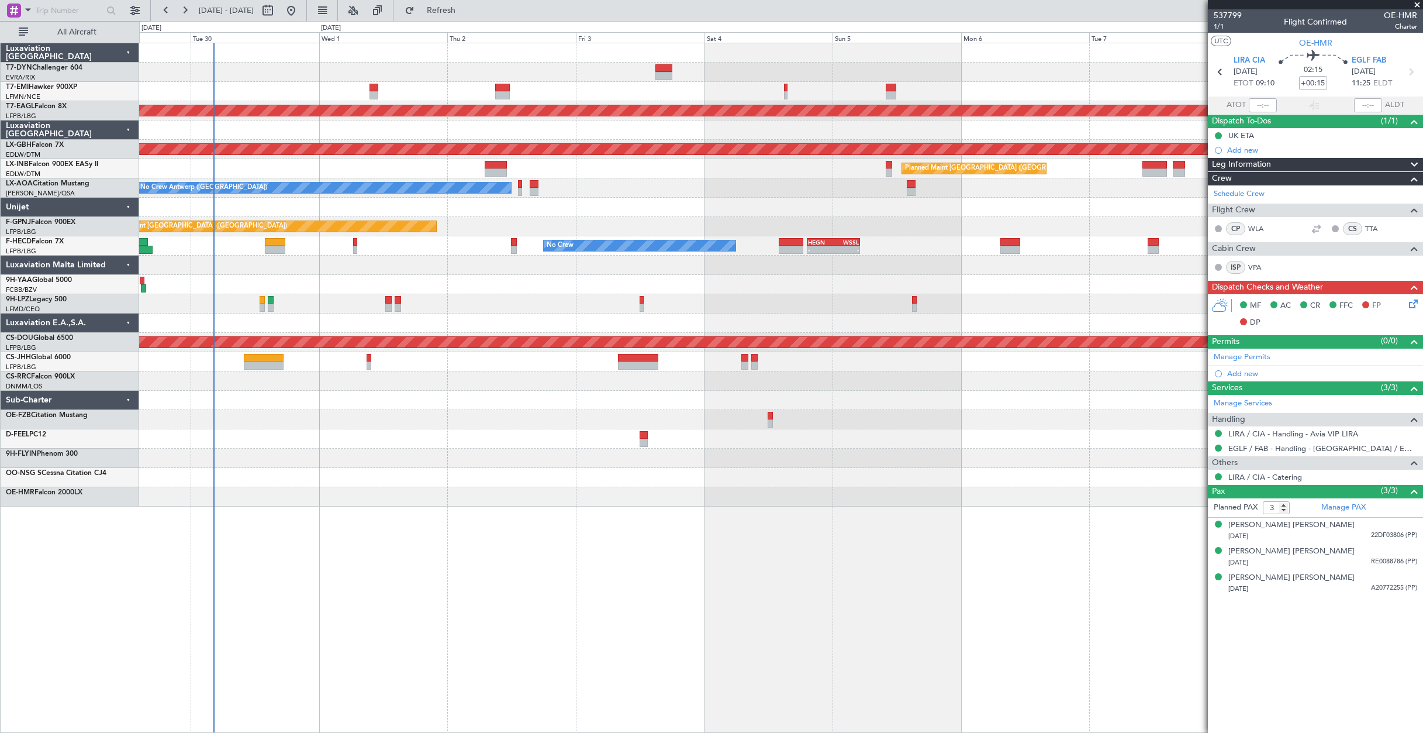
click at [630, 555] on div "Planned Maint Dubai (Al Maktoum Intl) Planned Maint Nurnberg Planned Maint [GEO…" at bounding box center [781, 388] width 1284 height 690
